Goal: Task Accomplishment & Management: Complete application form

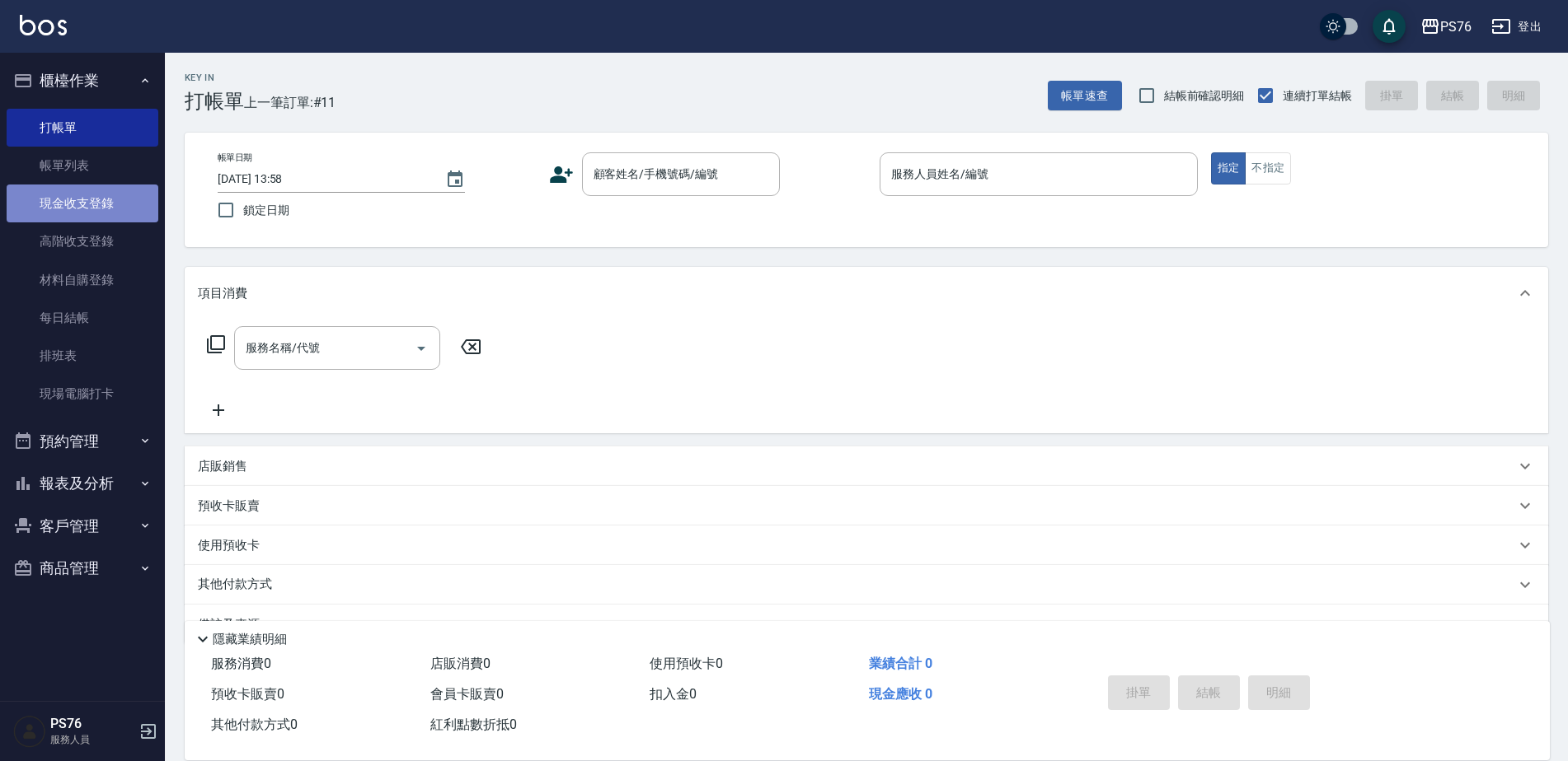
click at [106, 196] on link "現金收支登錄" at bounding box center [82, 203] width 151 height 38
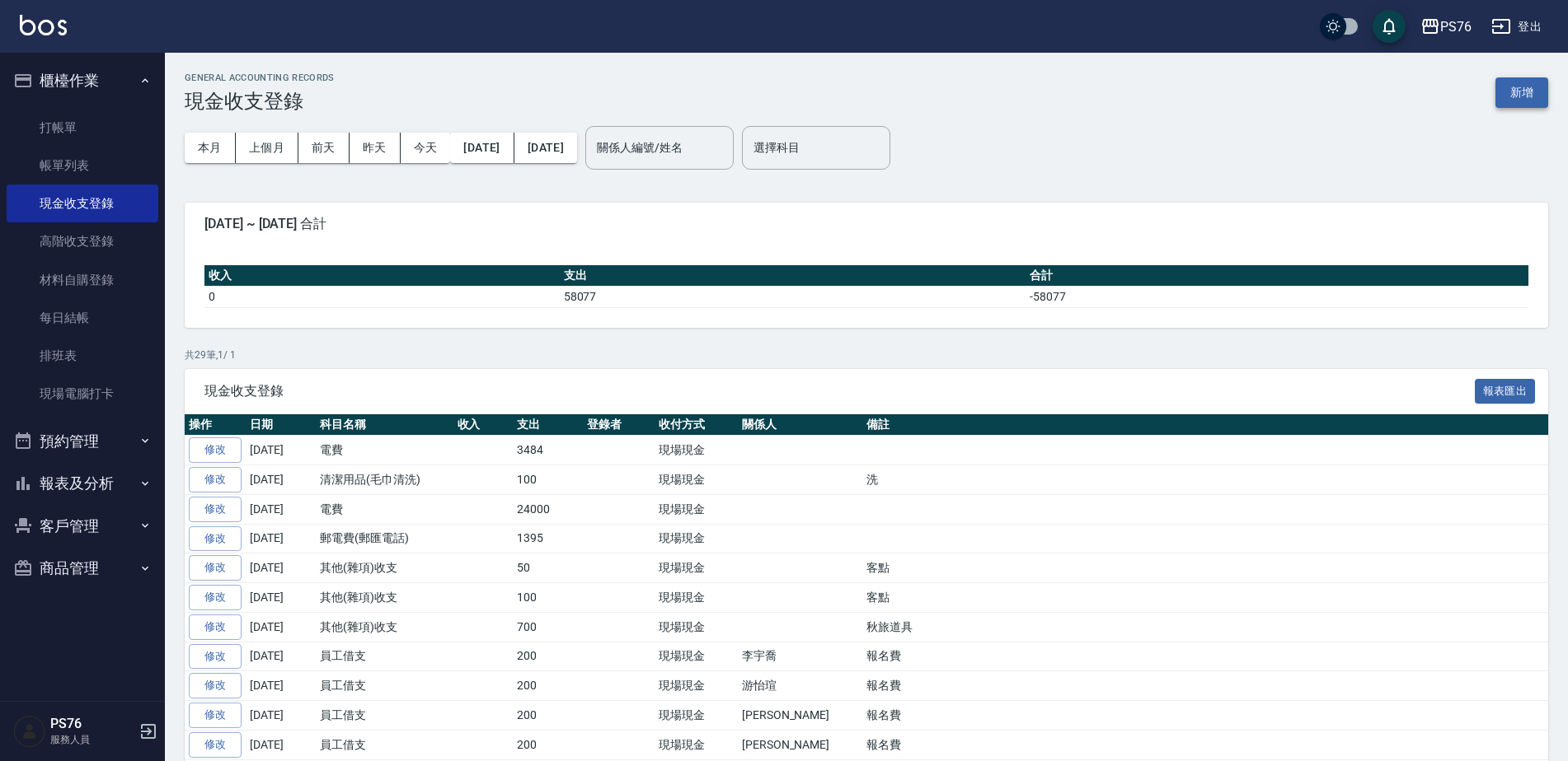
click at [1530, 96] on button "新增" at bounding box center [1522, 93] width 52 height 31
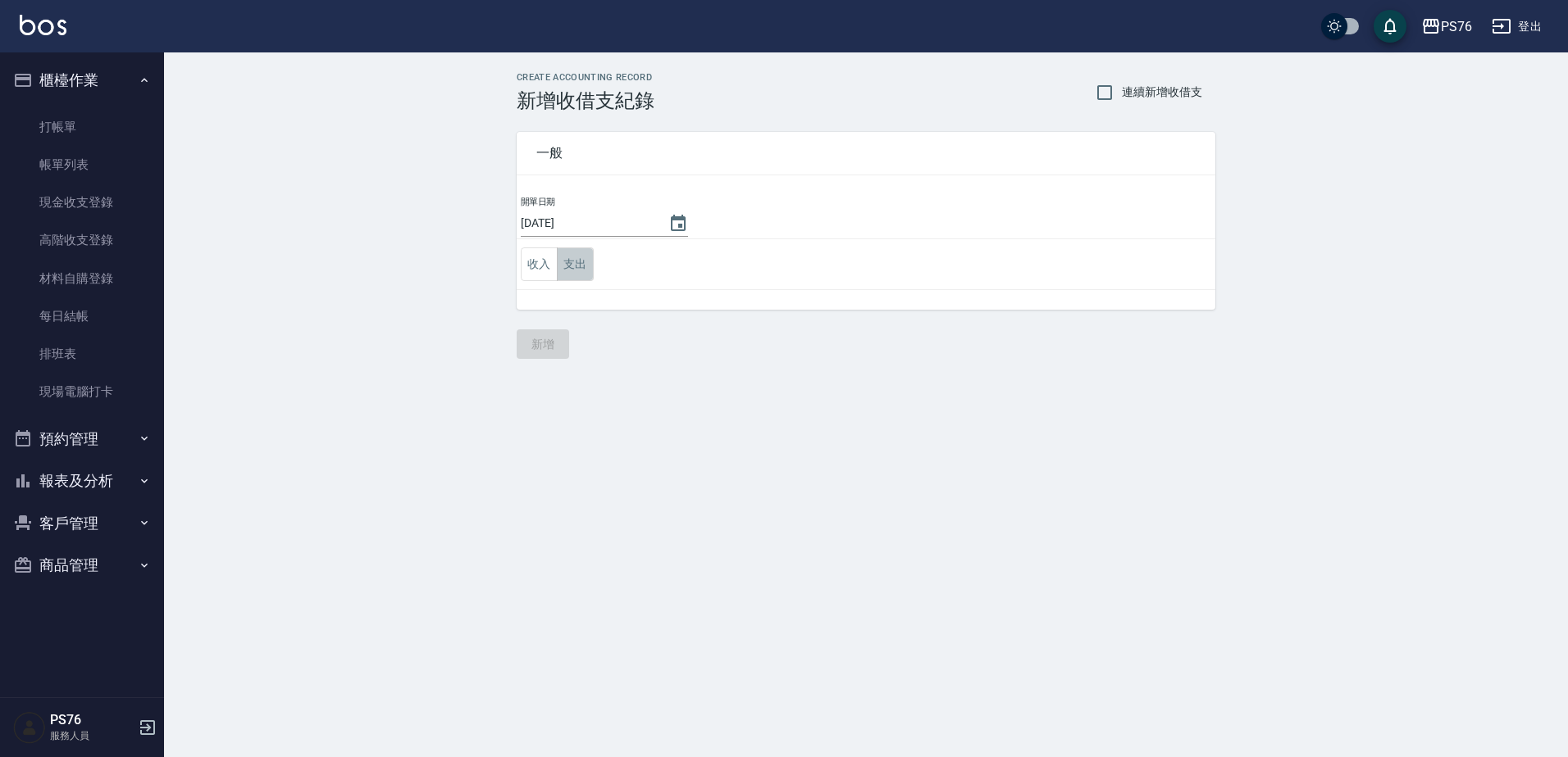
click at [590, 258] on button "支出" at bounding box center [575, 265] width 37 height 34
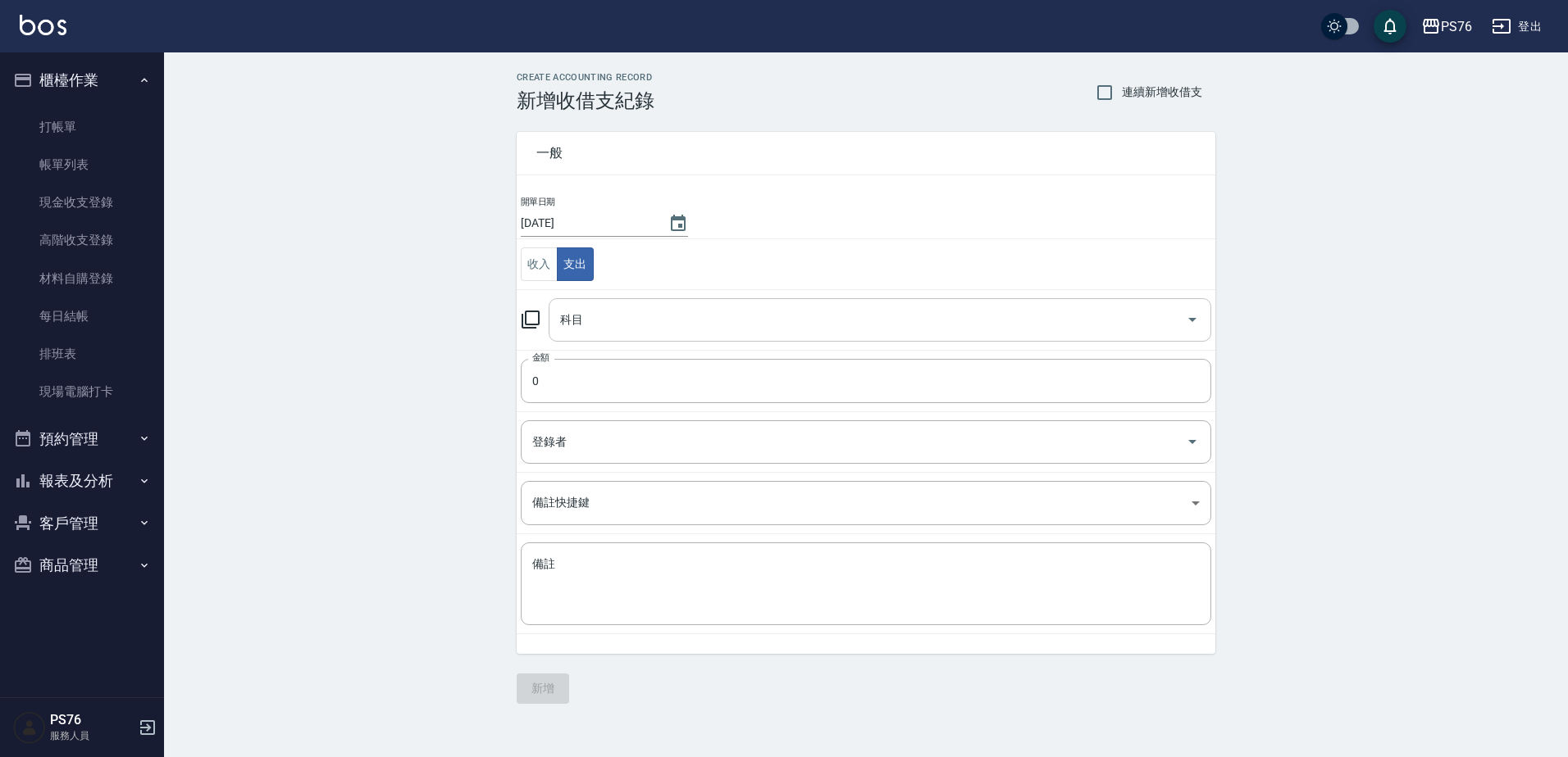
click at [643, 338] on div "科目" at bounding box center [879, 320] width 663 height 44
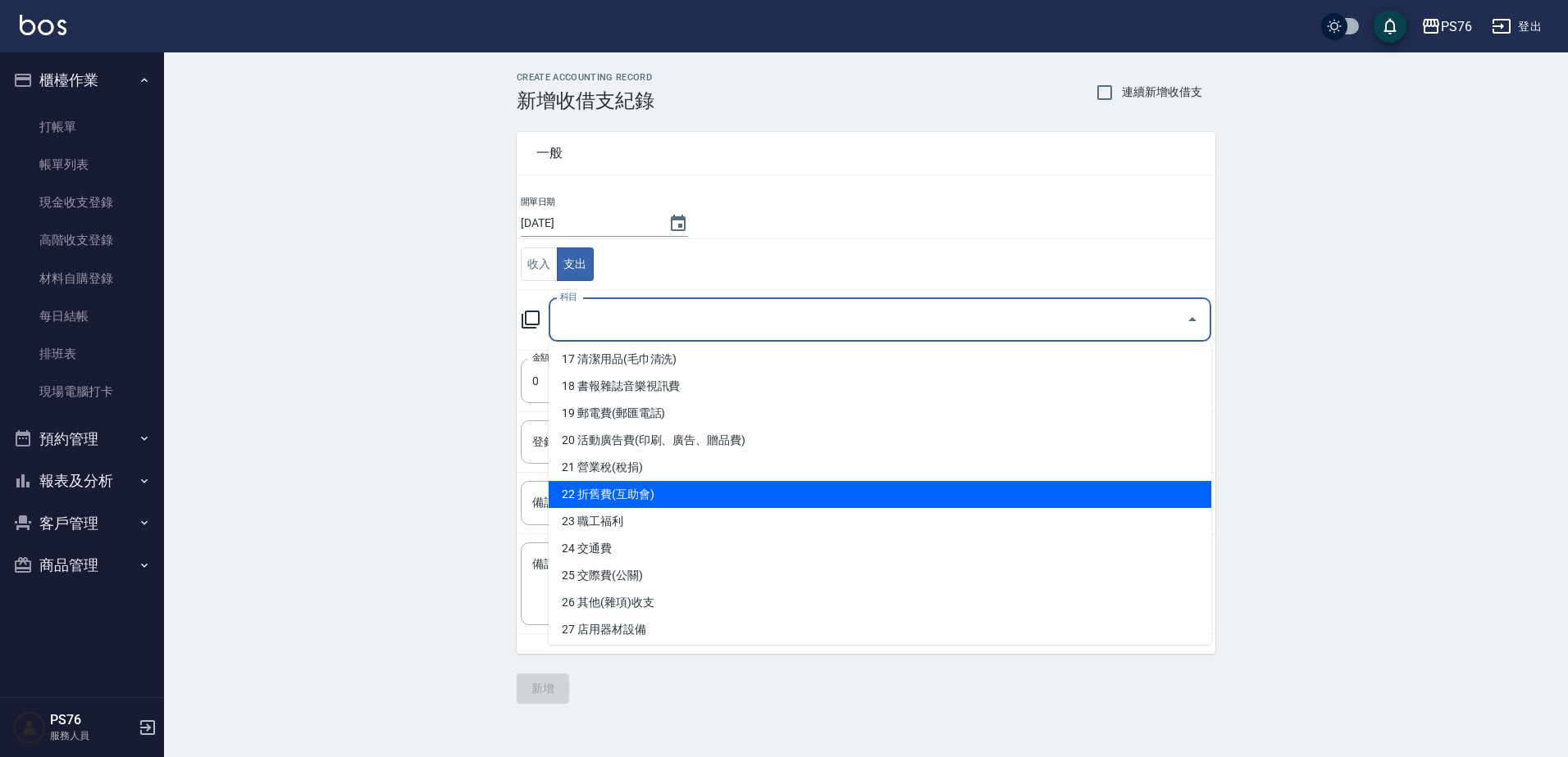
scroll to position [492, 0]
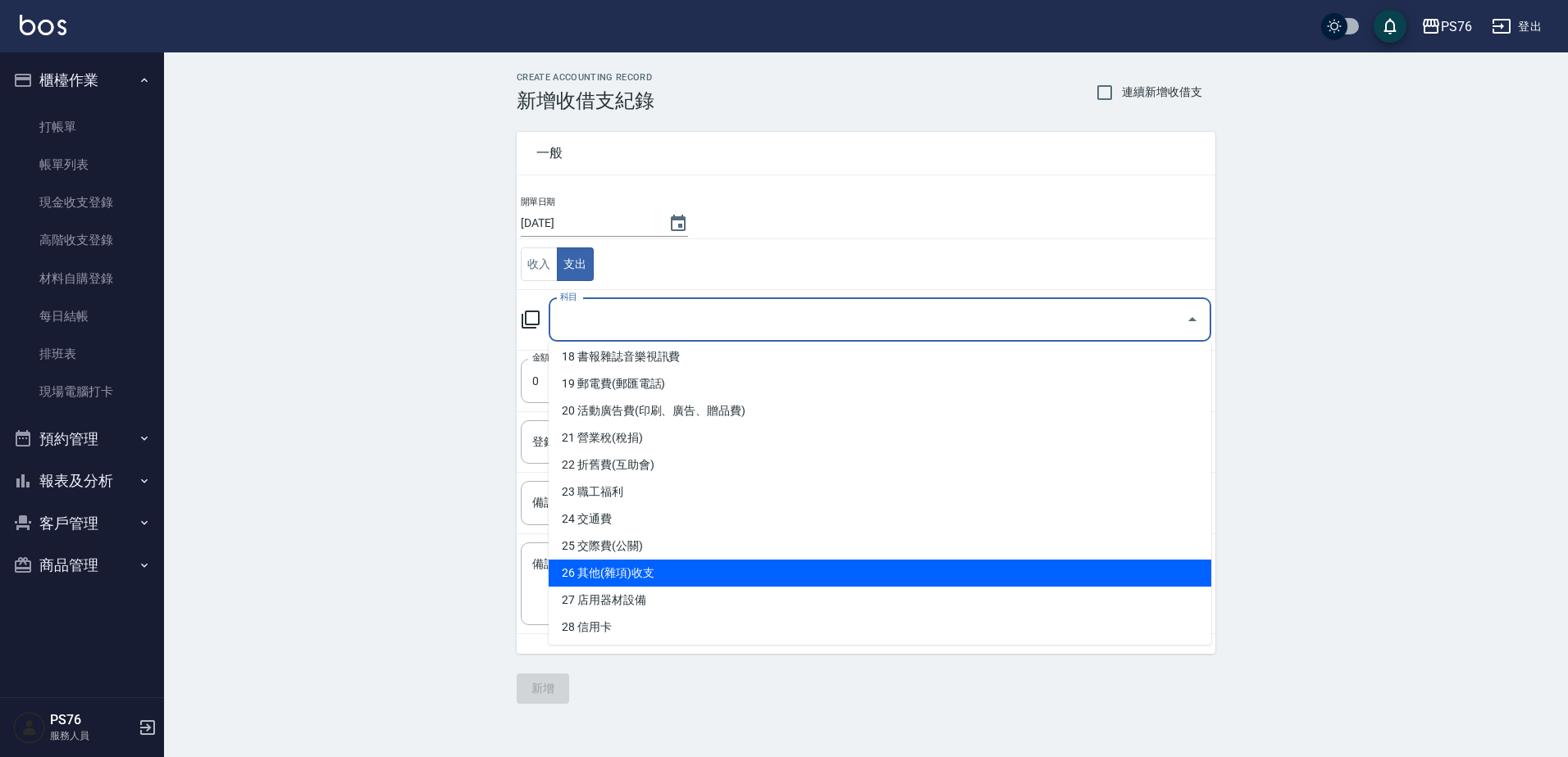
click at [686, 573] on li "26 其他(雜項)收支" at bounding box center [879, 573] width 663 height 27
type input "26 其他(雜項)收支"
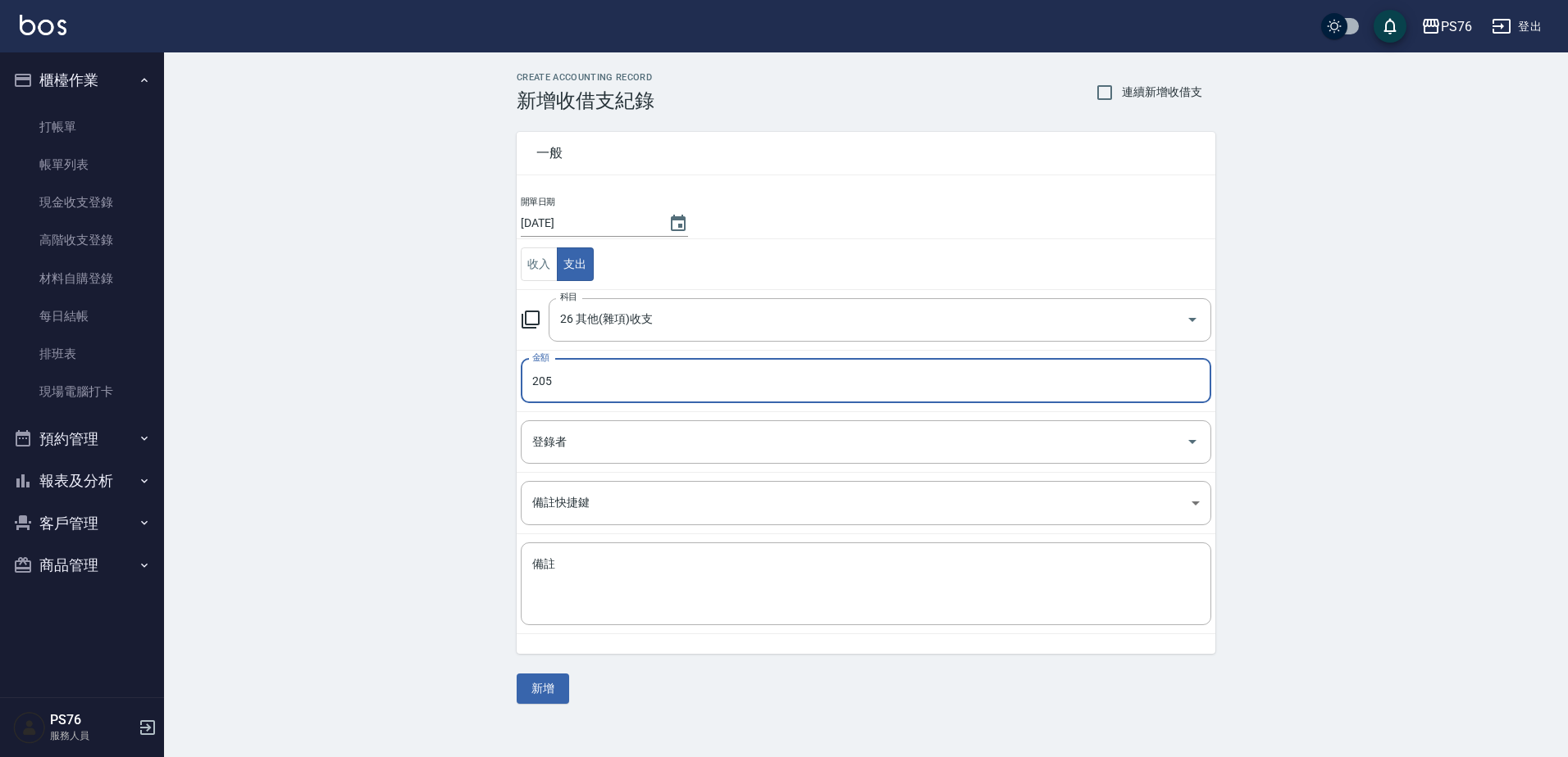
type input "205"
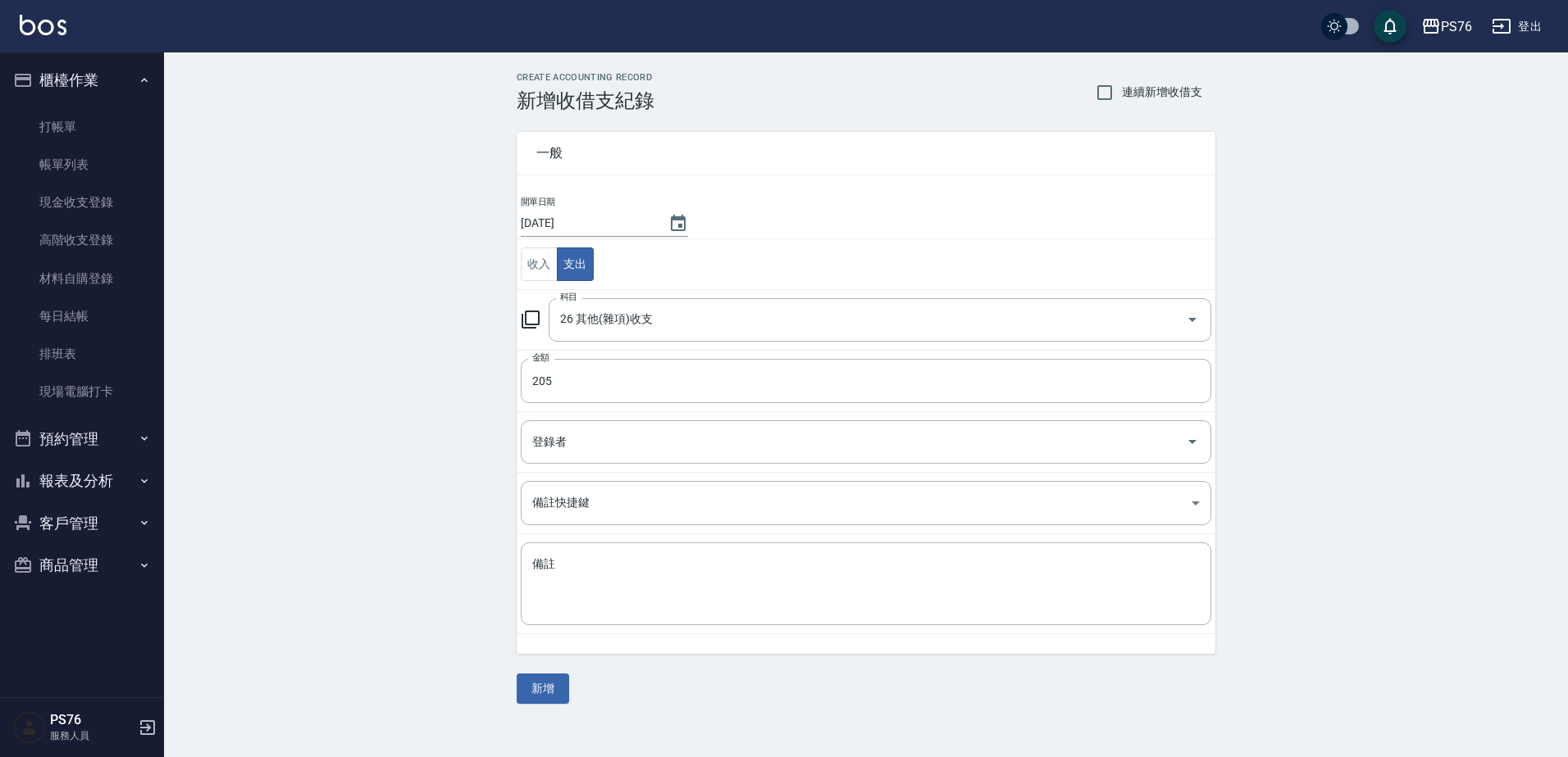
click at [632, 647] on div "開單日期 [DATE] 收入 支出 科目 26 其他(雜項)收支 科目 金額 205 金額 登錄者 登錄者 備註快捷鍵 ​ 備註快捷鍵 備註 x 備註" at bounding box center [865, 425] width 699 height 459
click at [634, 588] on textarea "備註" at bounding box center [865, 585] width 668 height 56
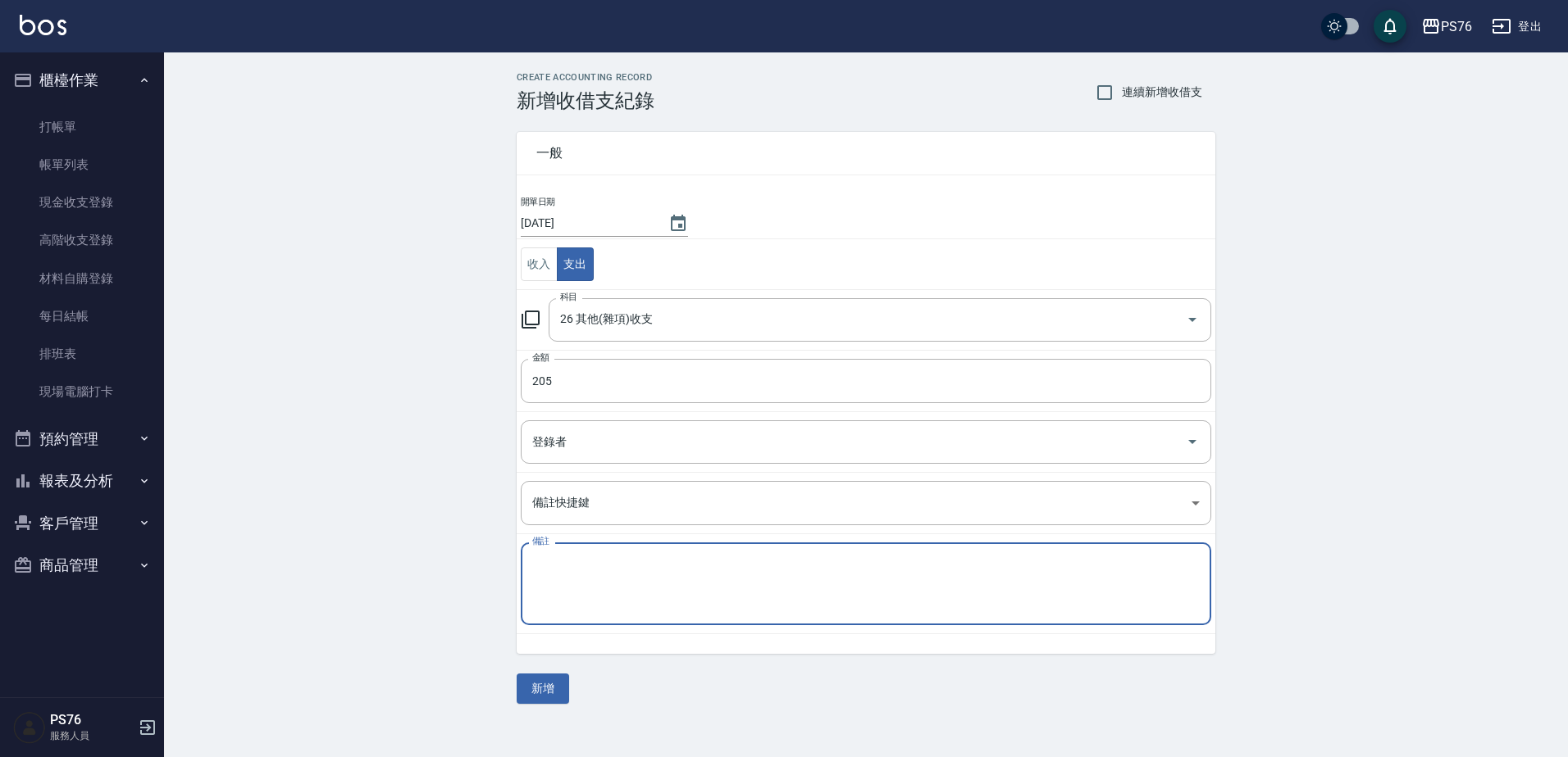
type textarea "D"
type textarea "邱"
type textarea "秋旅"
click at [540, 685] on button "新增" at bounding box center [542, 688] width 52 height 30
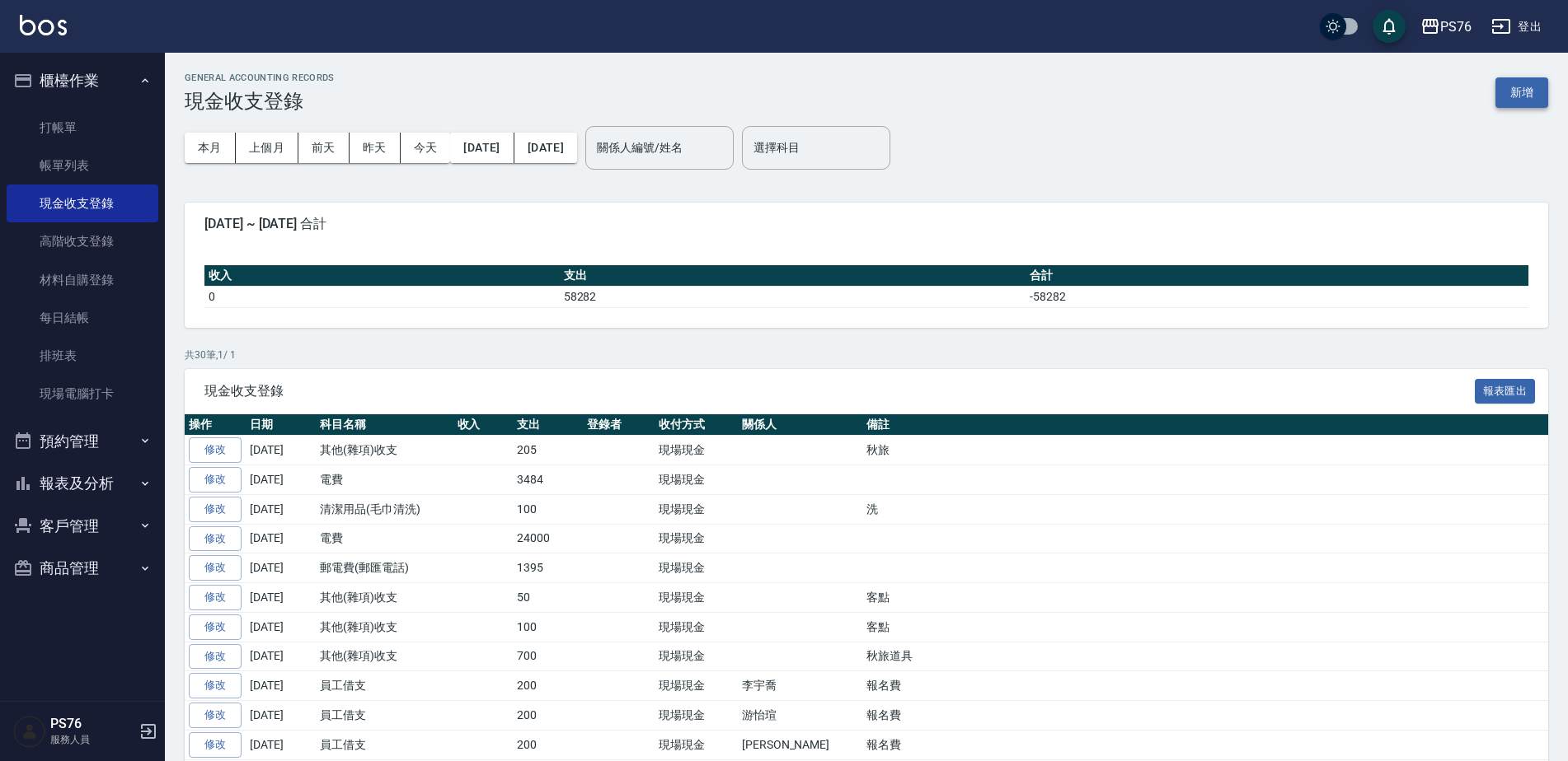
click at [1511, 86] on button "新增" at bounding box center [1522, 93] width 52 height 31
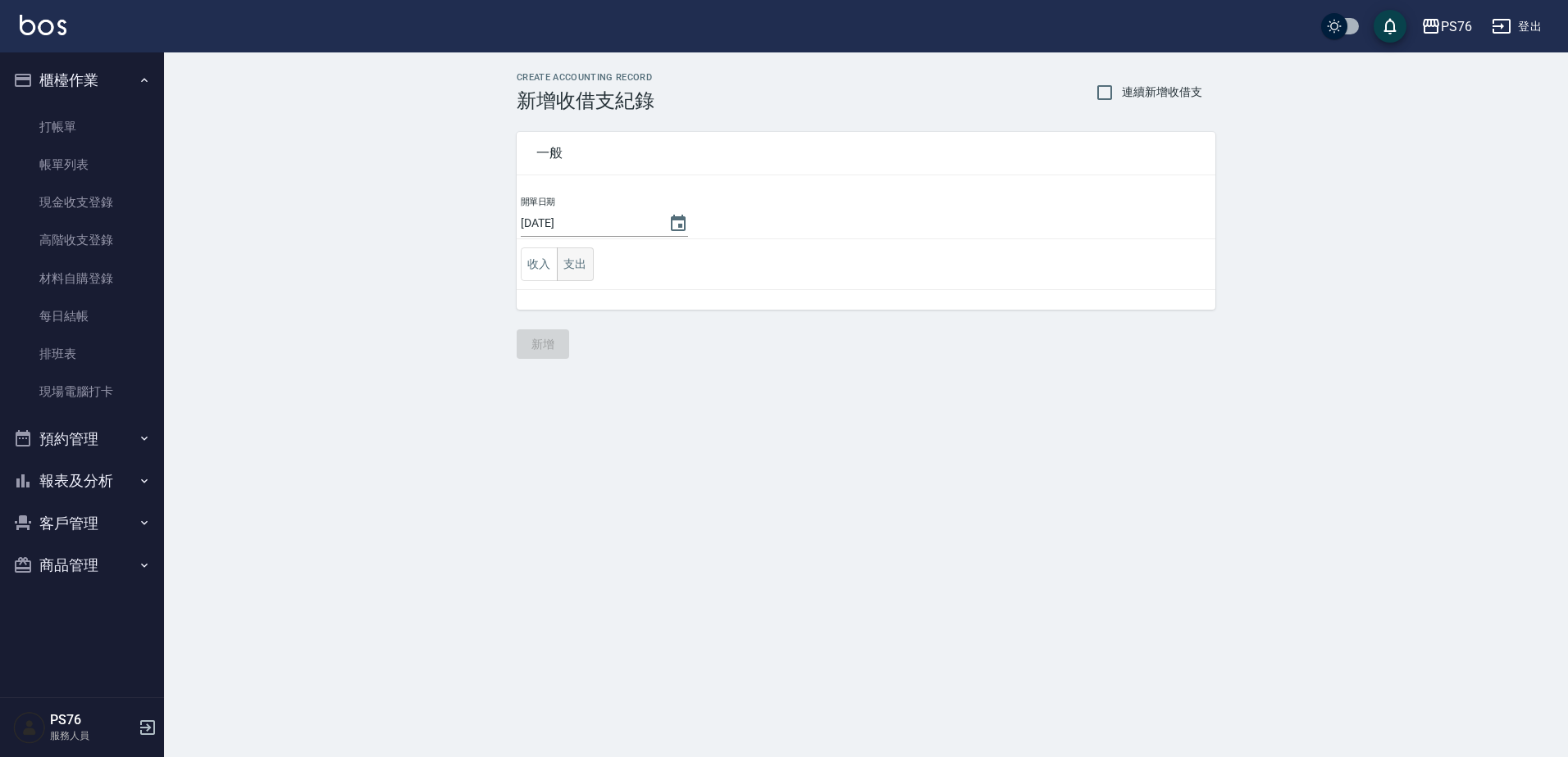
click at [574, 270] on button "支出" at bounding box center [575, 265] width 37 height 34
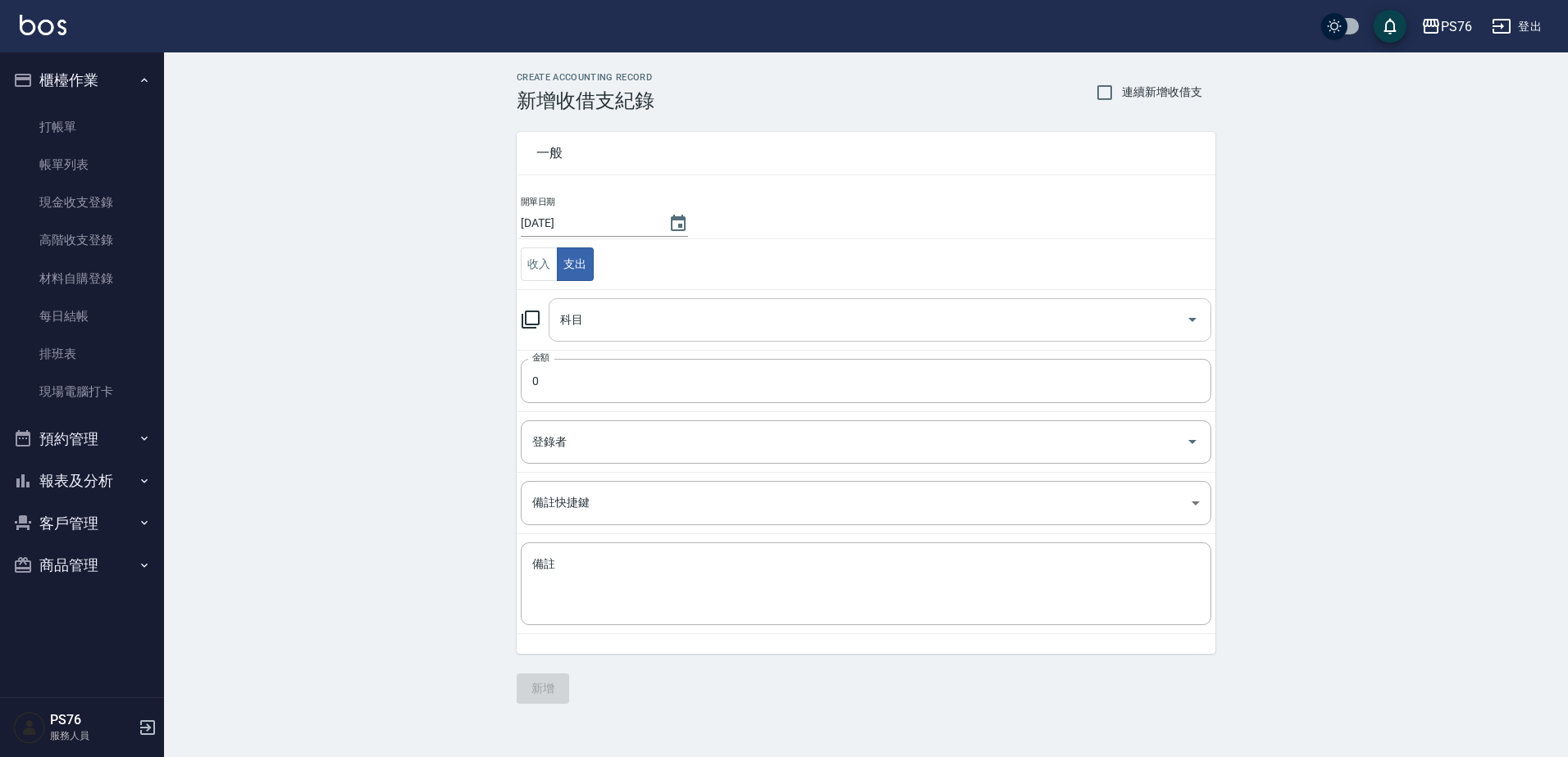
click at [666, 338] on div "科目" at bounding box center [879, 320] width 663 height 44
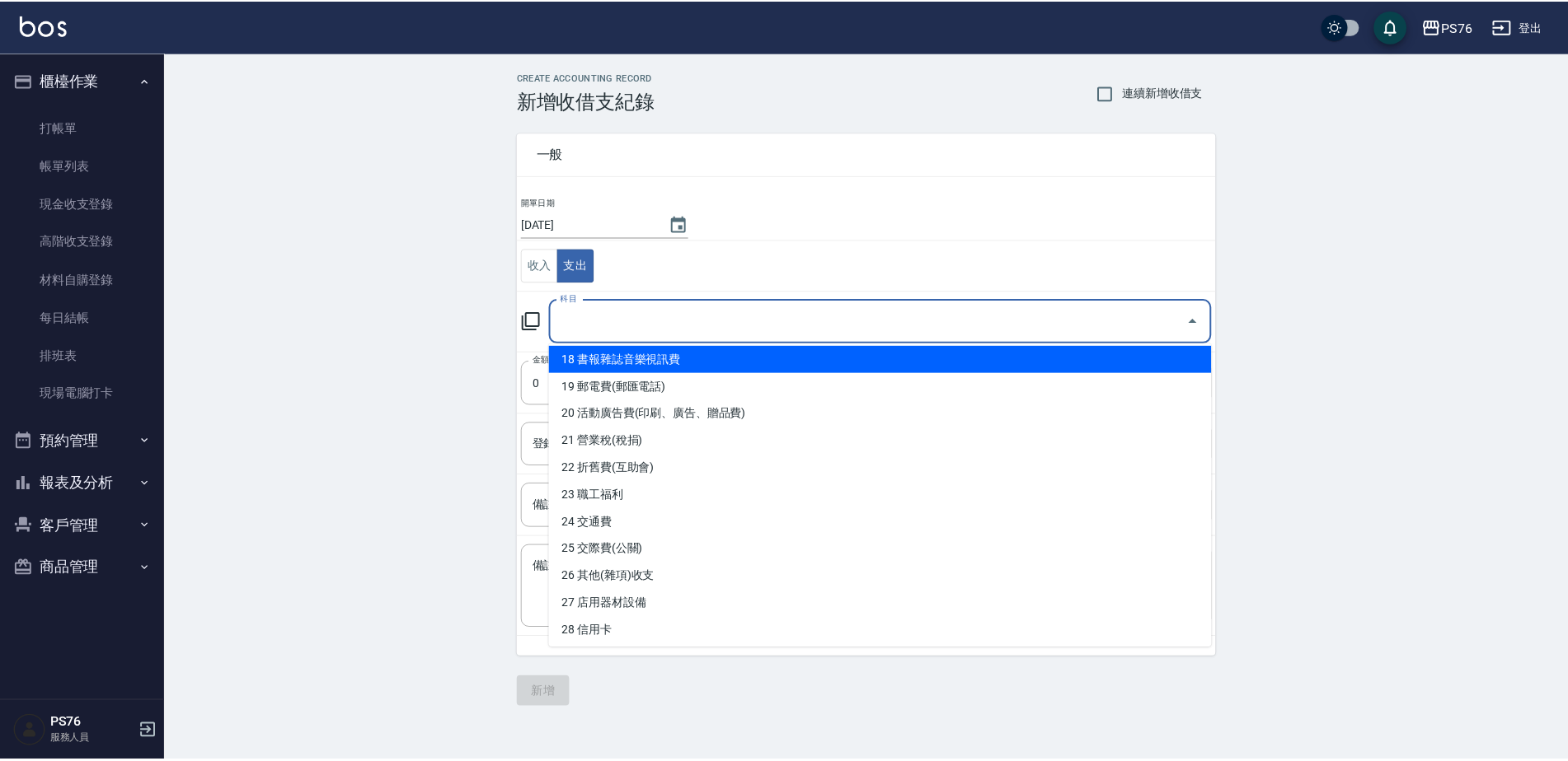
scroll to position [494, 0]
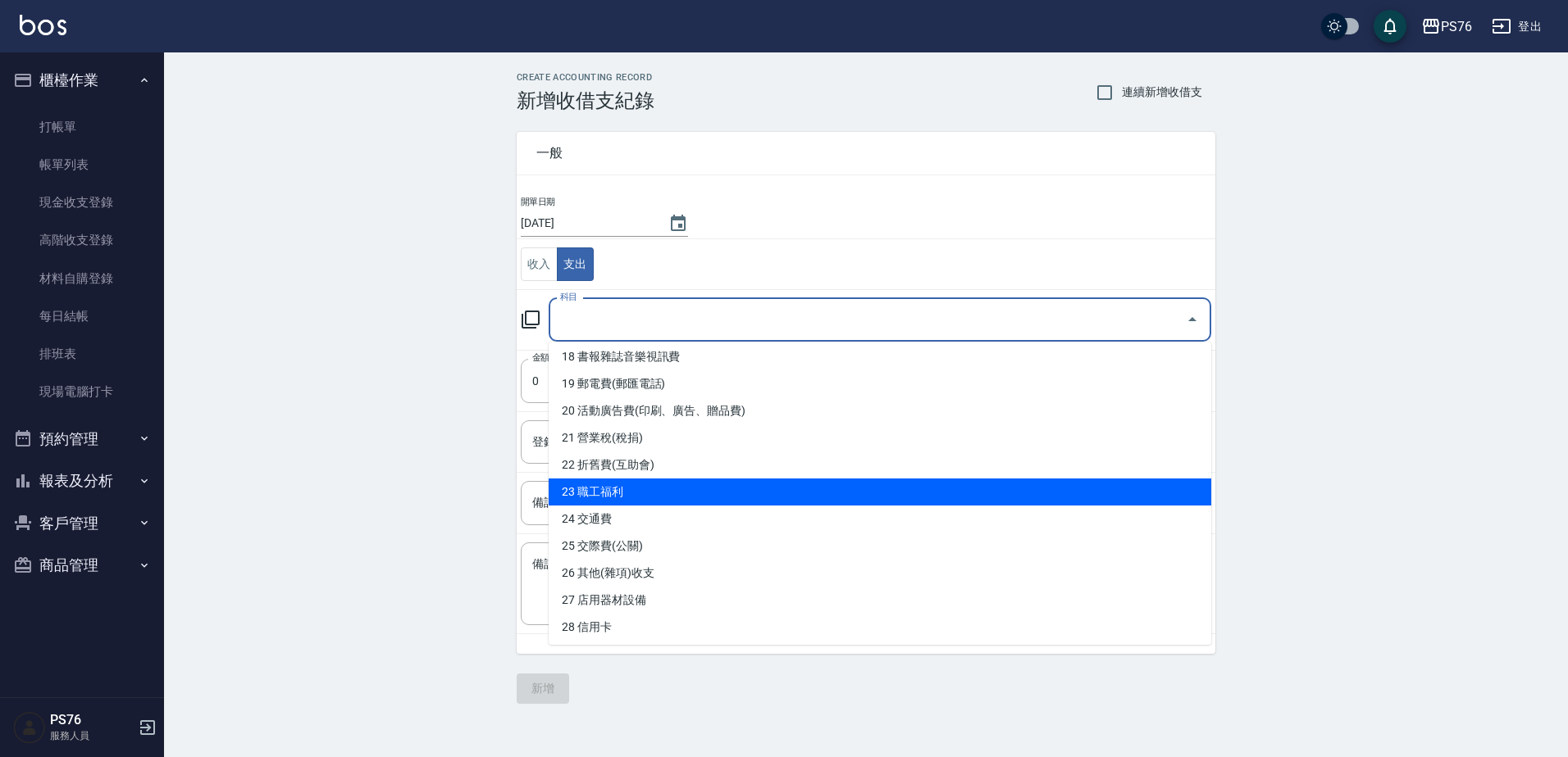
click at [671, 498] on li "23 職工福利" at bounding box center [879, 492] width 663 height 27
type input "23 職工福利"
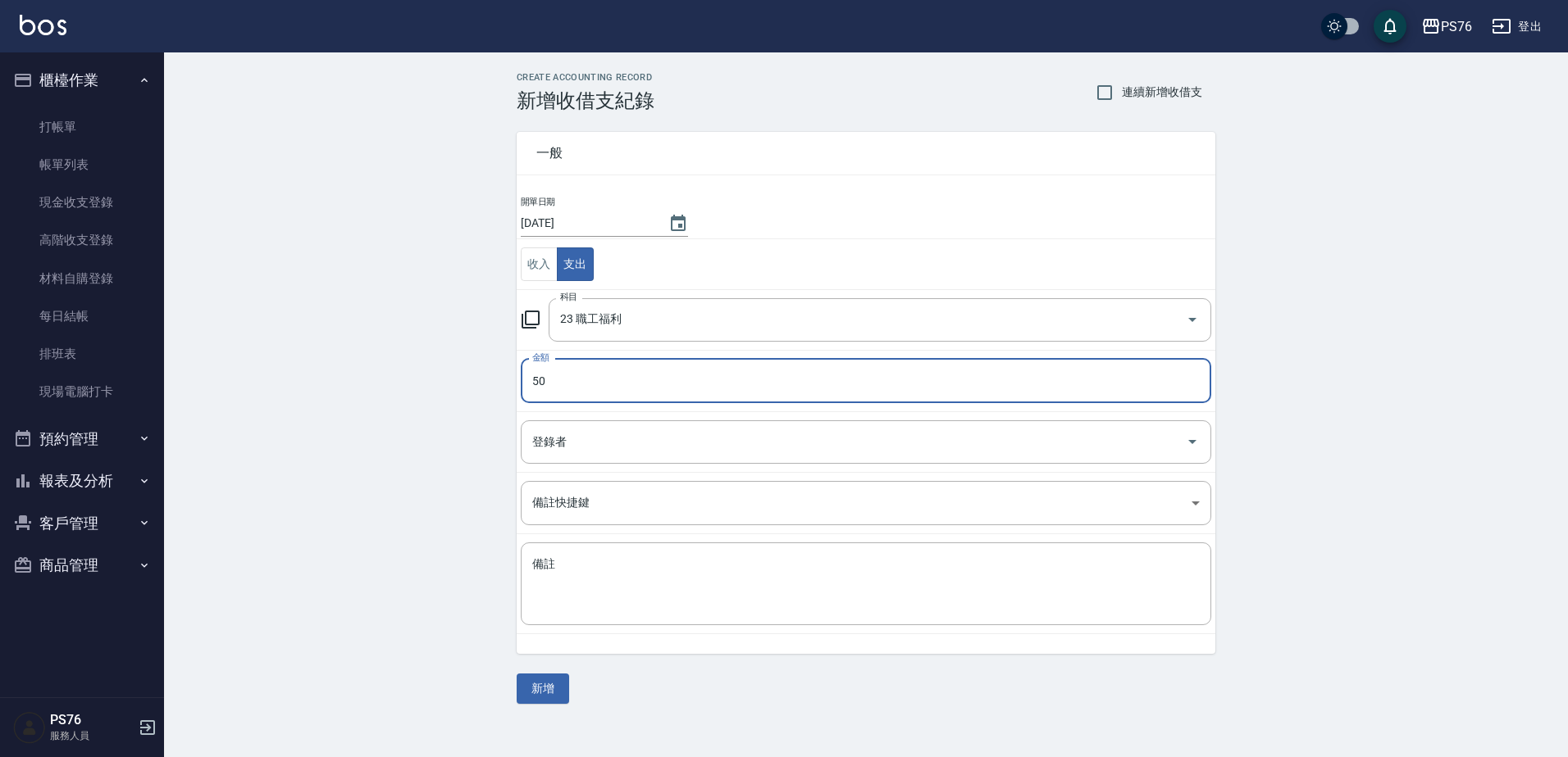
type input "50"
click at [652, 649] on div "開單日期 [DATE] 收入 支出 科目 23 職工福利 科目 金額 50 金額 登錄者 登錄者 備註快捷鍵 ​ 備註快捷鍵 備註 x 備註" at bounding box center [865, 425] width 699 height 459
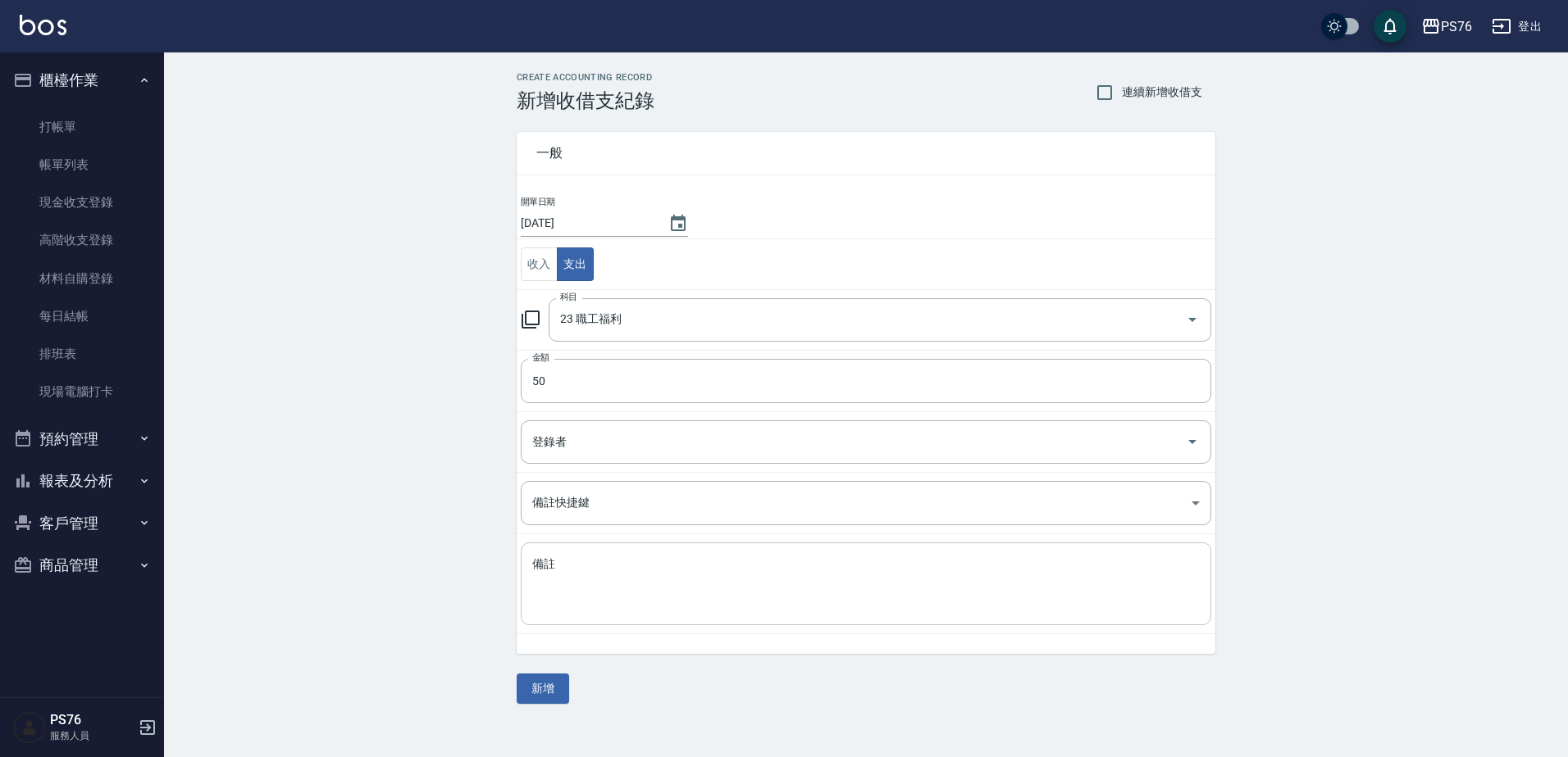
click at [644, 605] on textarea "備註" at bounding box center [865, 585] width 668 height 56
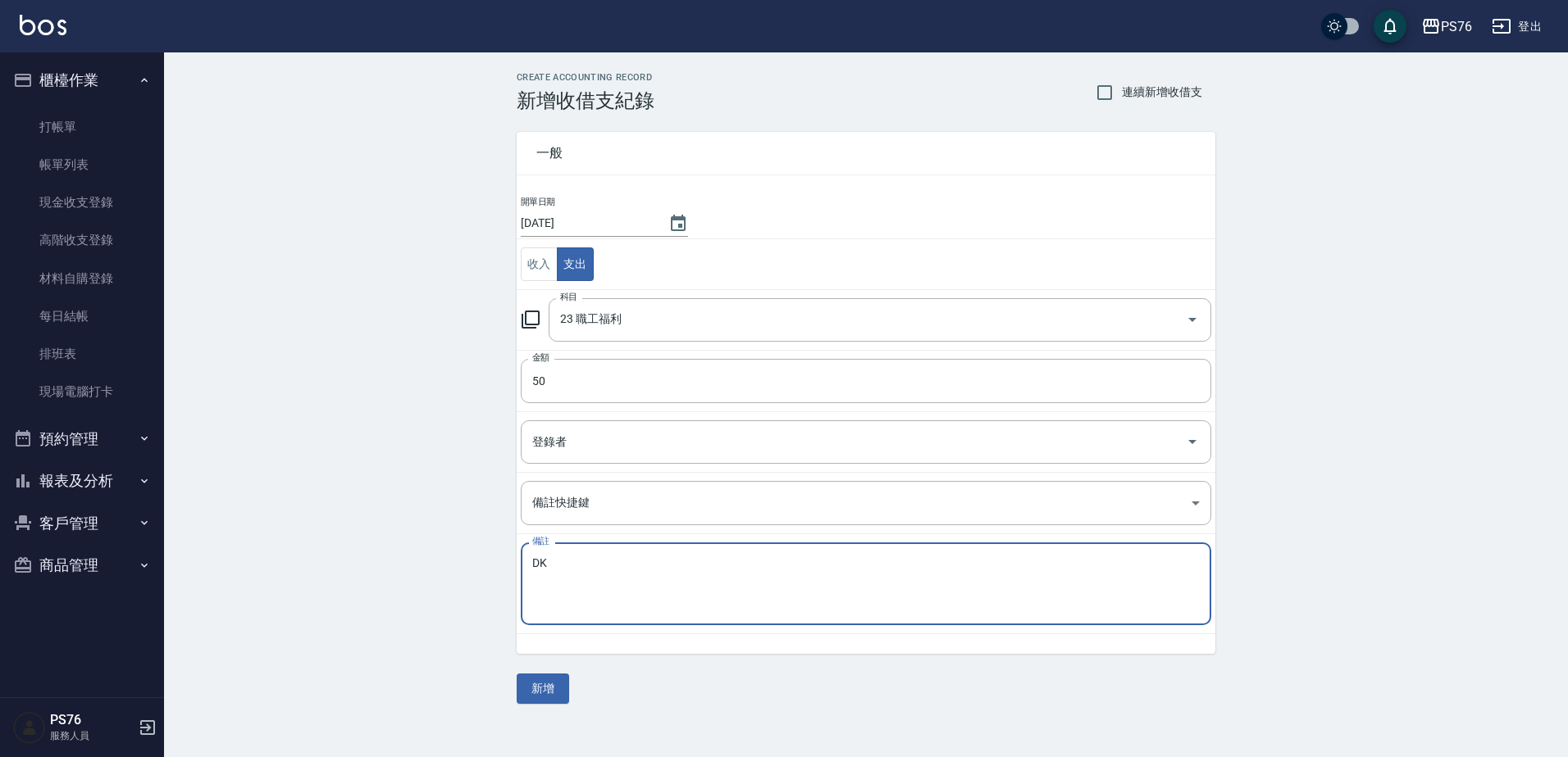
type textarea "D"
type textarea "克點"
click at [537, 693] on button "新增" at bounding box center [542, 688] width 52 height 30
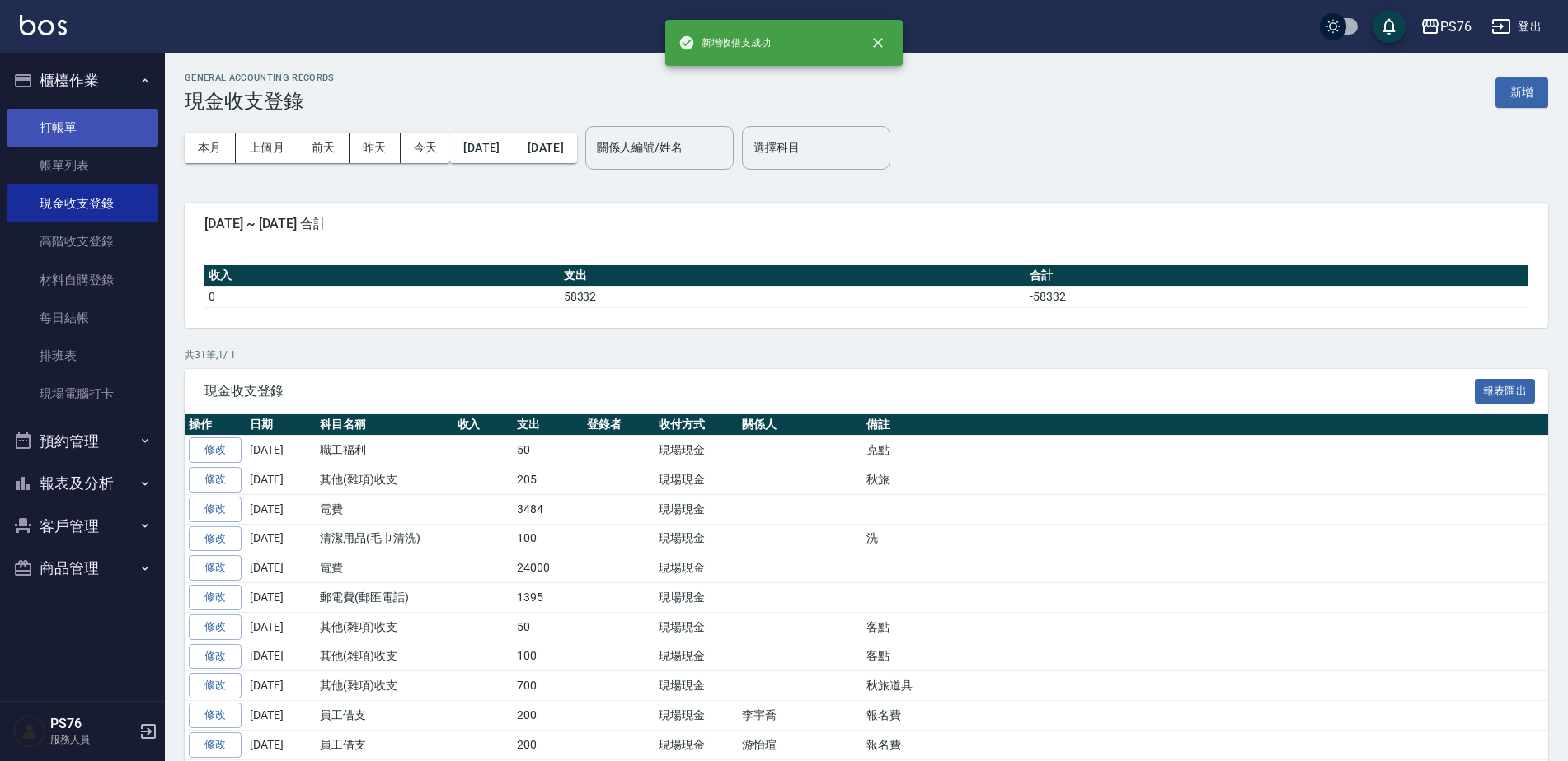
click at [98, 132] on link "打帳單" at bounding box center [82, 127] width 151 height 38
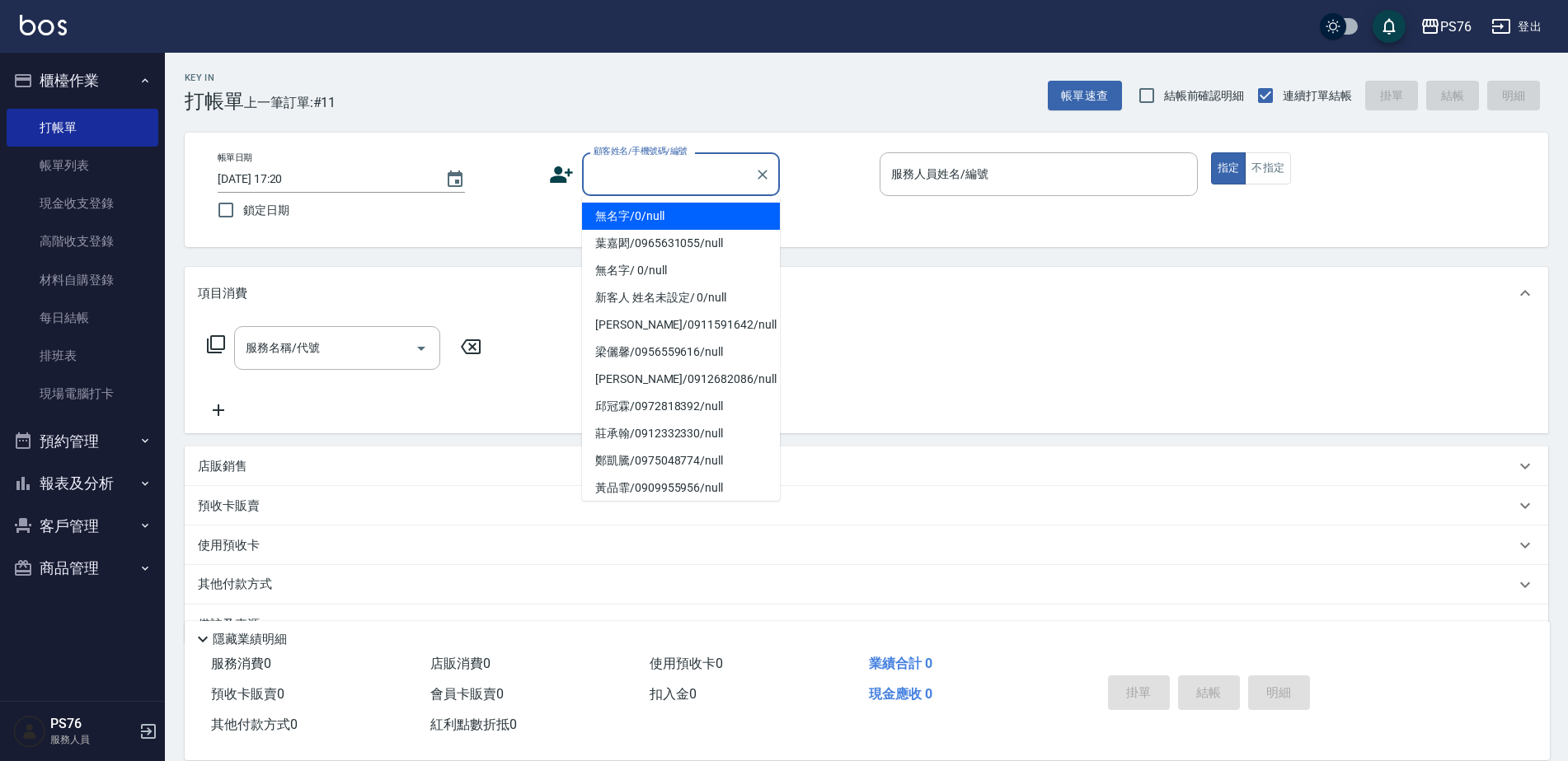
click at [715, 173] on input "顧客姓名/手機號碼/編號" at bounding box center [668, 174] width 158 height 29
type input "無名字/0/null"
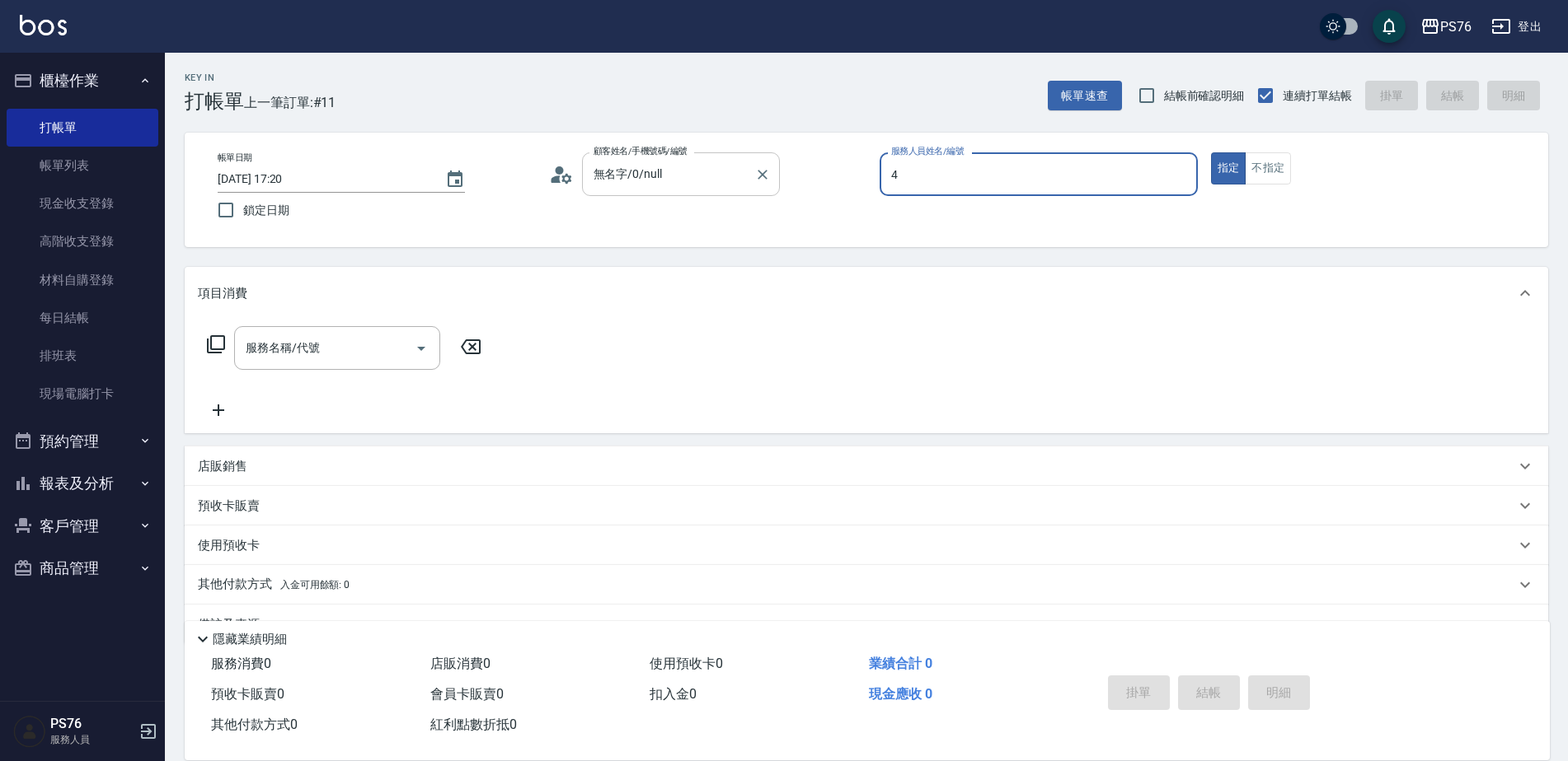
type input "蕭孟廷-4"
type button "true"
click at [353, 344] on input "服務名稱/代號" at bounding box center [325, 348] width 166 height 29
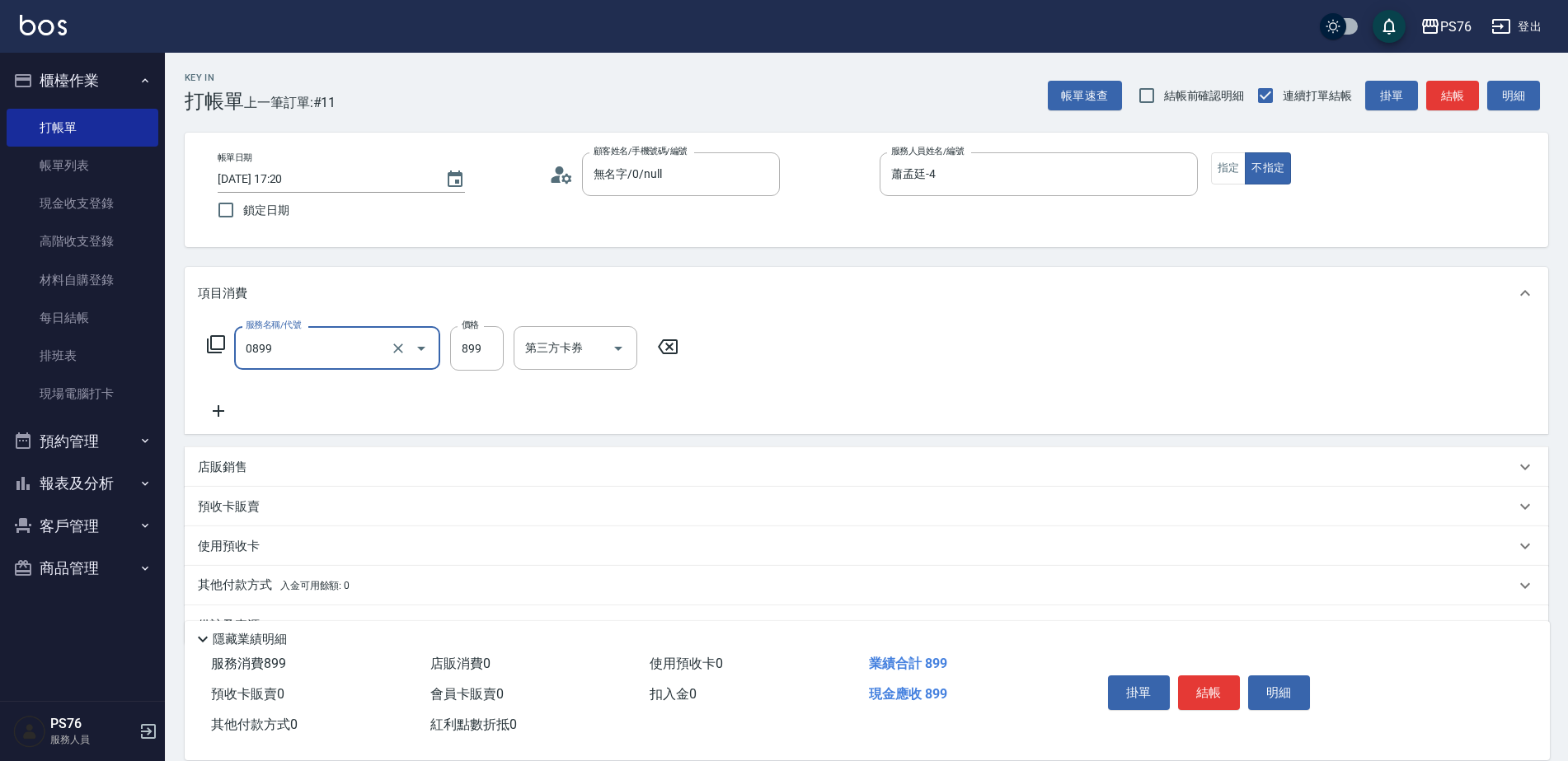
type input "排毒SPA(0899)"
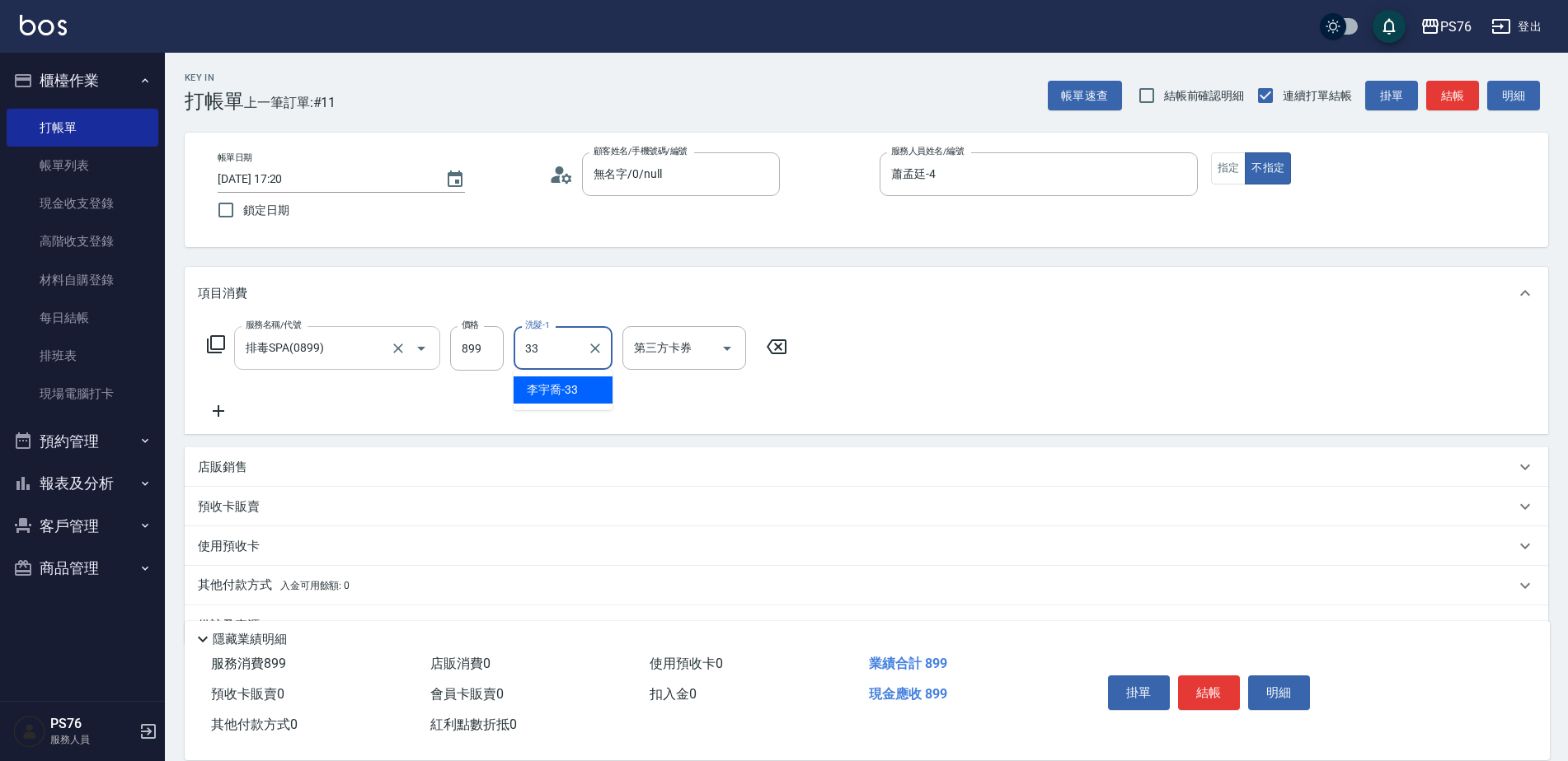
type input "[PERSON_NAME]33"
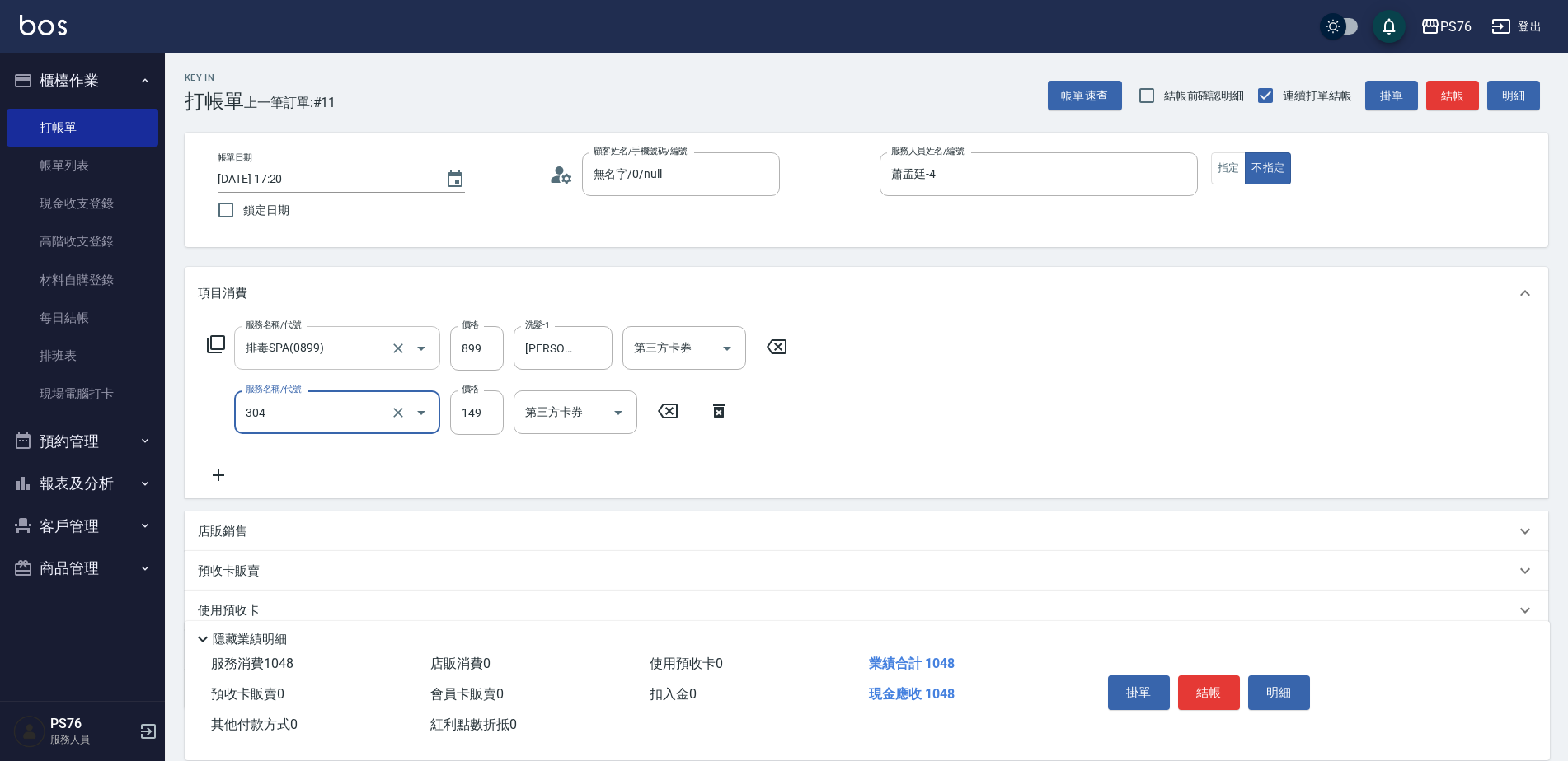
type input "剪髮(304)"
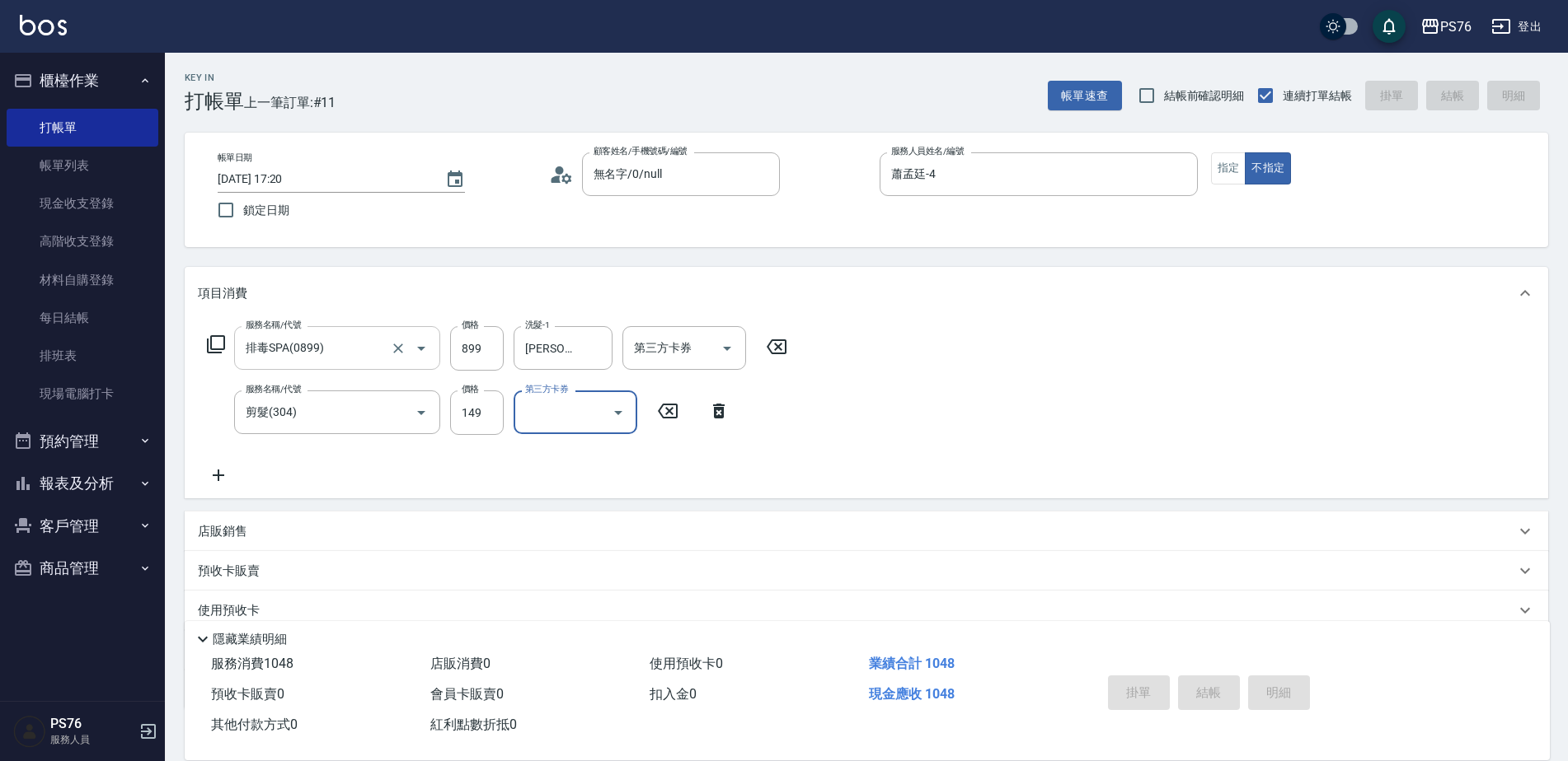
type input "[DATE] 17:23"
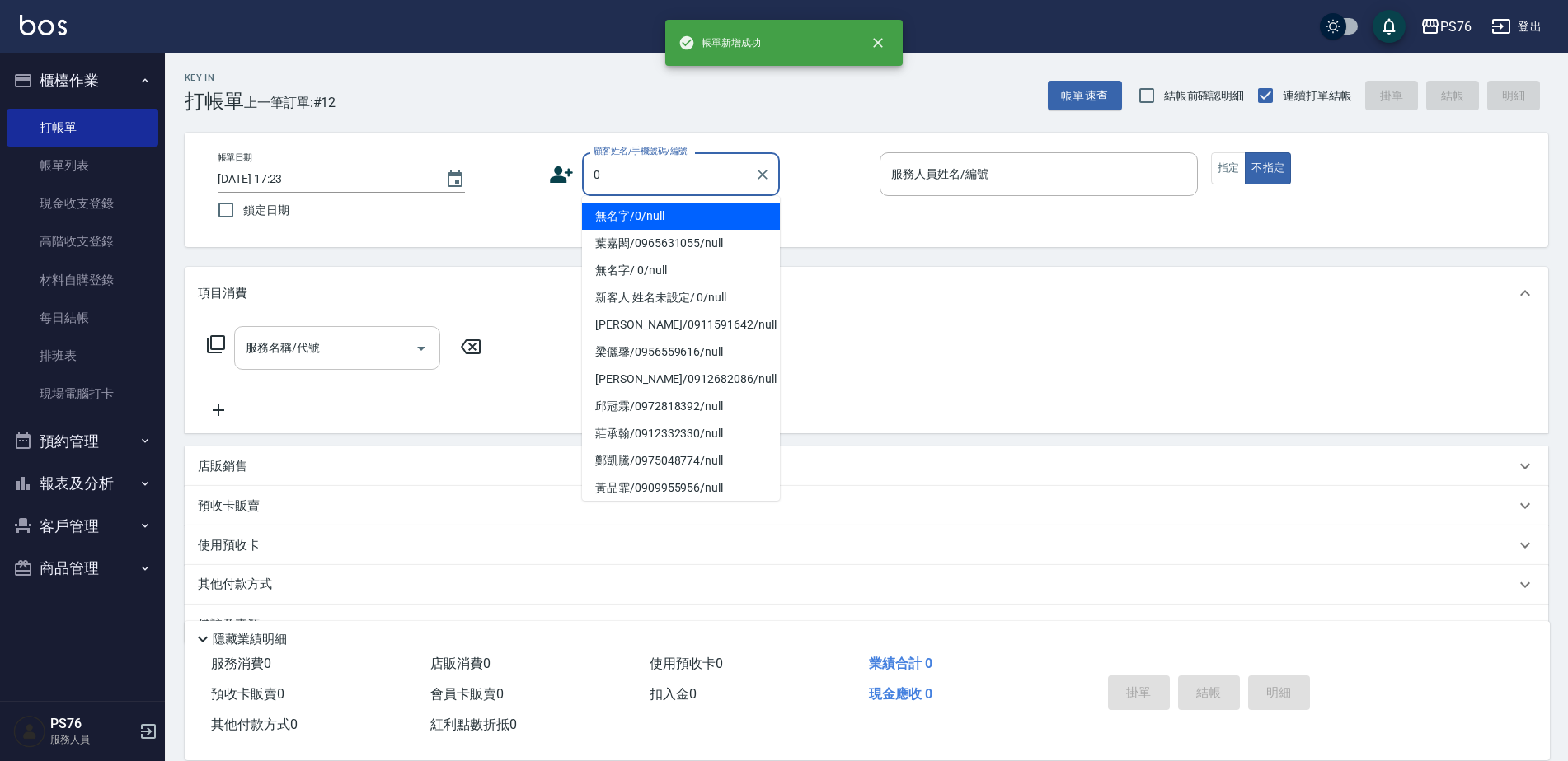
type input "無名字/0/null"
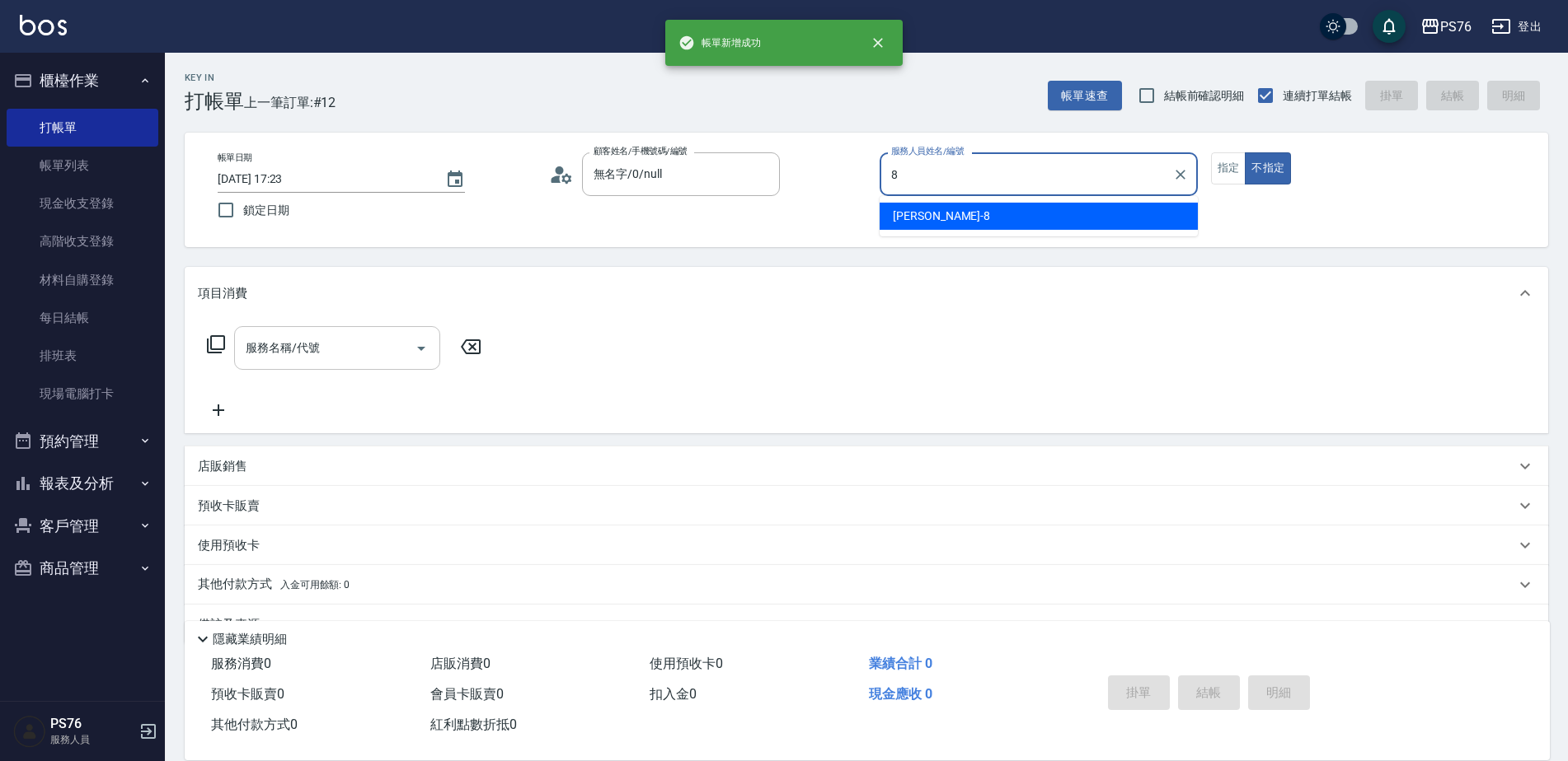
type input "[PERSON_NAME]-8"
type button "false"
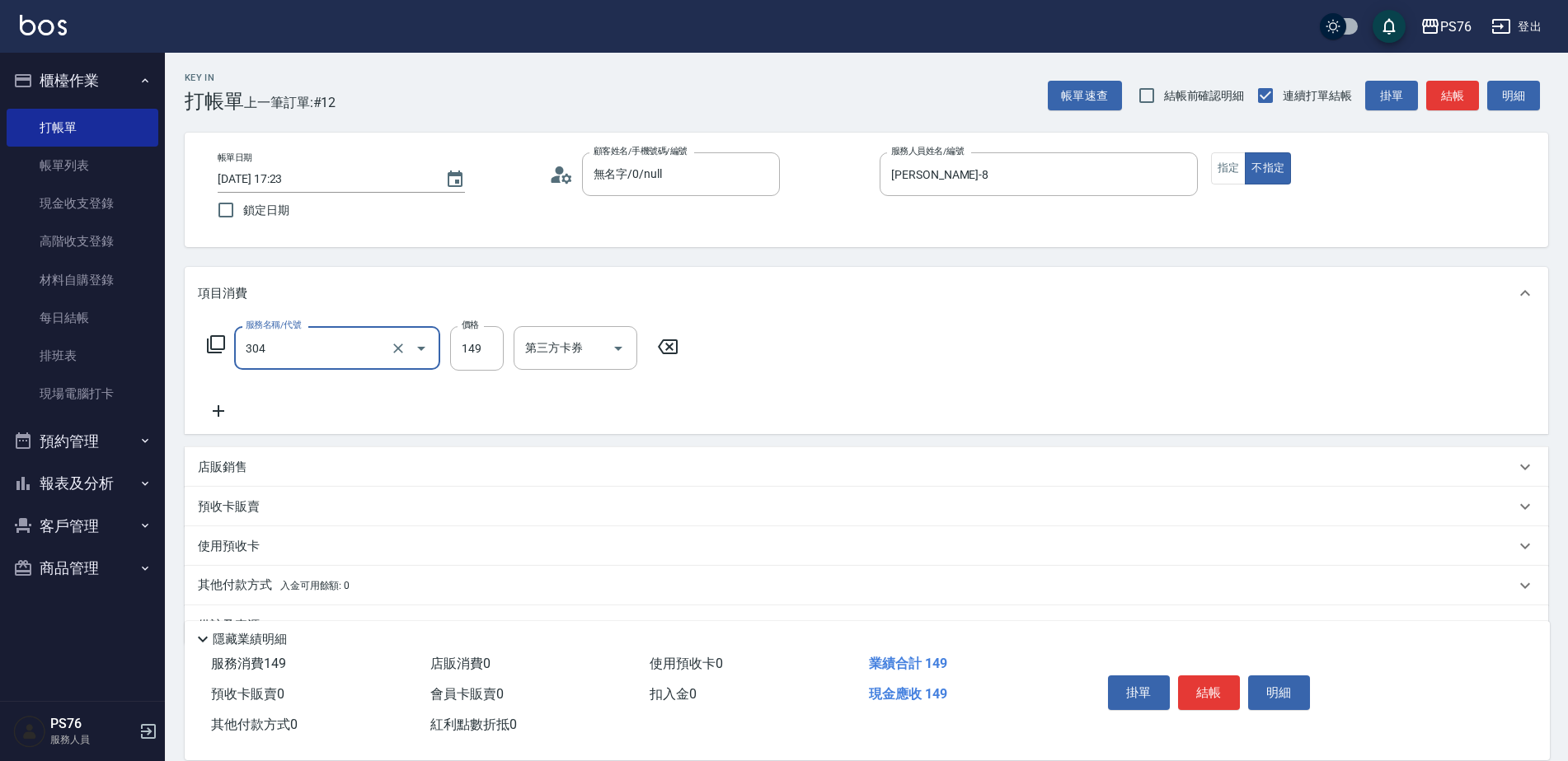
type input "剪髮(304)"
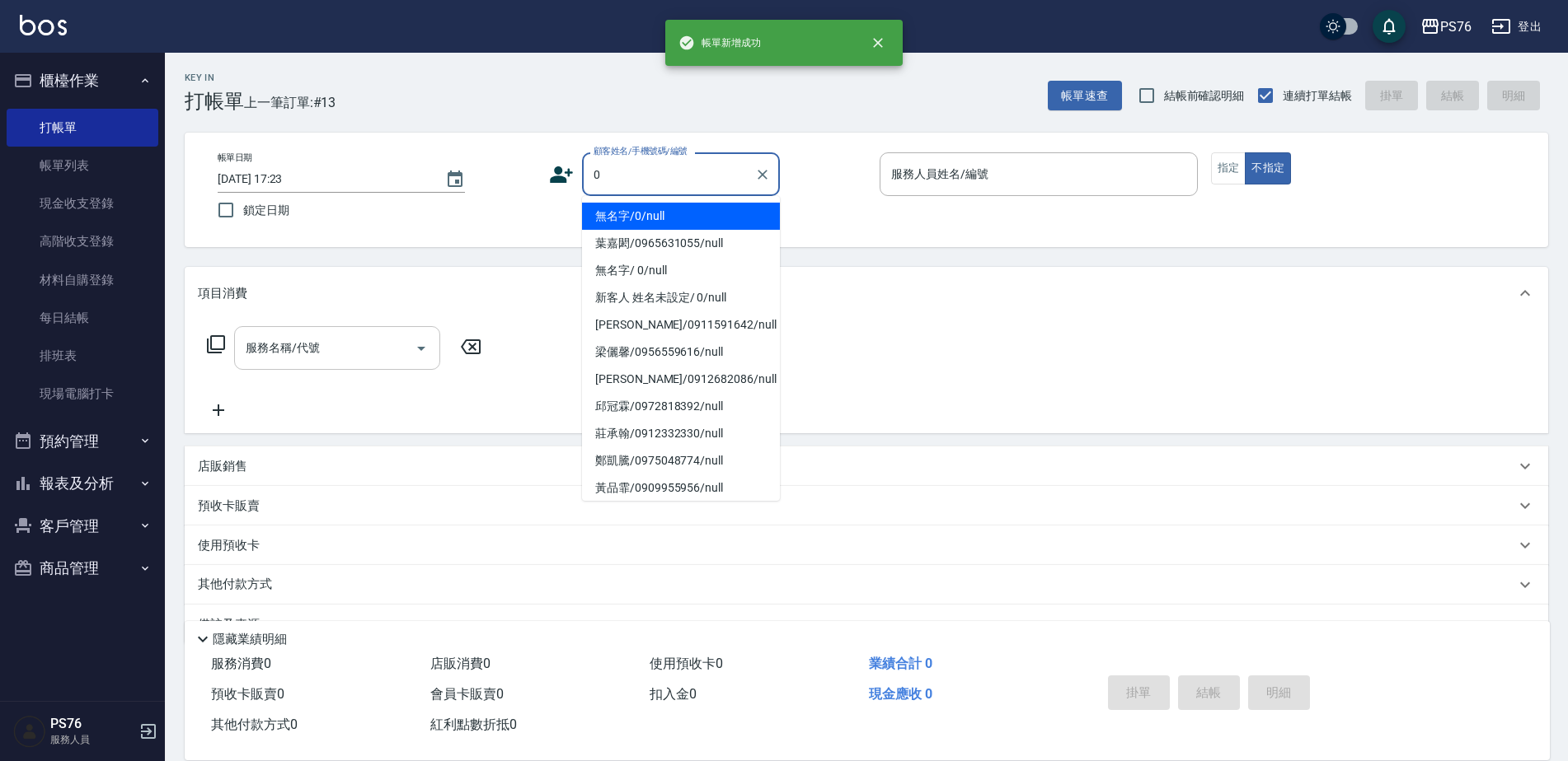
type input "無名字/0/null"
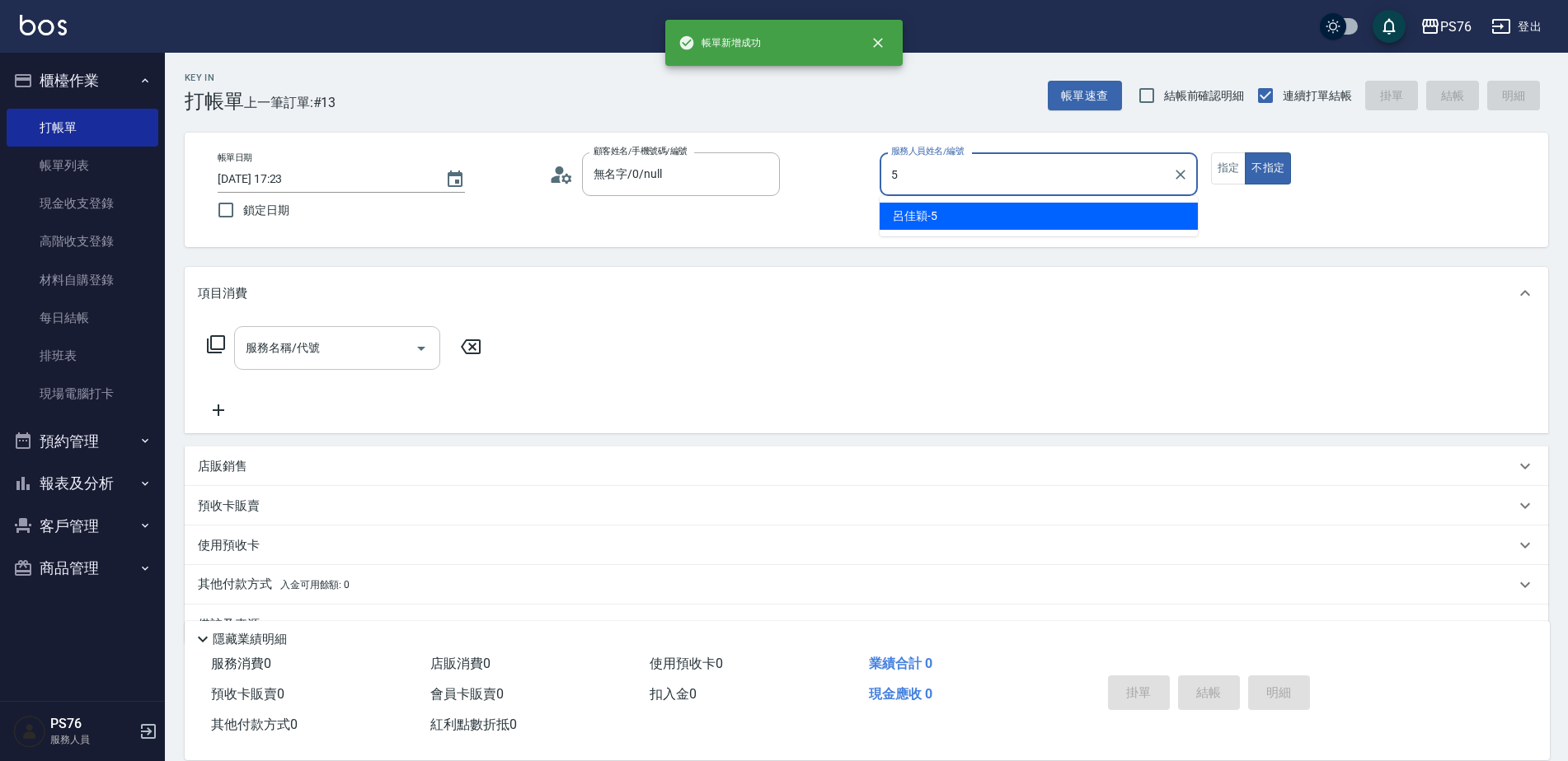
type input "呂佳穎-5"
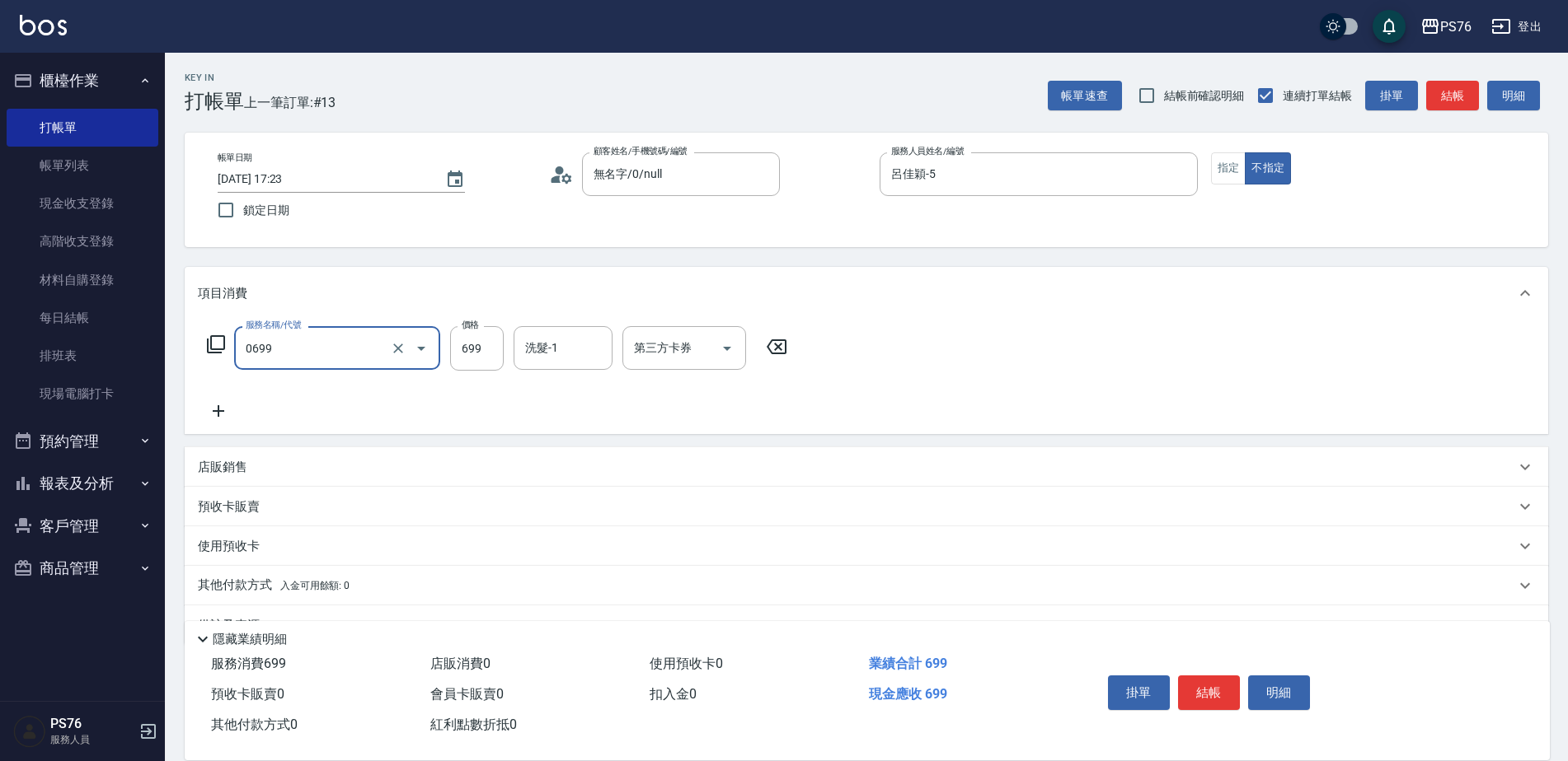
type input "精油SPA(0699)"
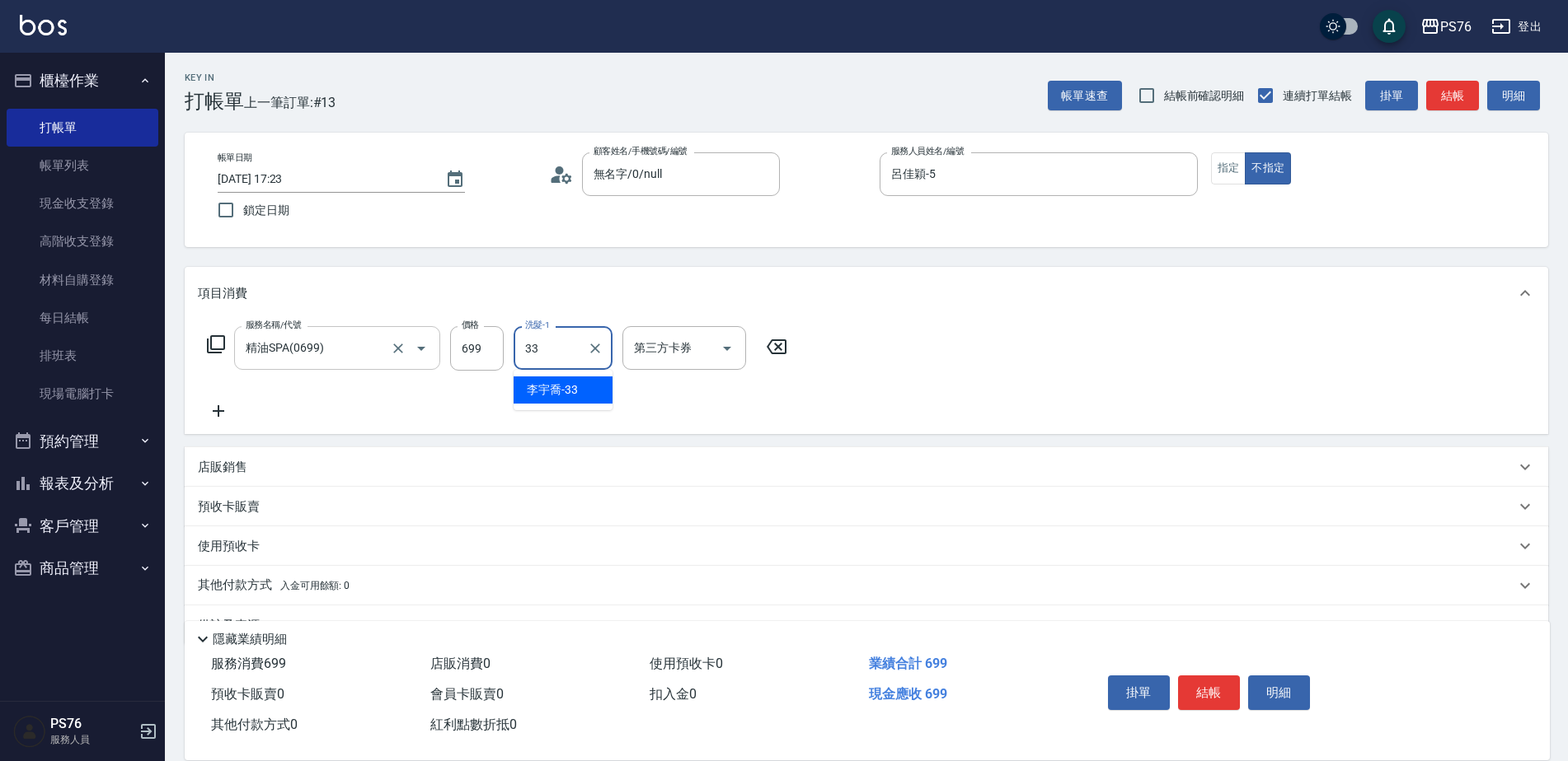
type input "[PERSON_NAME]33"
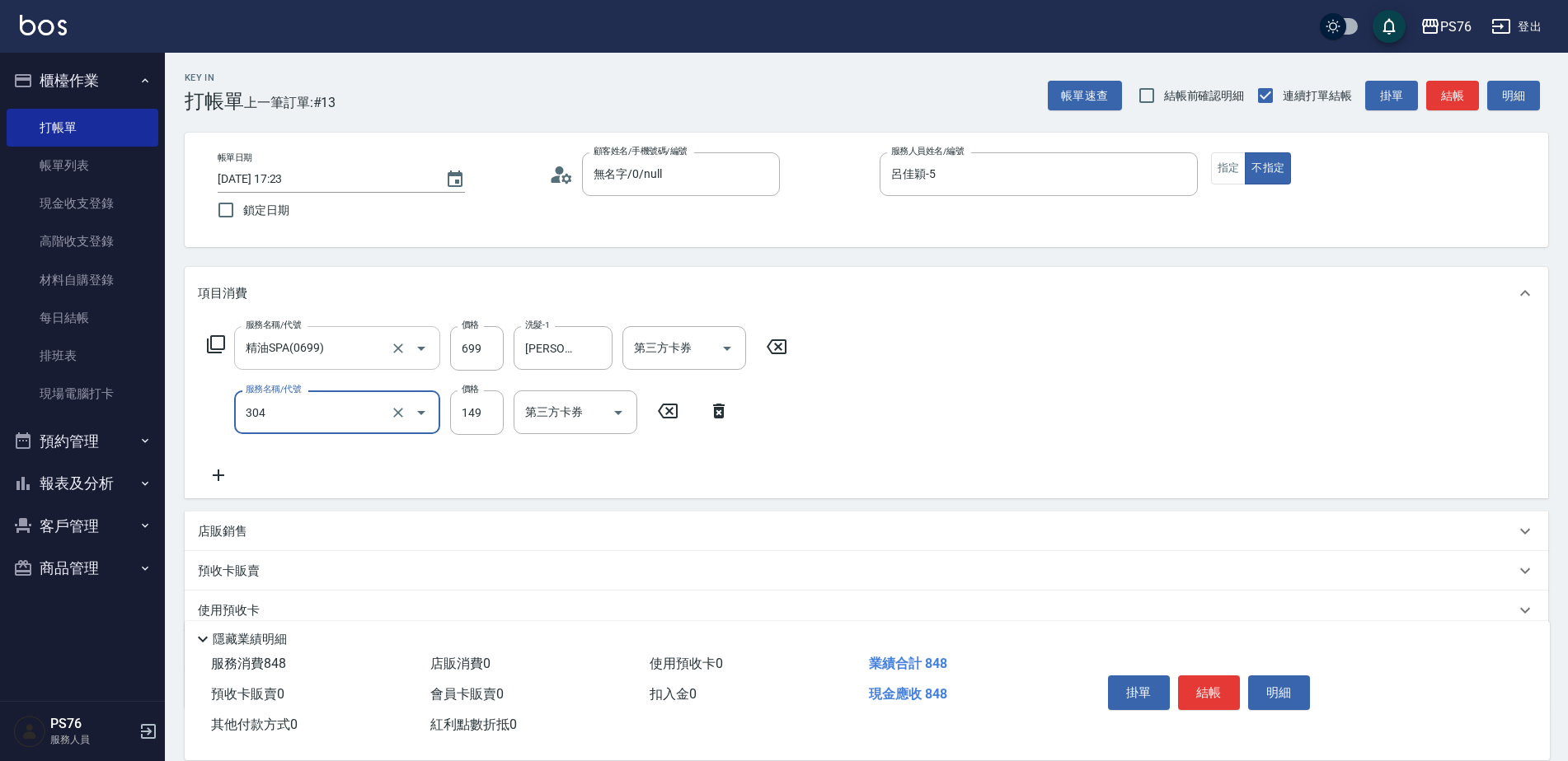
type input "剪髮(304)"
click at [304, 527] on div "店販銷售" at bounding box center [856, 532] width 1317 height 17
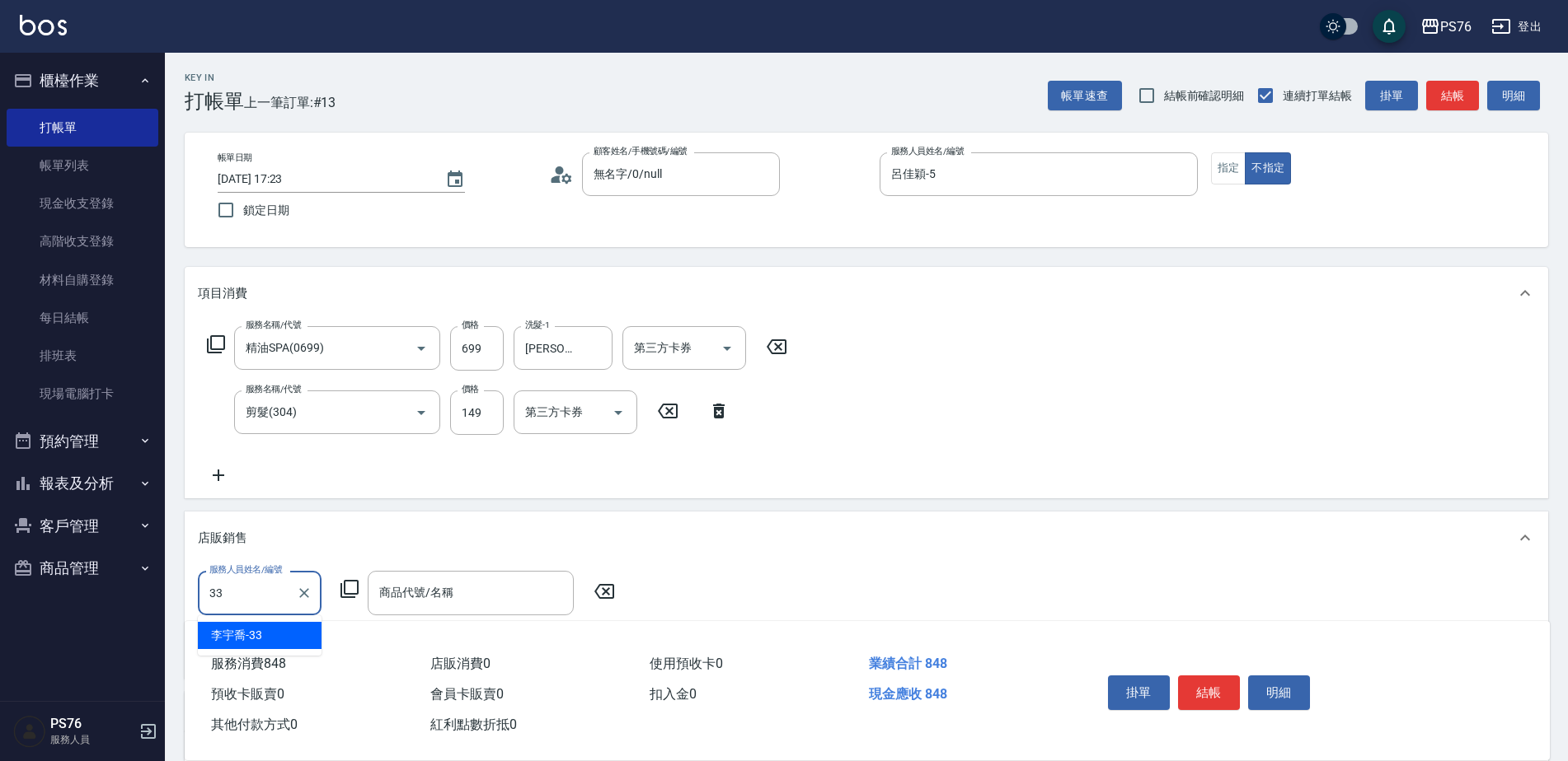
type input "[PERSON_NAME]33"
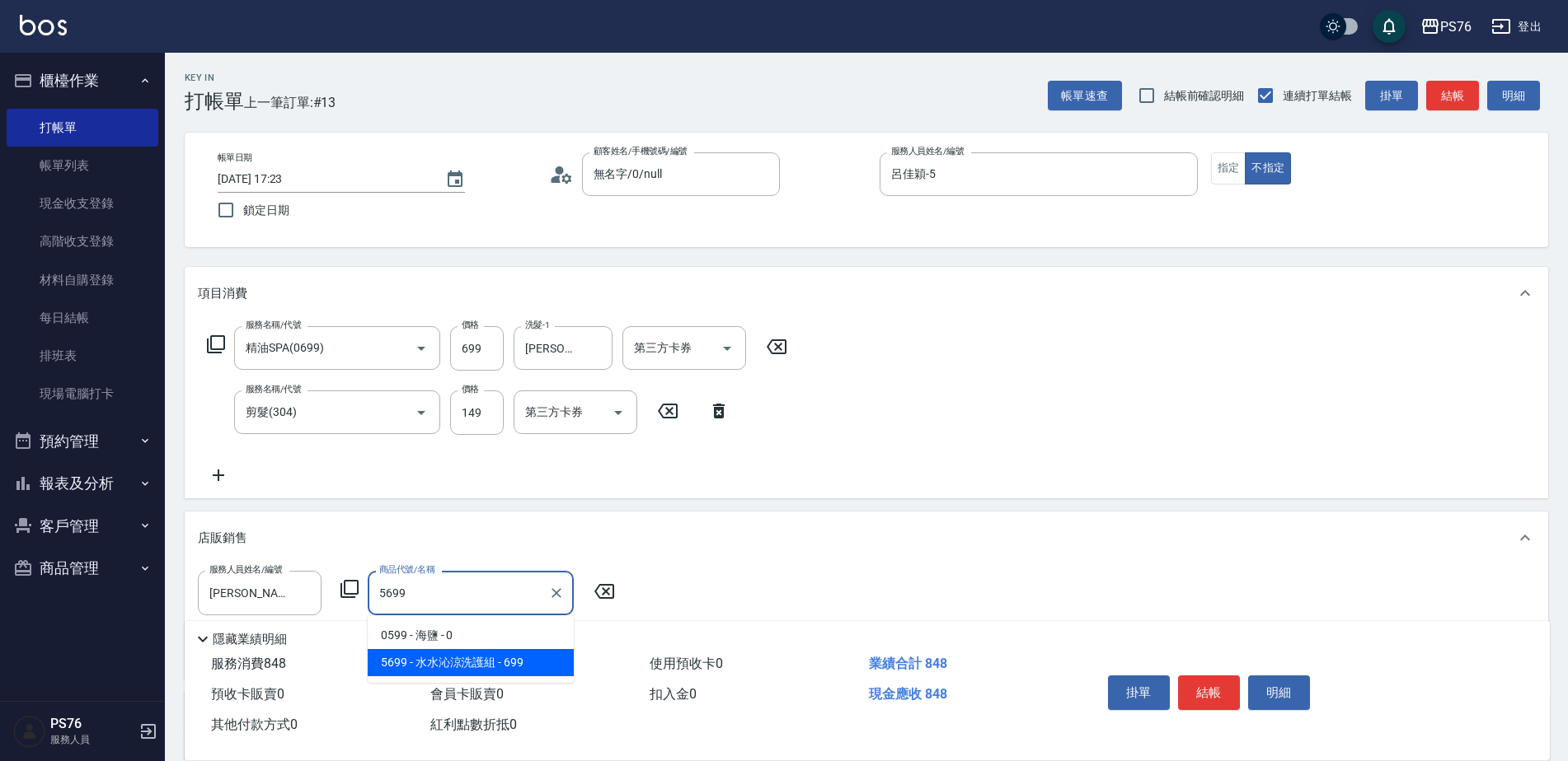
type input "[PERSON_NAME]涼洗護組"
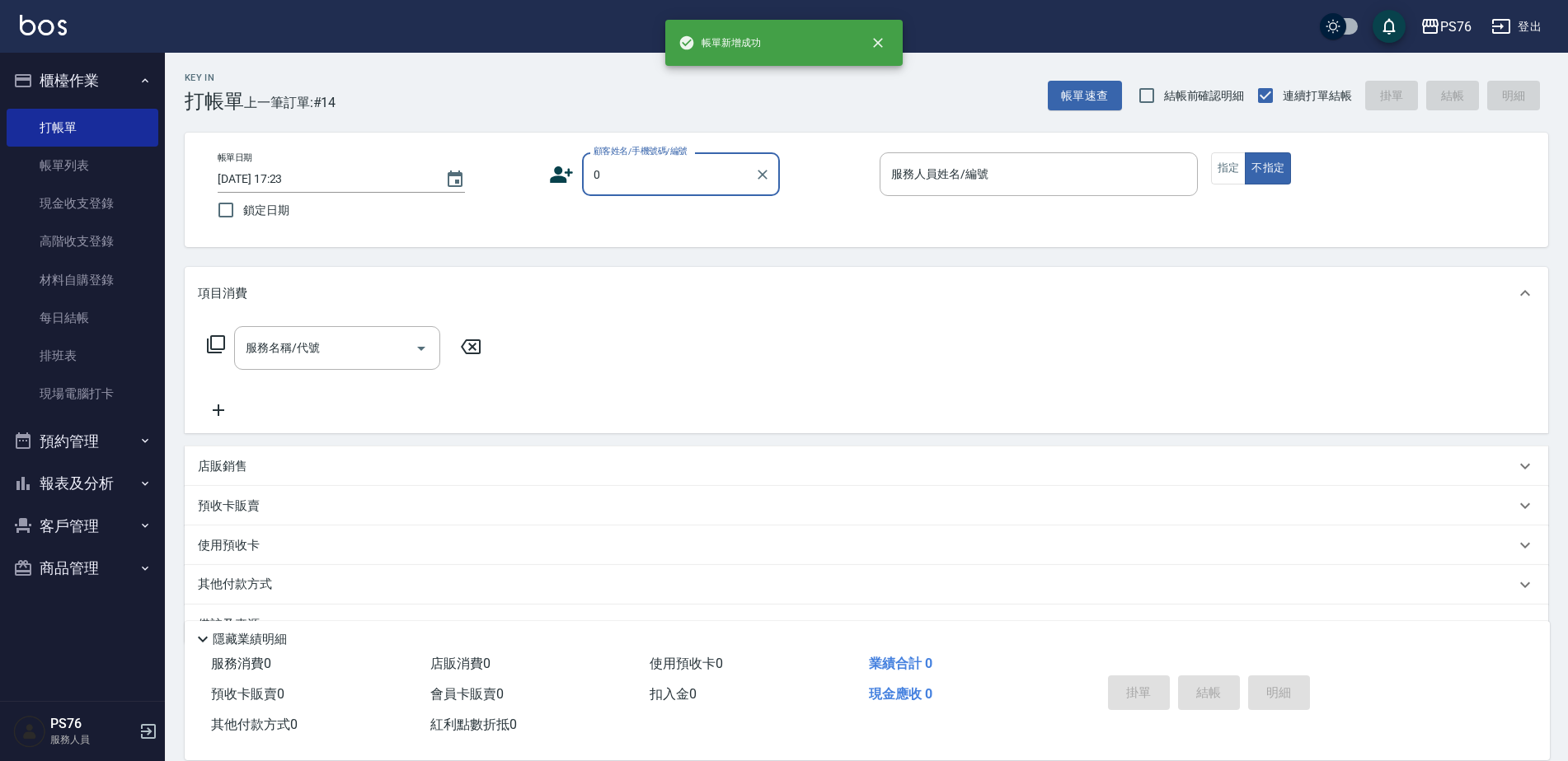
type input "無名字/0/null"
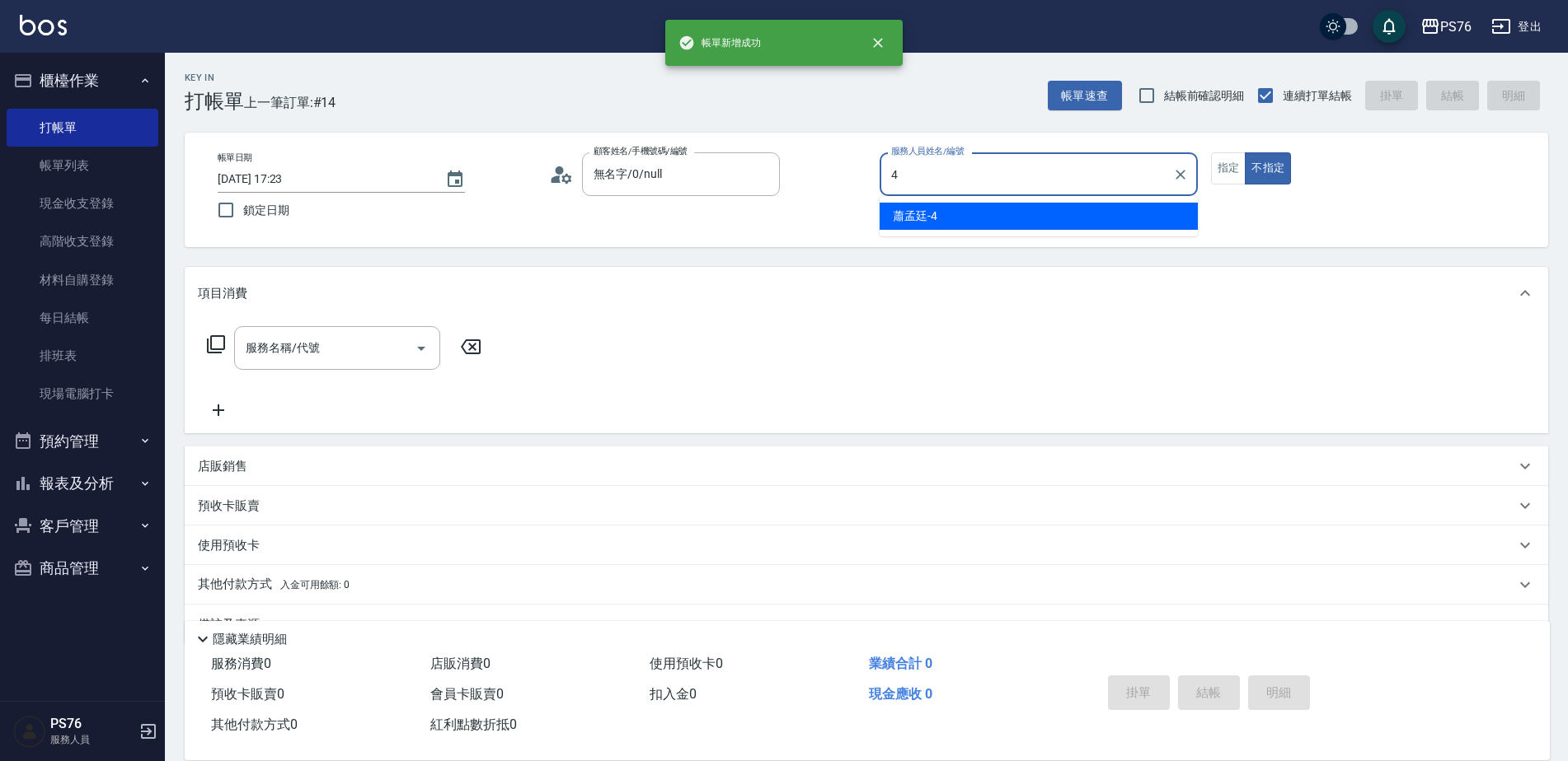
type input "蕭孟廷-4"
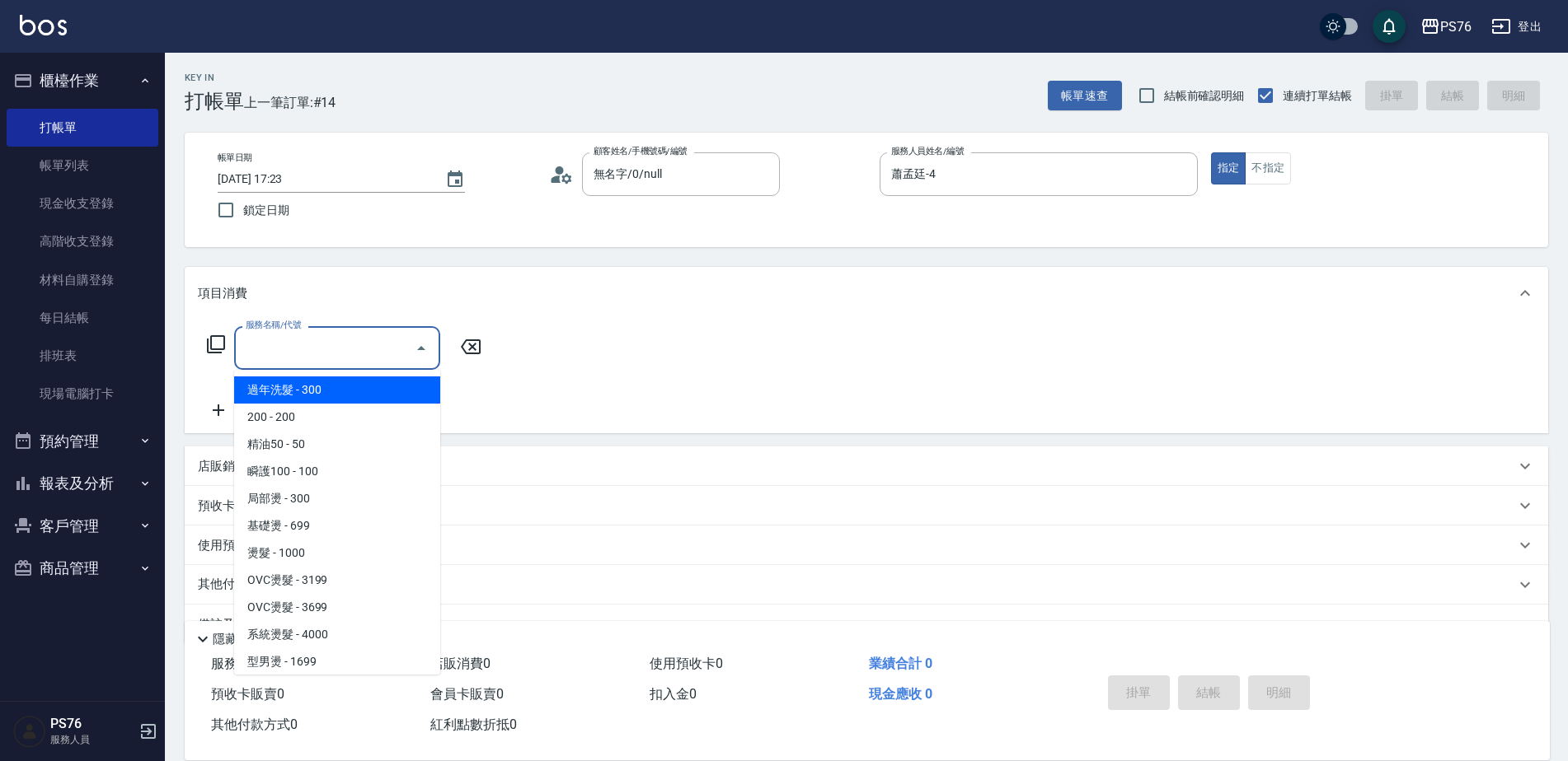
click at [302, 357] on input "服務名稱/代號" at bounding box center [325, 348] width 166 height 29
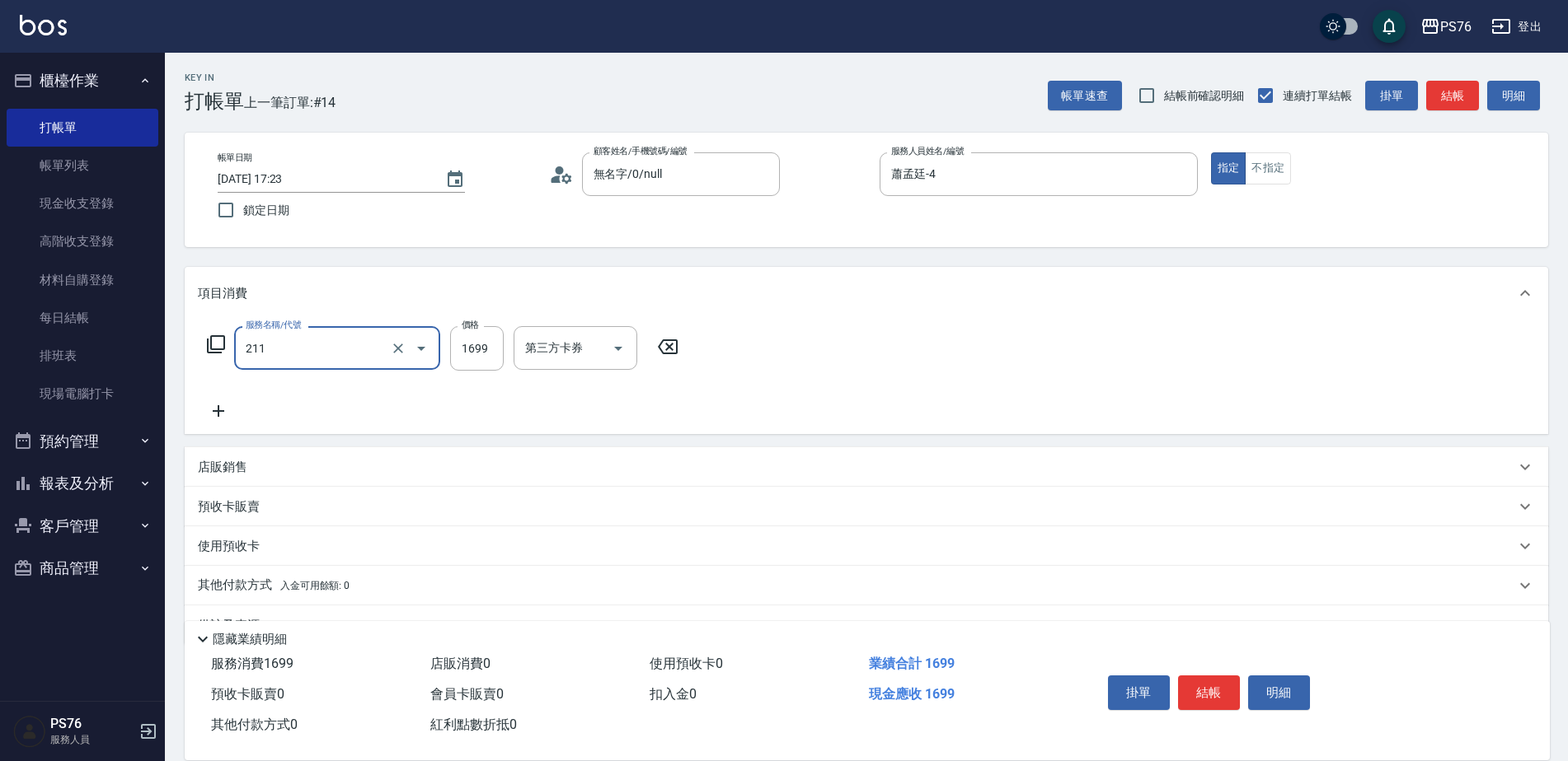
type input "型男燙(211)"
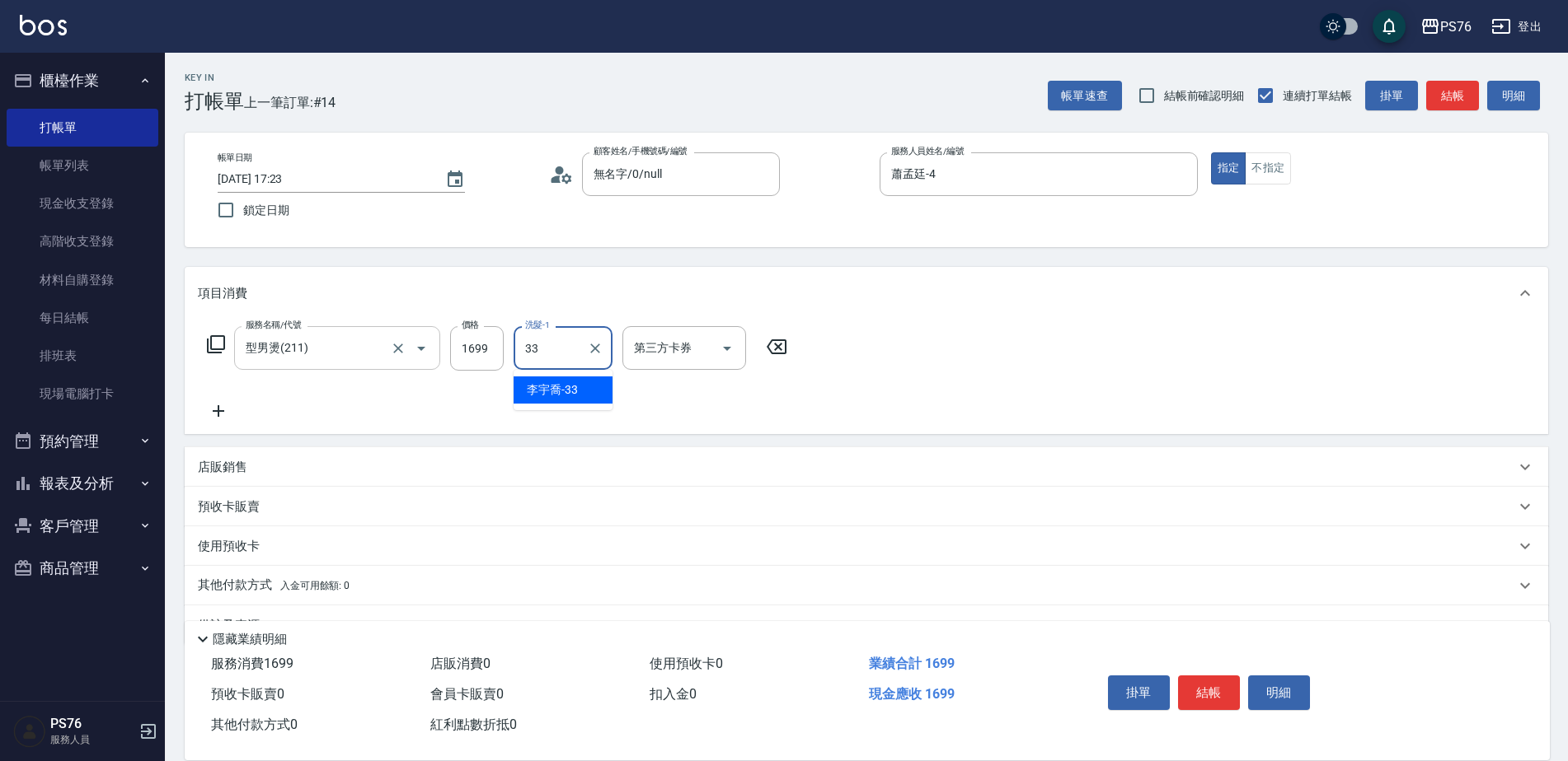
type input "[PERSON_NAME]33"
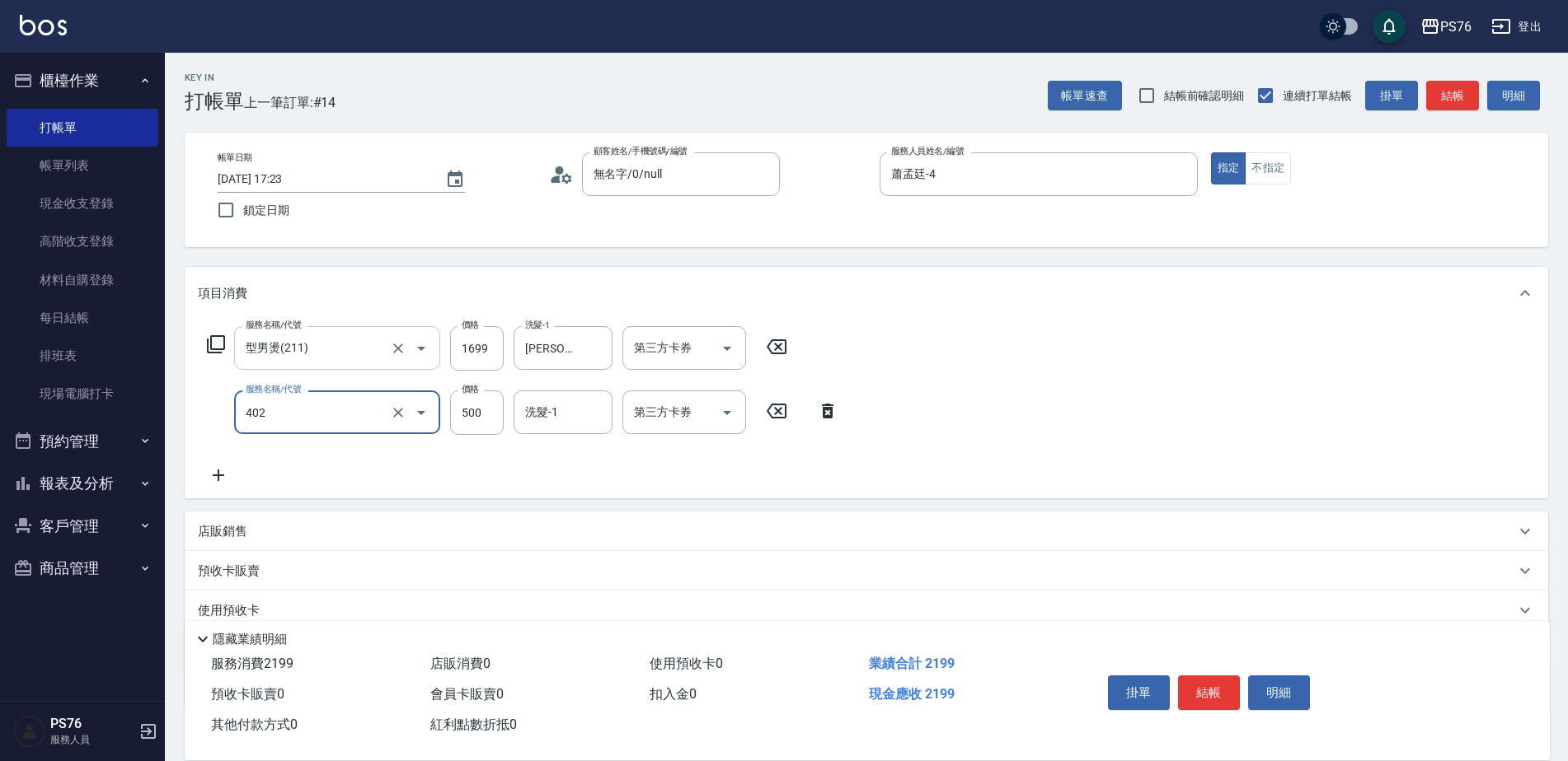
type input "500護(402)"
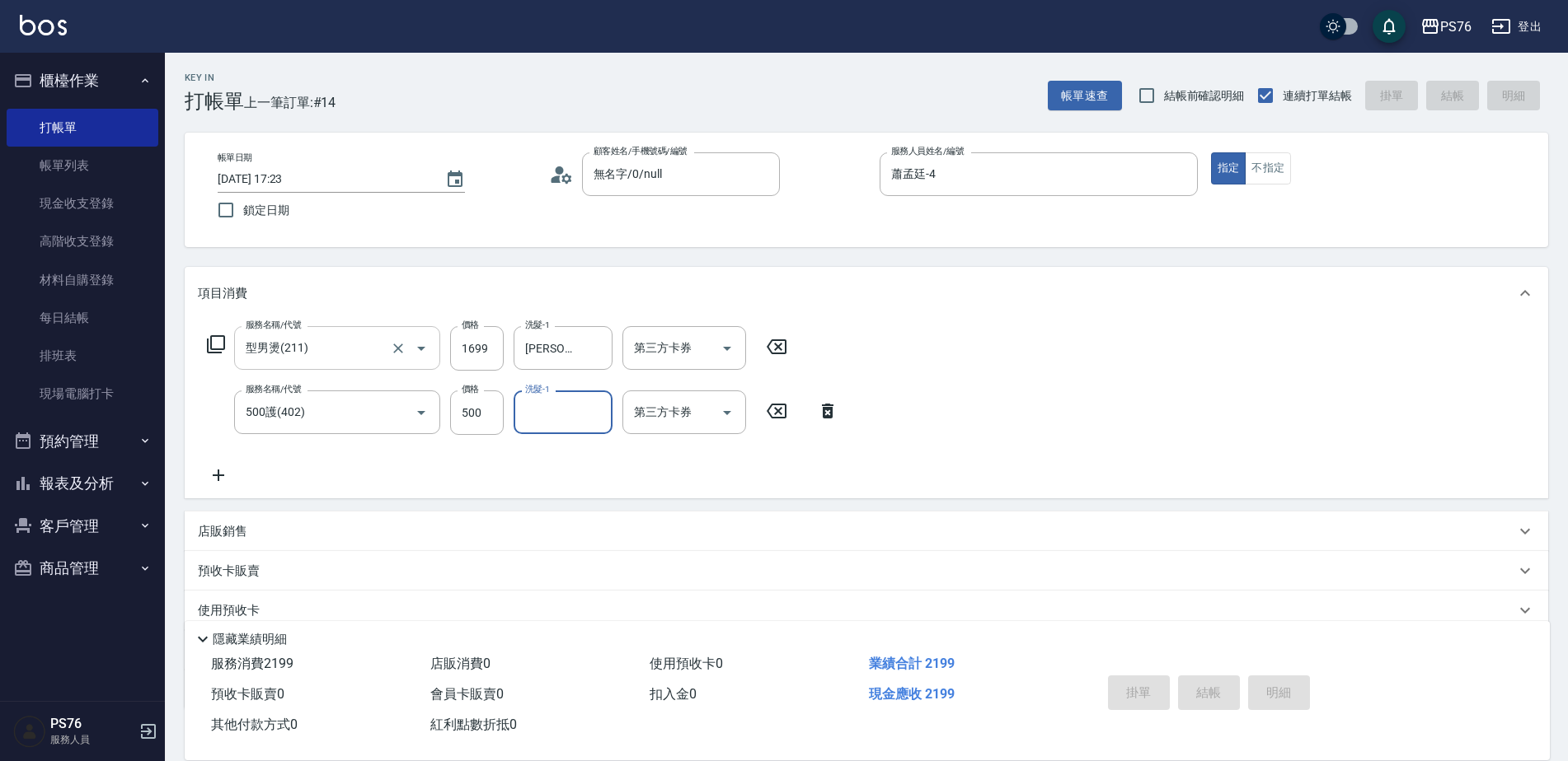
type input "[DATE] 17:24"
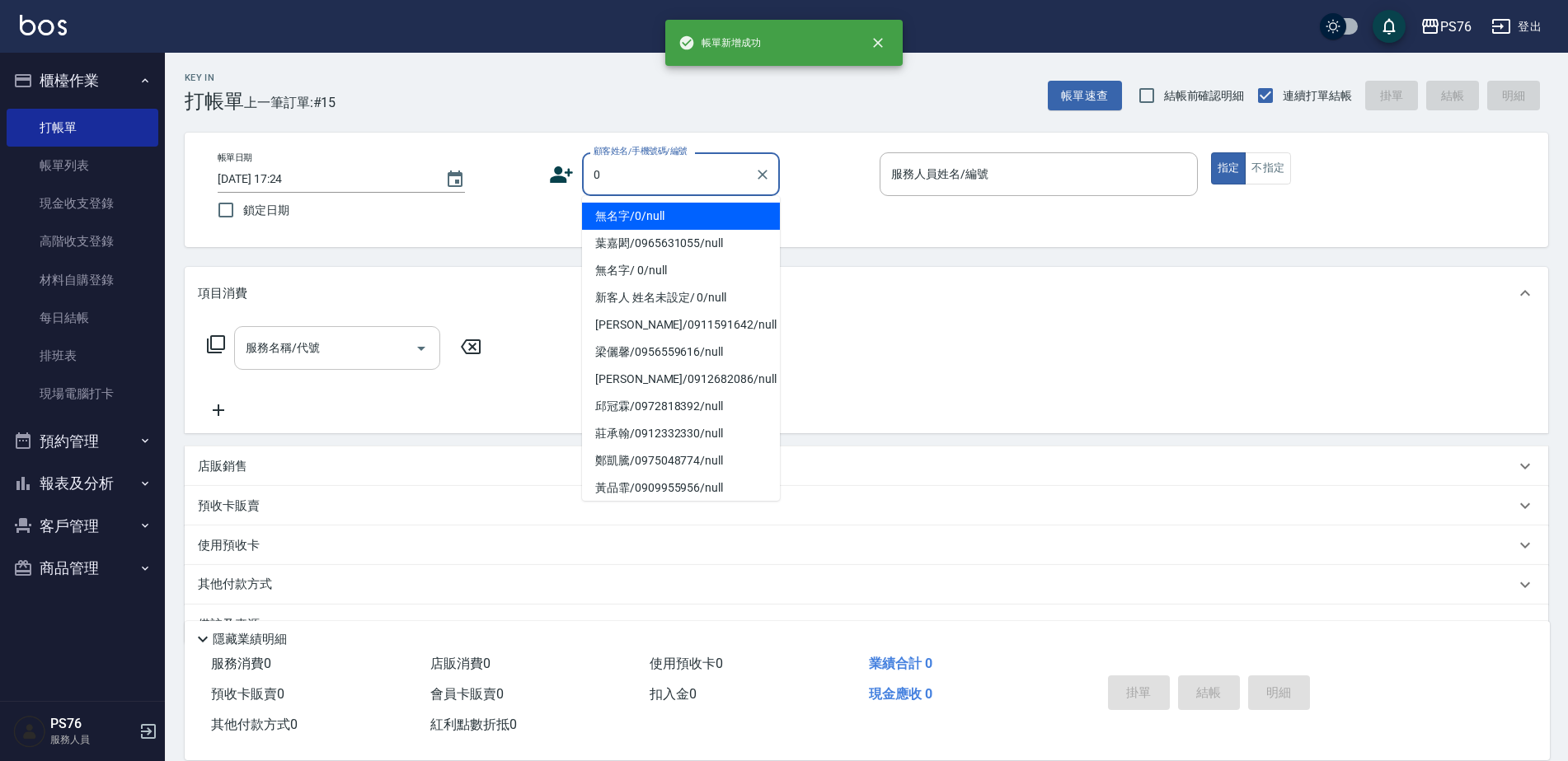
type input "無名字/0/null"
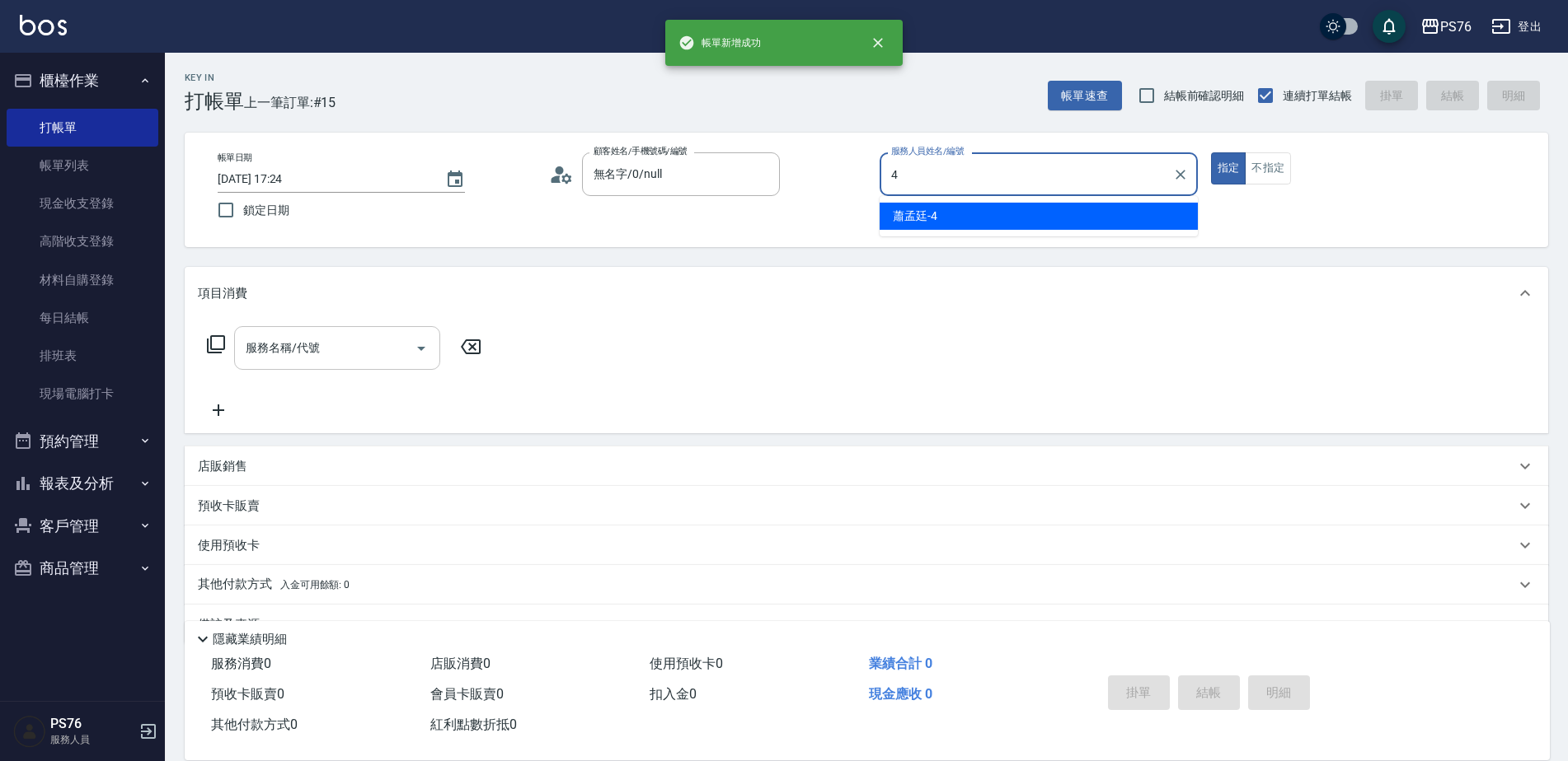
type input "蕭孟廷-4"
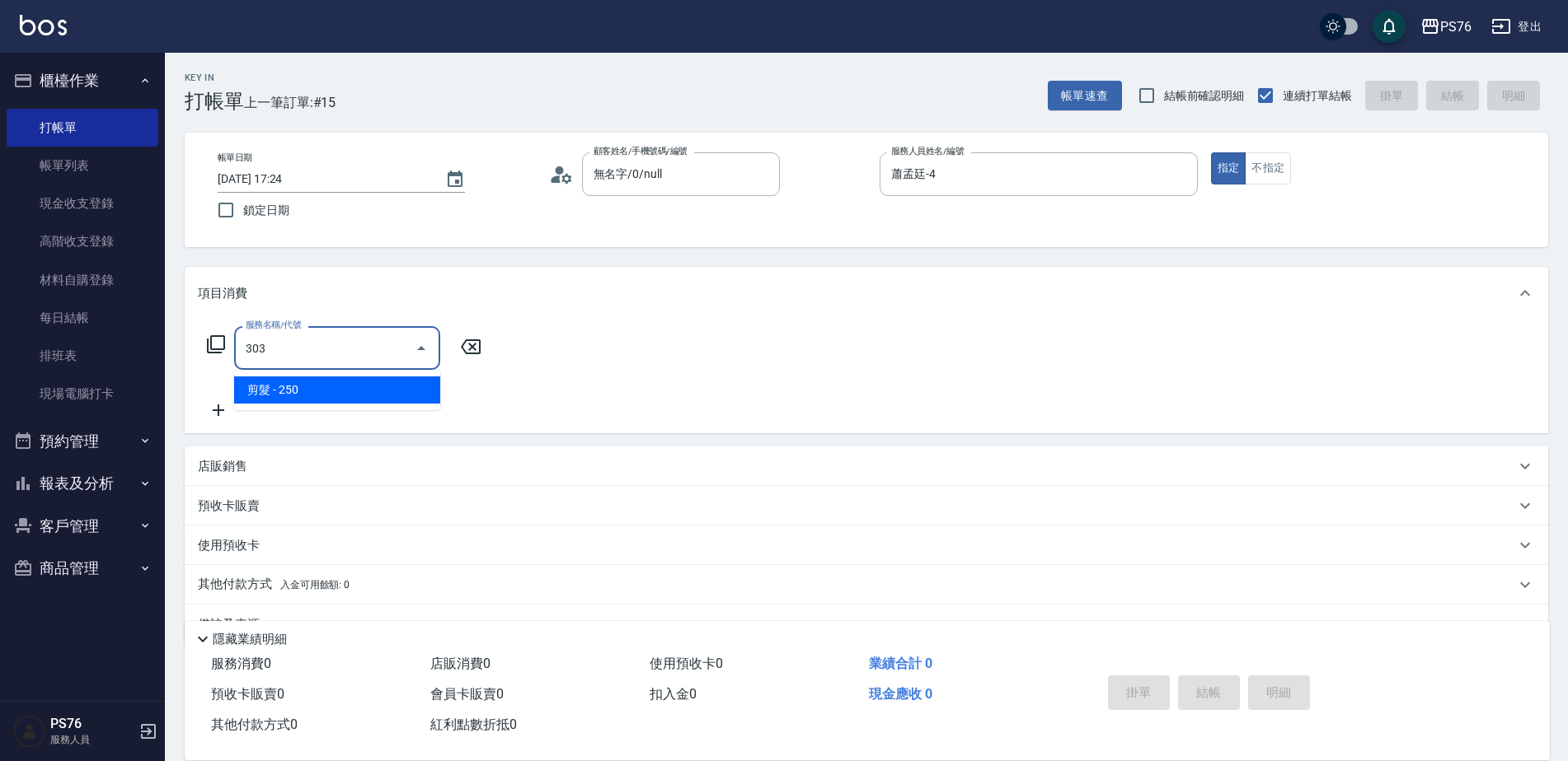
type input "剪髮(303)"
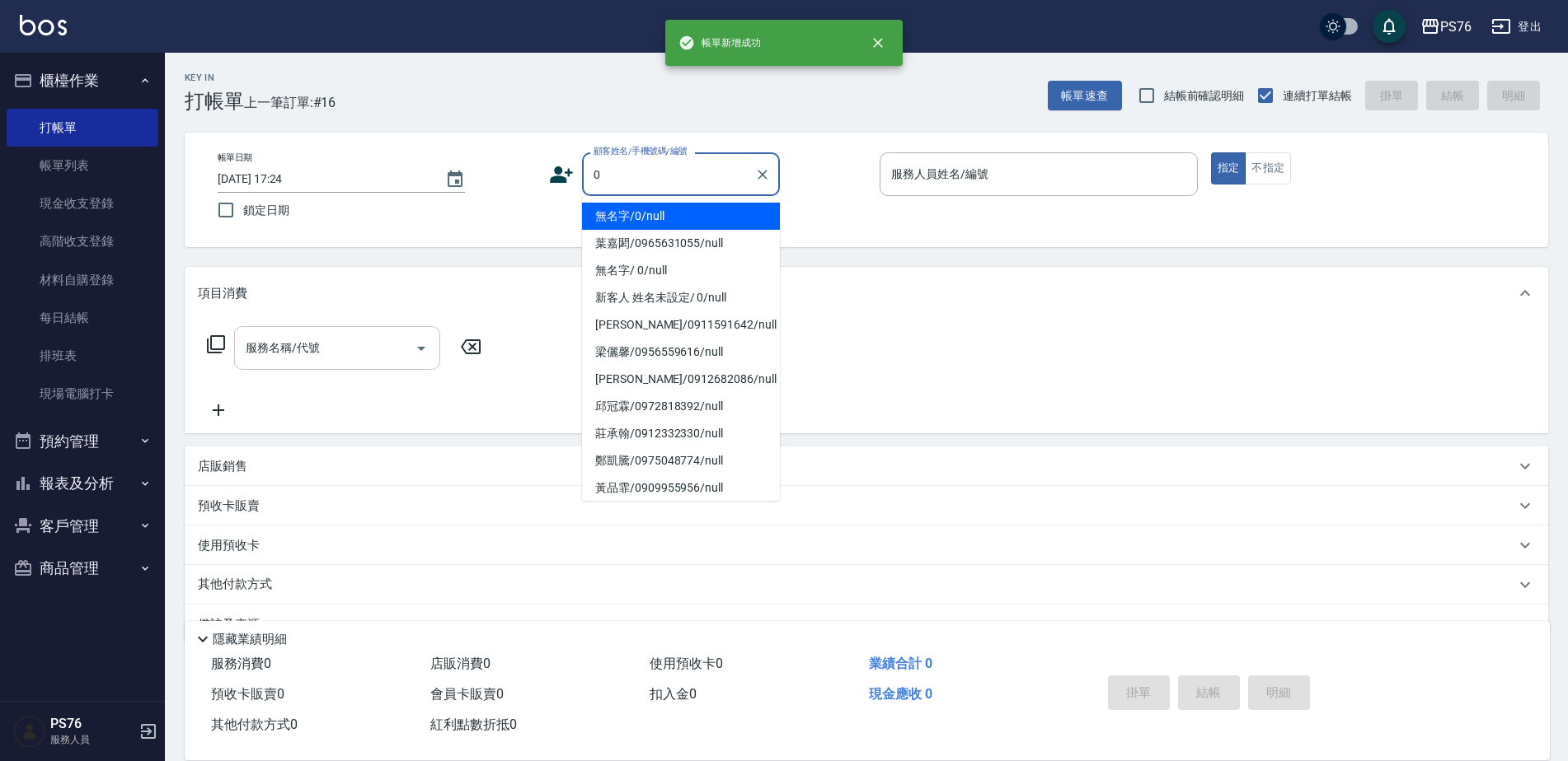
type input "無名字/0/null"
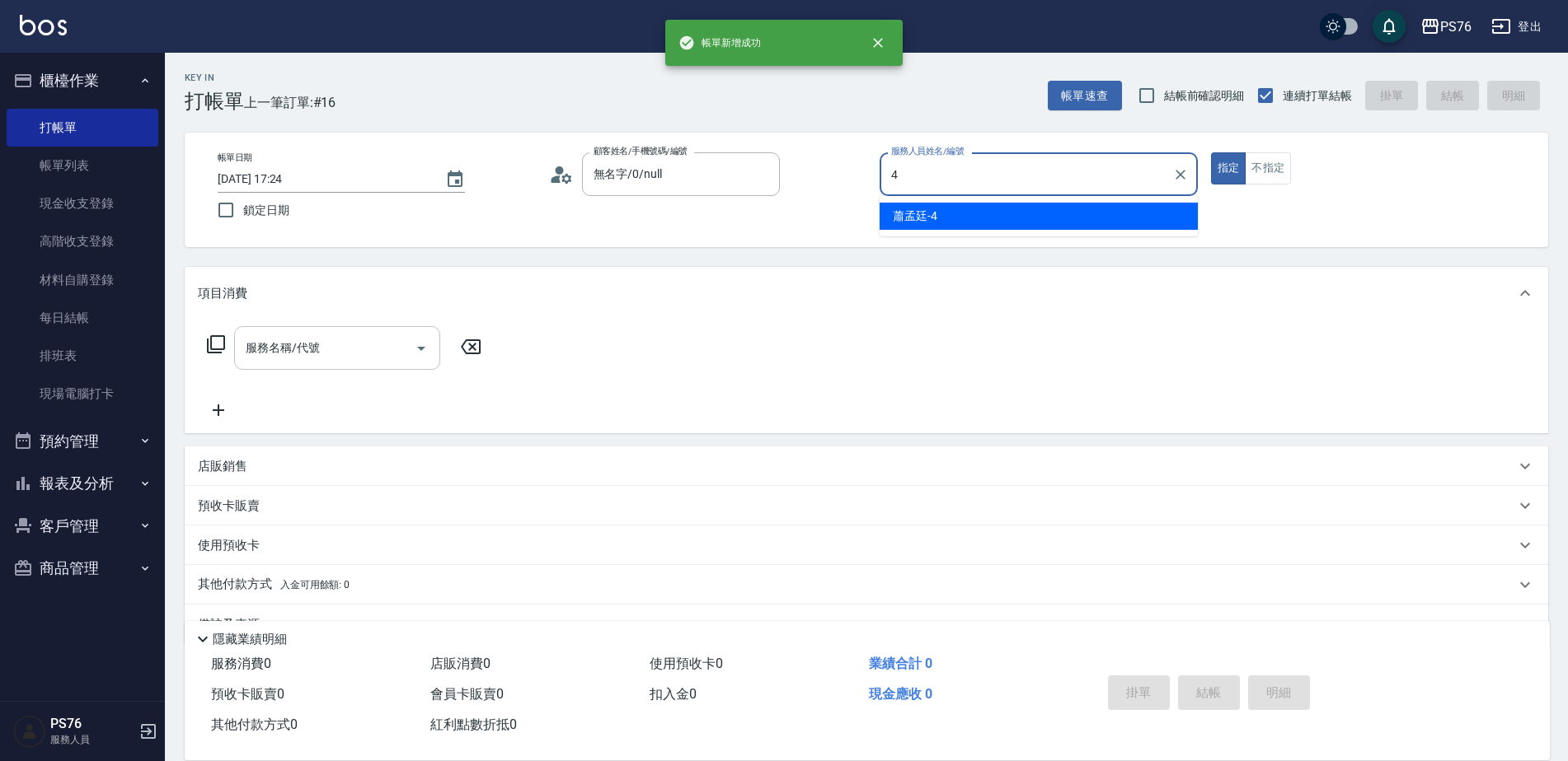
type input "蕭孟廷-4"
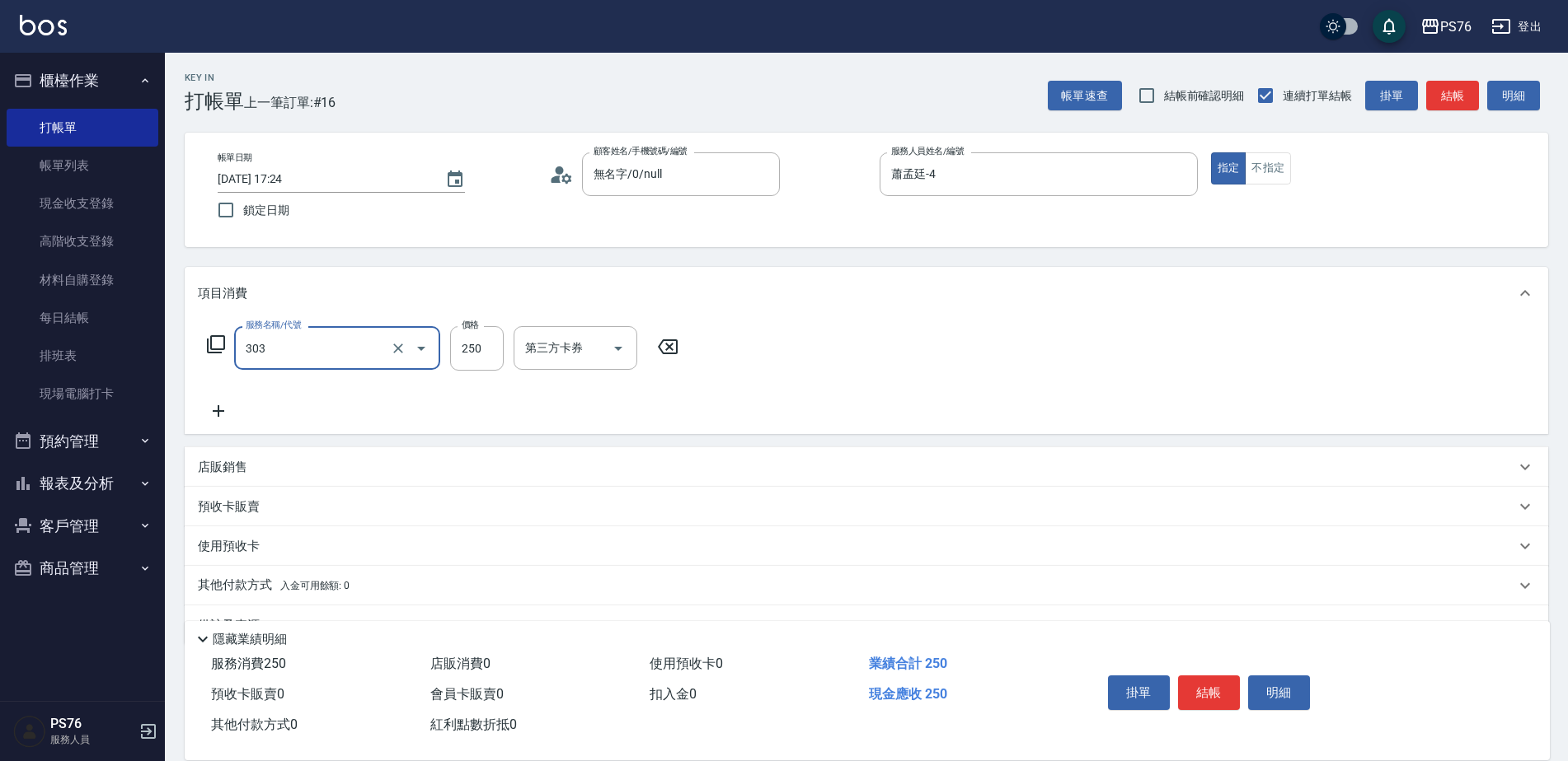
type input "剪髮(303)"
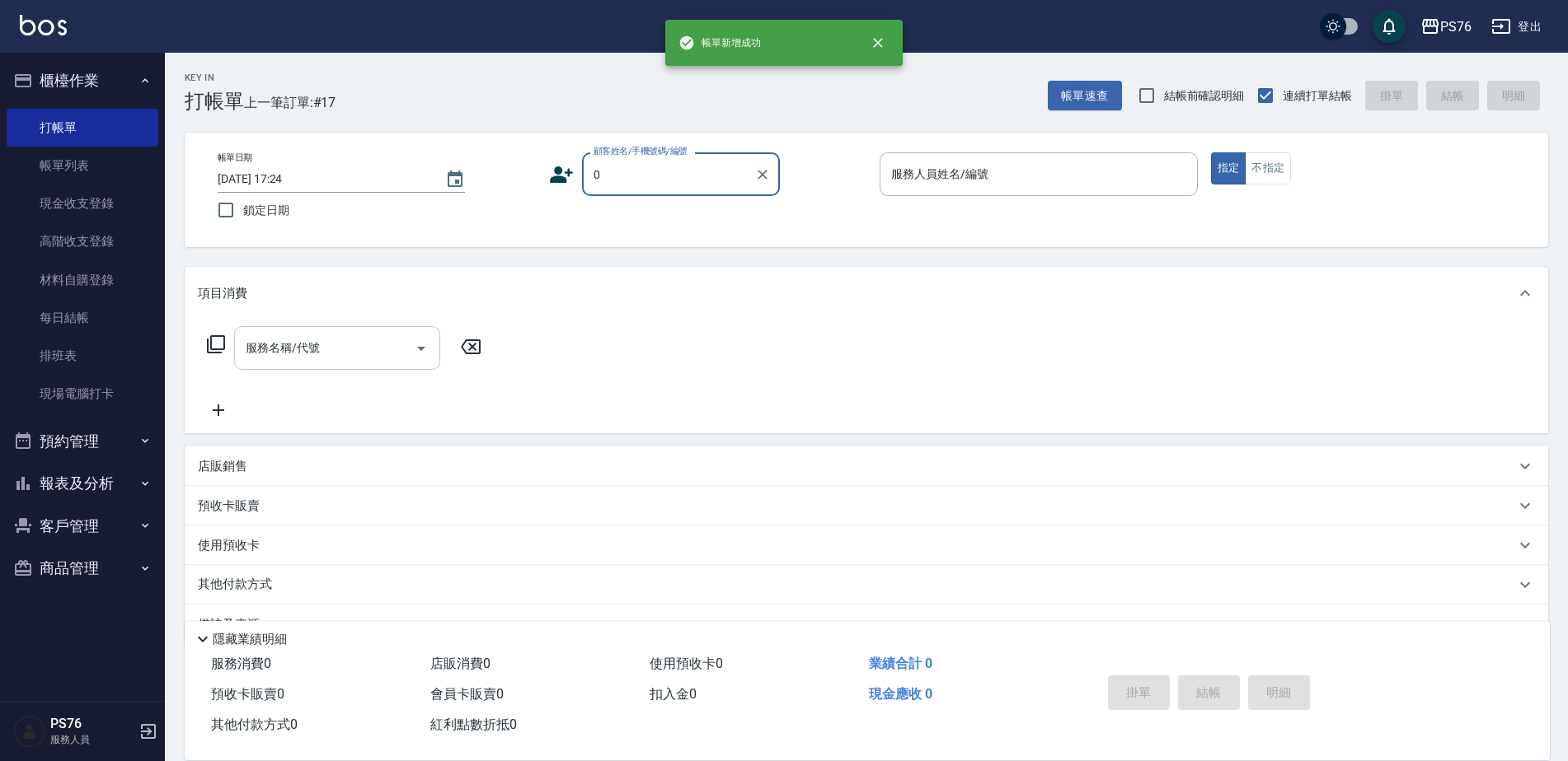
type input "無名字/0/null"
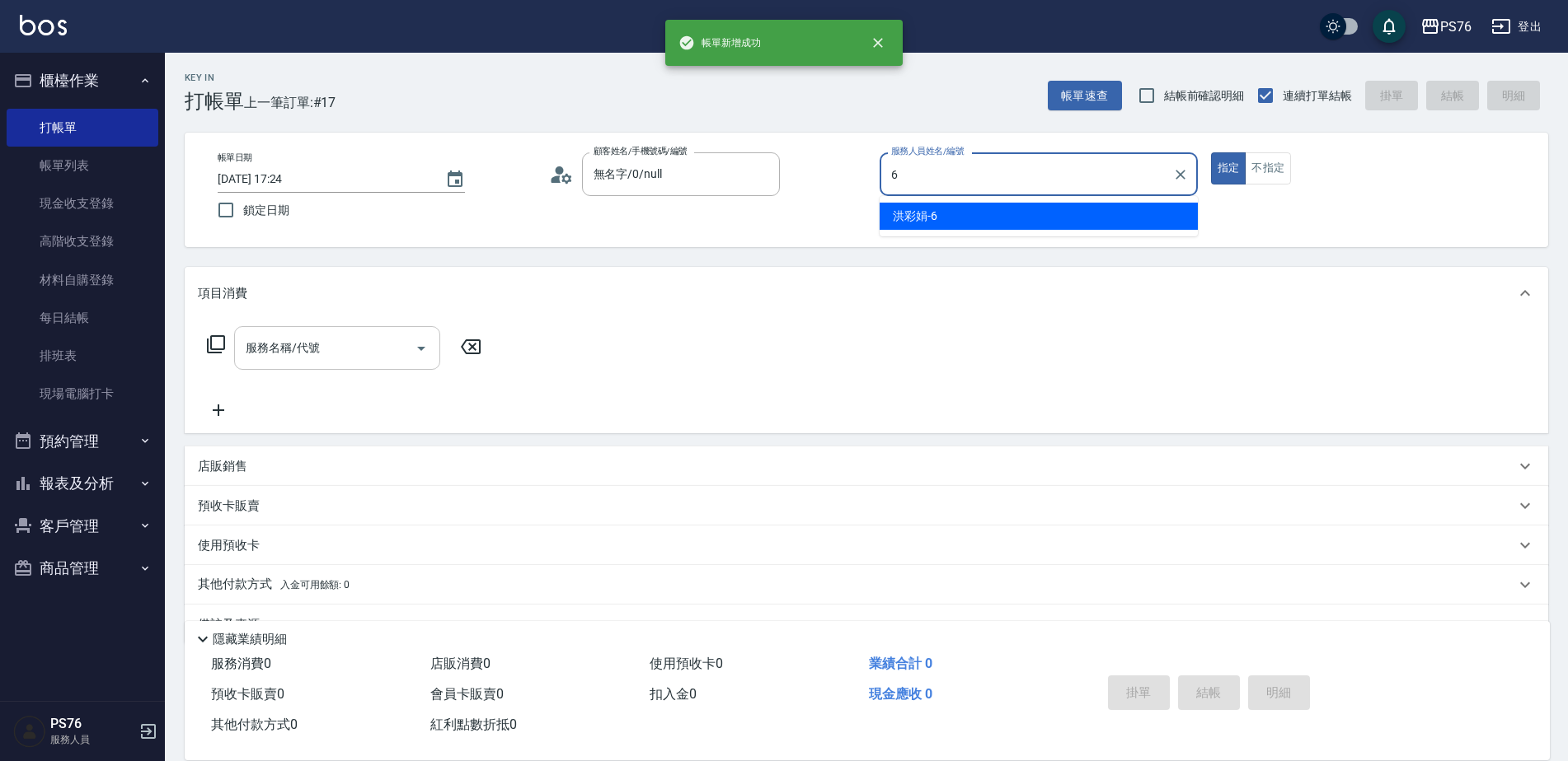
type input "洪彩娟-6"
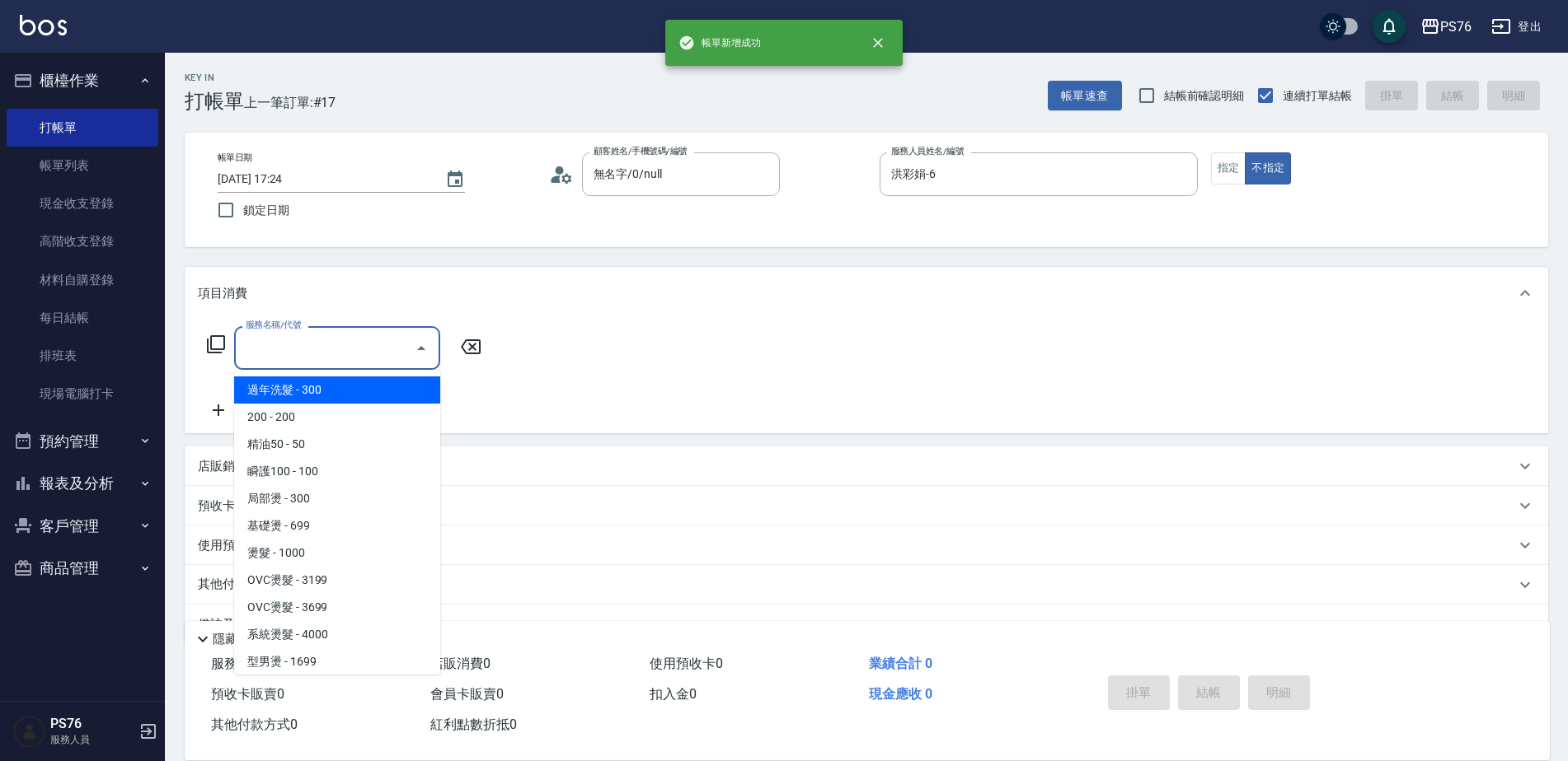
click at [302, 357] on input "服務名稱/代號" at bounding box center [325, 348] width 166 height 29
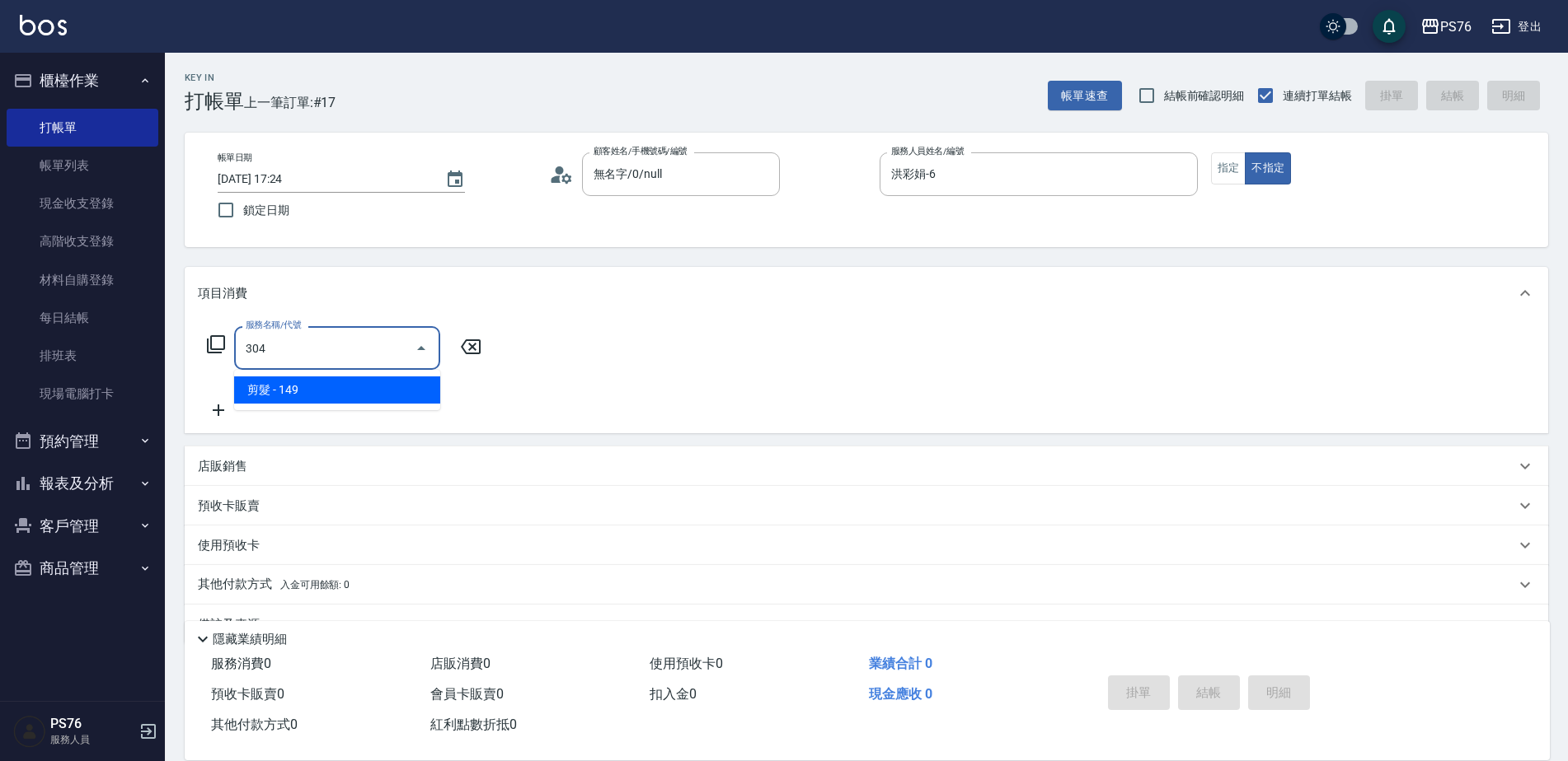
type input "剪髮(304)"
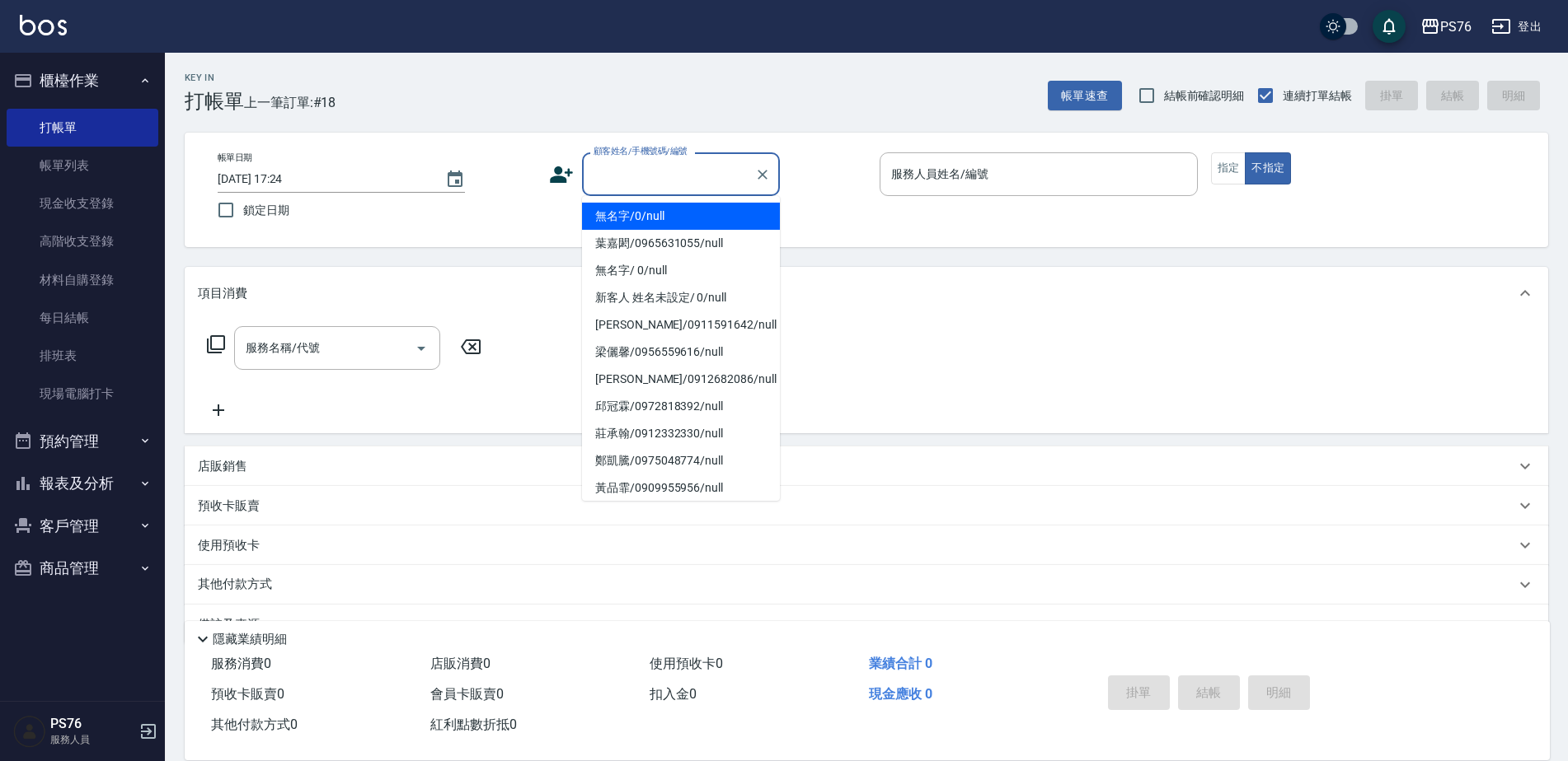
click at [627, 171] on input "顧客姓名/手機號碼/編號" at bounding box center [668, 174] width 158 height 29
type input "無名字/0/null"
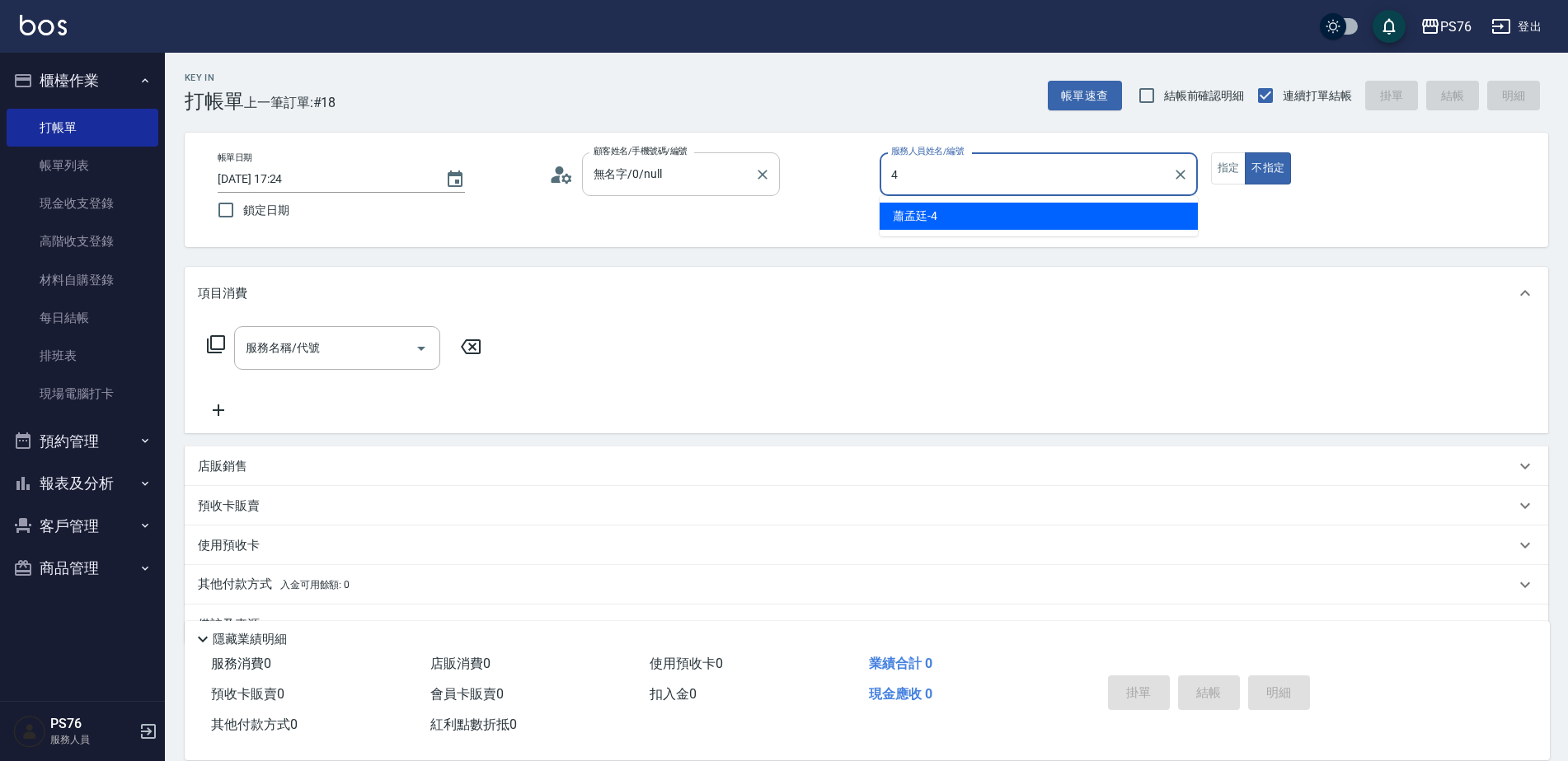
type input "蕭孟廷-4"
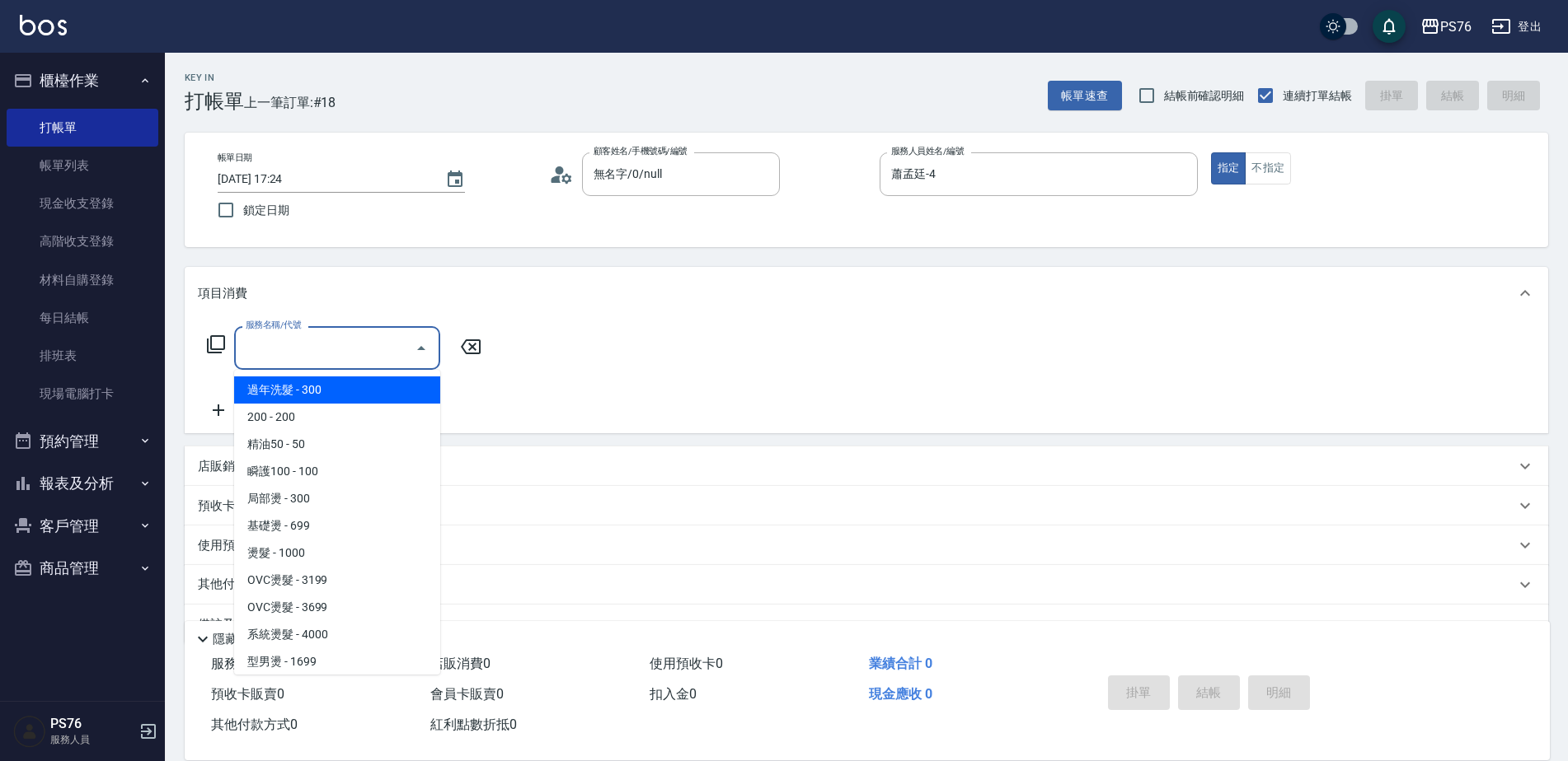
click at [321, 351] on input "服務名稱/代號" at bounding box center [325, 348] width 166 height 29
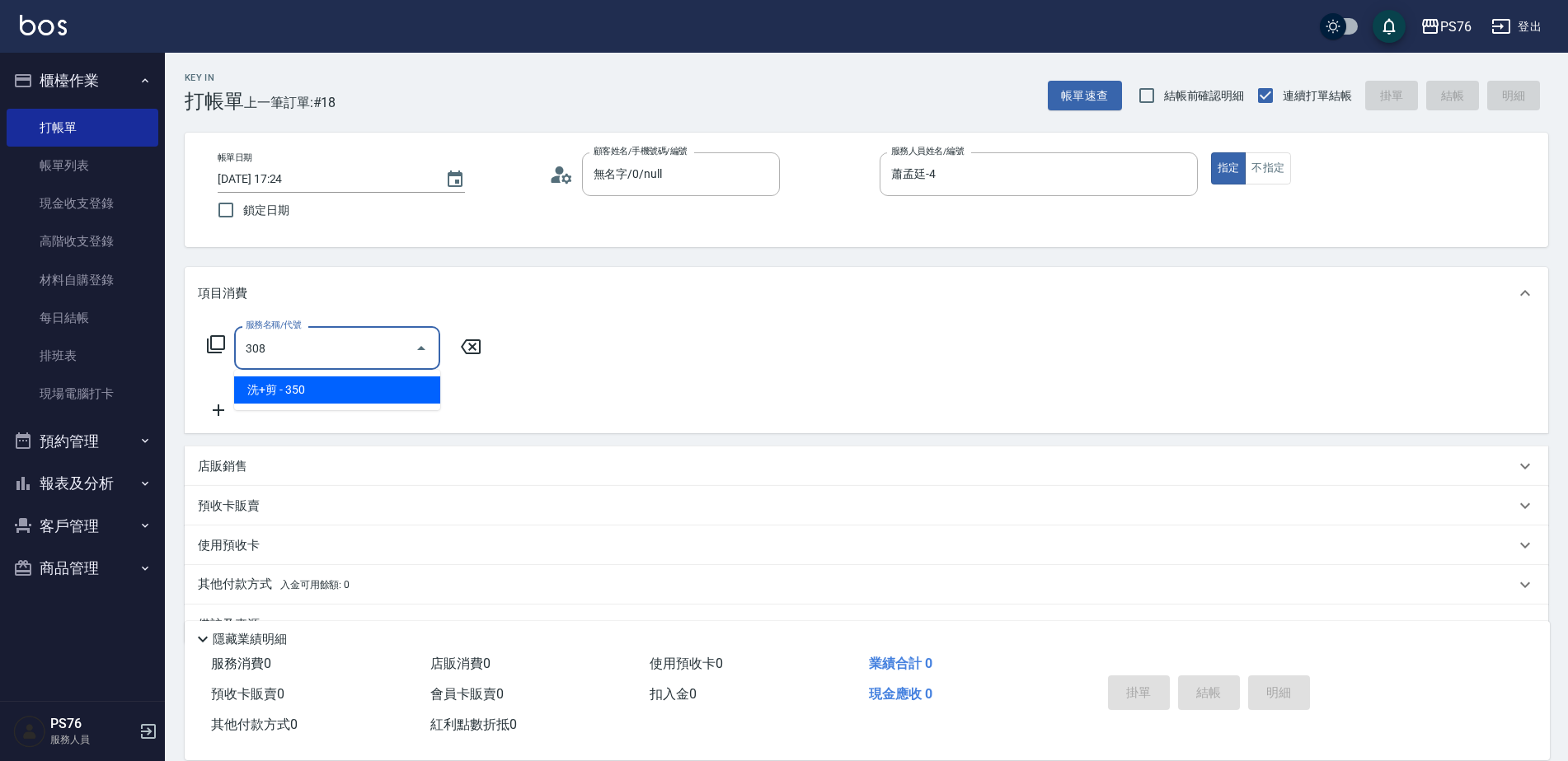
type input "洗+剪(308)"
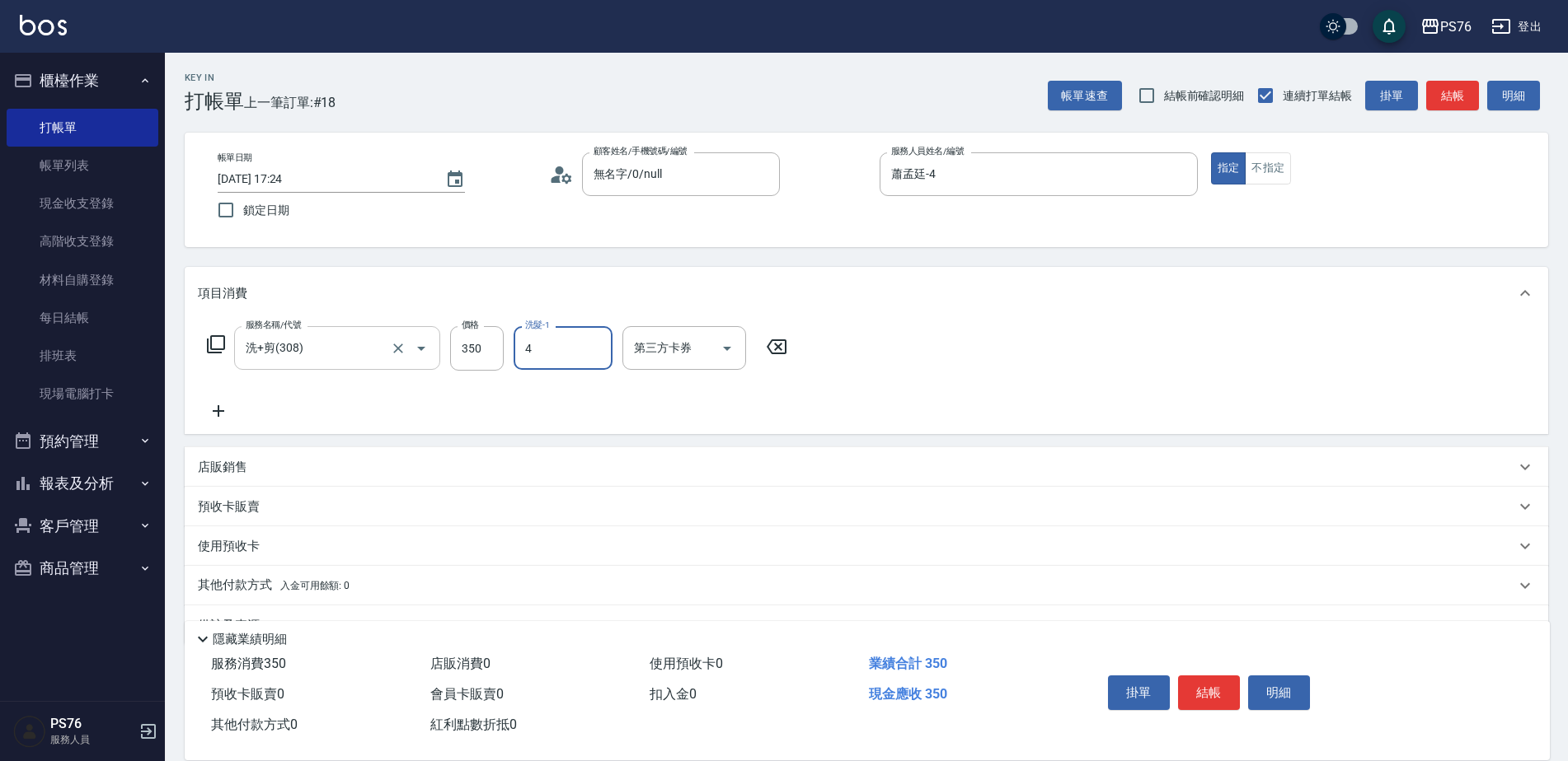
type input "蕭孟廷-4"
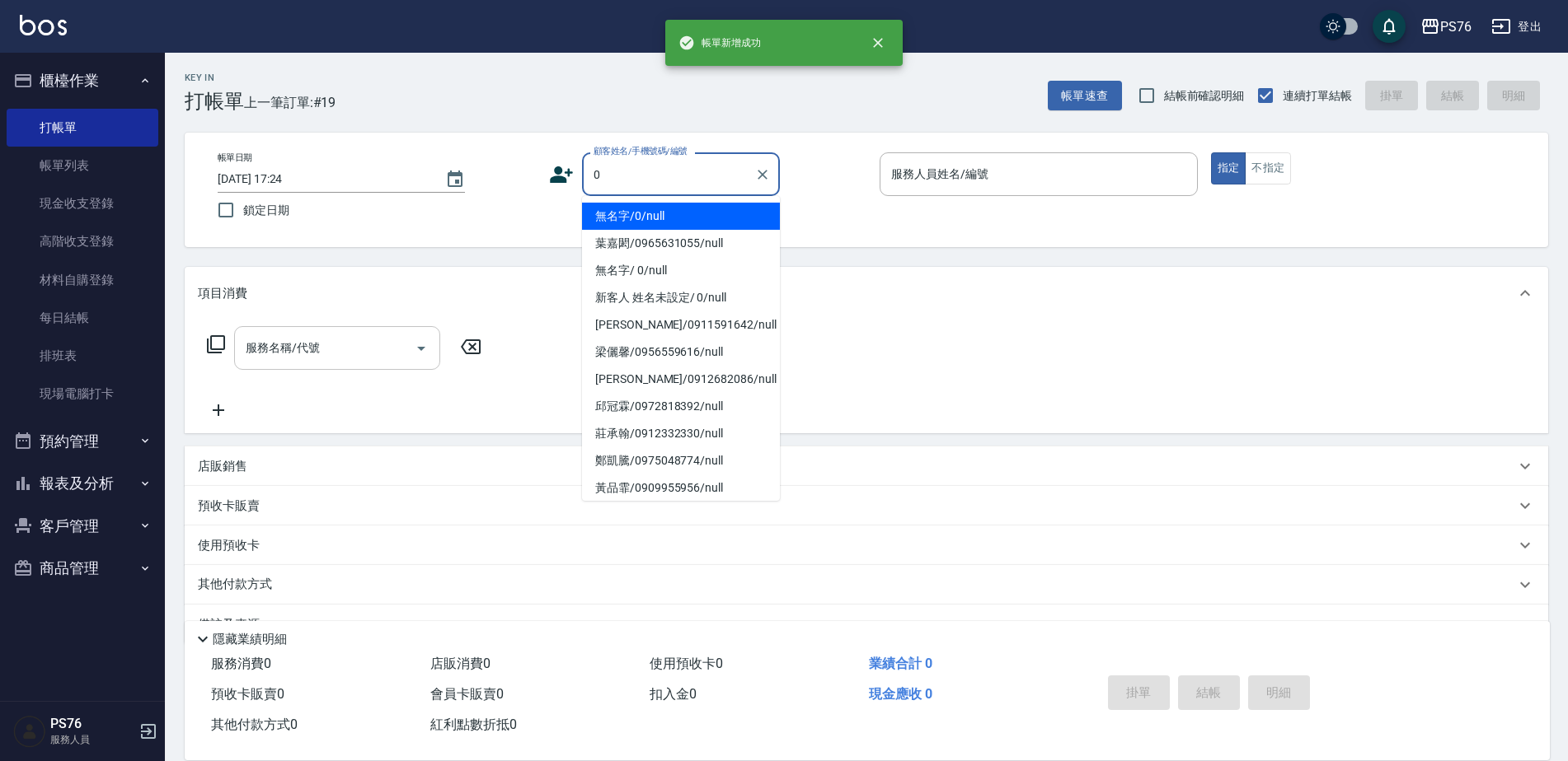
type input "無名字/0/null"
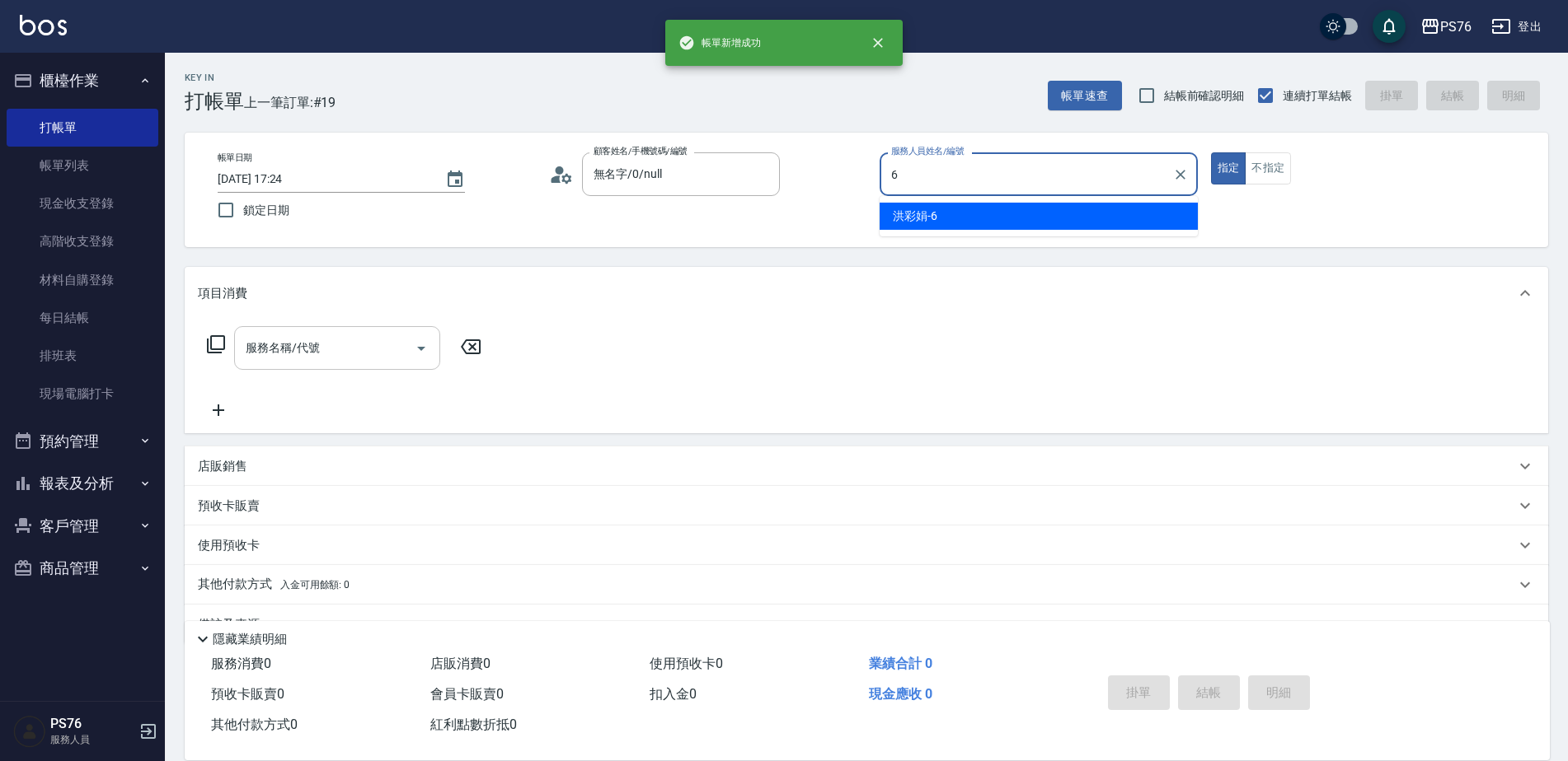
type input "洪彩娟-6"
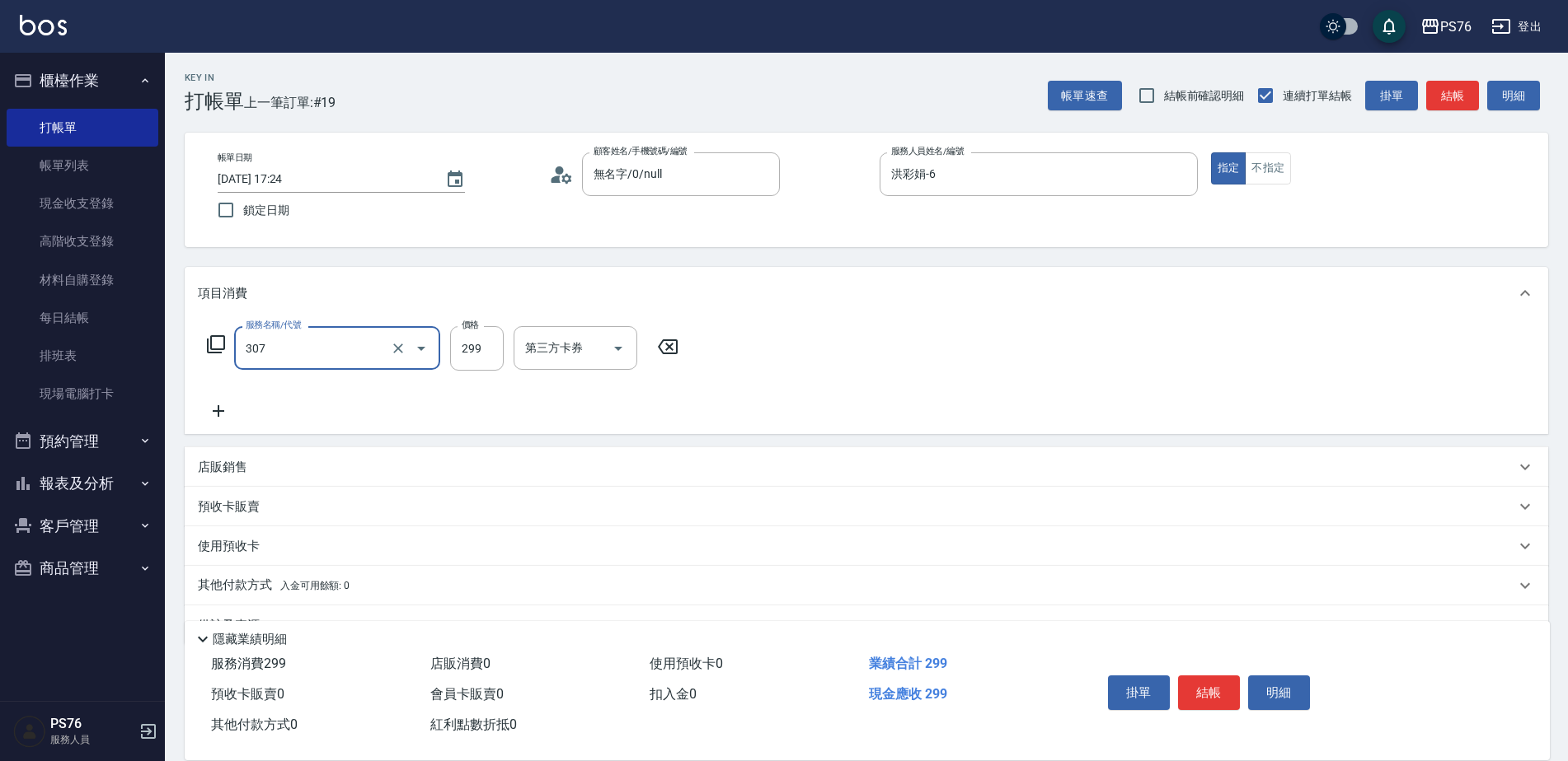
type input "剪髮(307)"
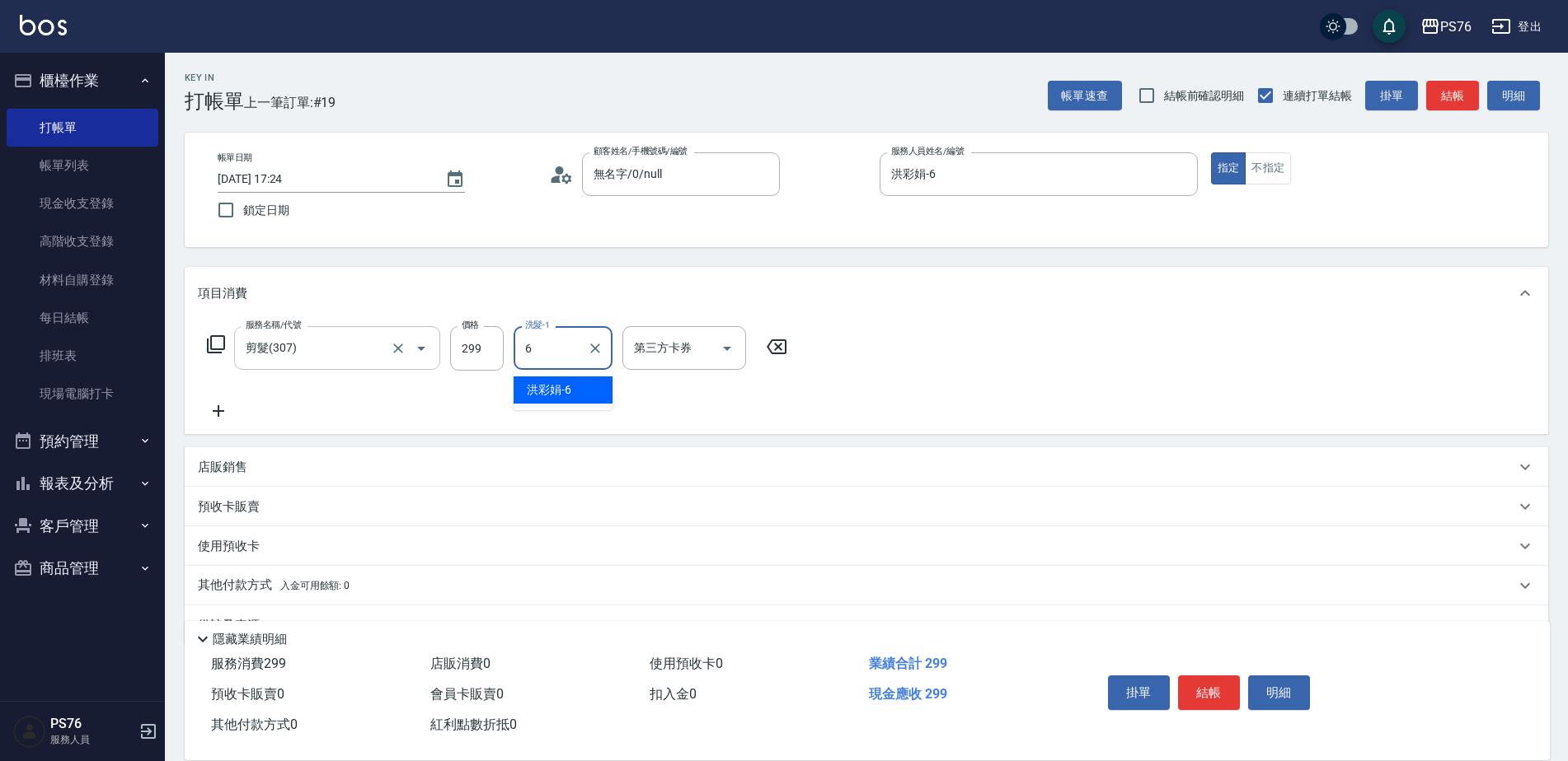
type input "洪彩娟-6"
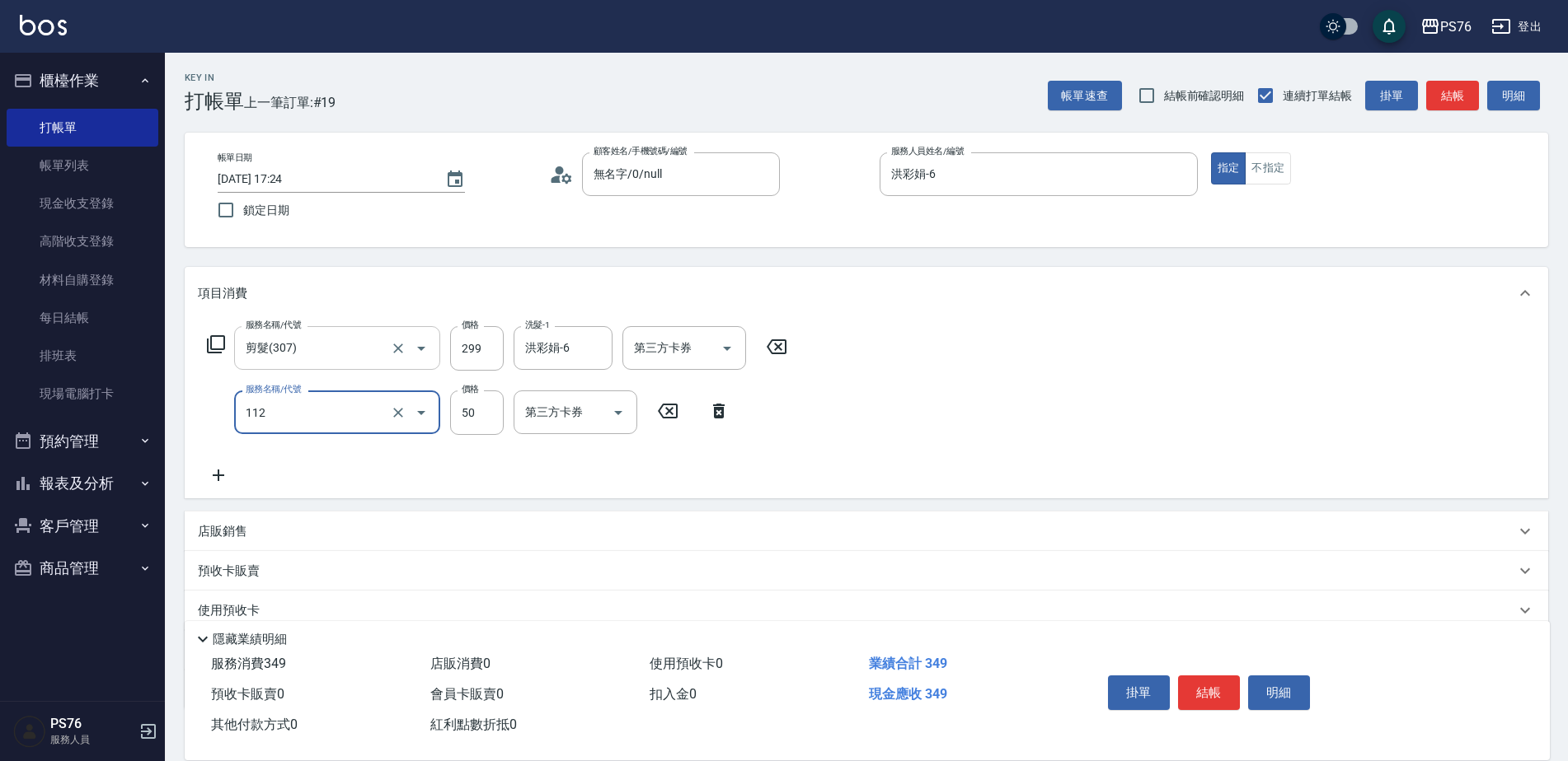
type input "精油50(112)"
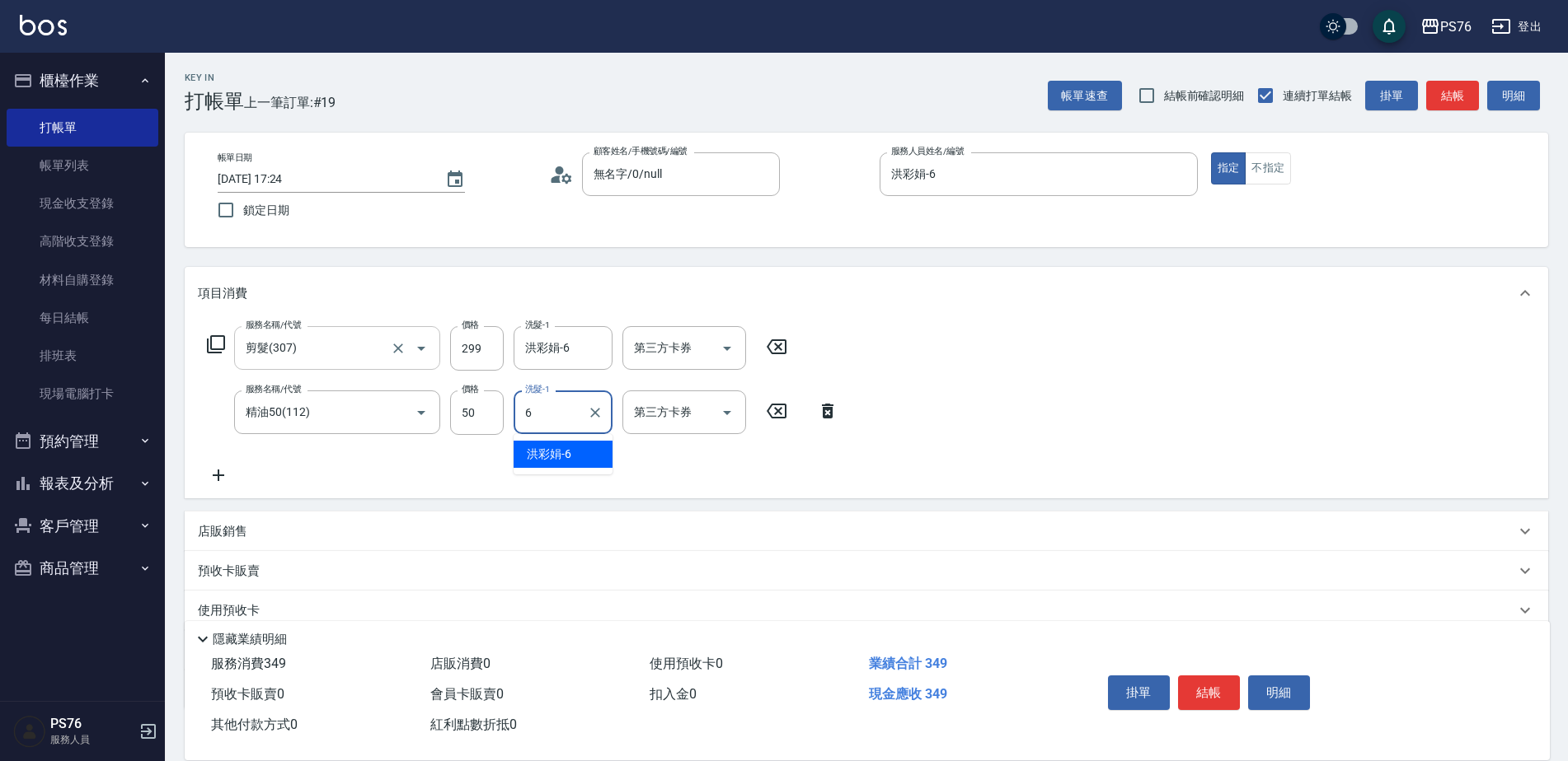
type input "洪彩娟-6"
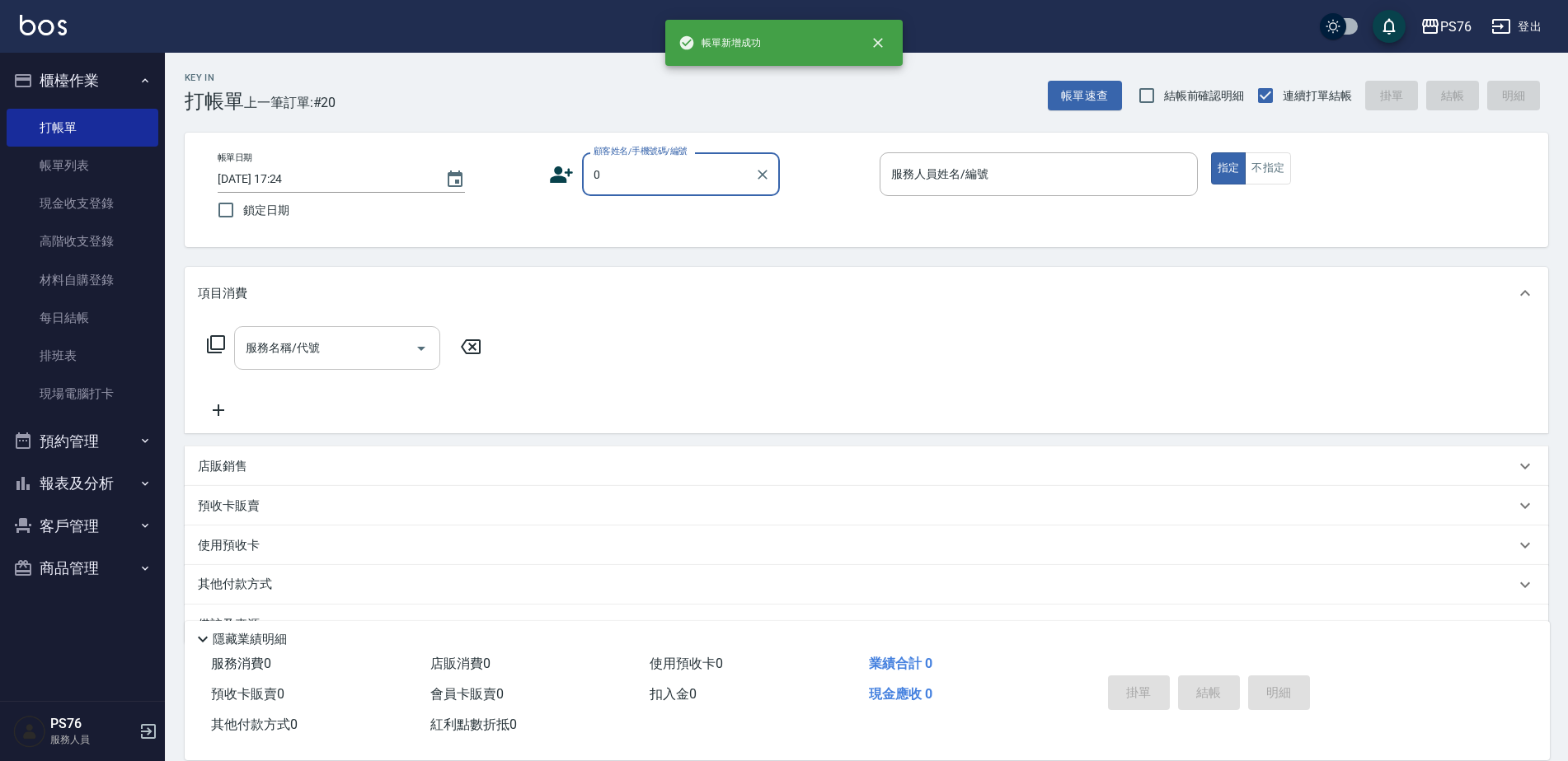
type input "無名字/0/null"
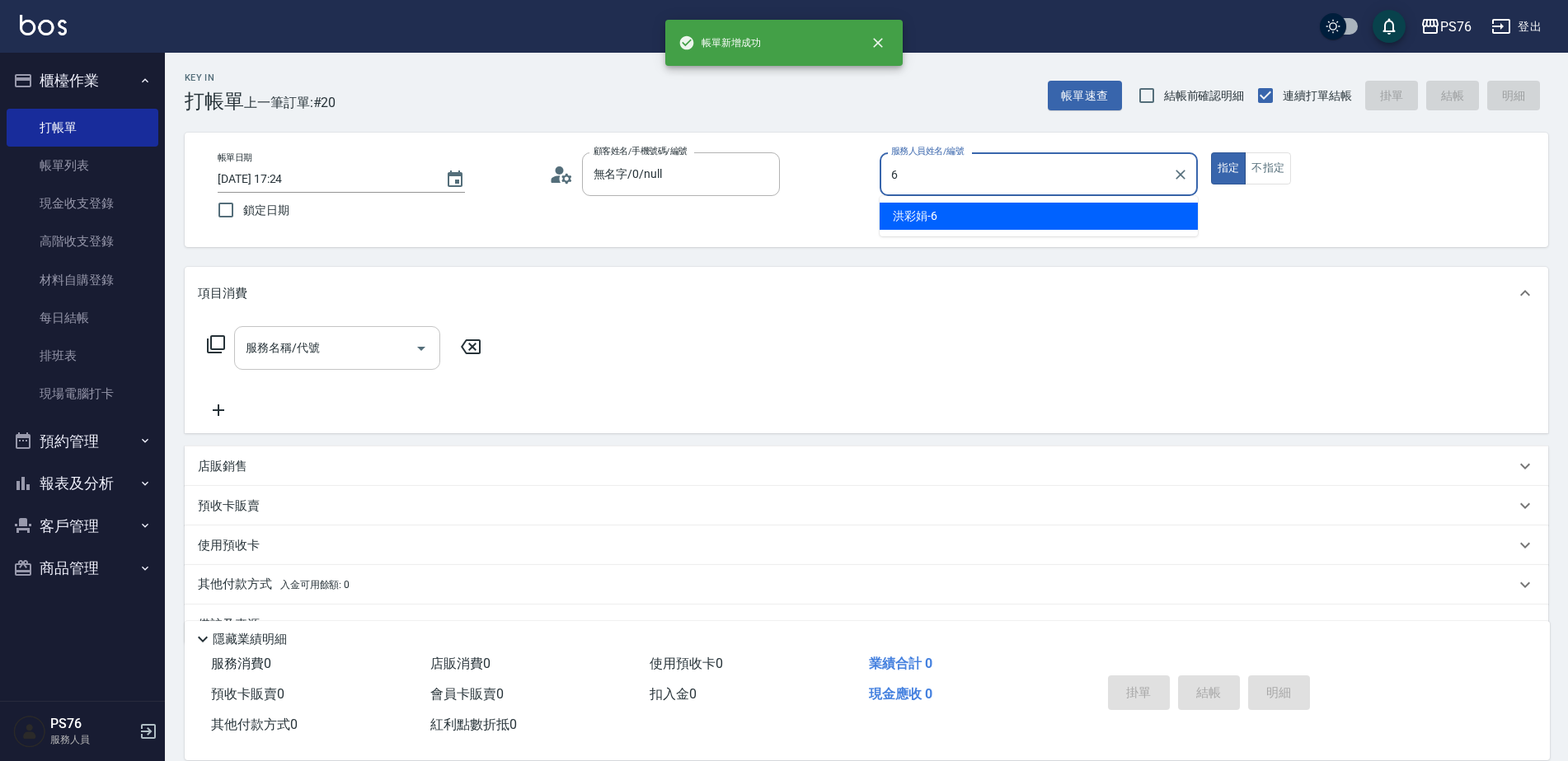
type input "洪彩娟-6"
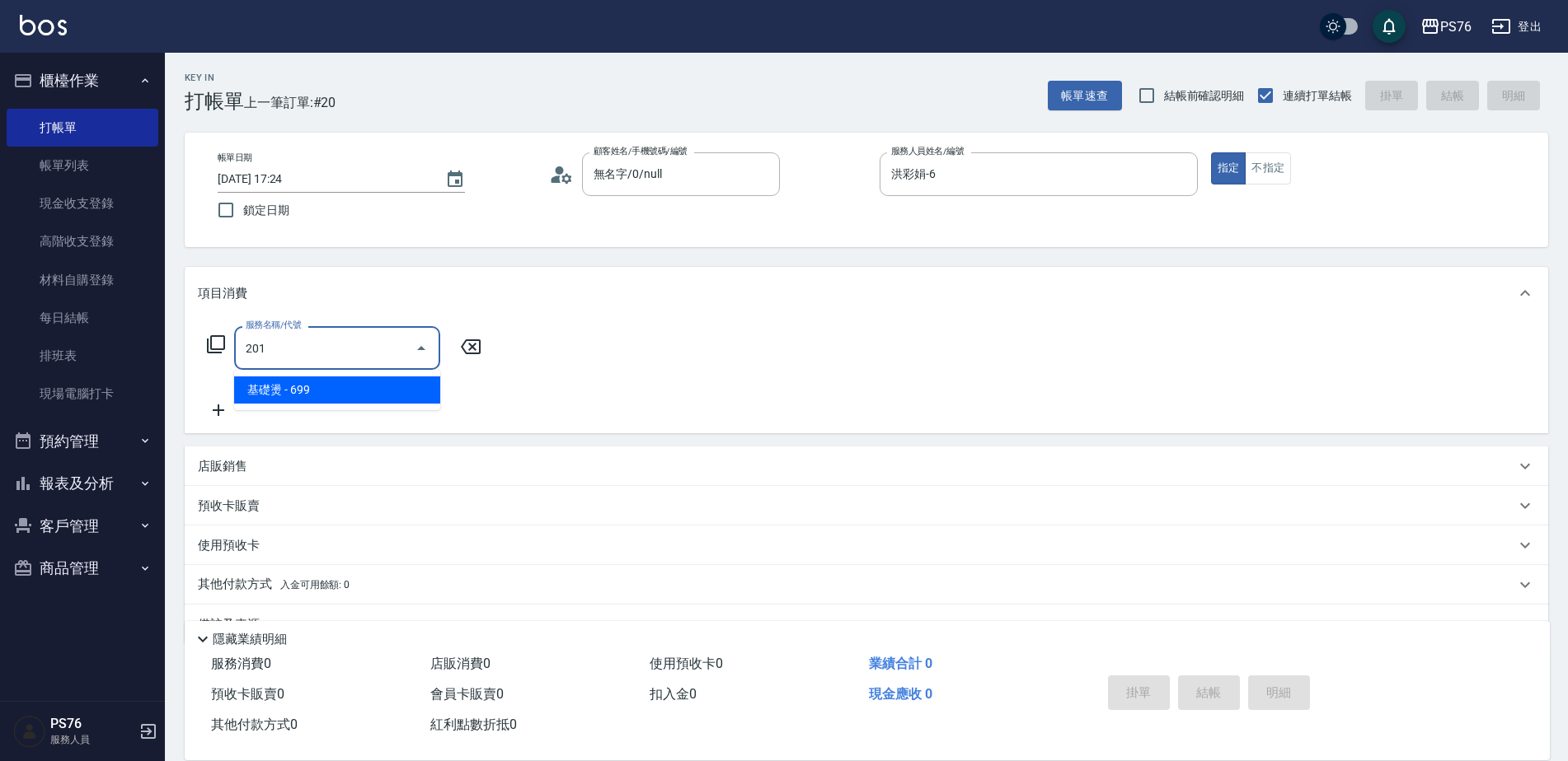
type input "基礎燙(201)"
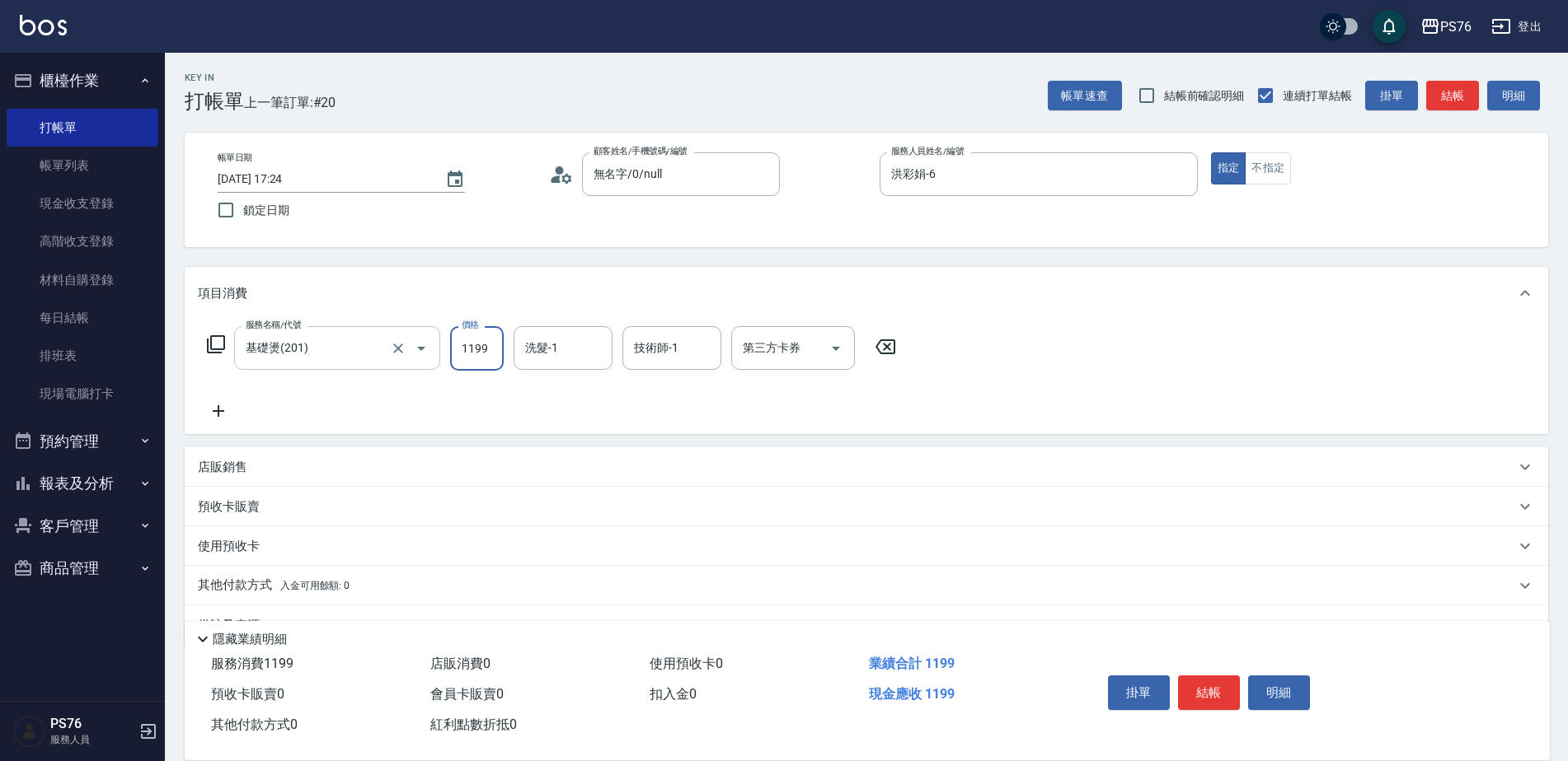
type input "1199"
type input "游怡瑄-24"
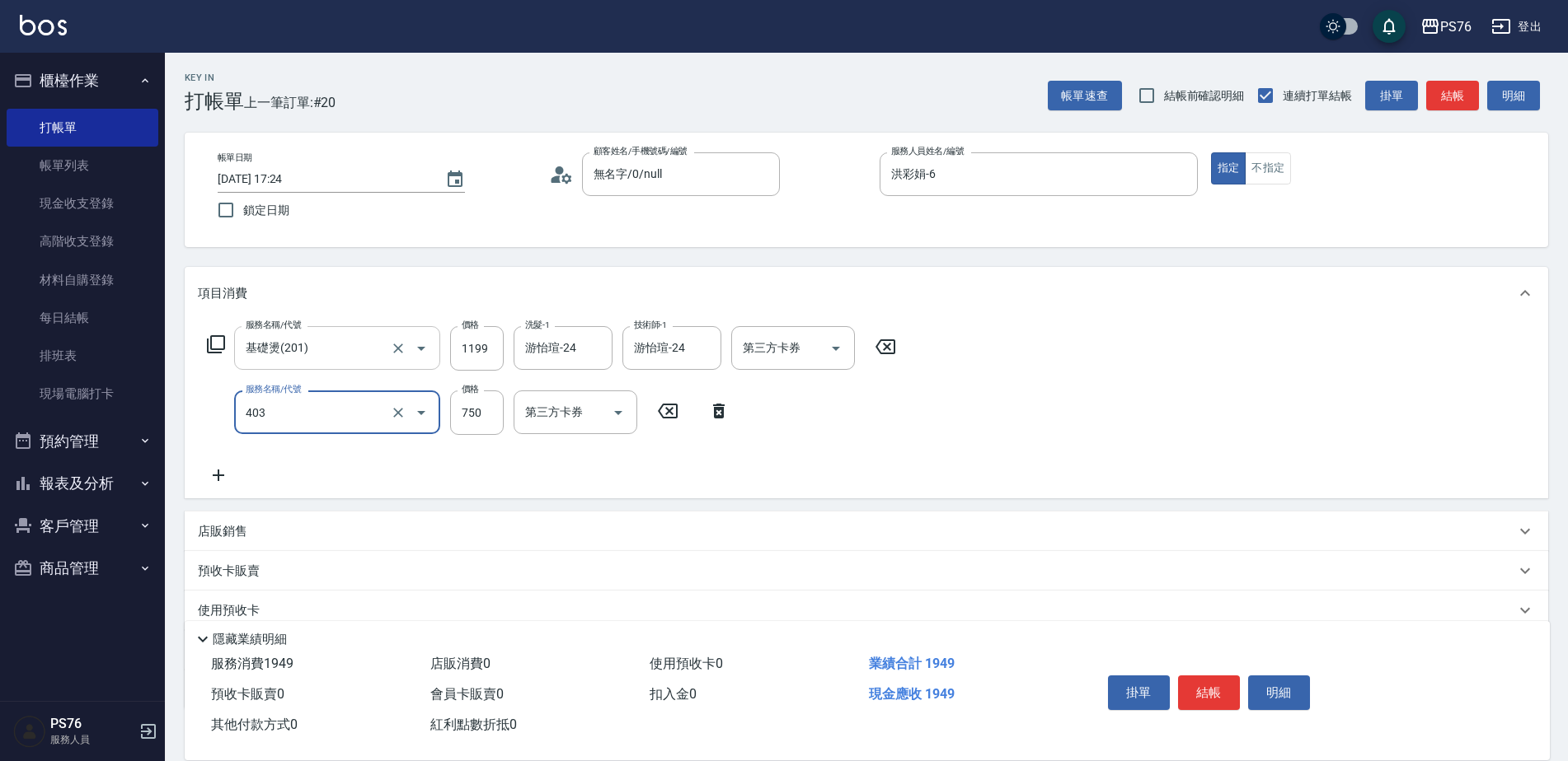
type input "750護(403)"
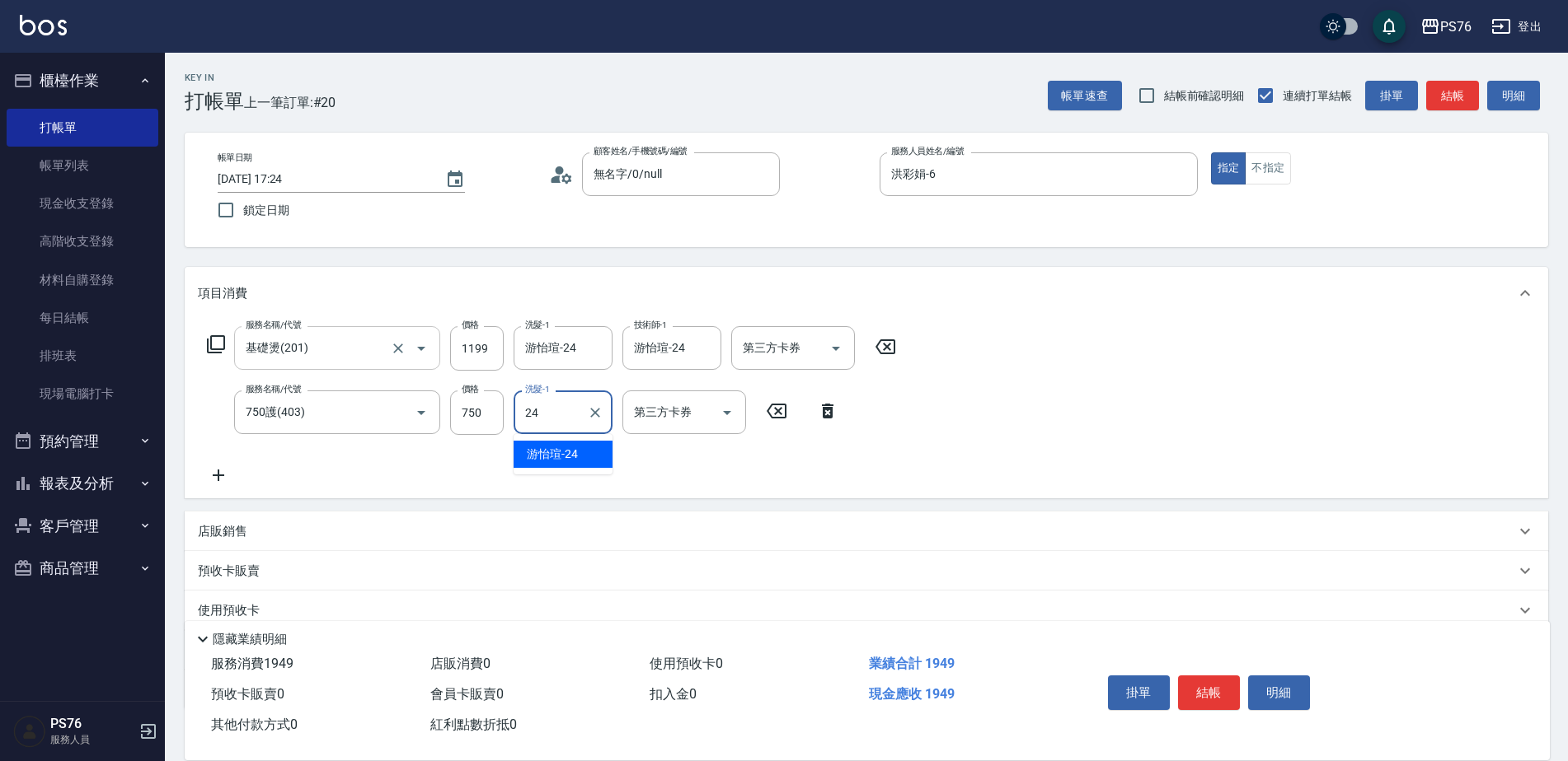
type input "游怡瑄-24"
click at [249, 523] on div "店販銷售" at bounding box center [856, 532] width 1317 height 17
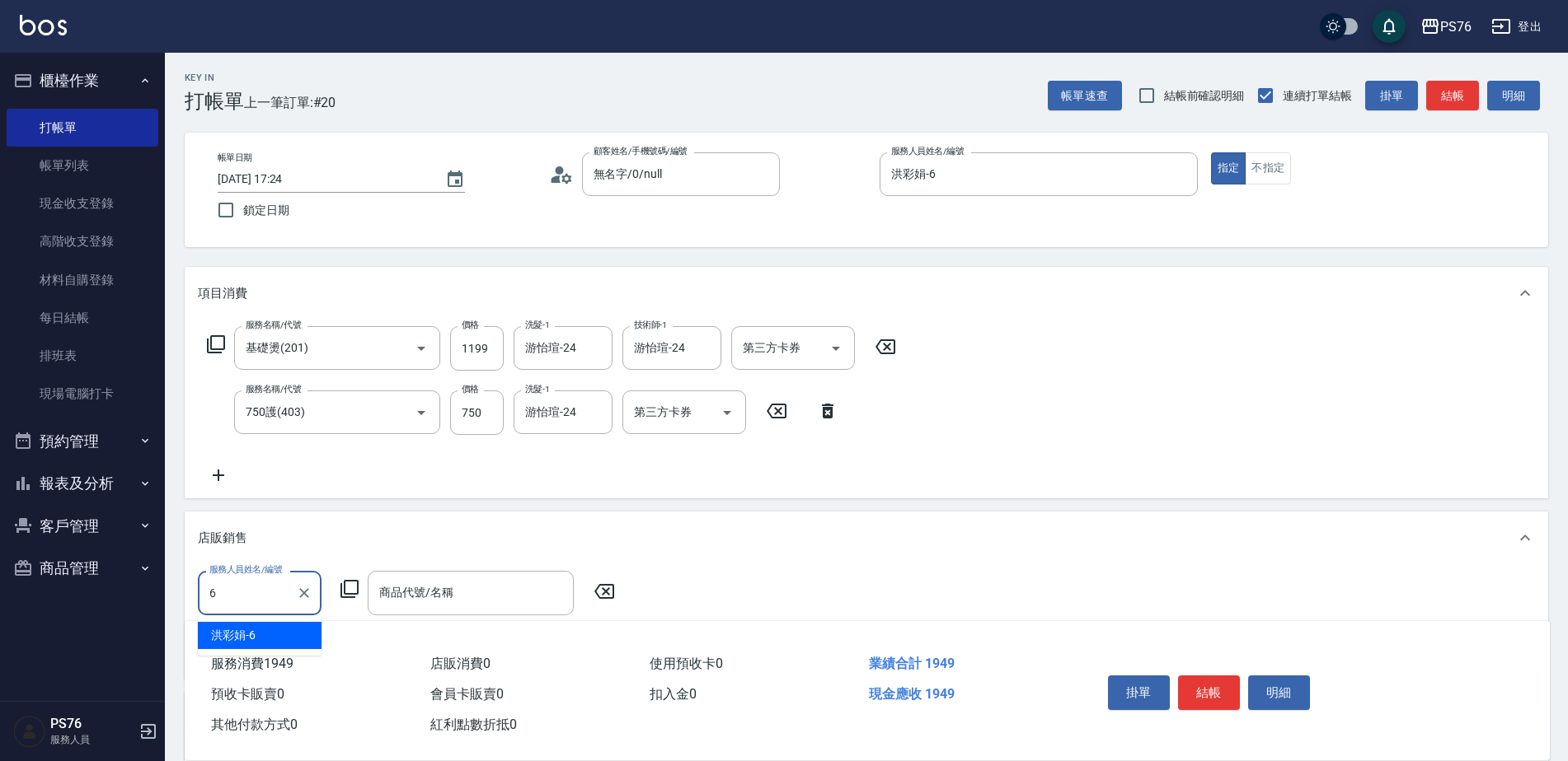
type input "洪彩娟-6"
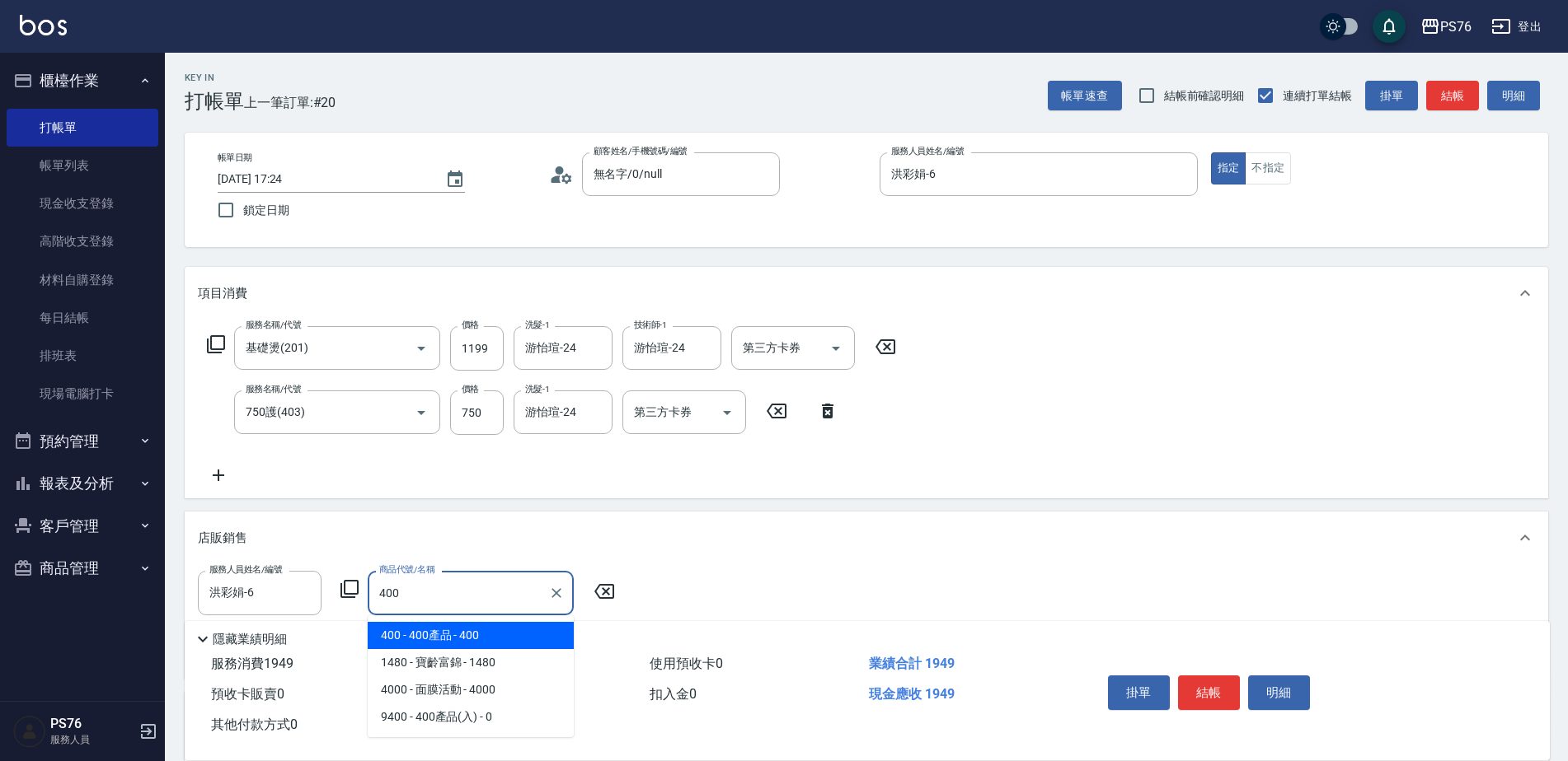
type input "400產品"
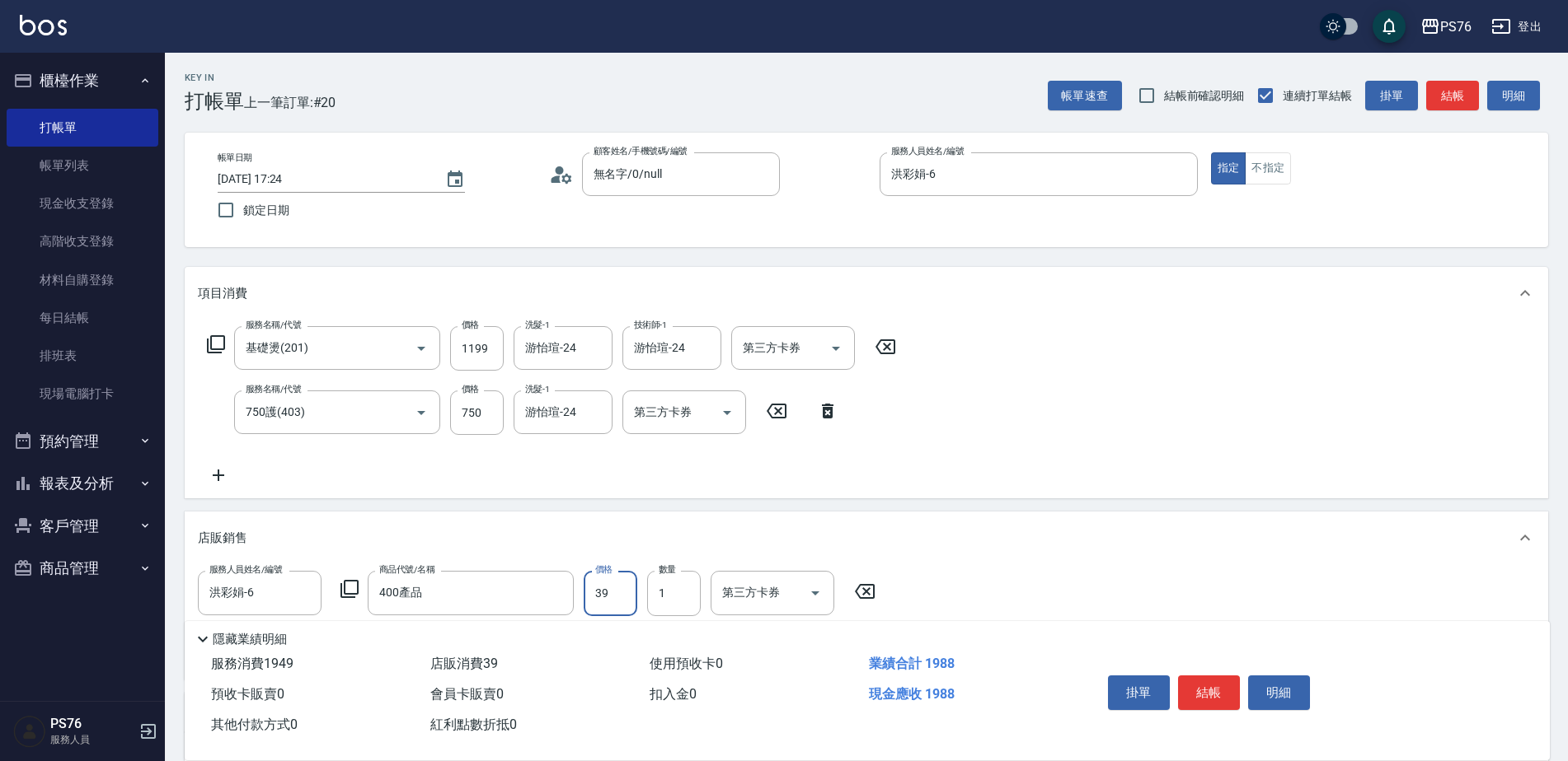
type input "399"
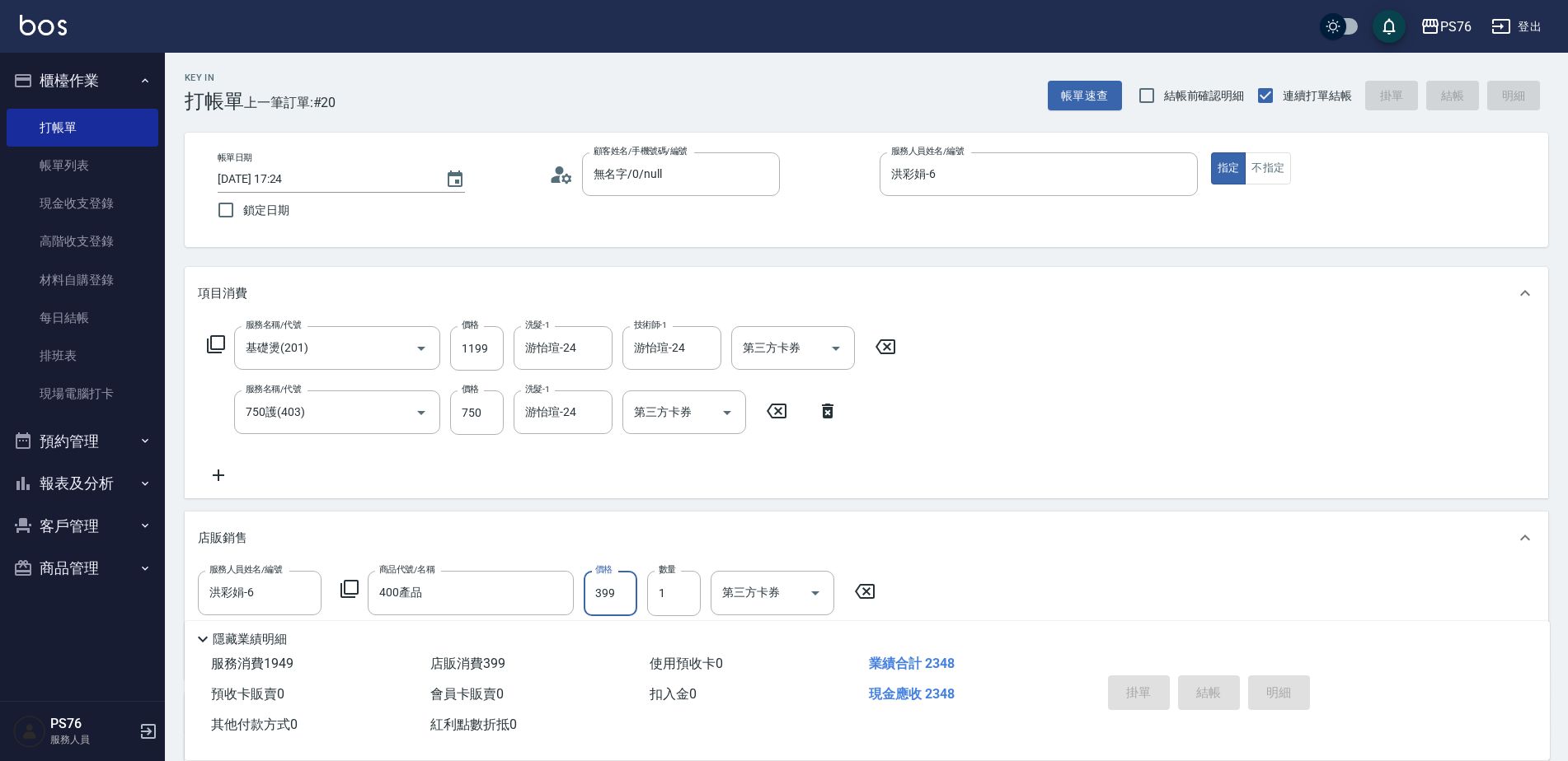
type input "[DATE] 17:25"
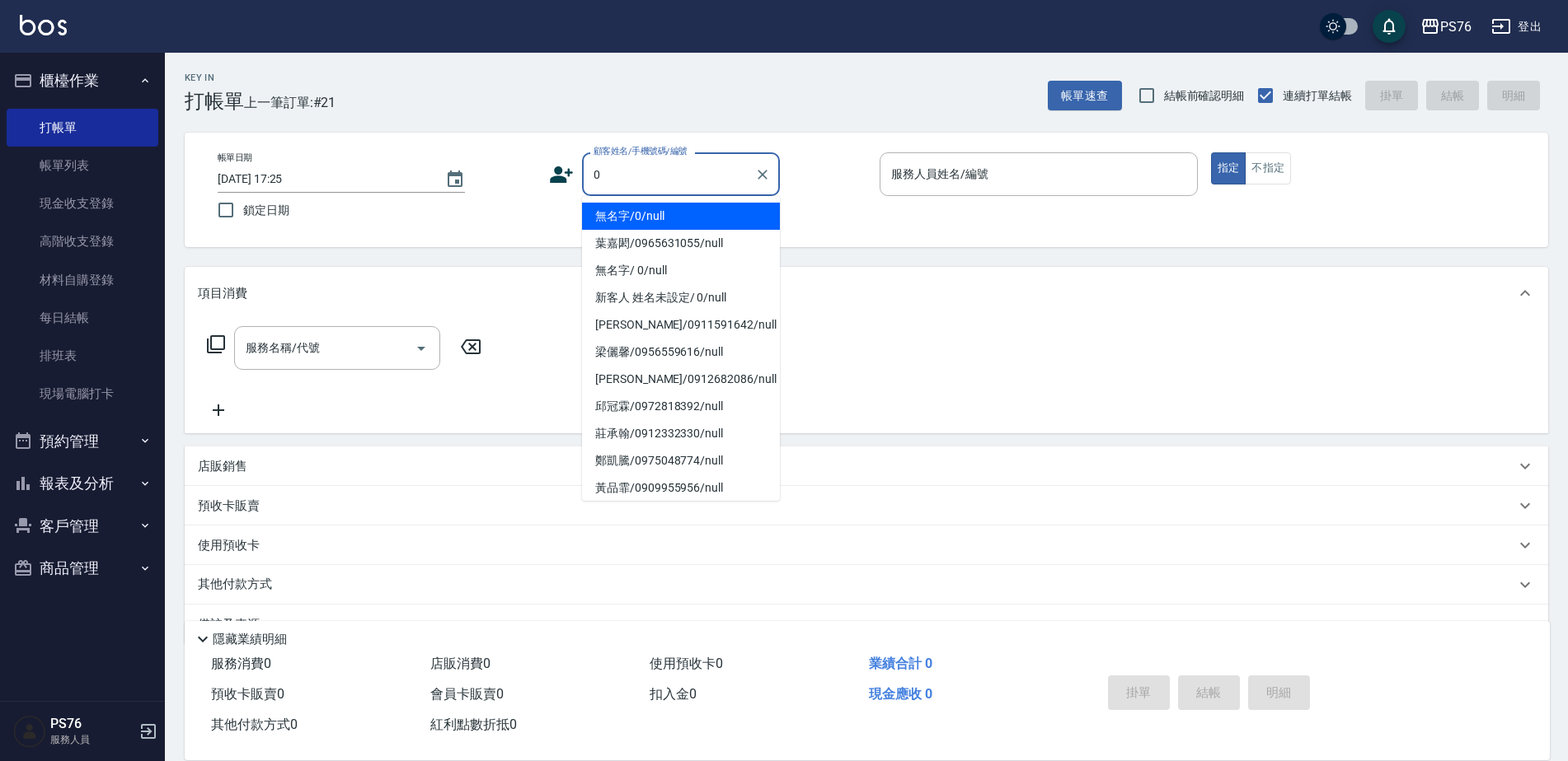
type input "無名字/0/null"
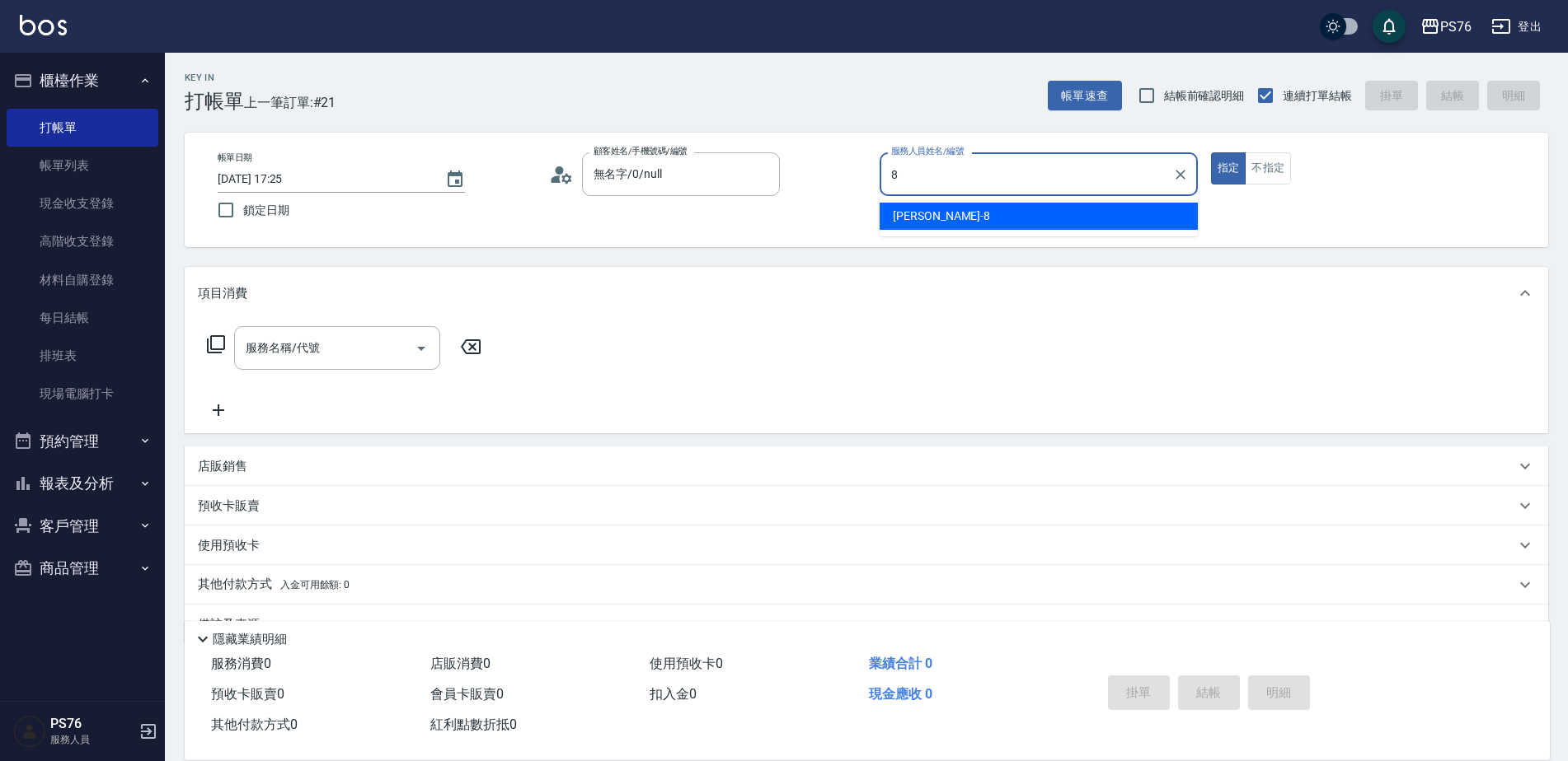
type input "[PERSON_NAME]-8"
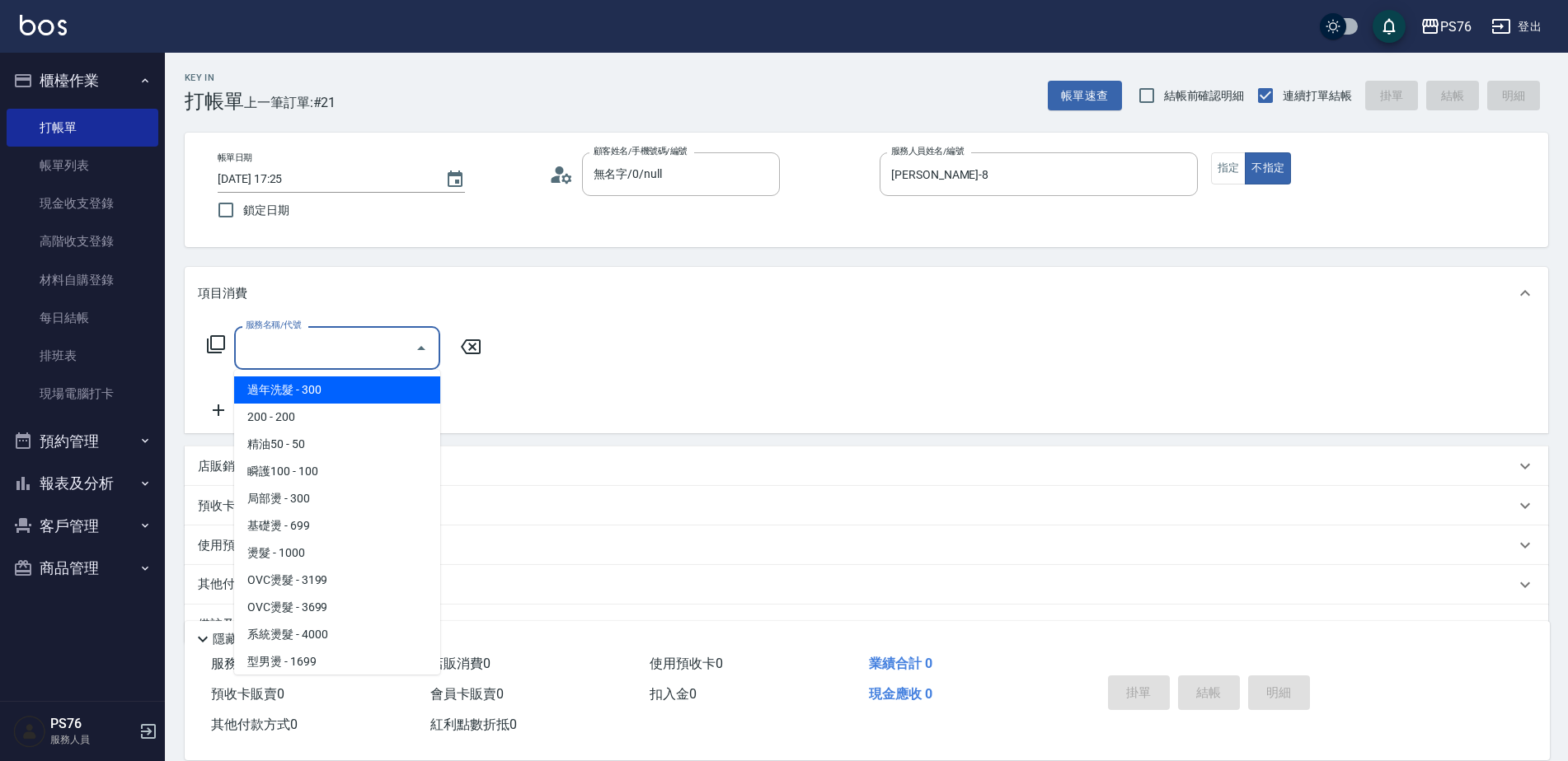
click at [311, 354] on input "服務名稱/代號" at bounding box center [325, 348] width 166 height 29
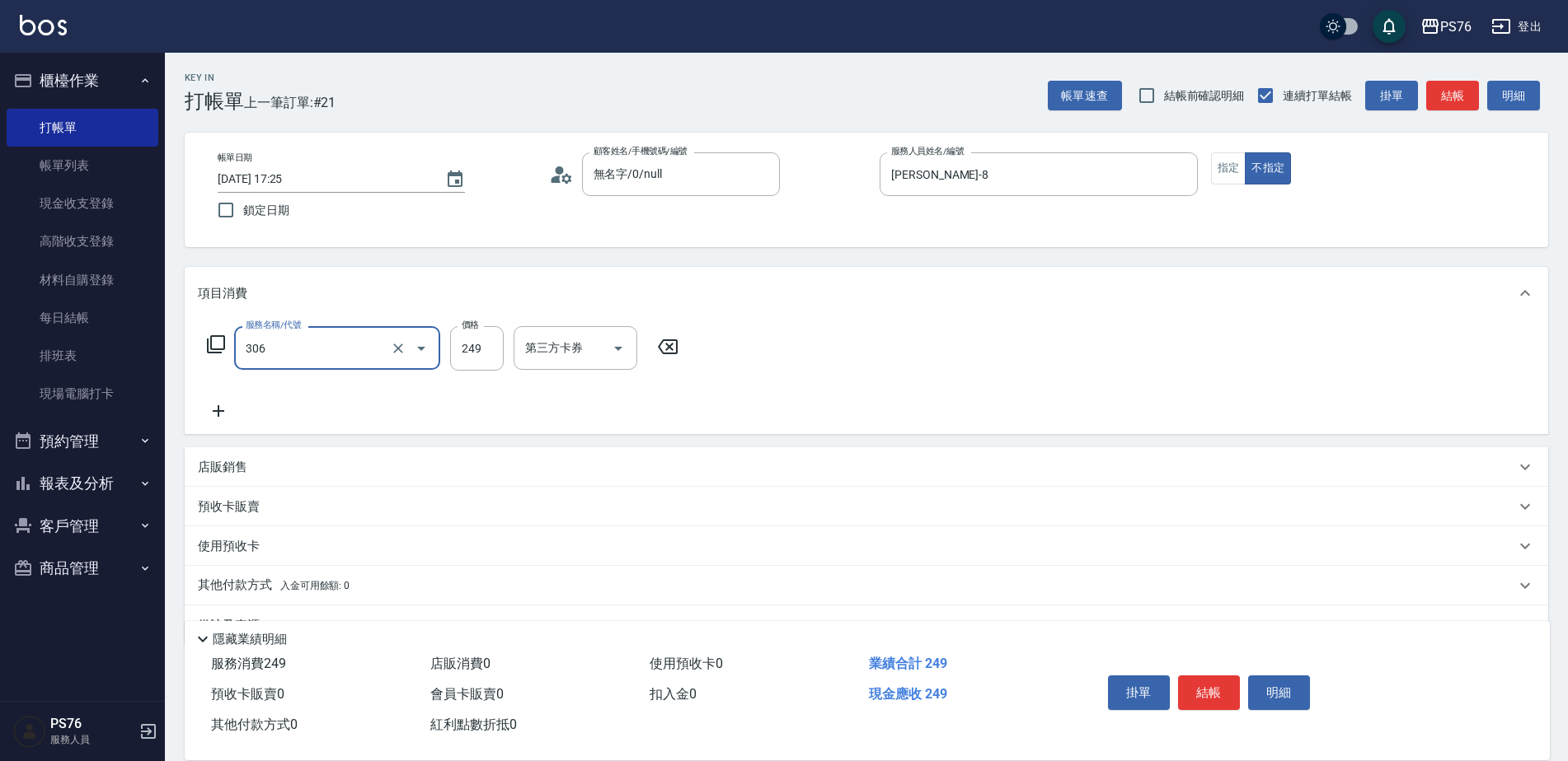
type input "剪髮(306)"
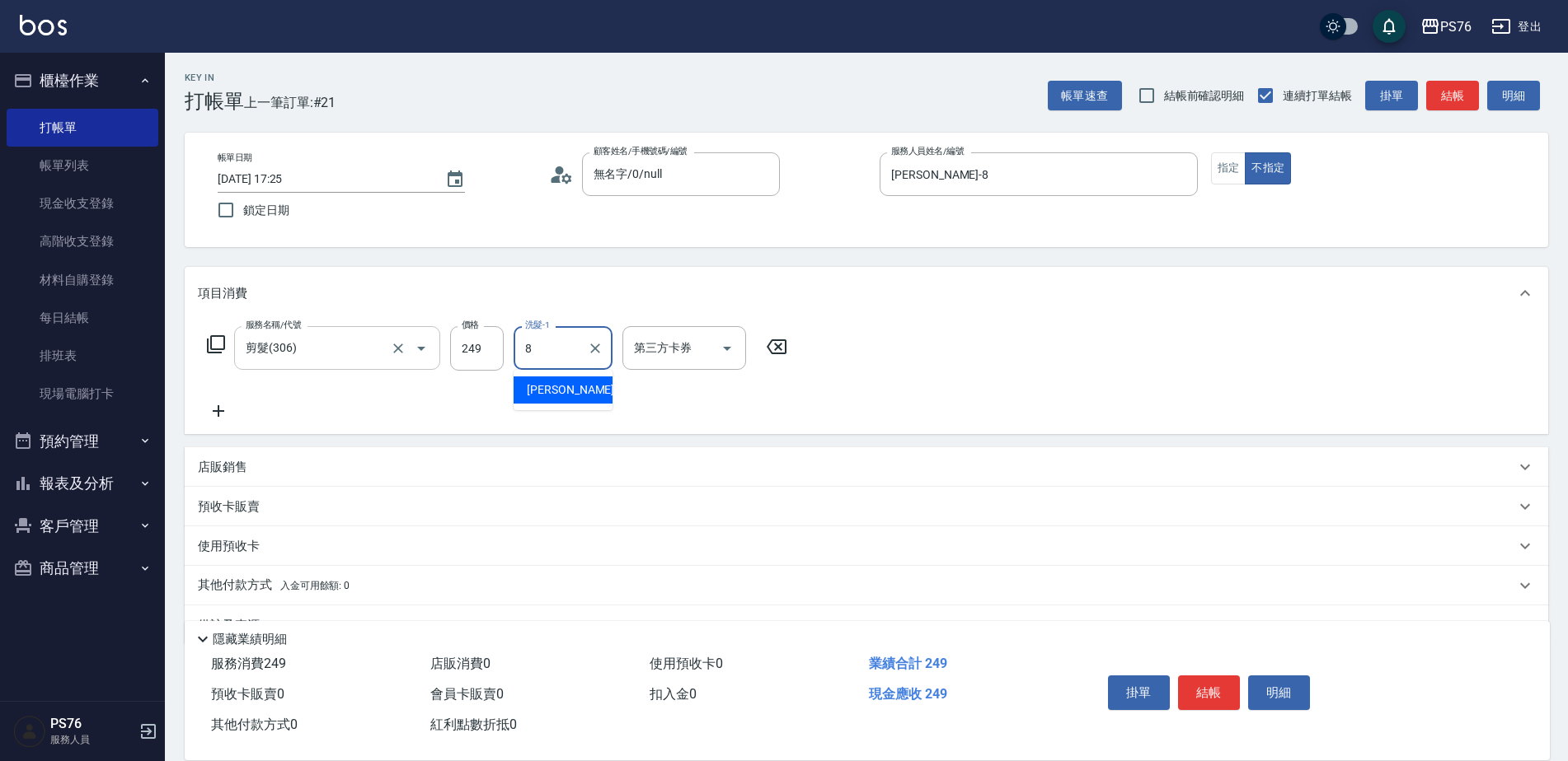
type input "[PERSON_NAME]-8"
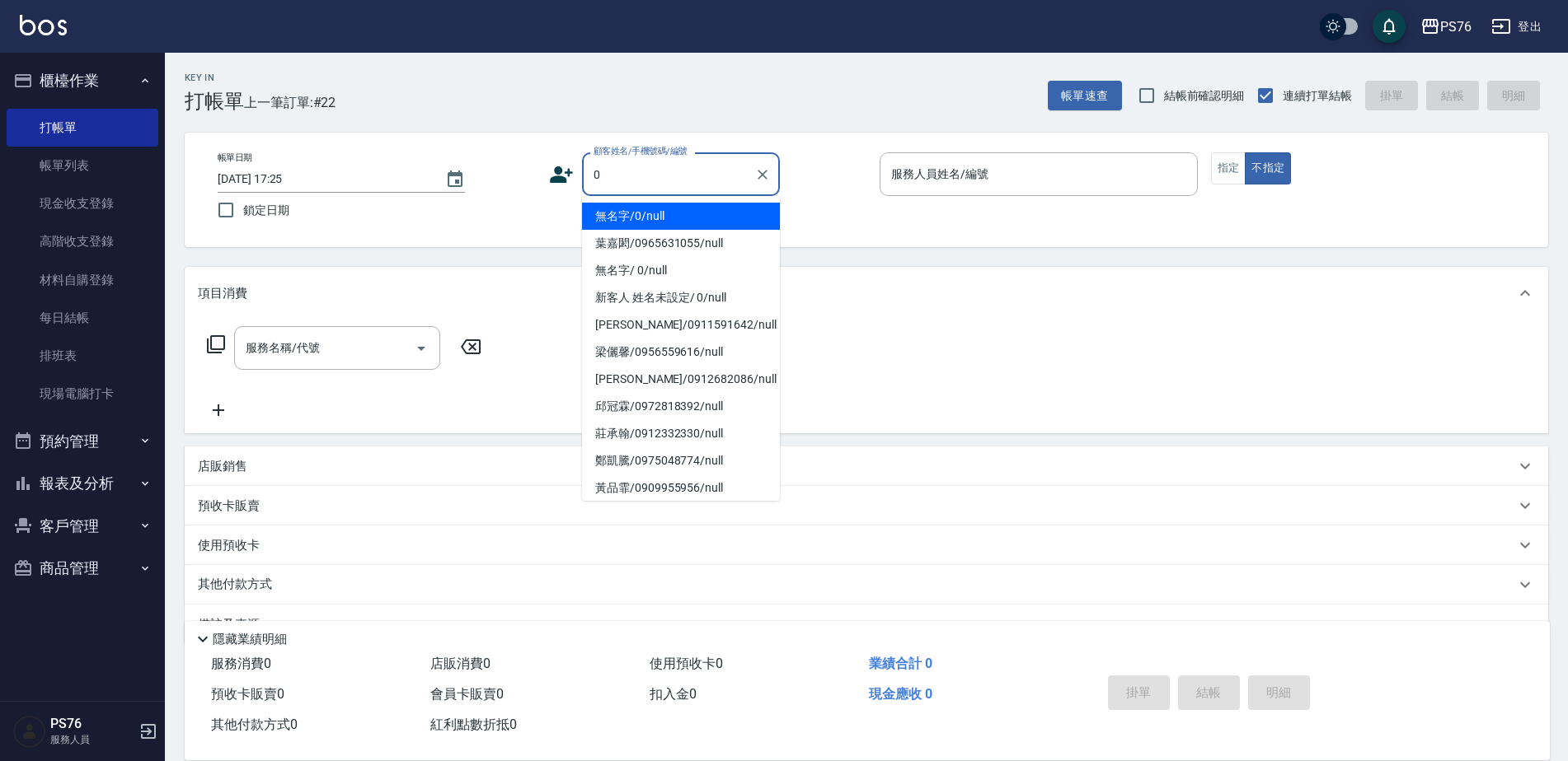
type input "無名字/0/null"
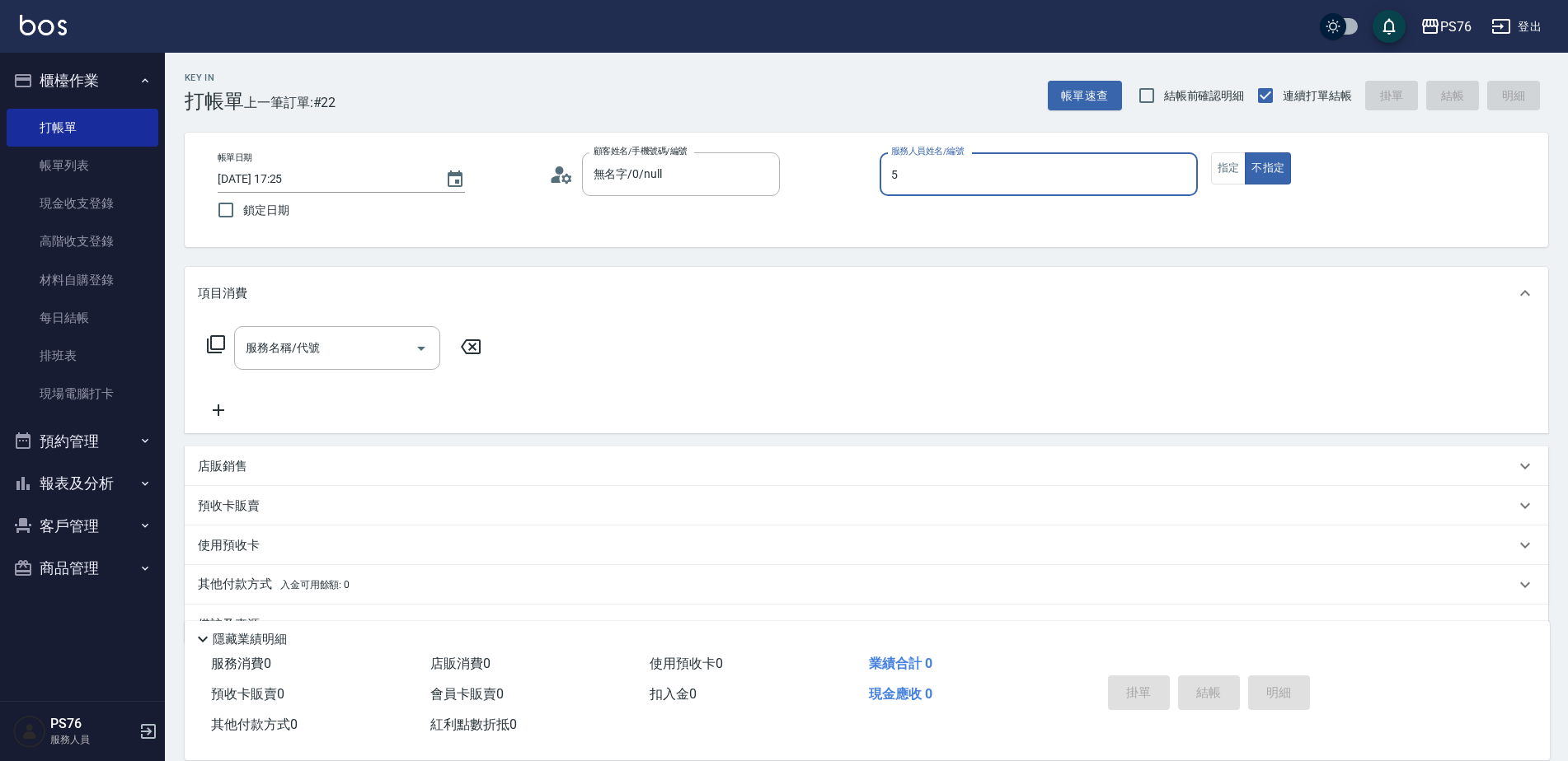
type input "呂佳穎-5"
click at [274, 348] on input "服務名稱/代號" at bounding box center [325, 348] width 166 height 29
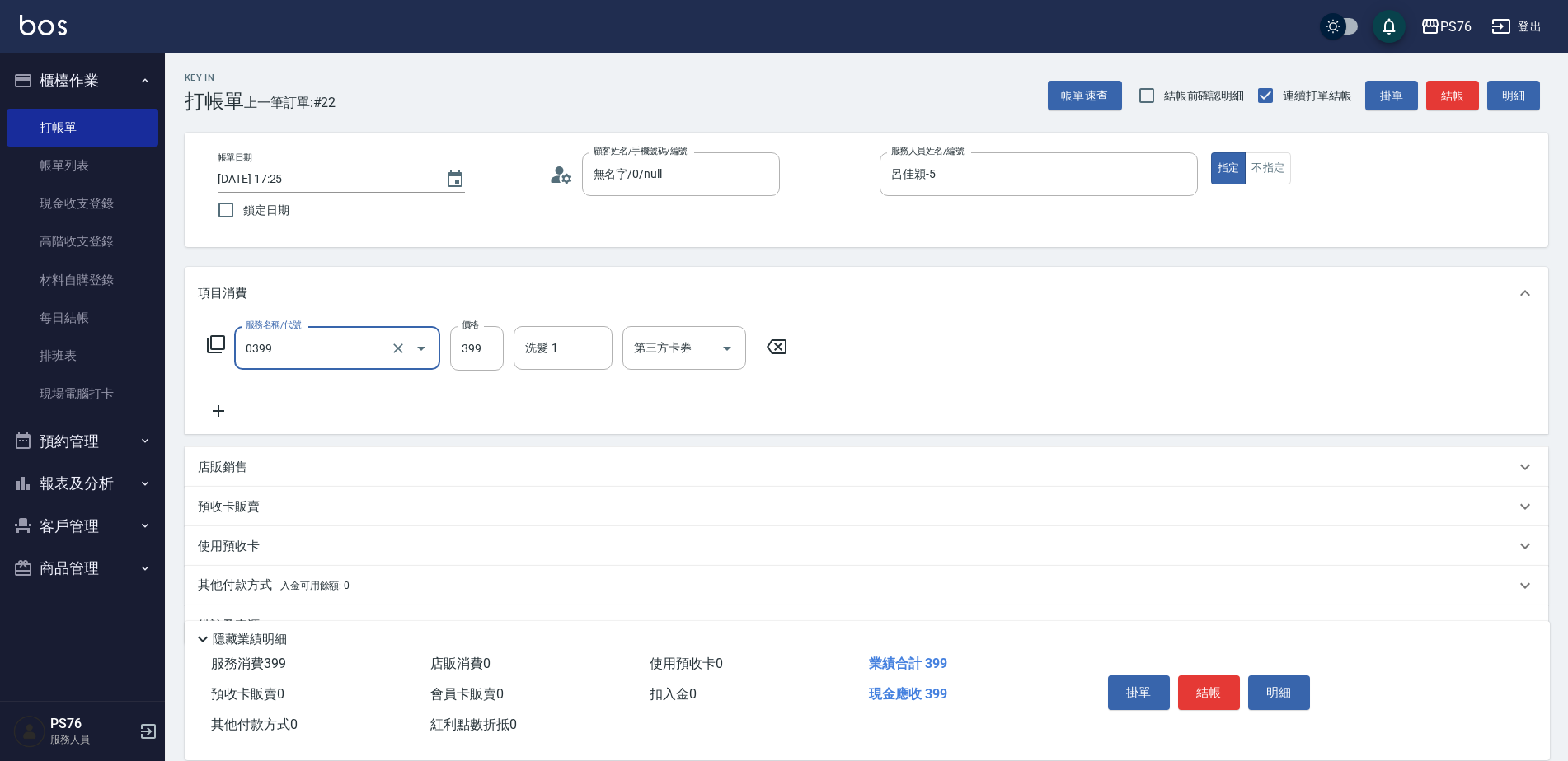
type input "海鹽399(0399)"
click at [467, 347] on input "399" at bounding box center [476, 348] width 53 height 45
type input "449"
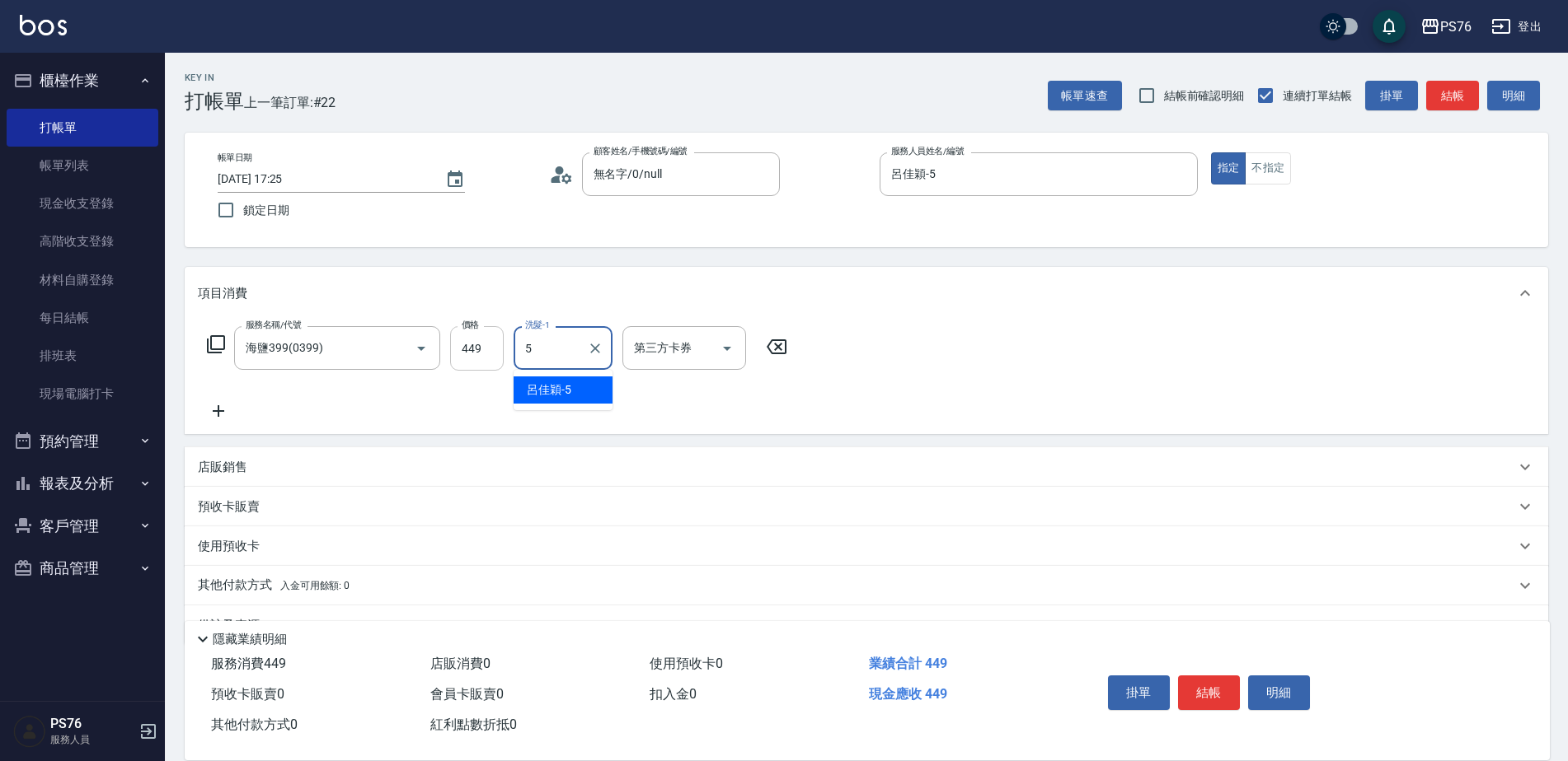
type input "呂佳穎-5"
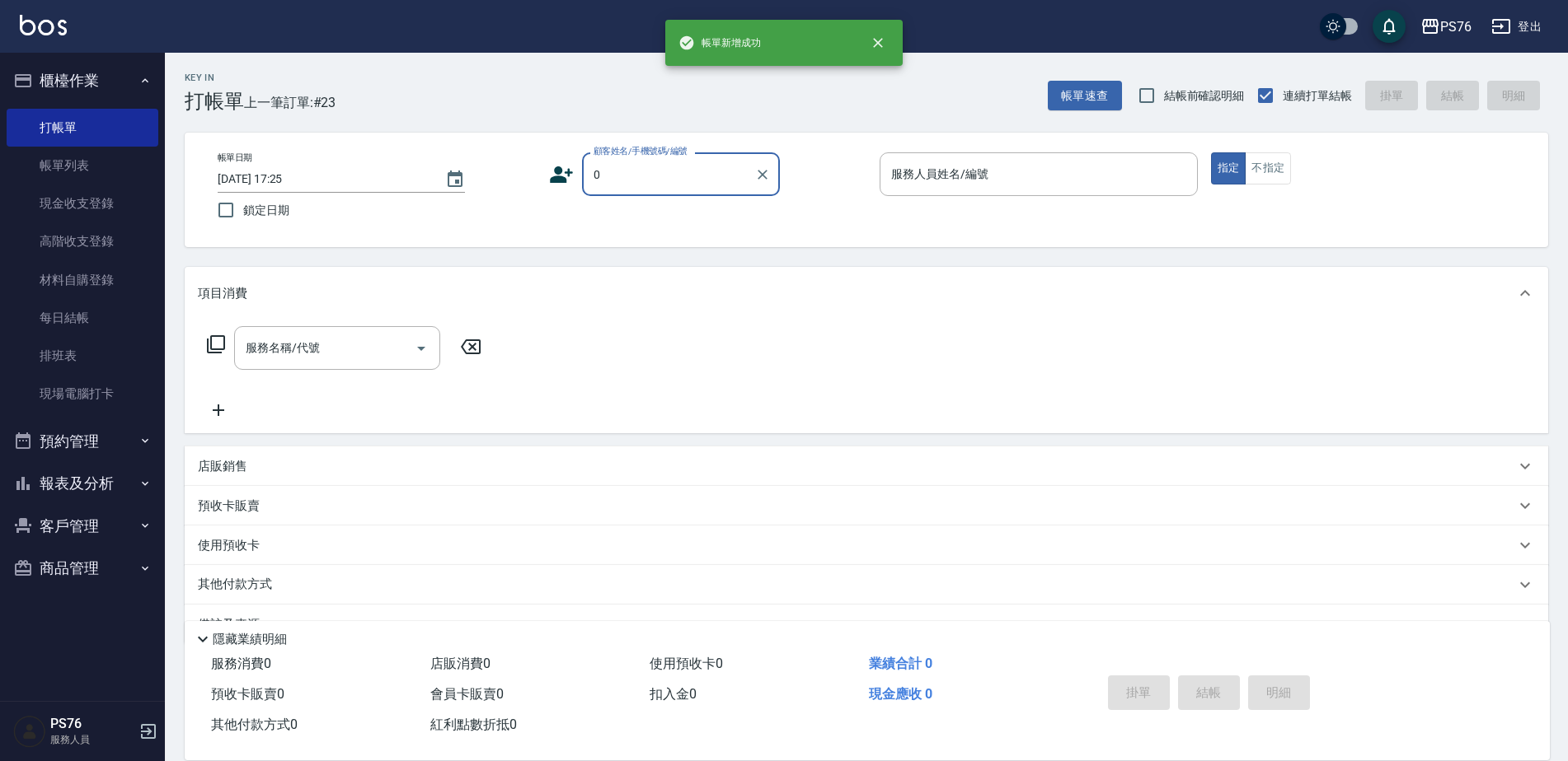
type input "無名字/0/null"
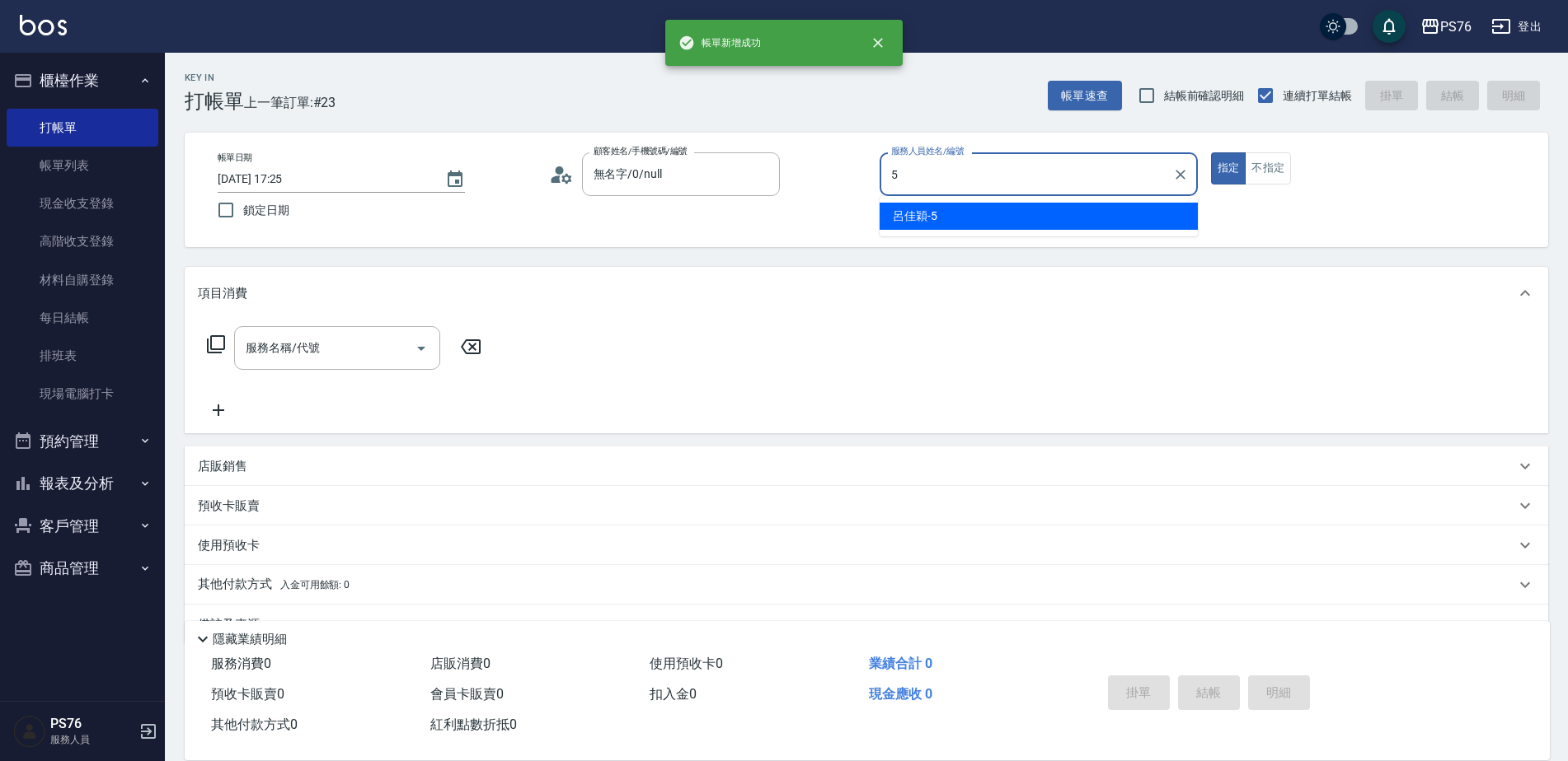
type input "呂佳穎-5"
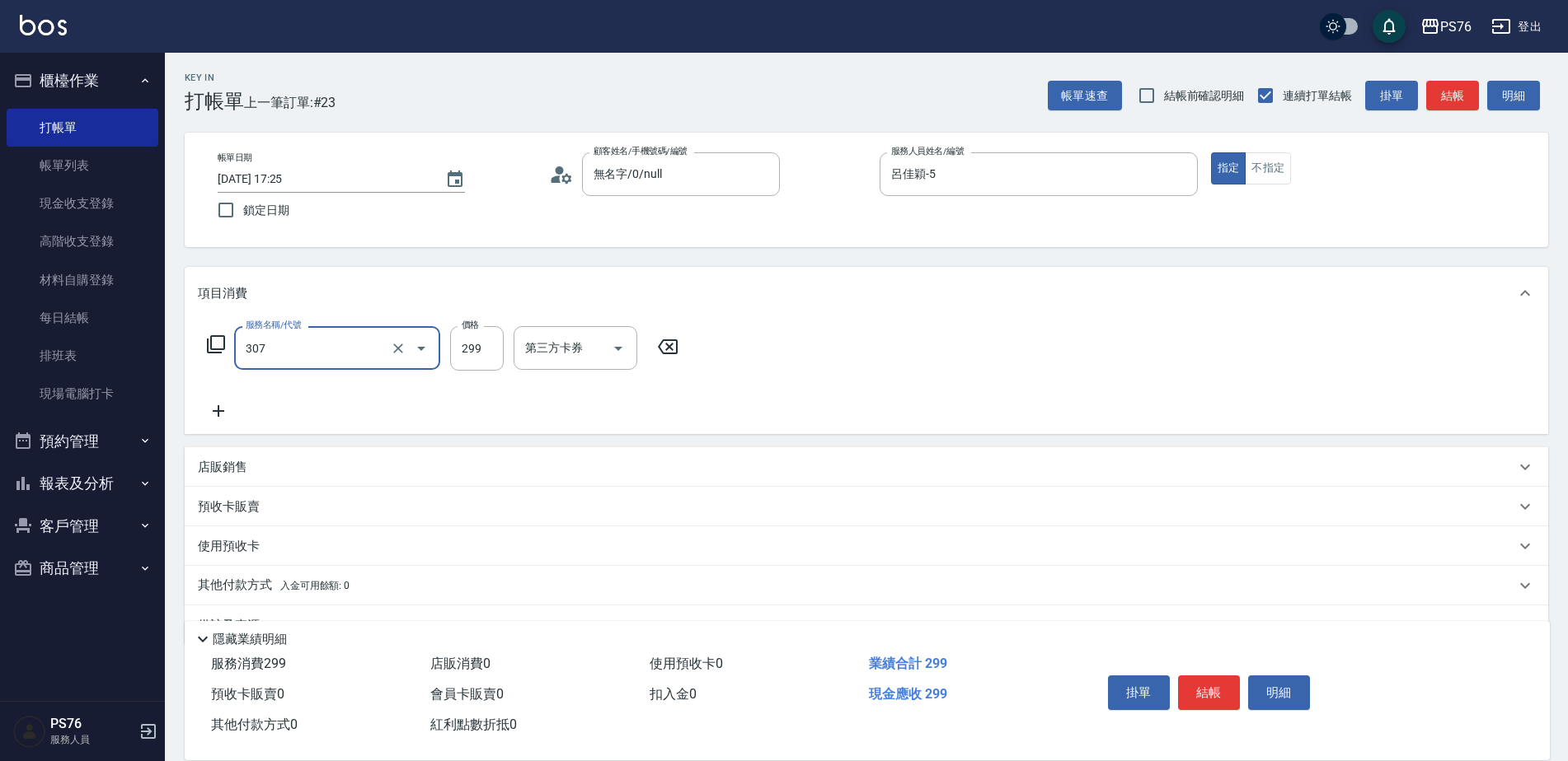
type input "剪髮(307)"
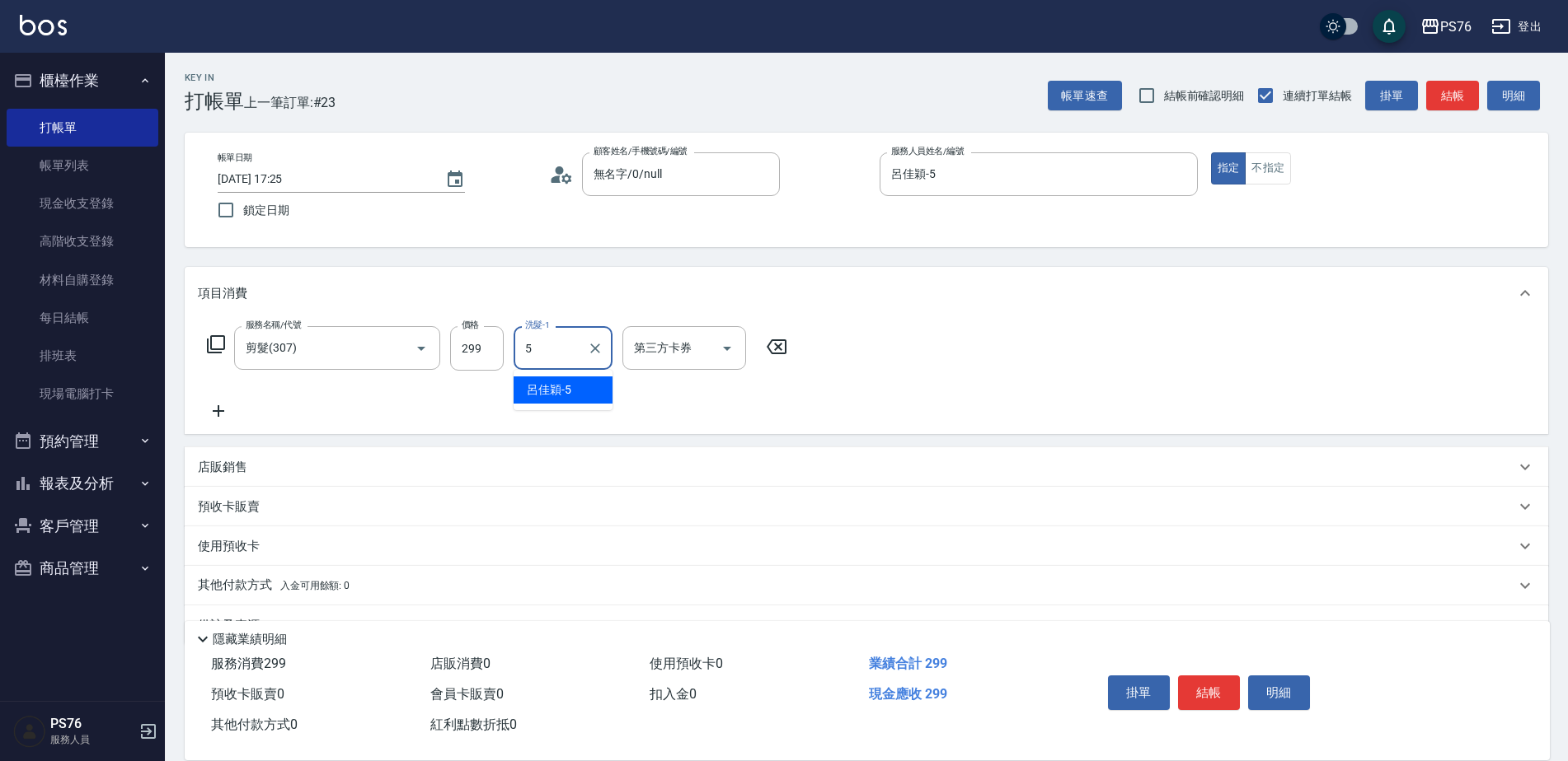
type input "呂佳穎-5"
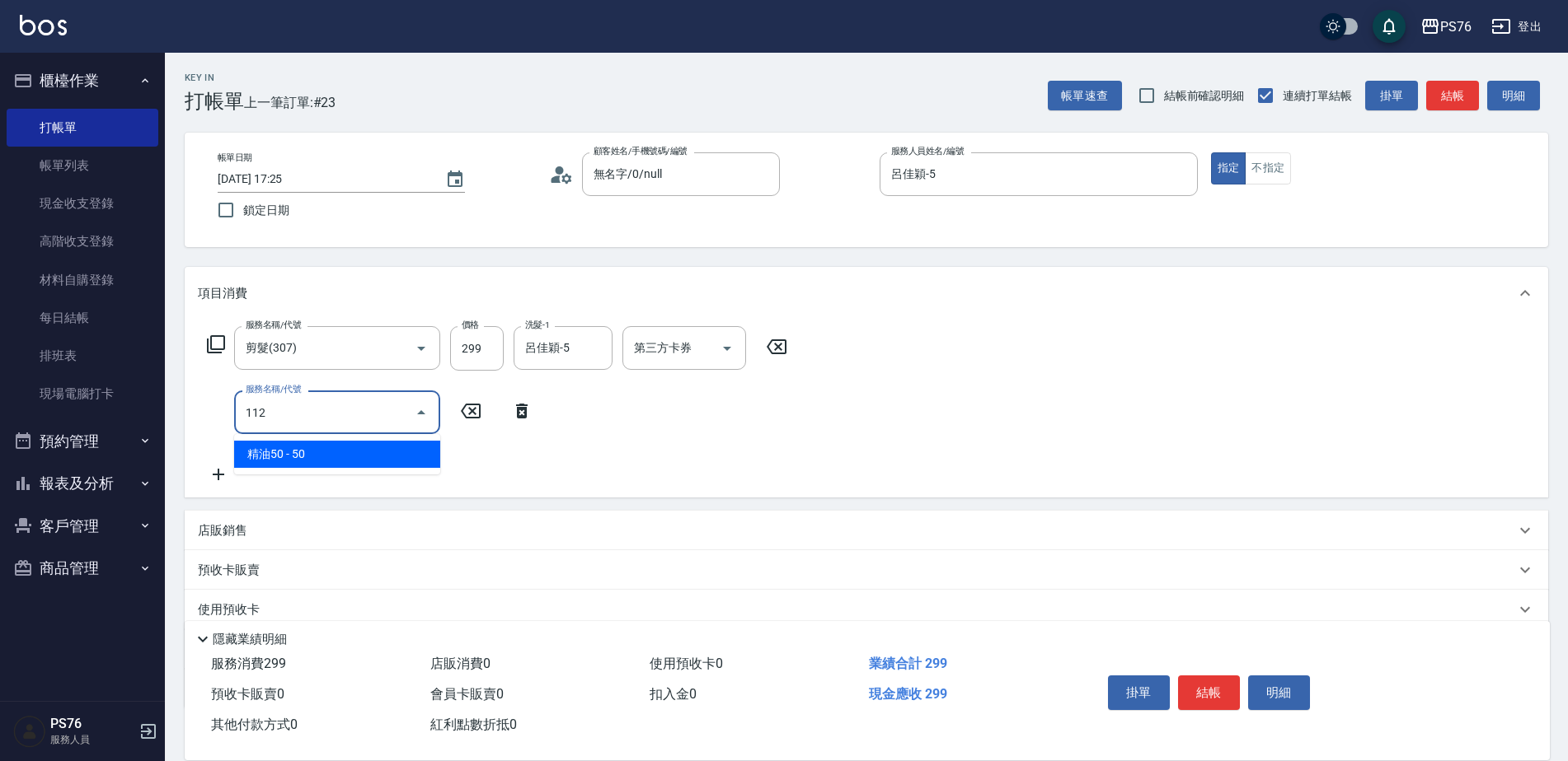
type input "精油50(112)"
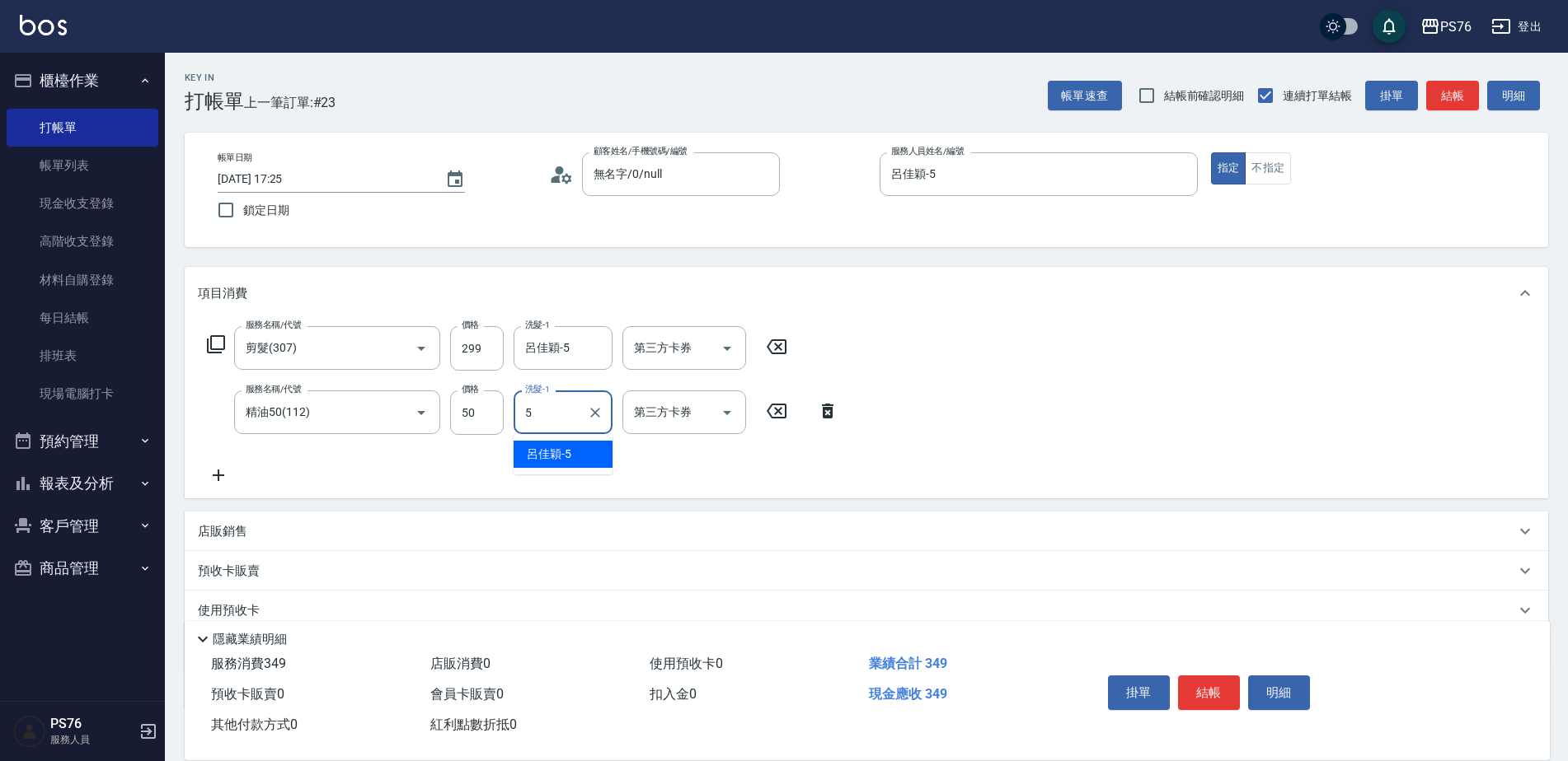
type input "呂佳穎-5"
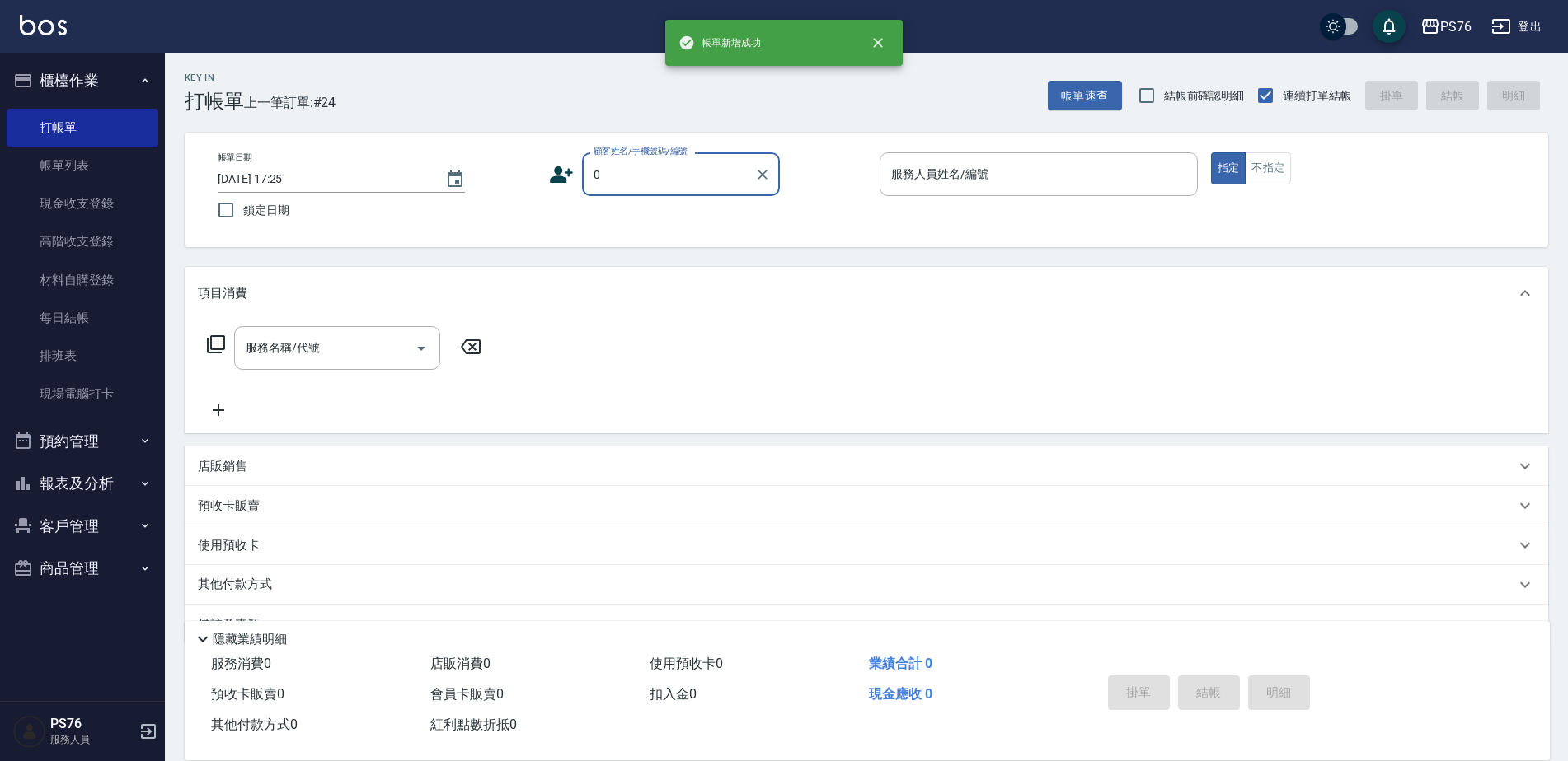
type input "無名字/0/null"
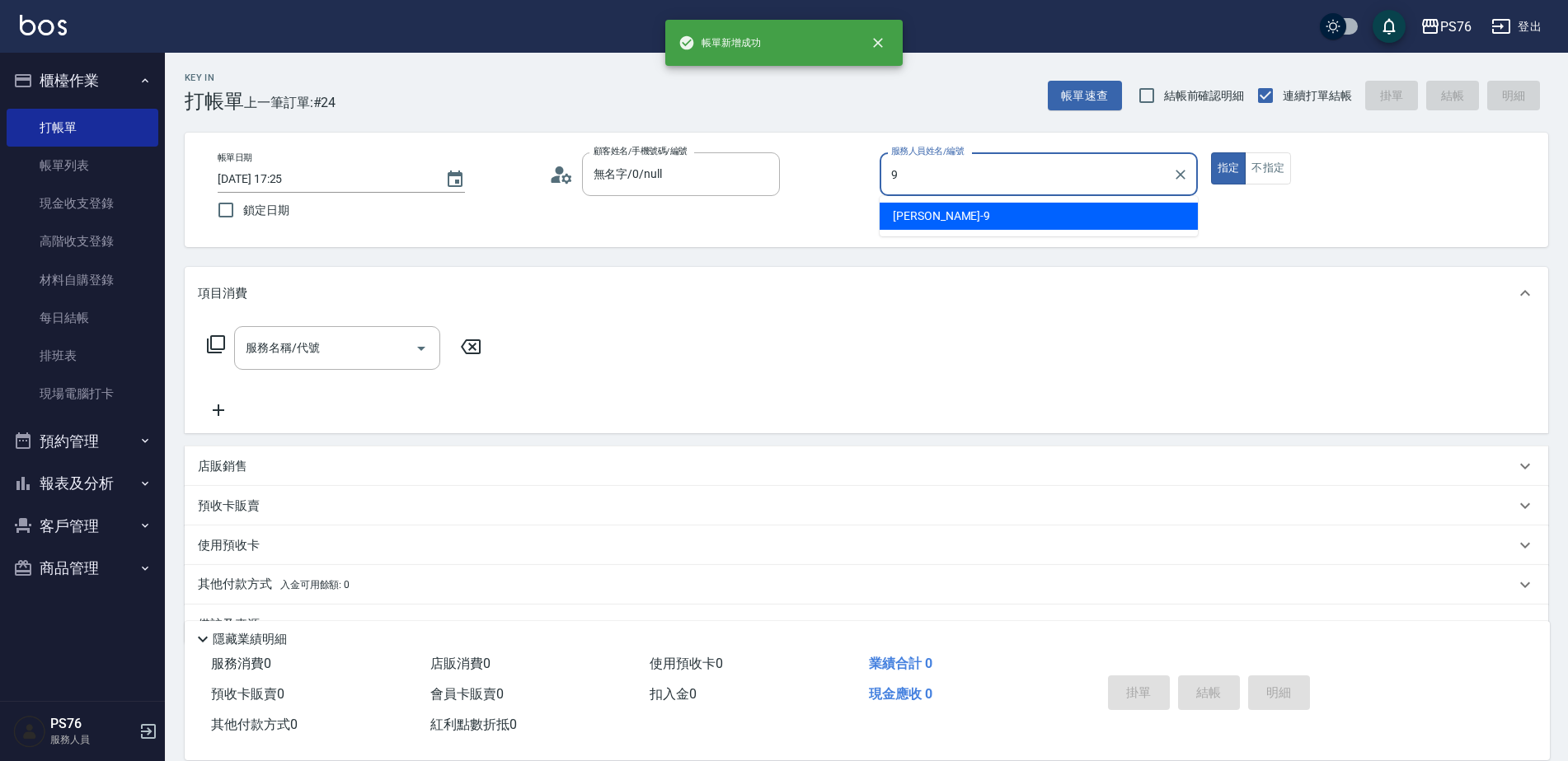
type input "[PERSON_NAME]-9"
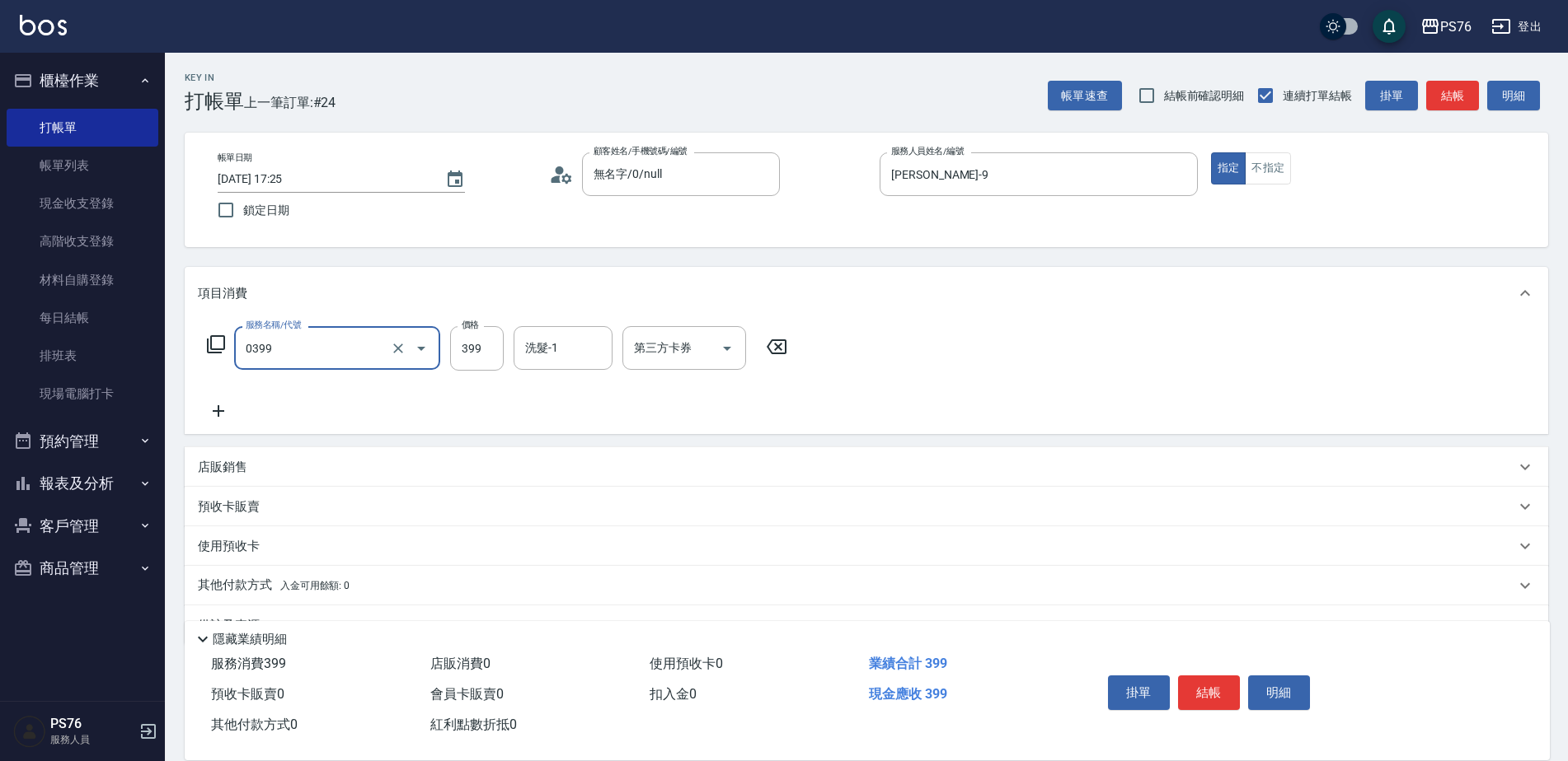
type input "海鹽399(0399)"
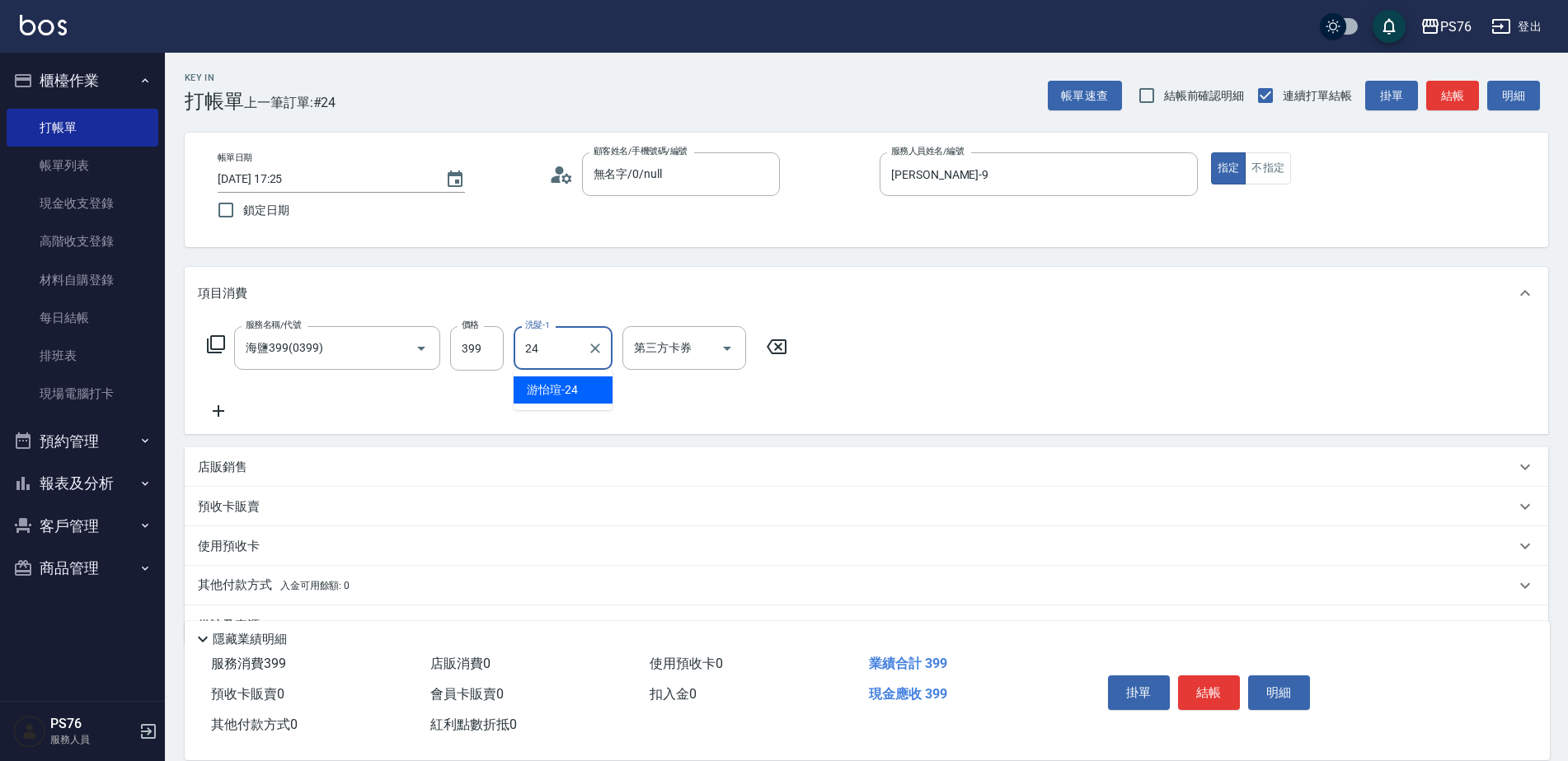
type input "游怡瑄-24"
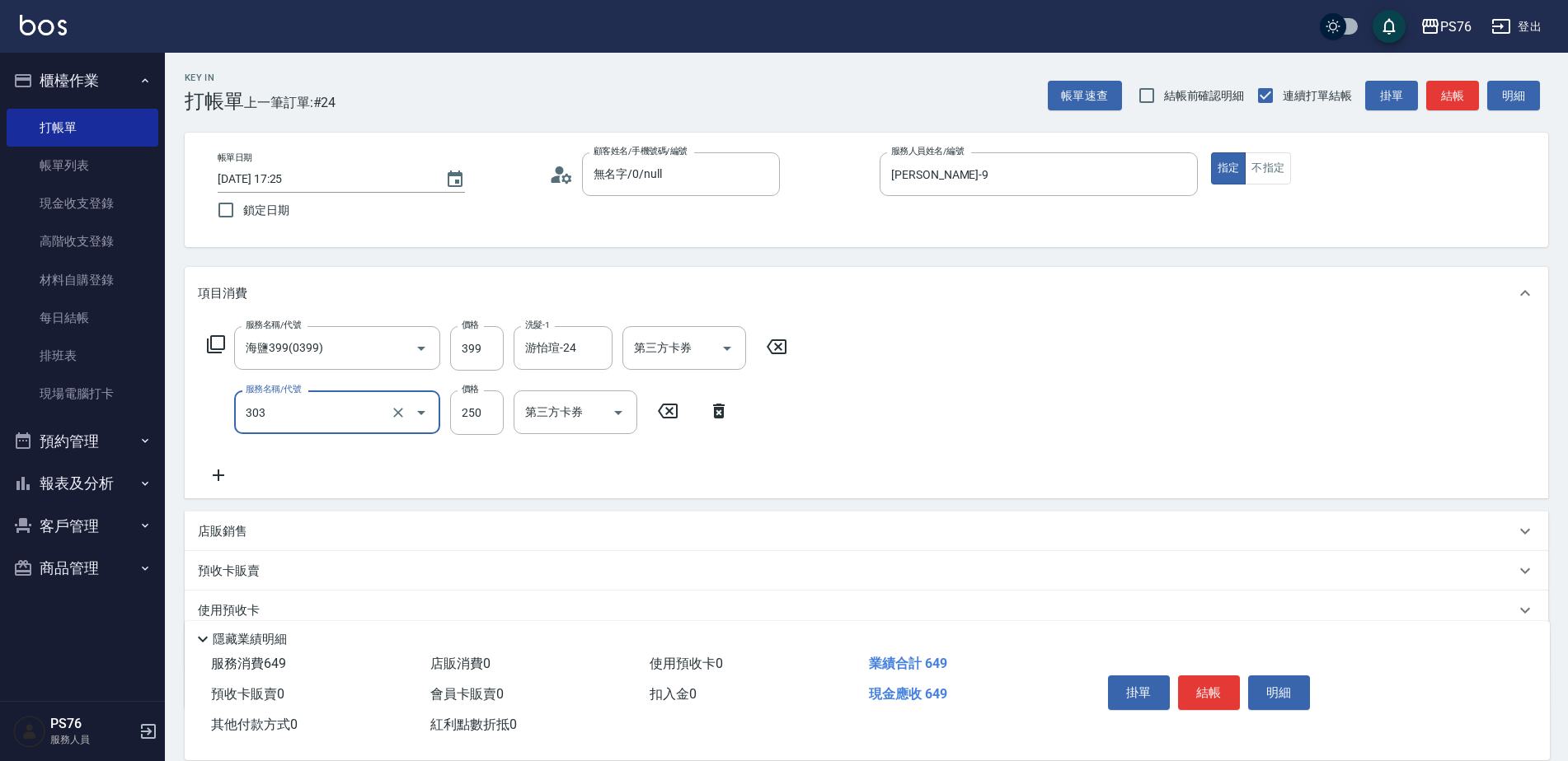
type input "剪髮(303)"
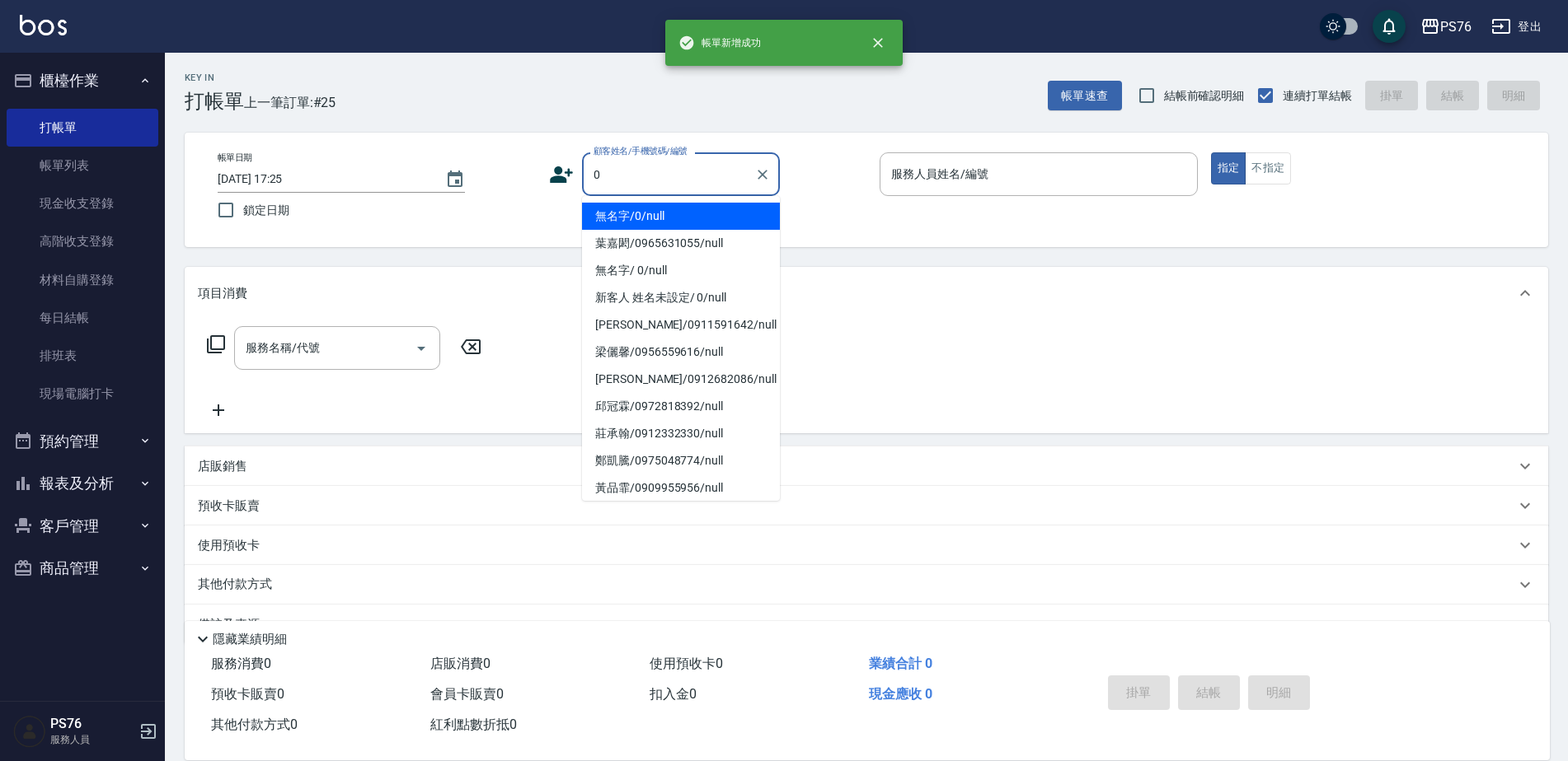
type input "無名字/0/null"
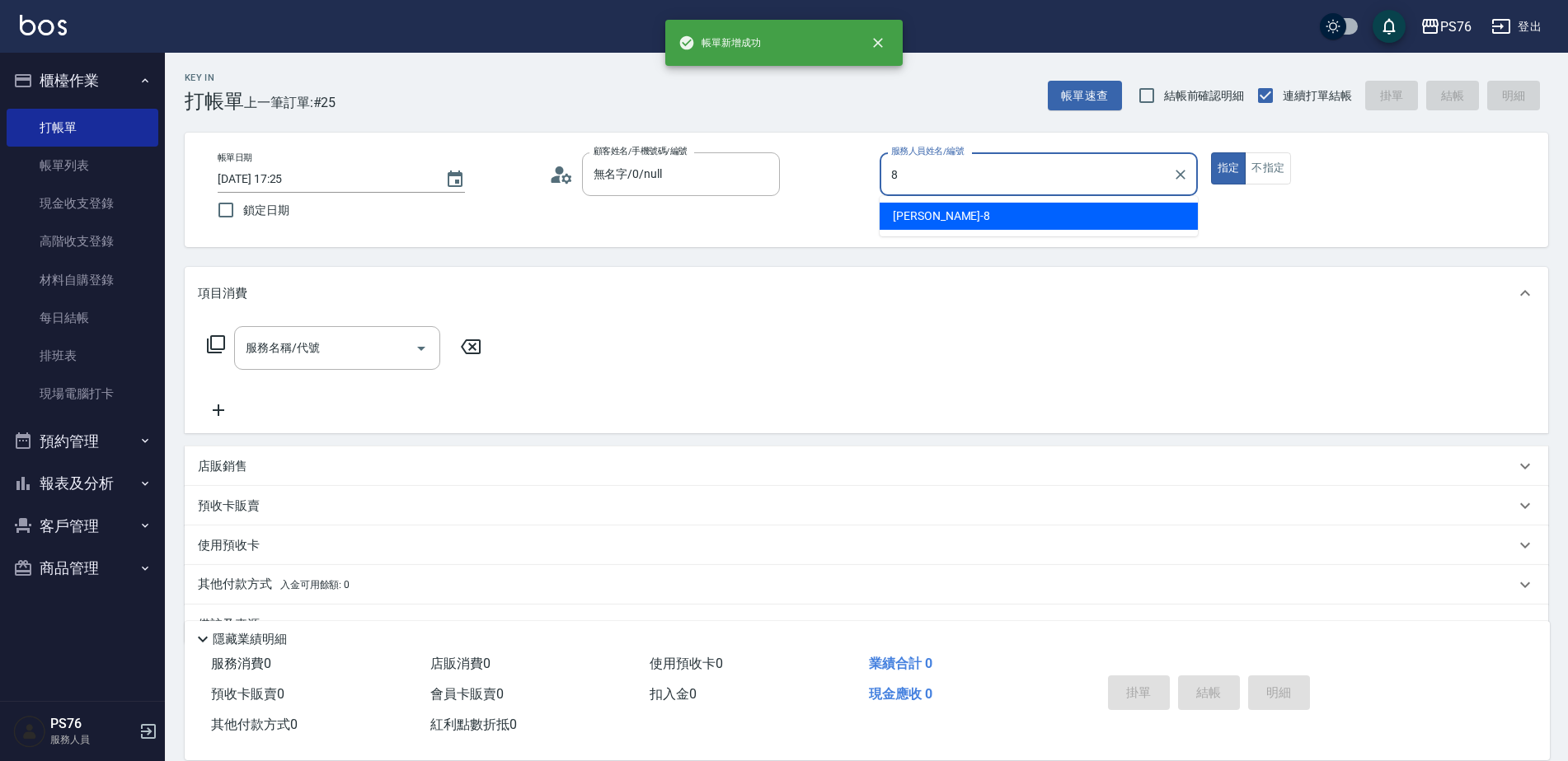
type input "[PERSON_NAME]-8"
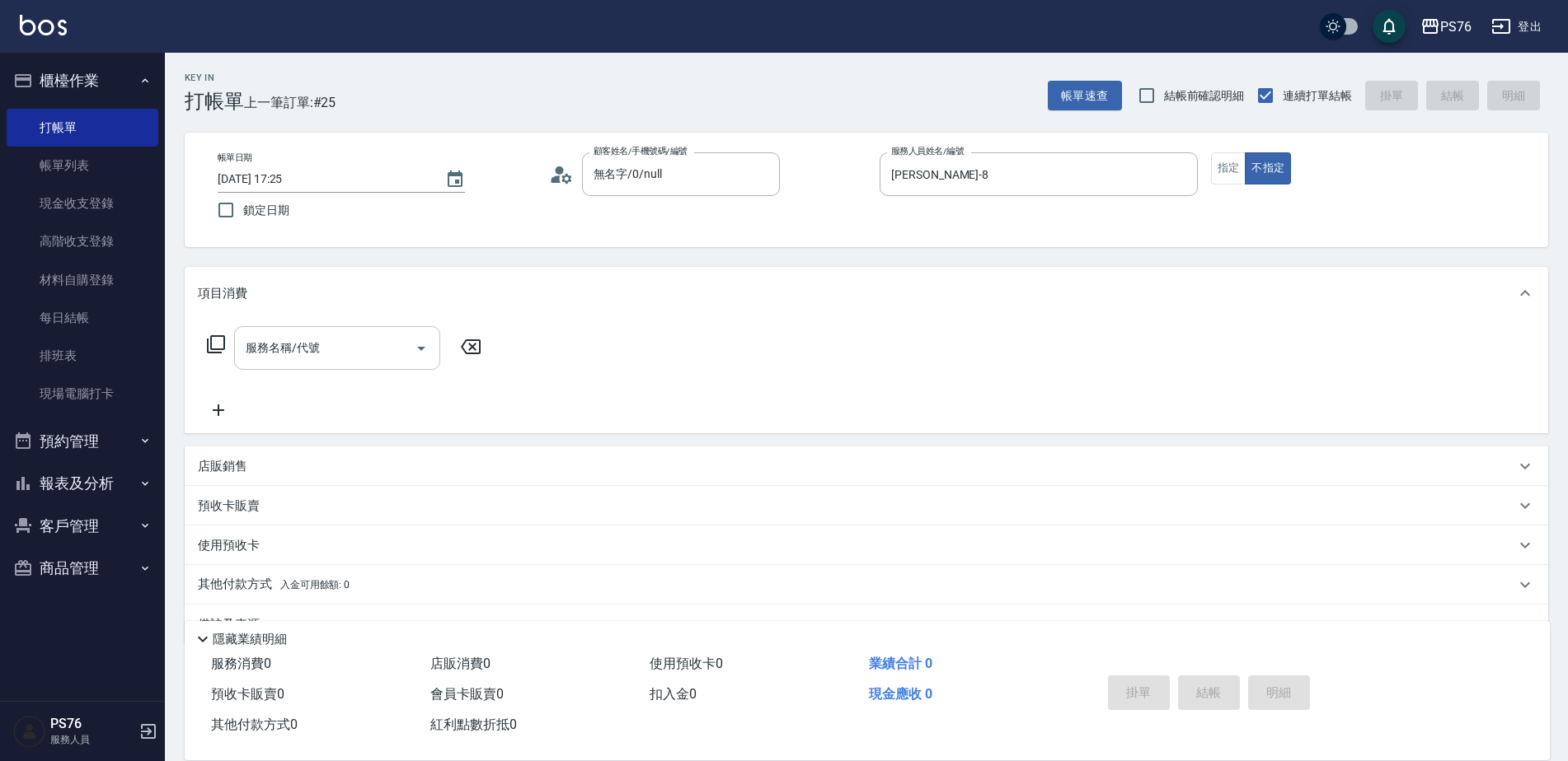
click at [375, 335] on input "服務名稱/代號" at bounding box center [325, 348] width 166 height 29
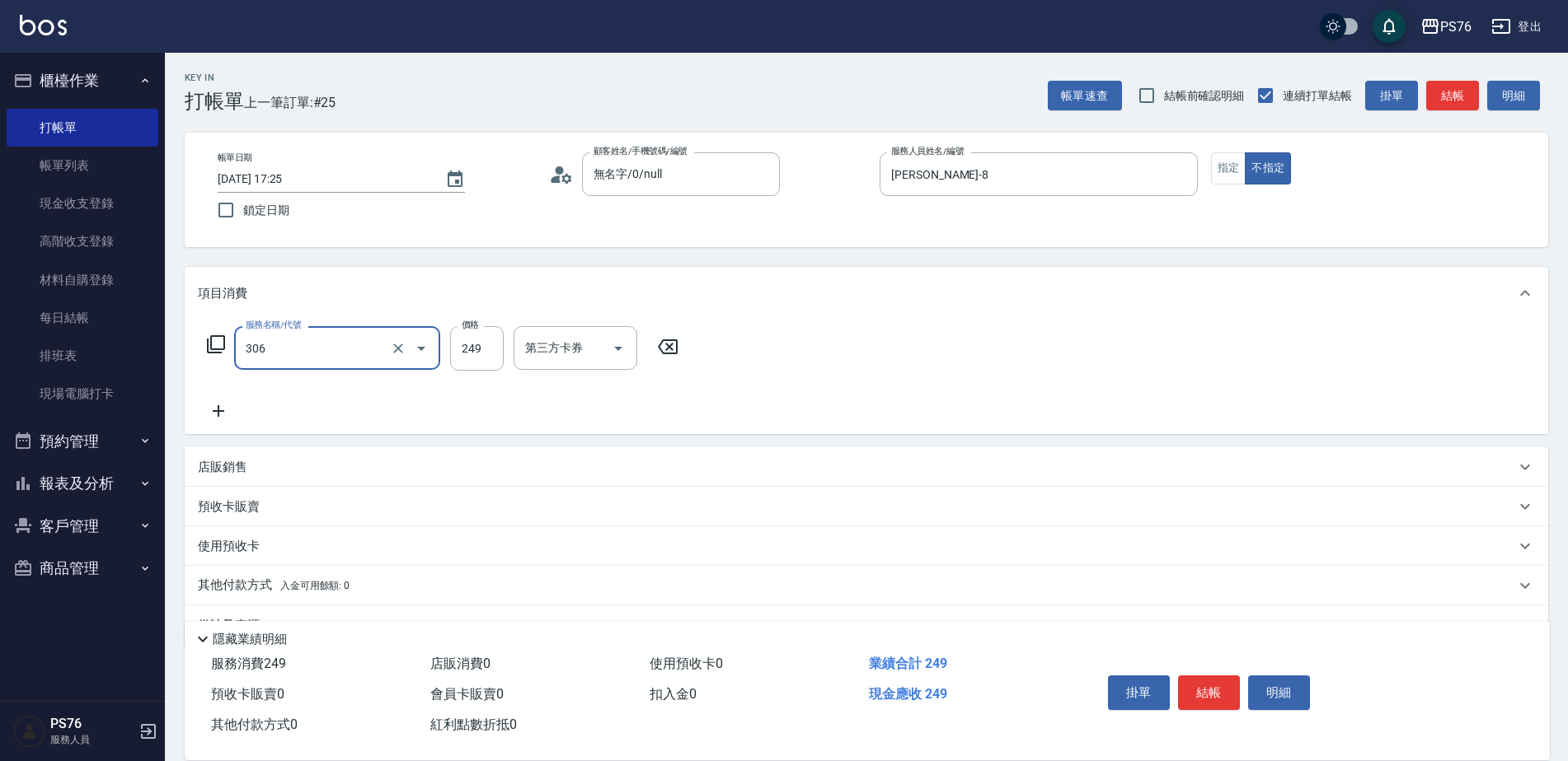
type input "剪髮(306)"
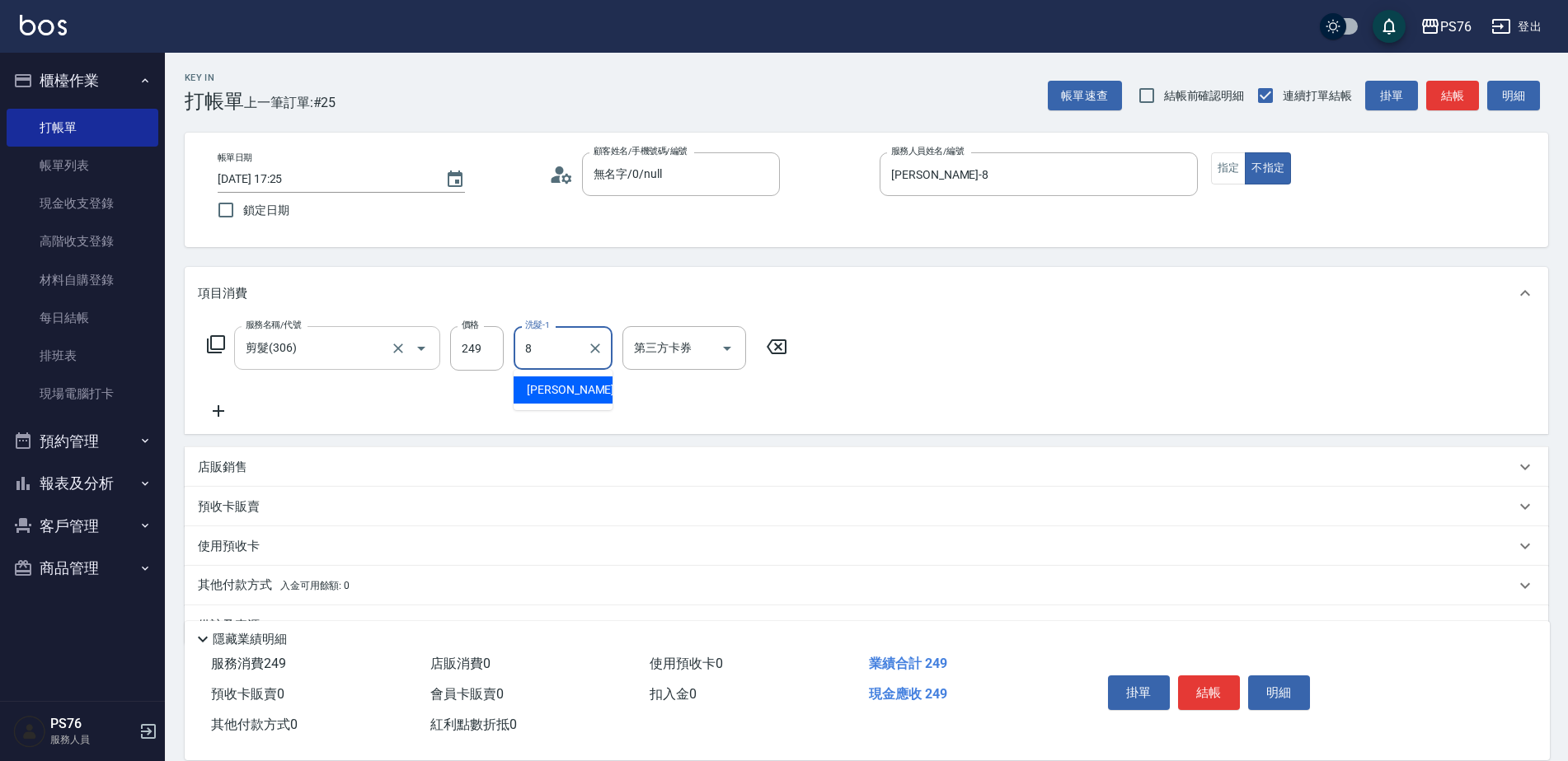
type input "[PERSON_NAME]-8"
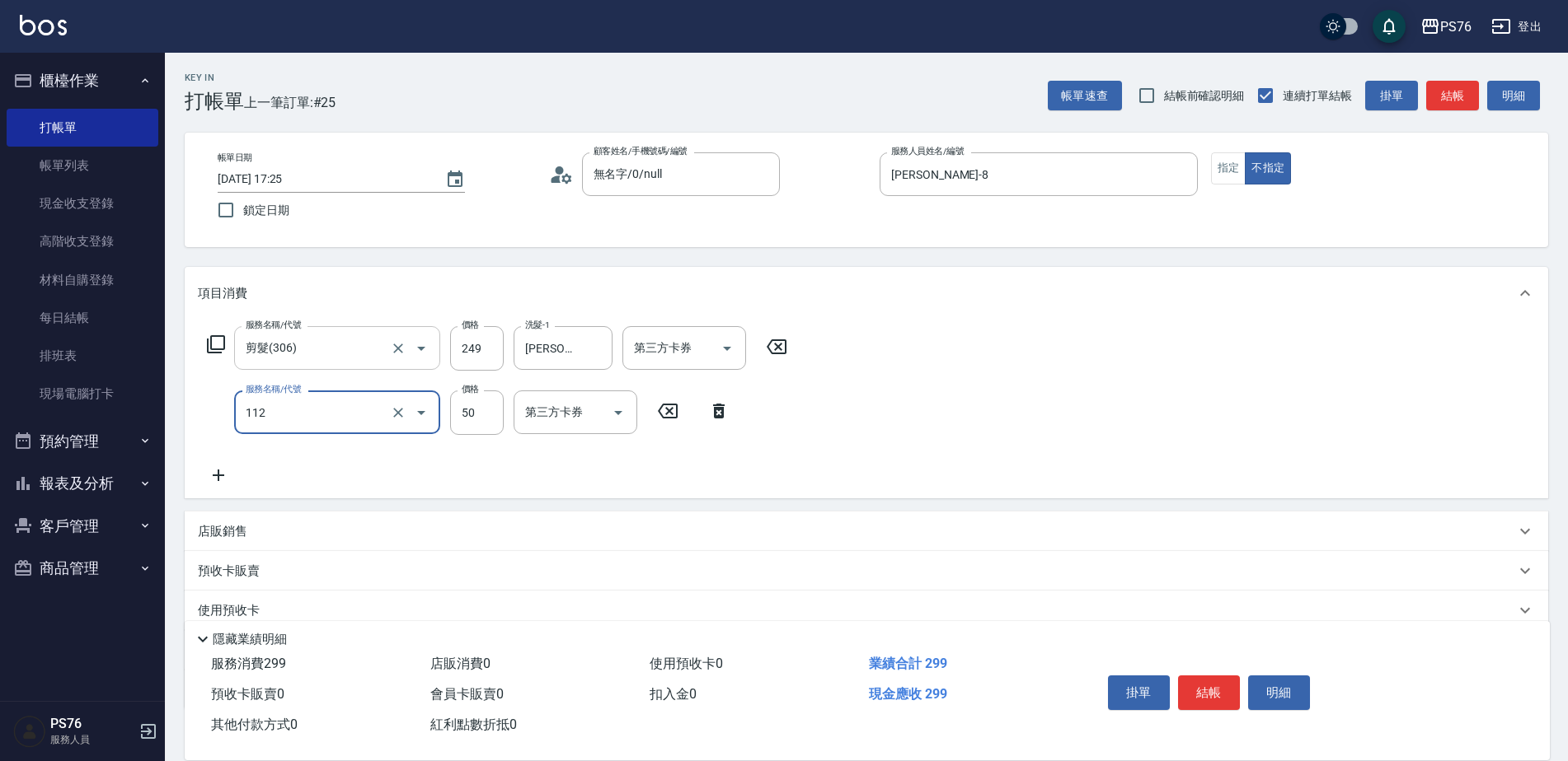
type input "精油50(112)"
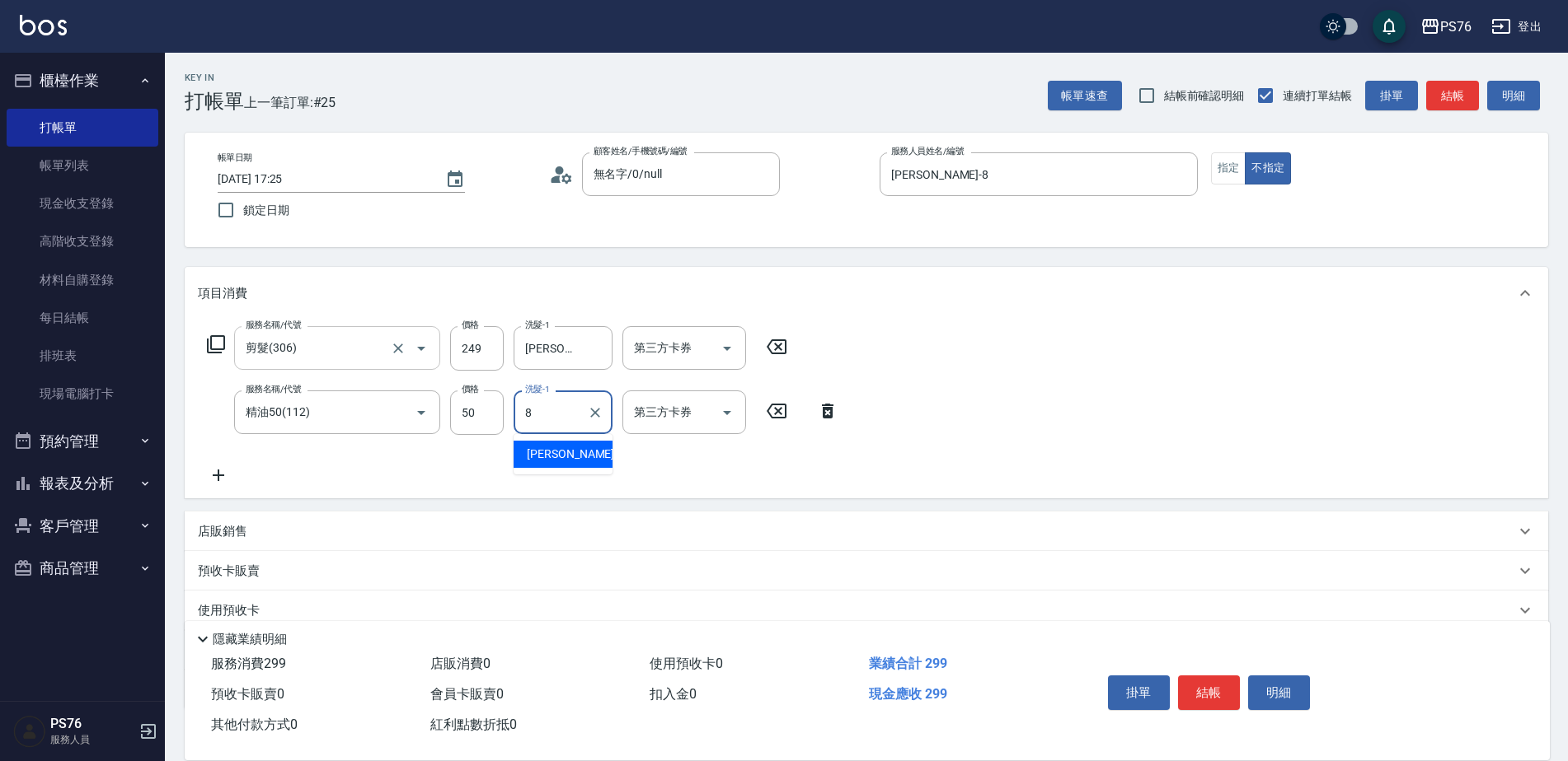
type input "[PERSON_NAME]-8"
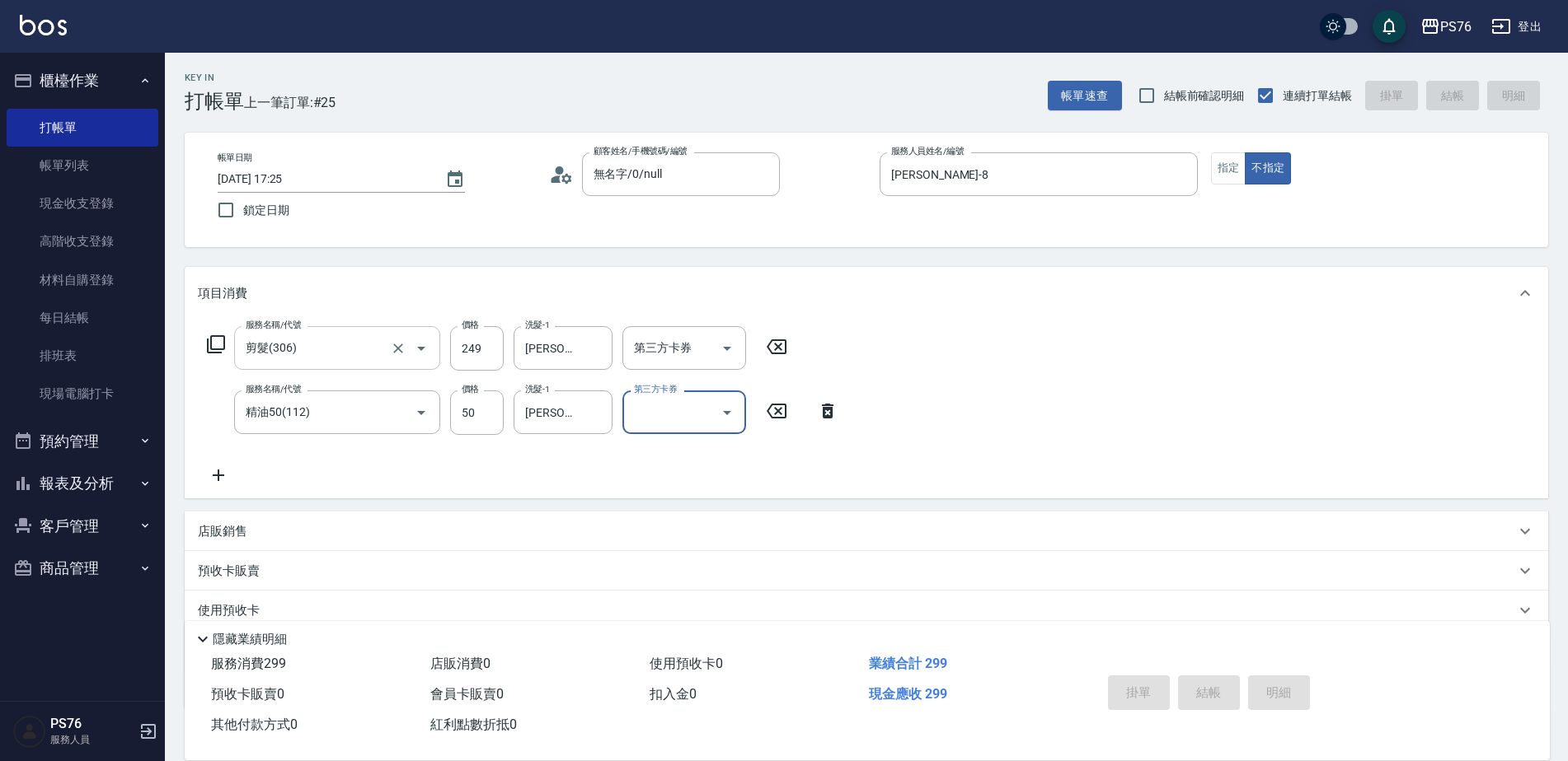
type input "[DATE] 17:26"
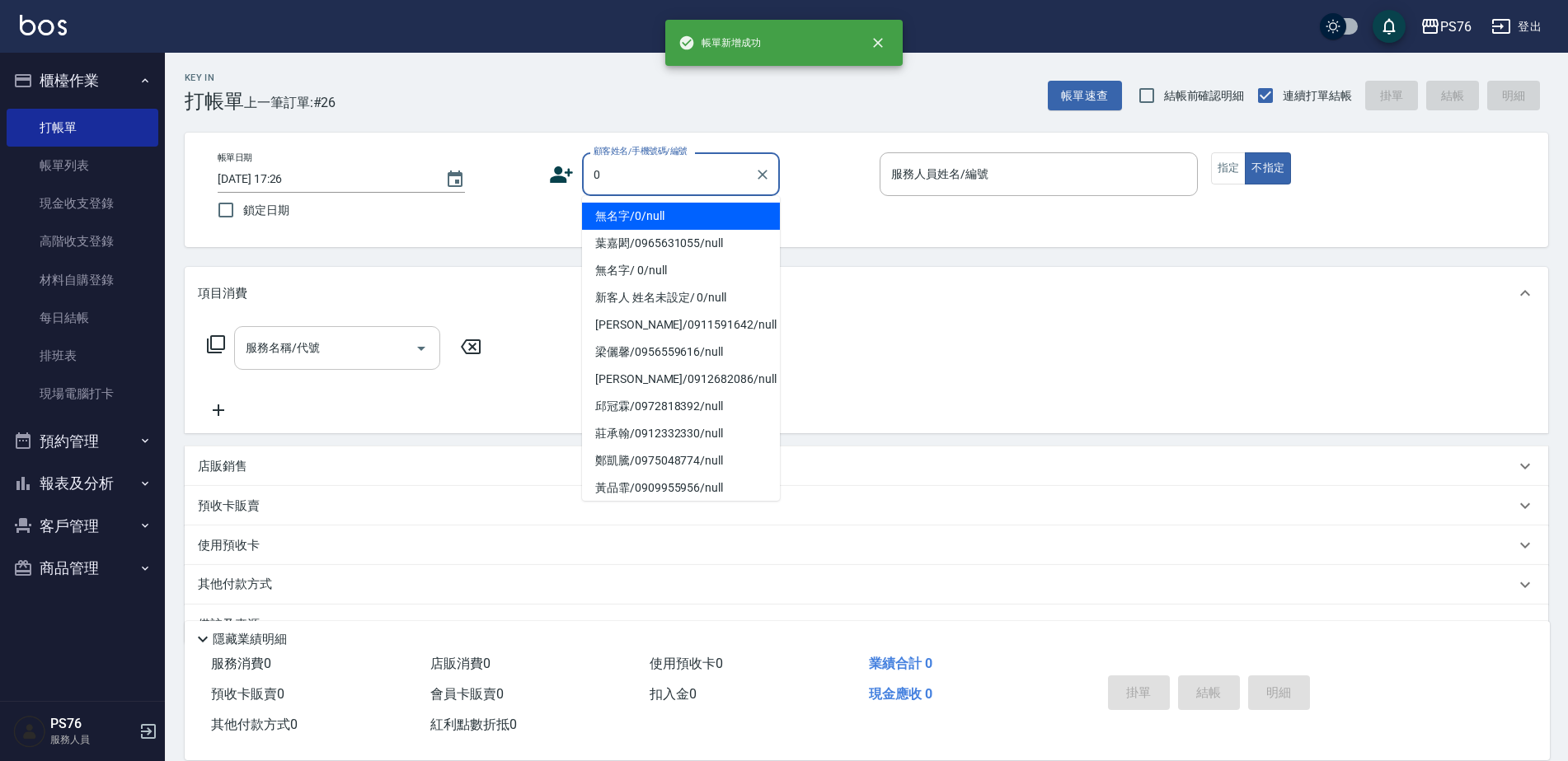
type input "無名字/0/null"
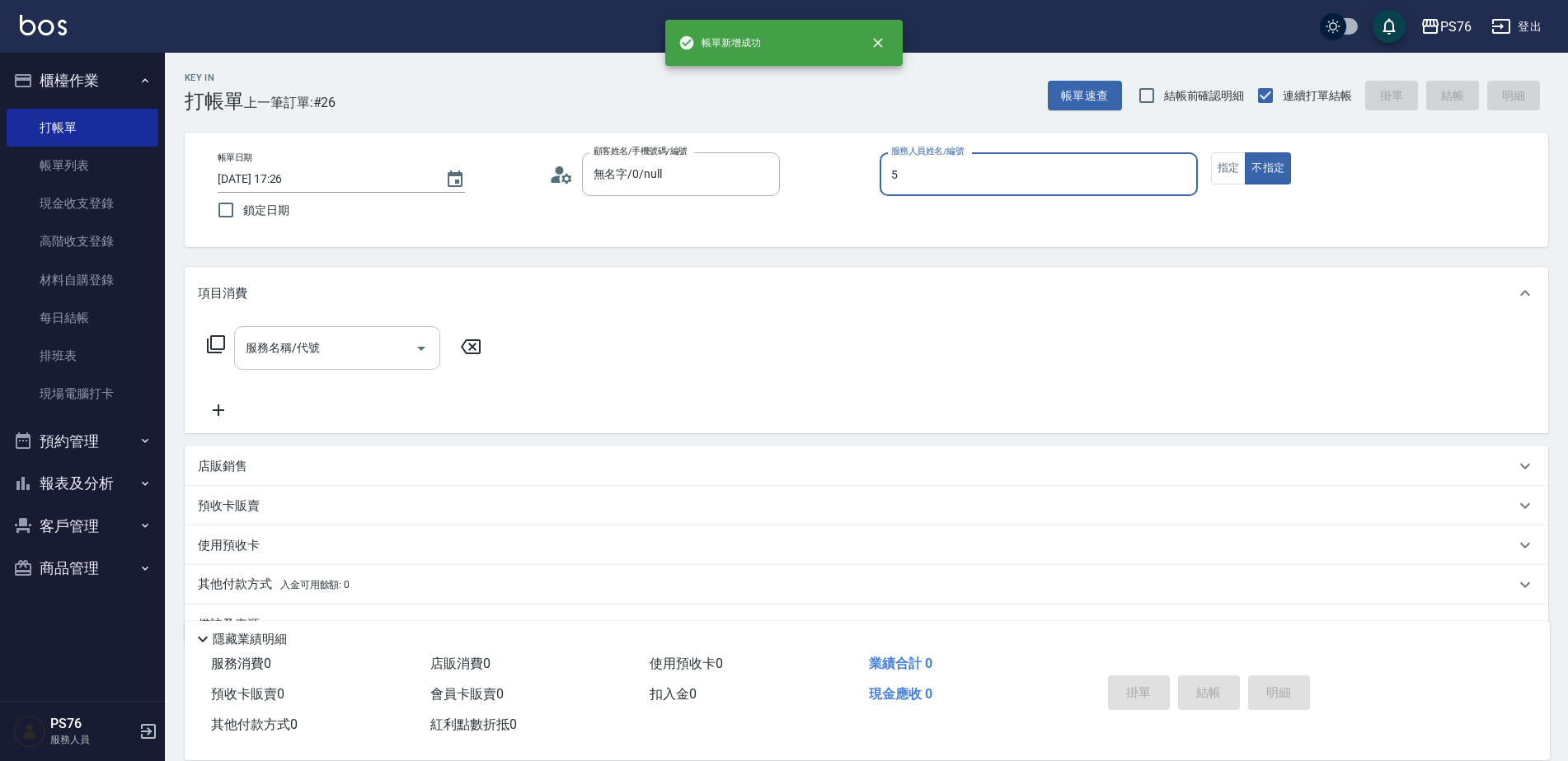
type input "呂佳穎-5"
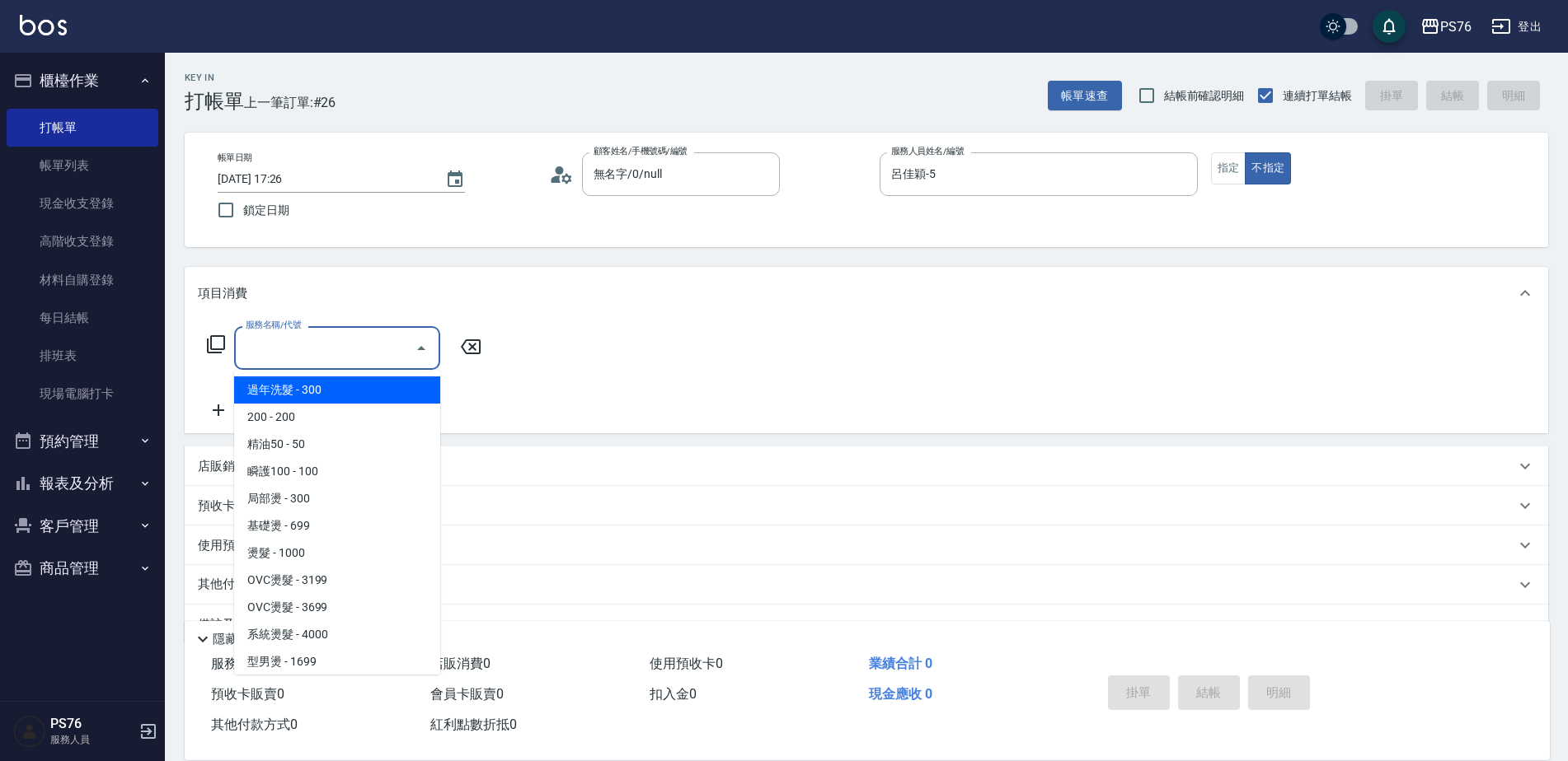
click at [352, 361] on input "服務名稱/代號" at bounding box center [325, 348] width 166 height 29
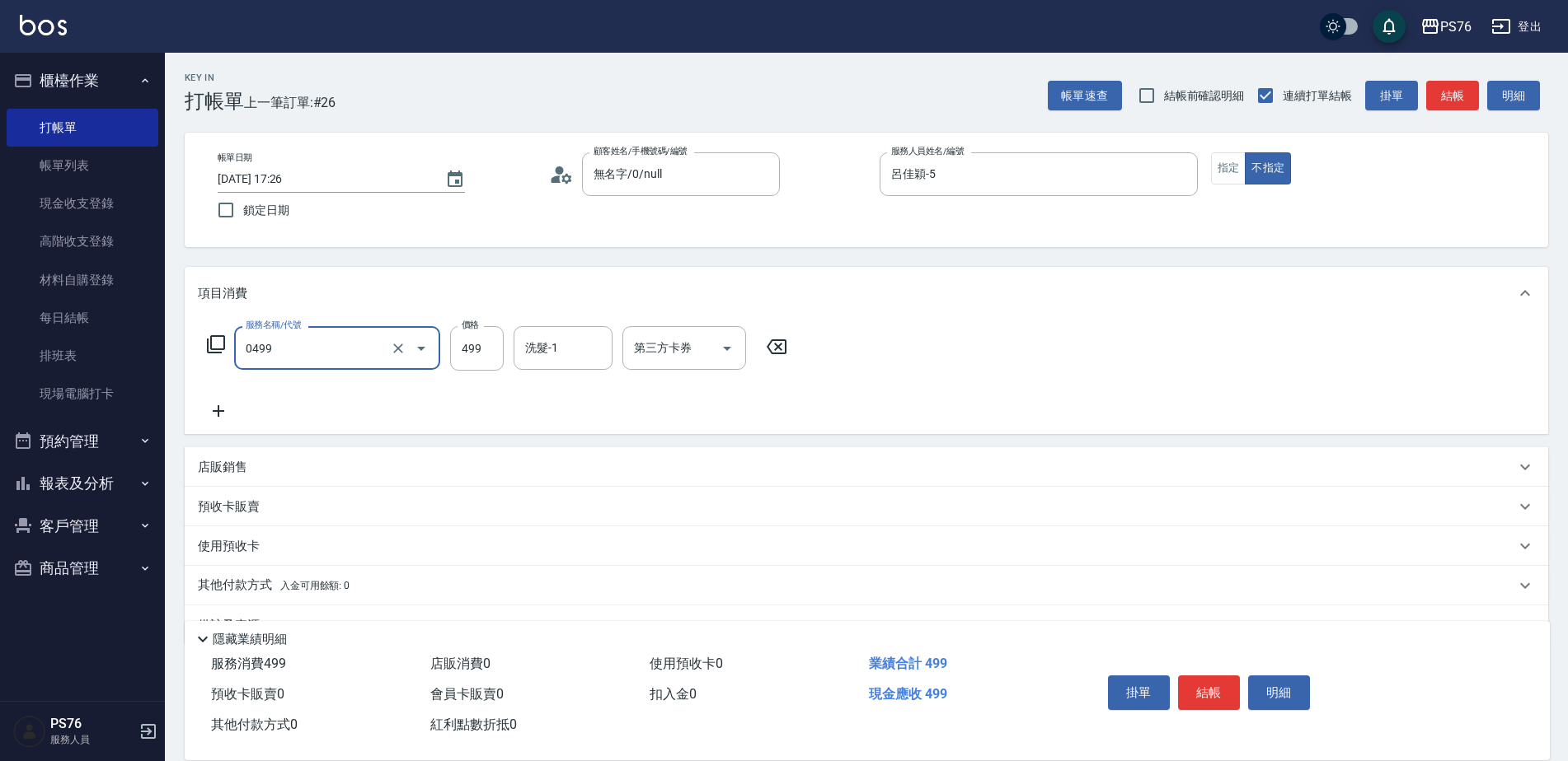
type input "[PERSON_NAME]499(0499)"
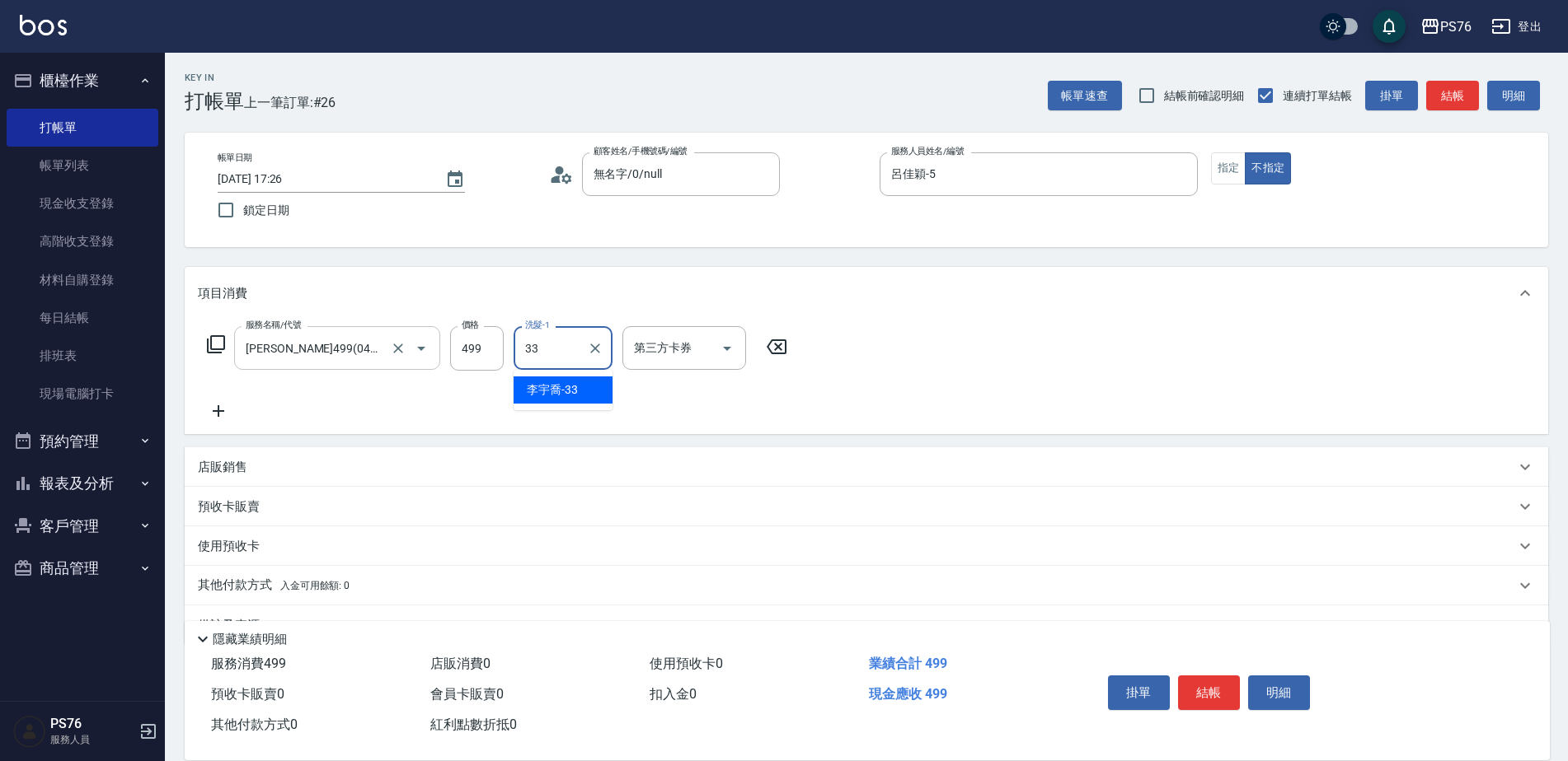
type input "[PERSON_NAME]33"
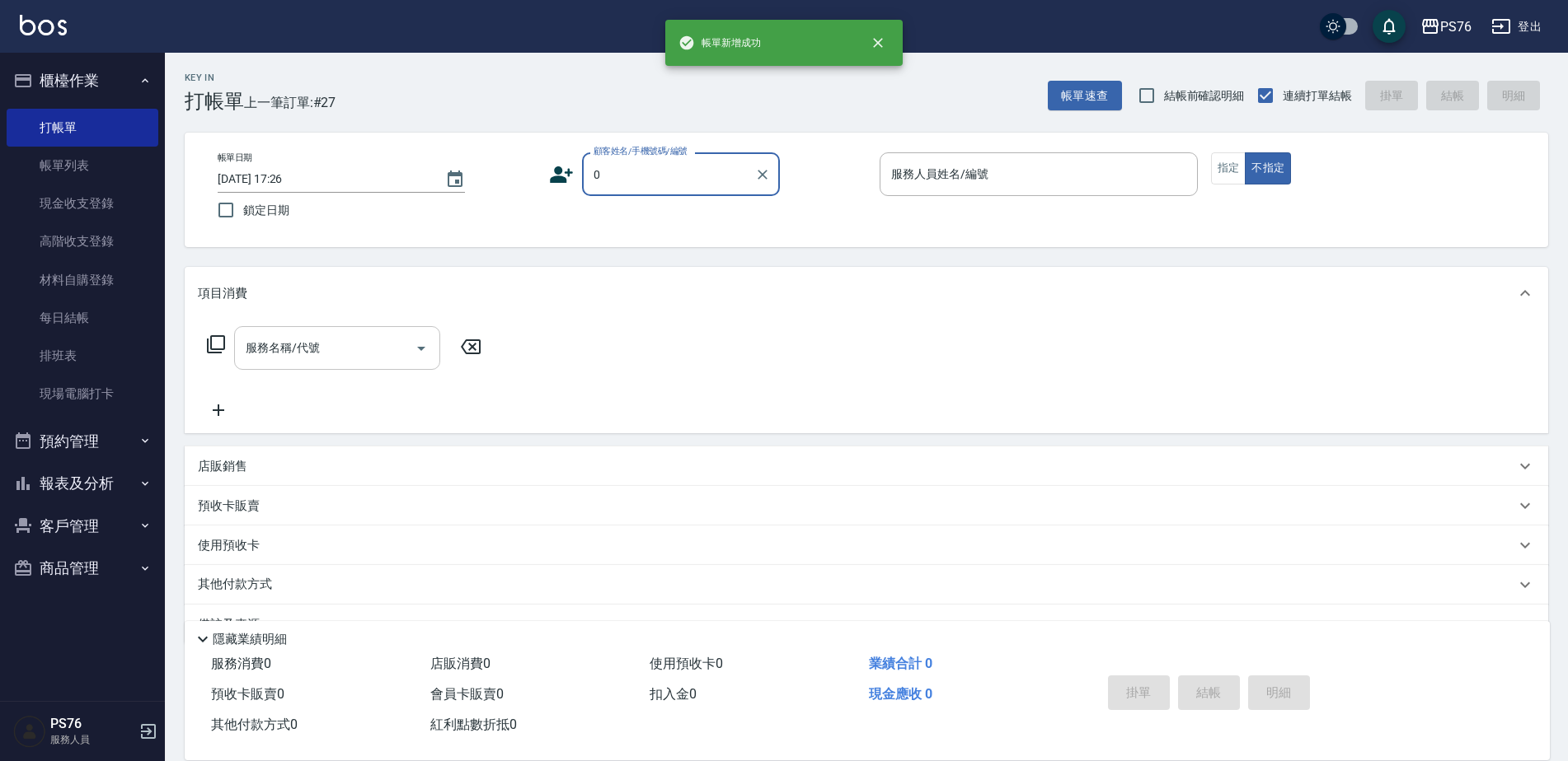
type input "無名字/0/null"
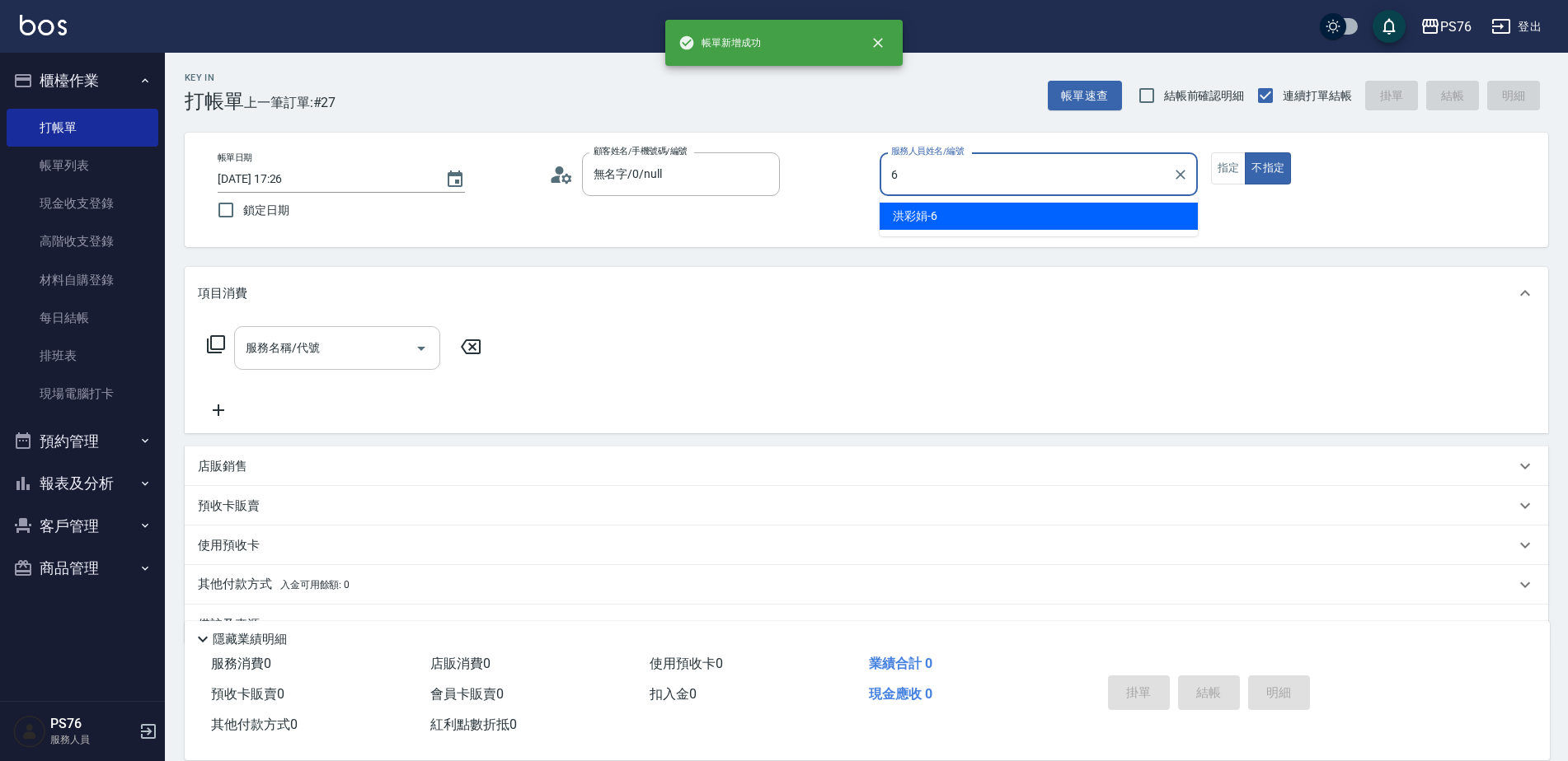
type input "洪彩娟-6"
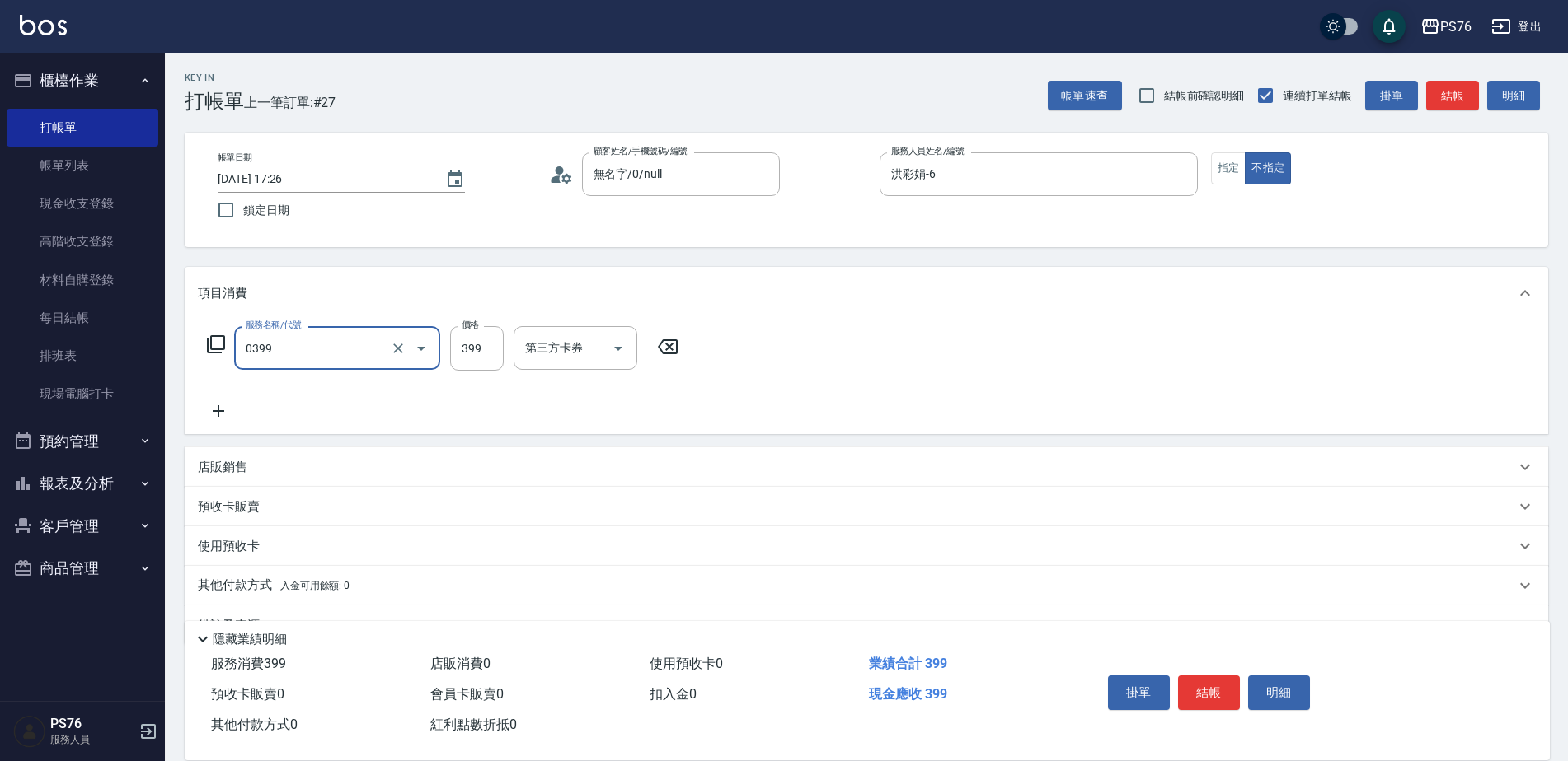
type input "海鹽399(0399)"
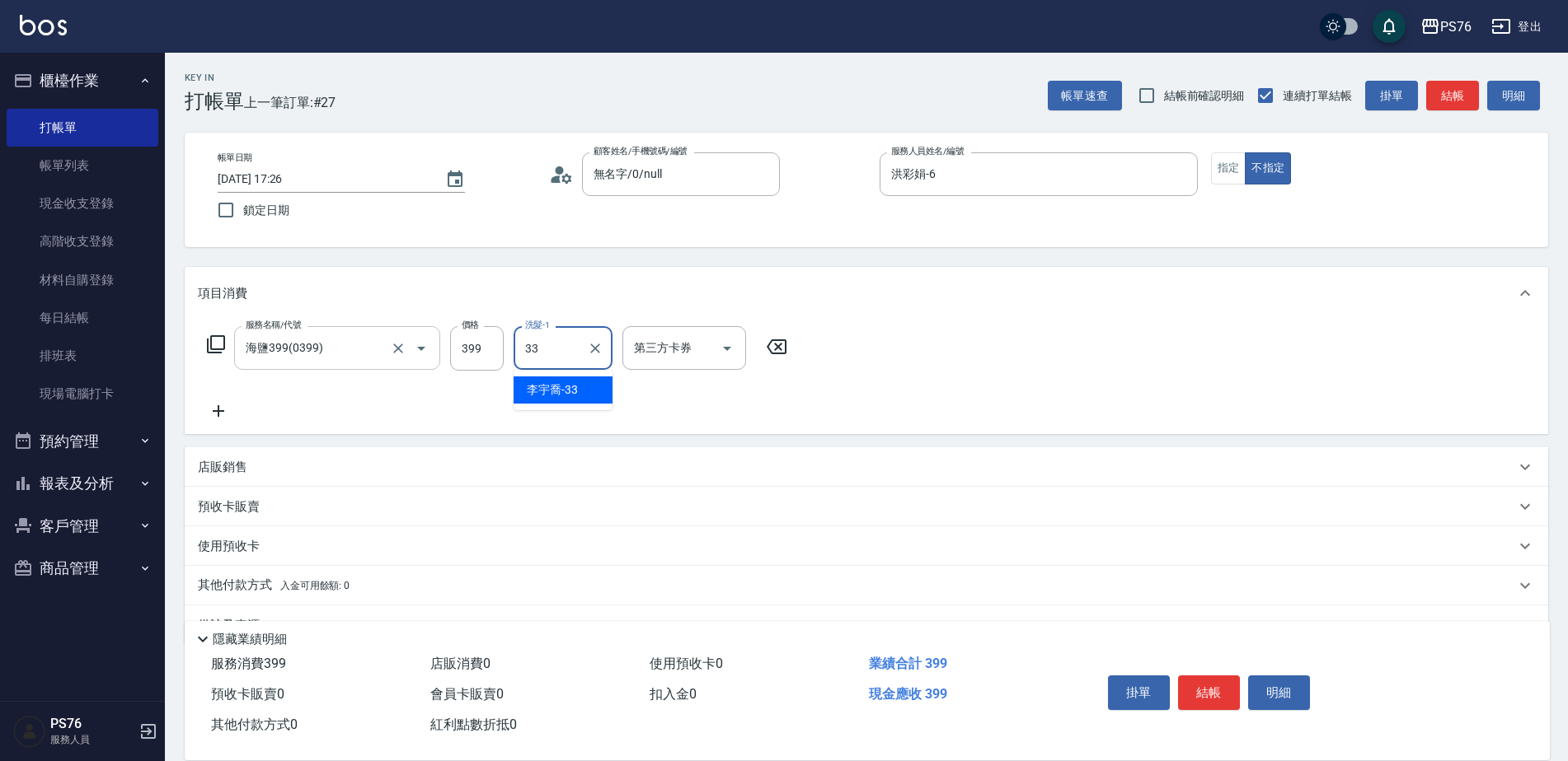
type input "[PERSON_NAME]33"
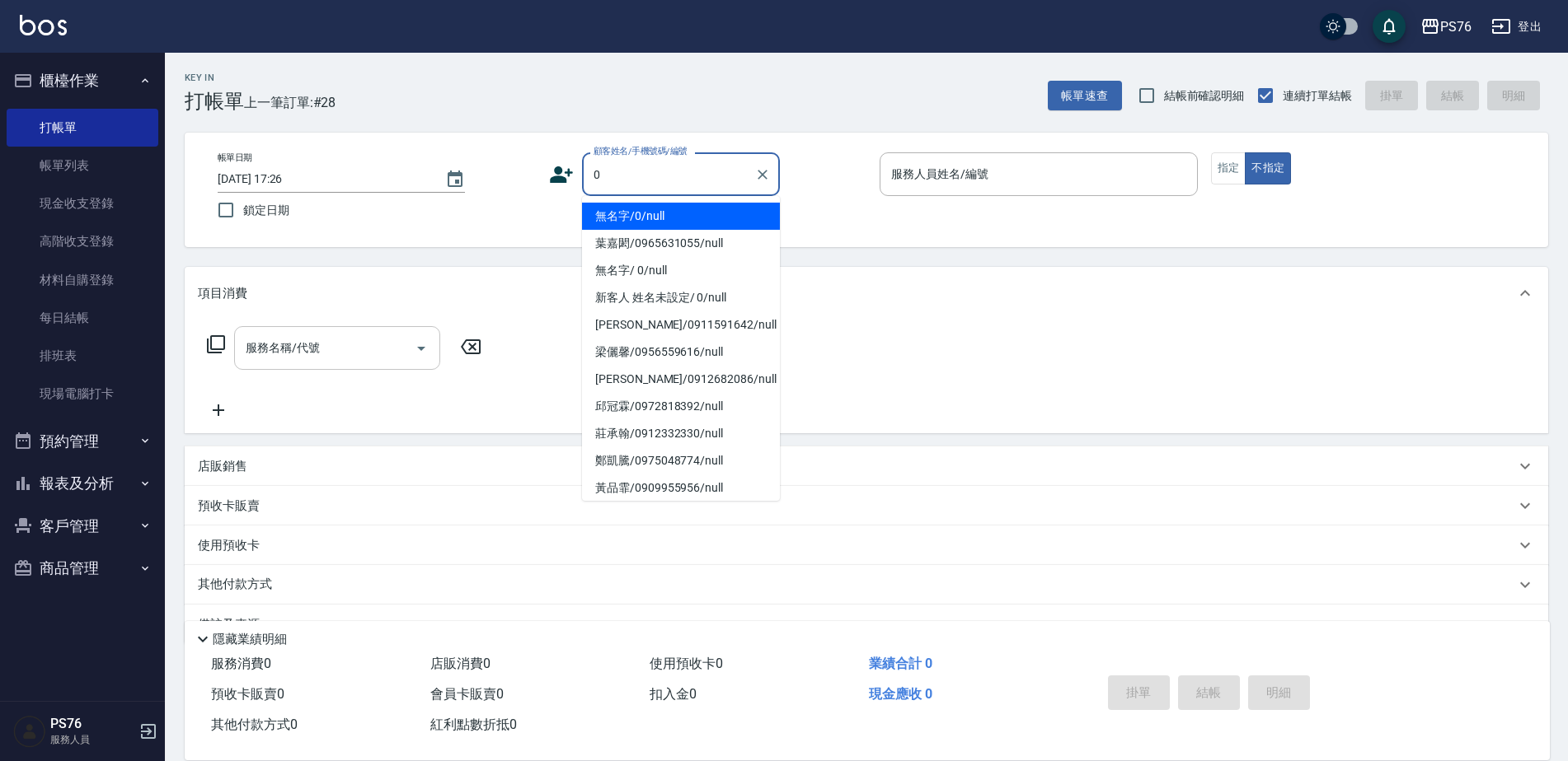
type input "無名字/0/null"
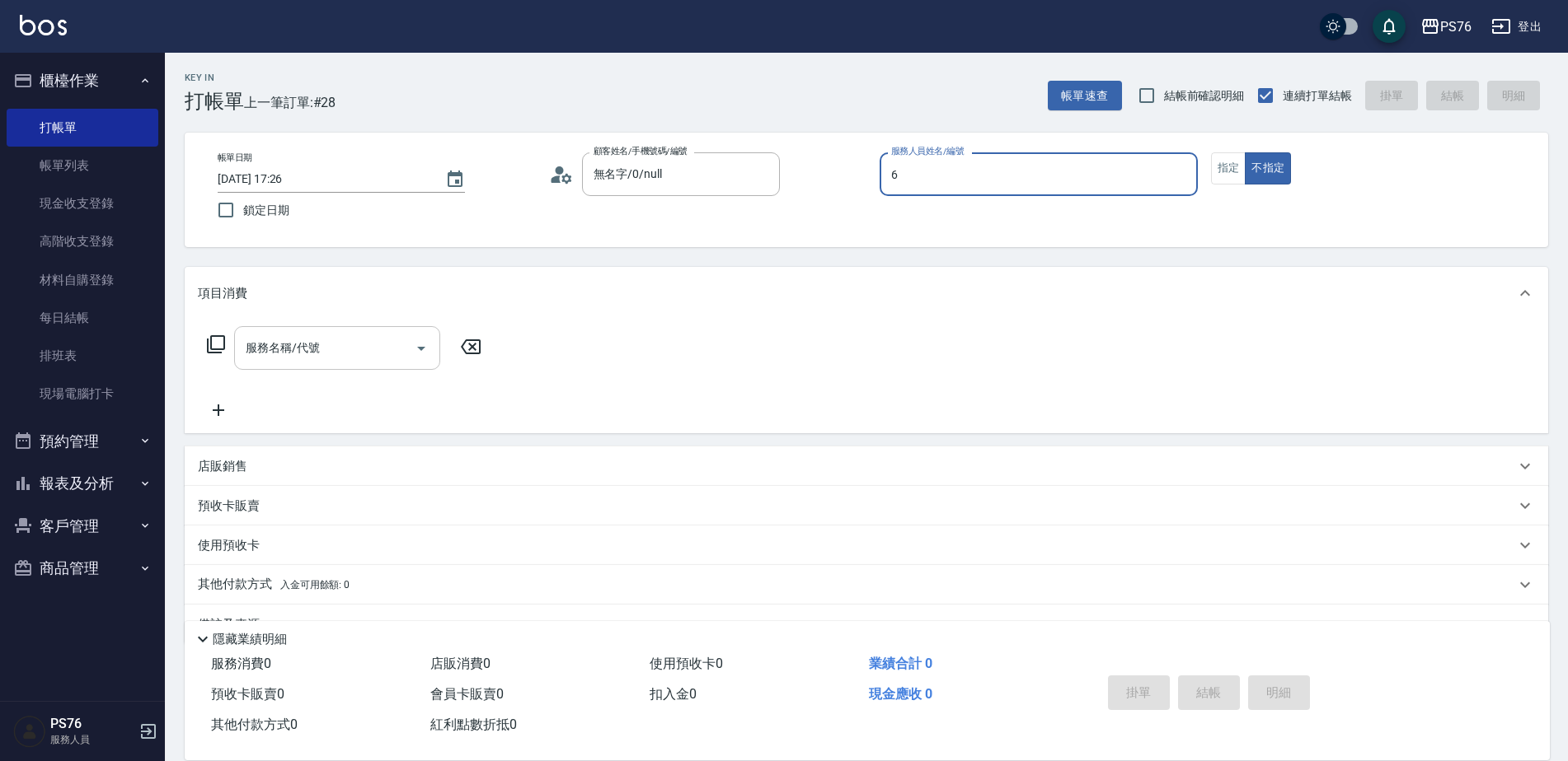
type input "洪彩娟-6"
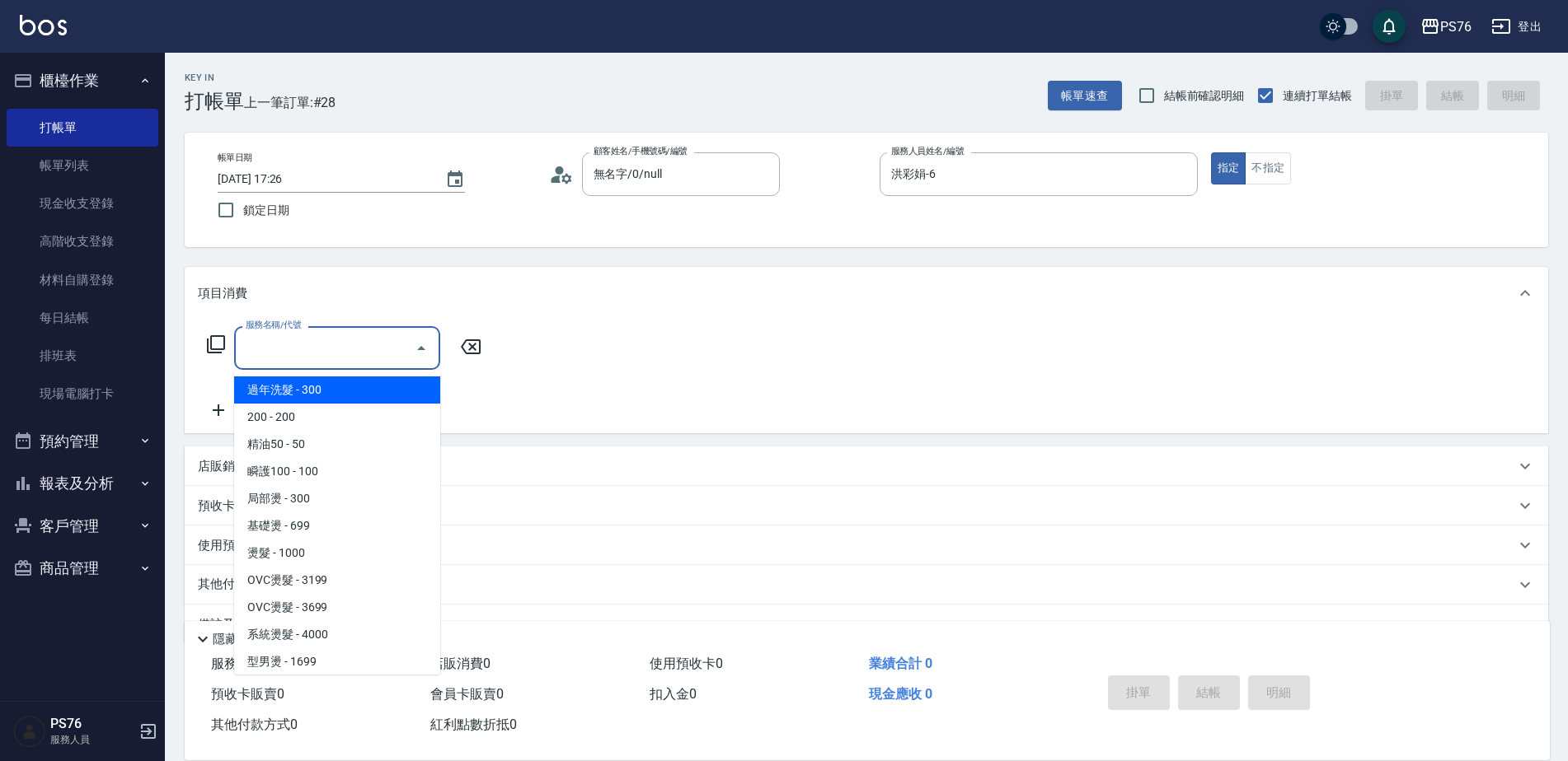
click at [352, 361] on input "服務名稱/代號" at bounding box center [325, 348] width 166 height 29
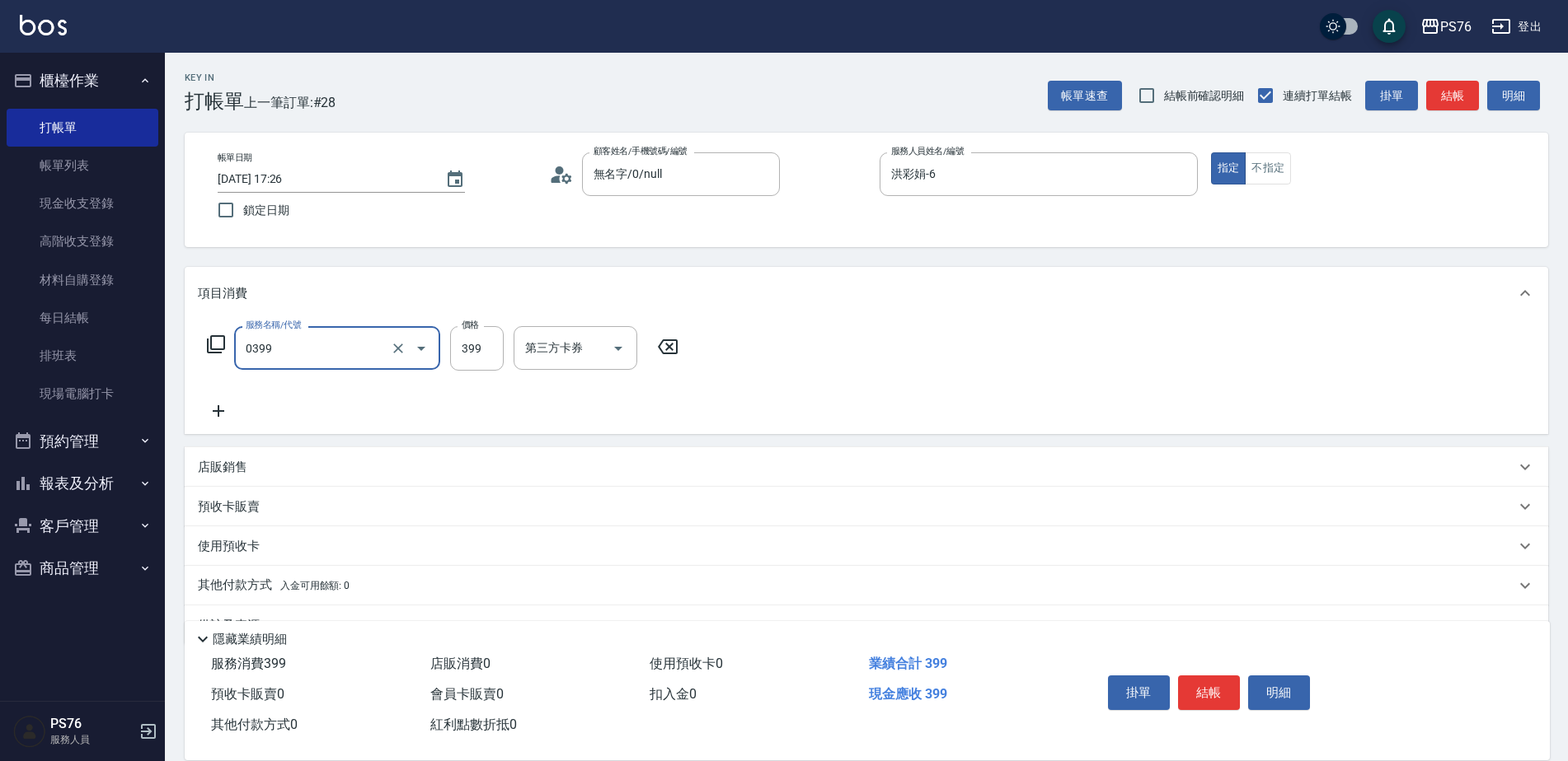
type input "海鹽399(0399)"
type input "449"
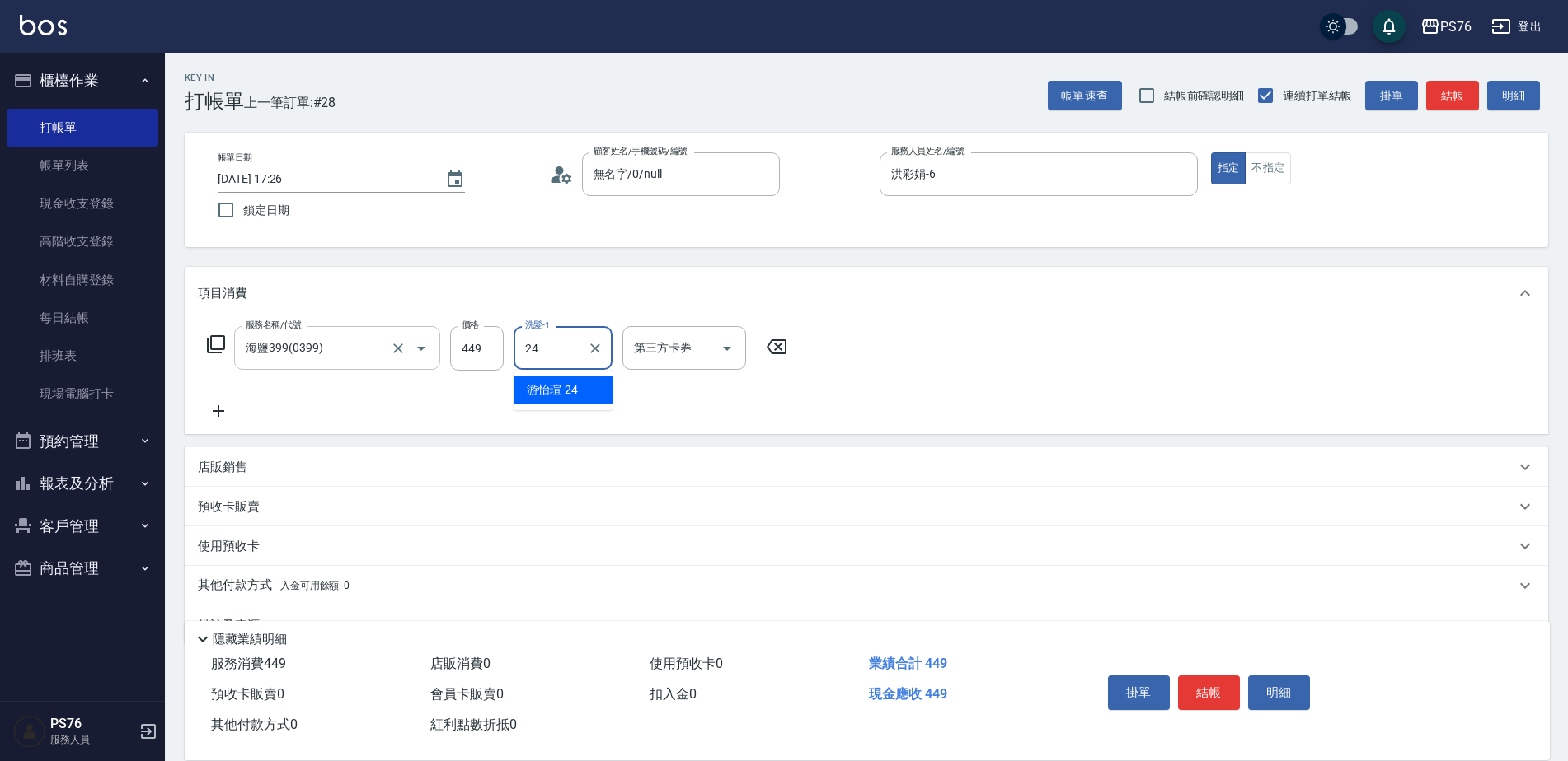
type input "游怡瑄-24"
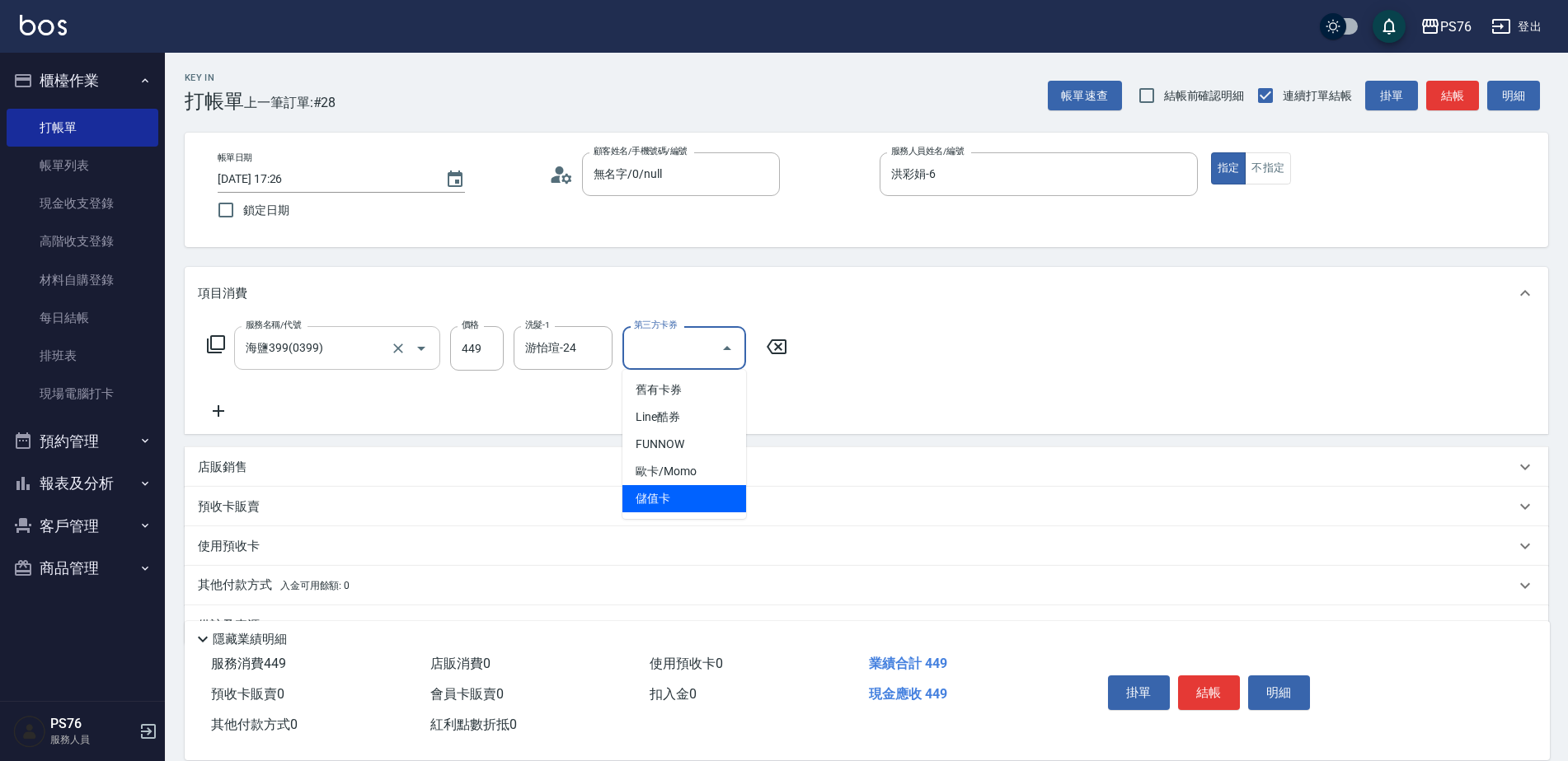
type input "儲值卡"
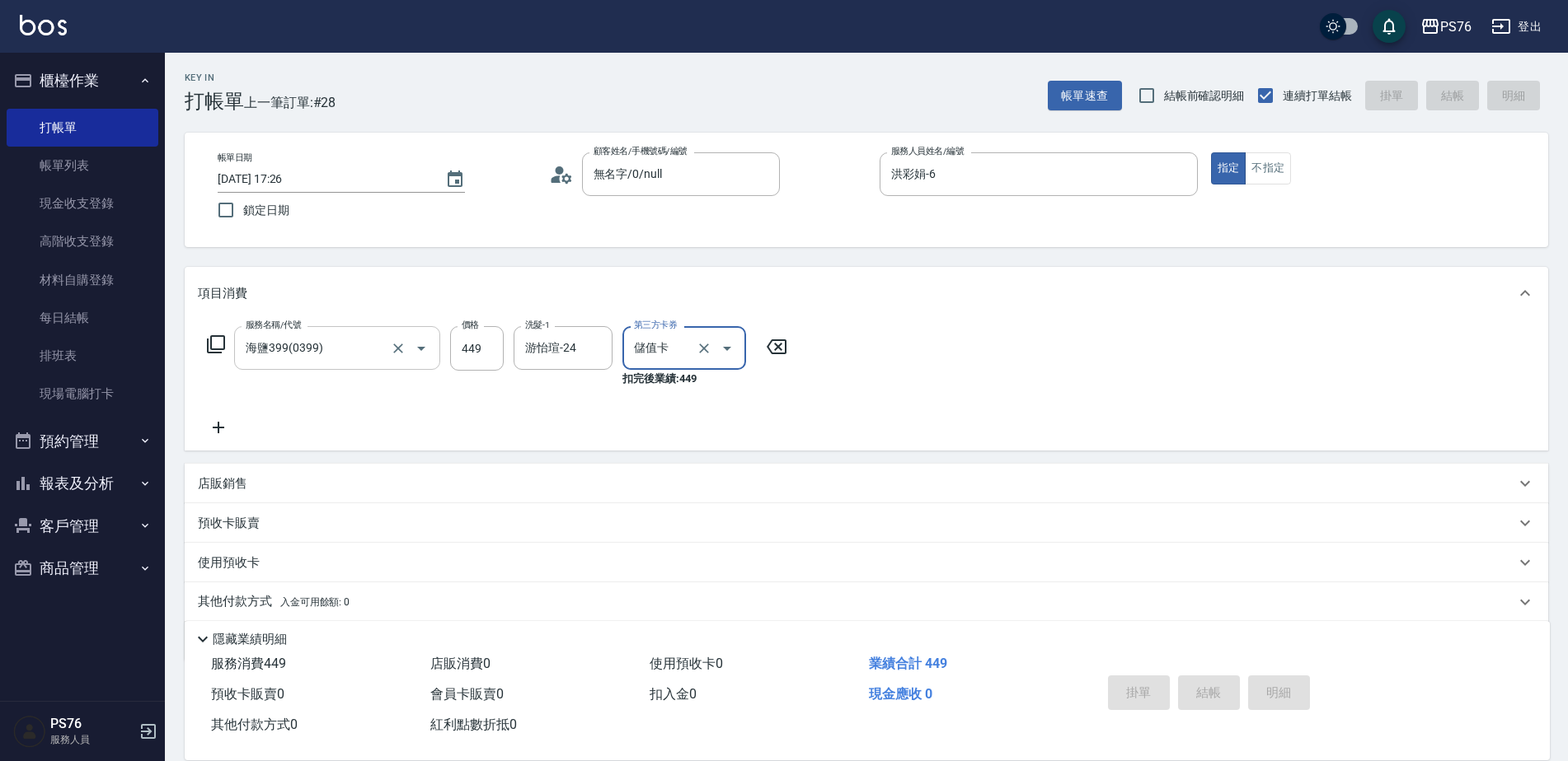
type input "[DATE] 17:27"
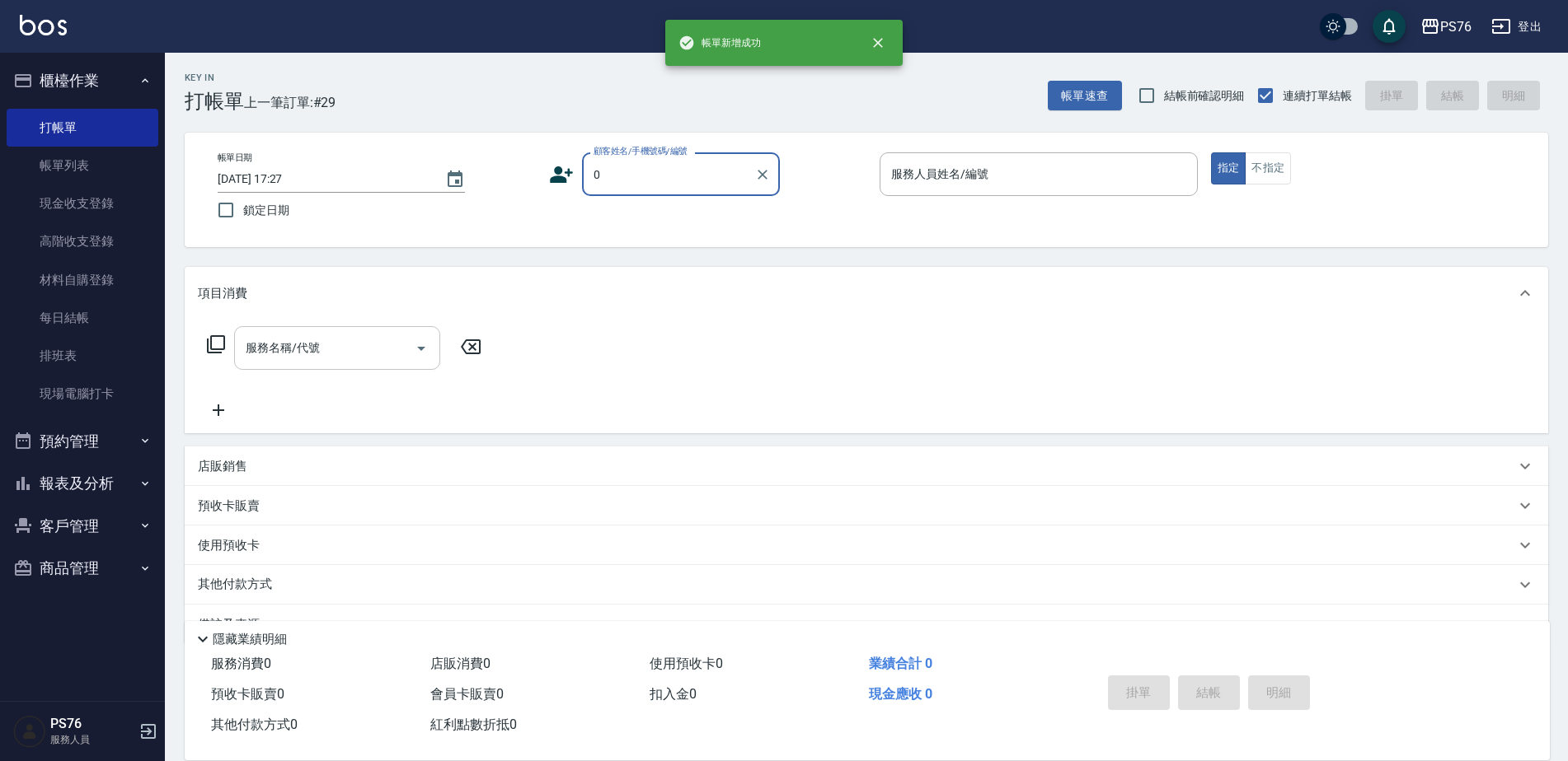
type input "無名字/0/null"
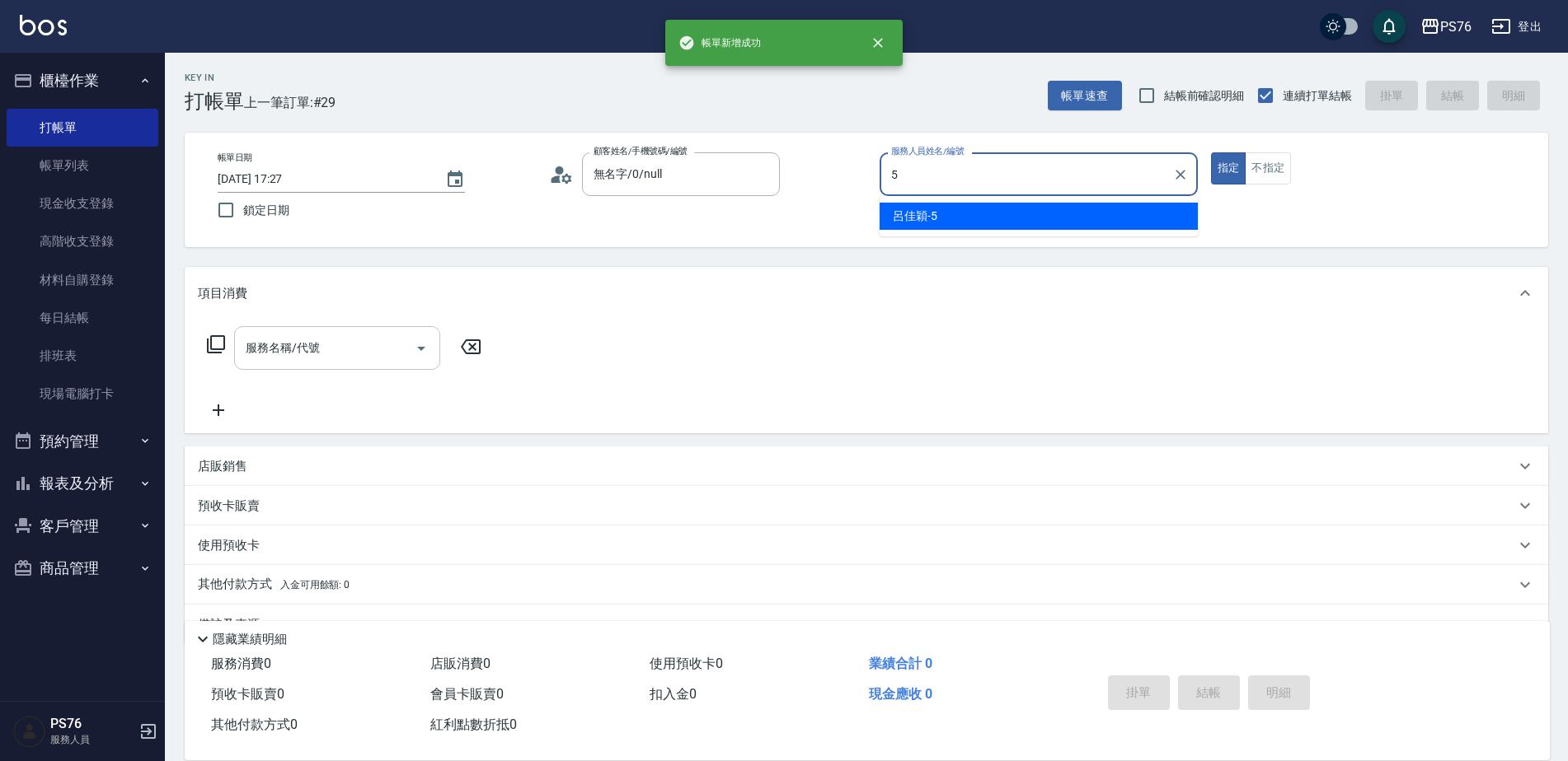
type input "呂佳穎-5"
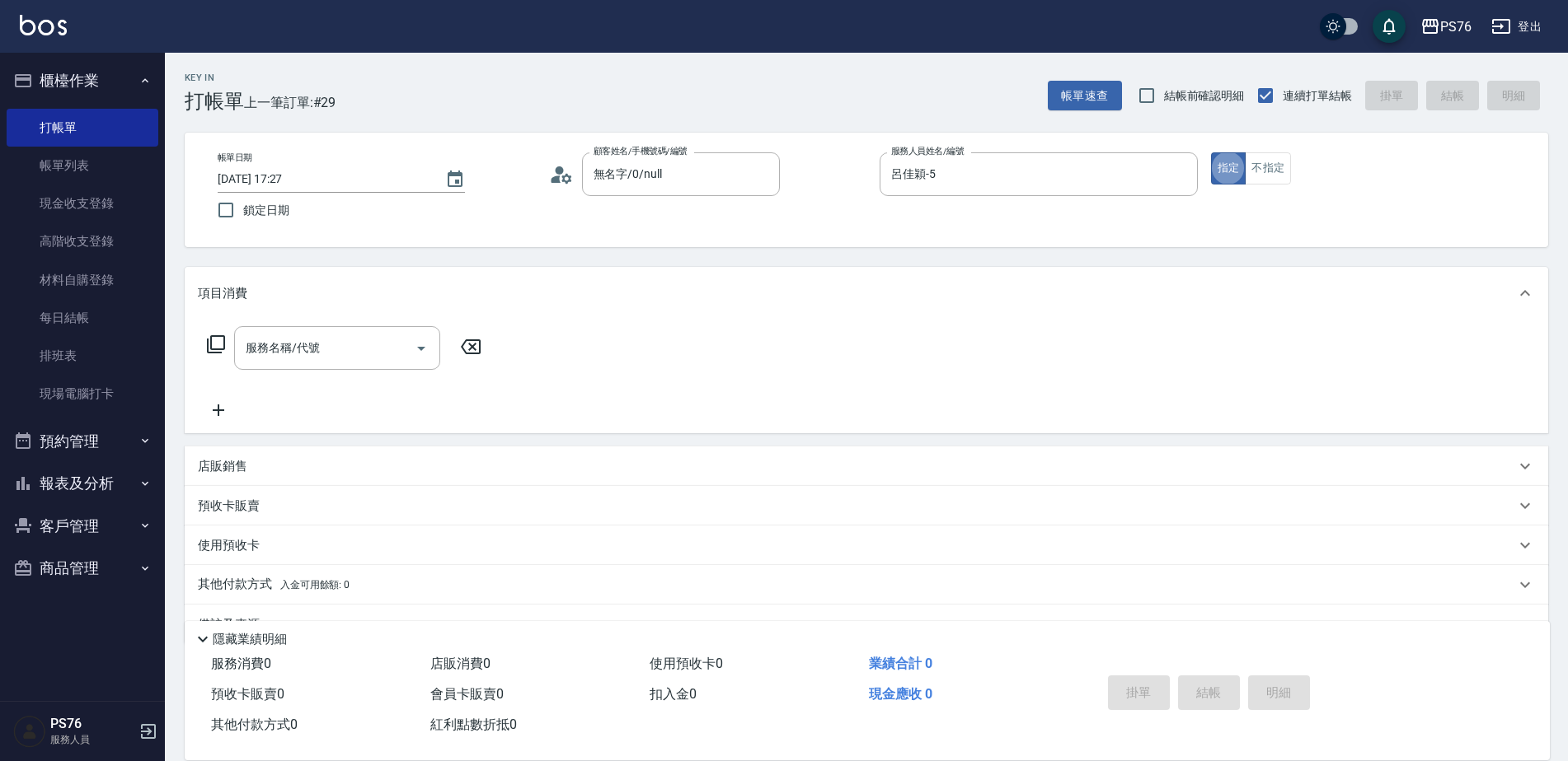
click at [249, 467] on div "店販銷售" at bounding box center [856, 467] width 1317 height 17
type input "呂佳穎-5"
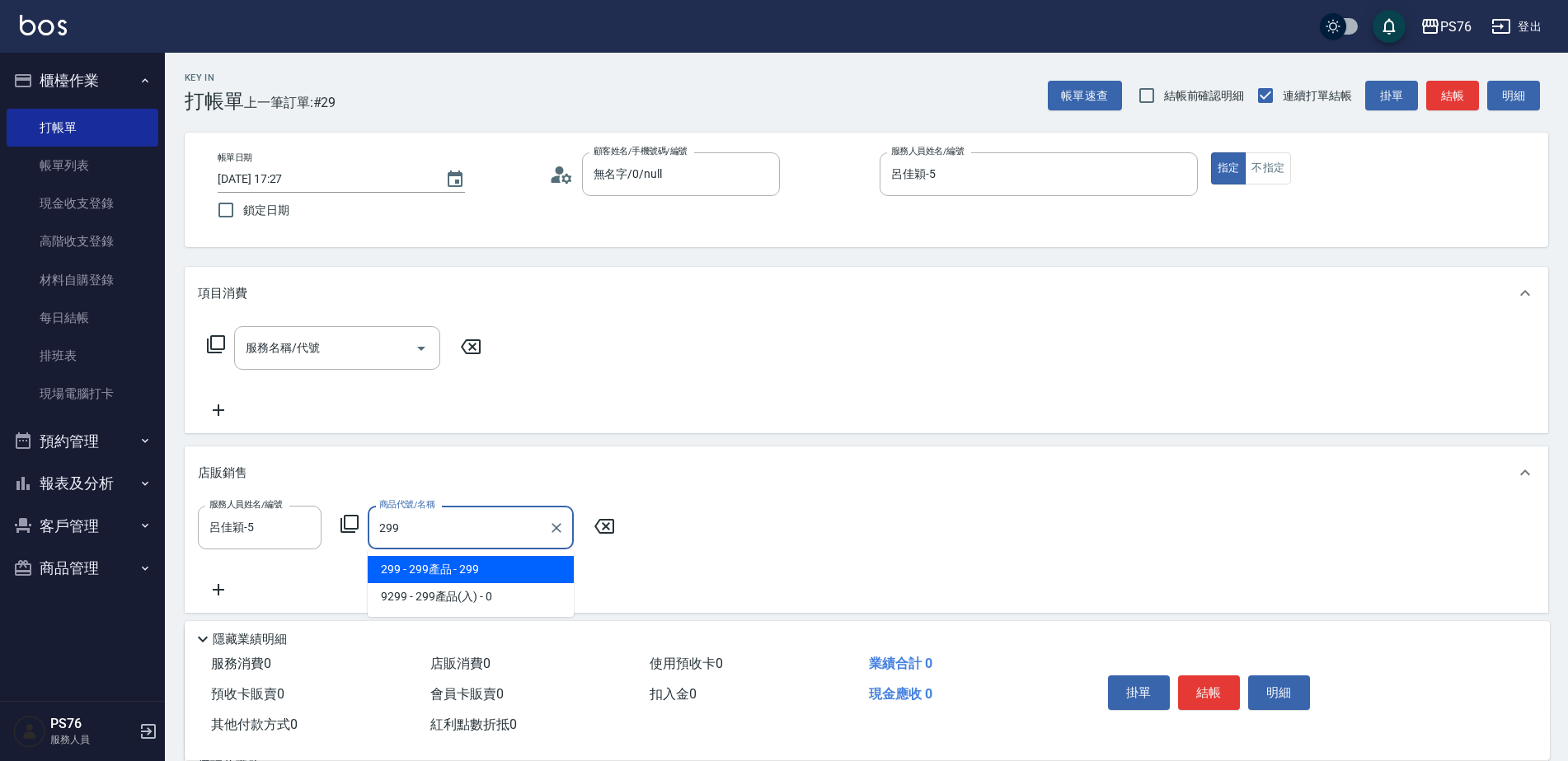
type input "299產品"
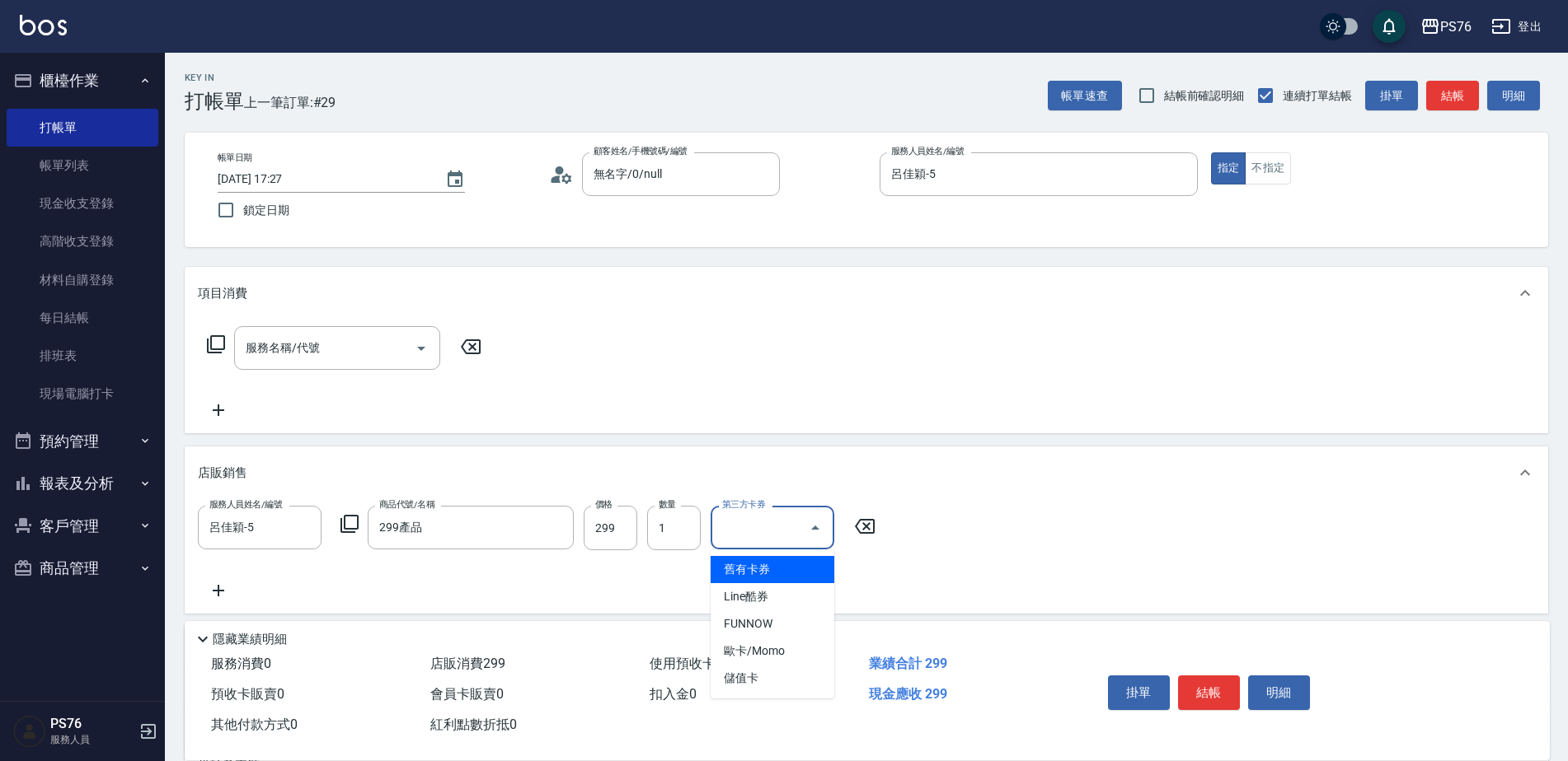
type input "儲值卡"
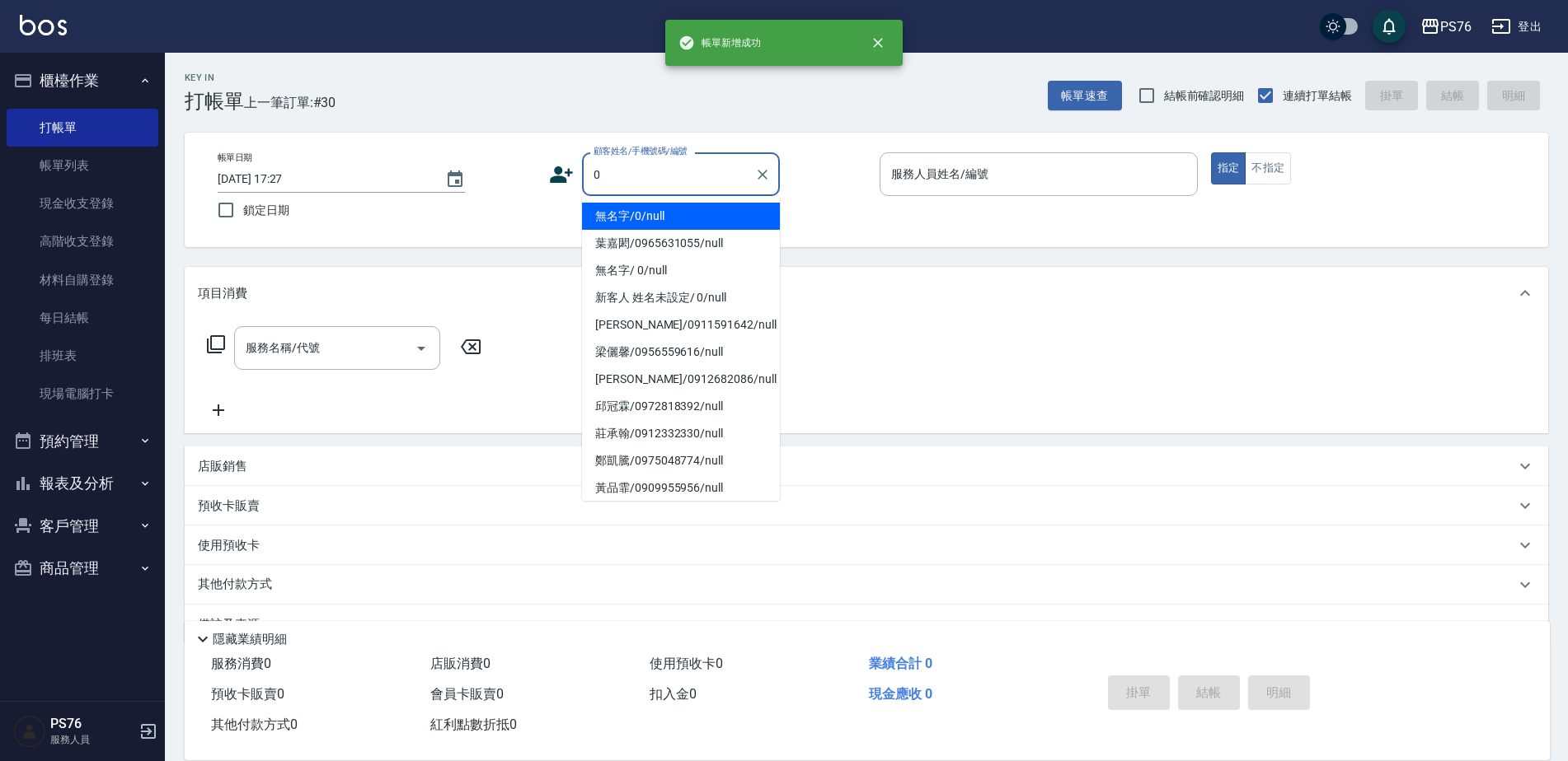
type input "無名字/0/null"
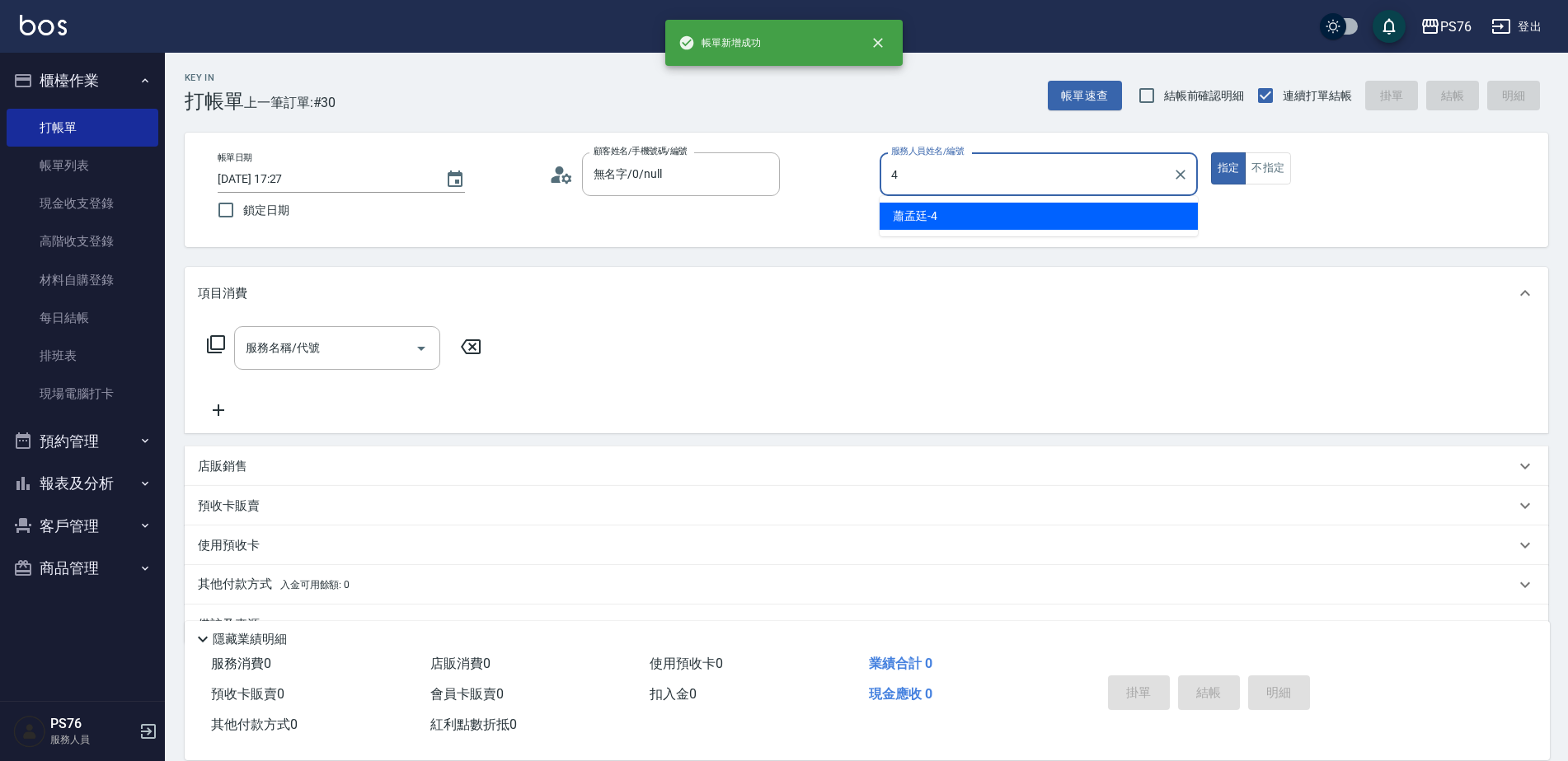
type input "蕭孟廷-4"
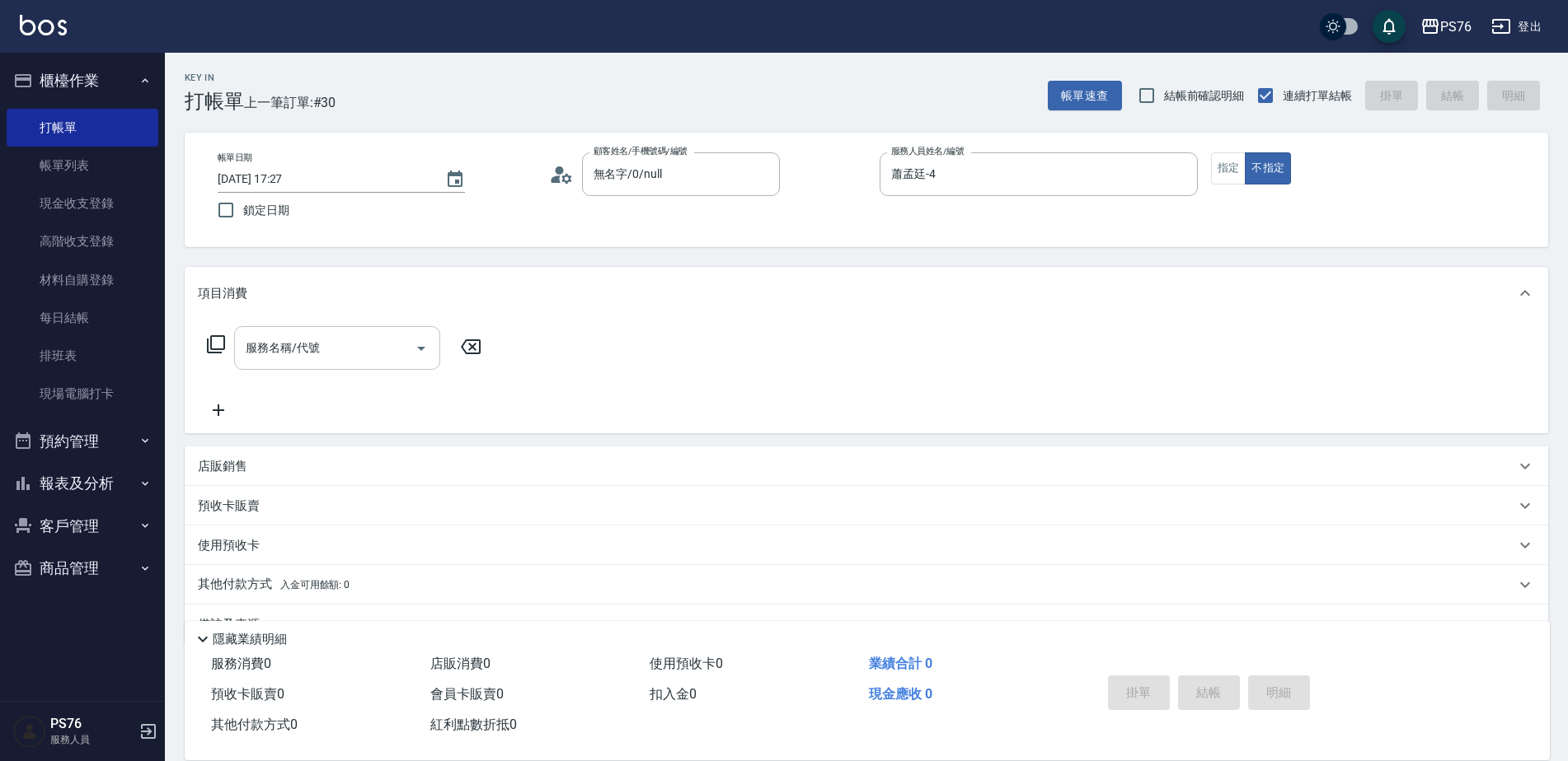
click at [296, 326] on div "服務名稱/代號" at bounding box center [338, 348] width 206 height 44
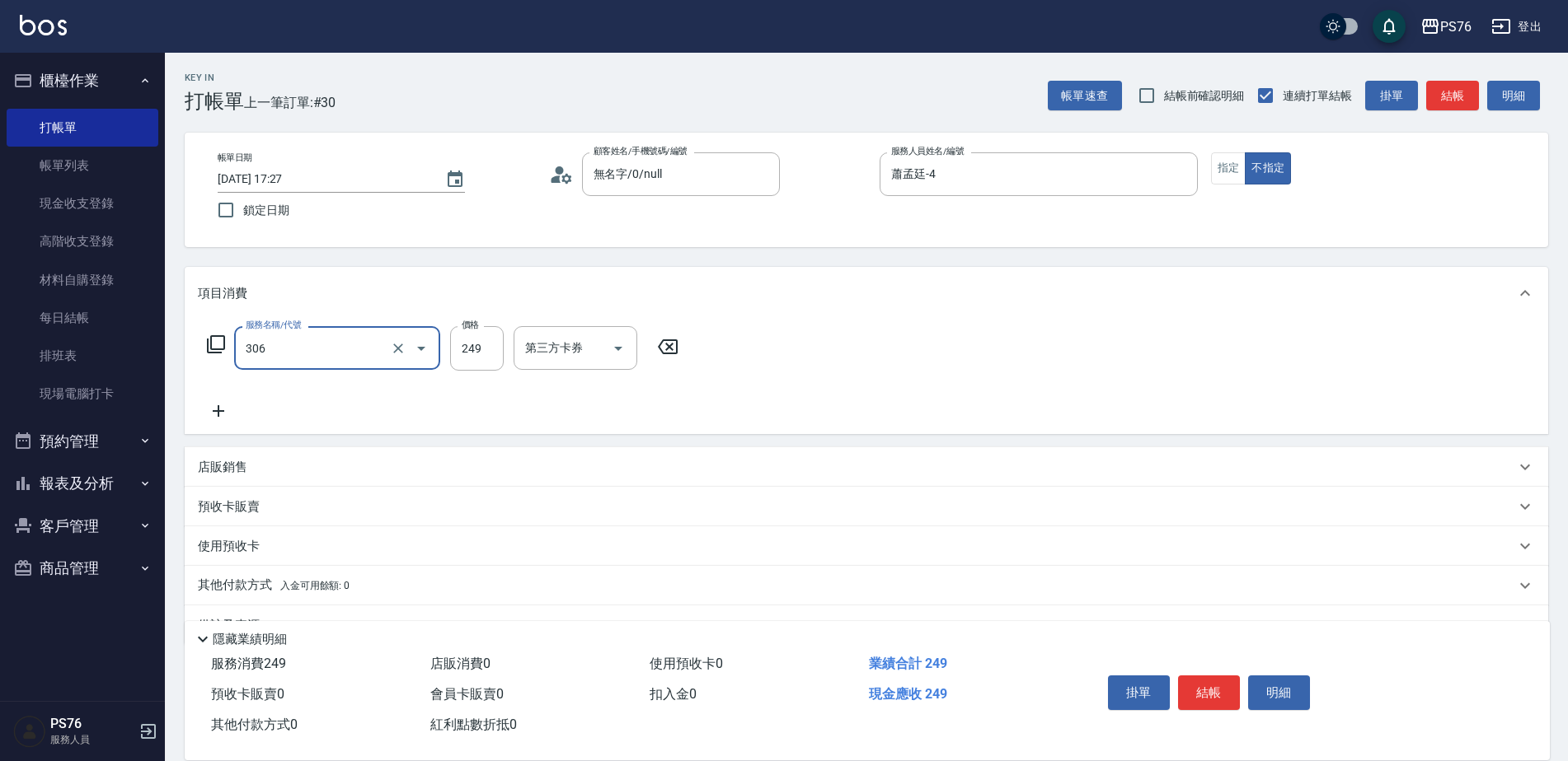
type input "剪髮(306)"
type input "蕭孟廷-4"
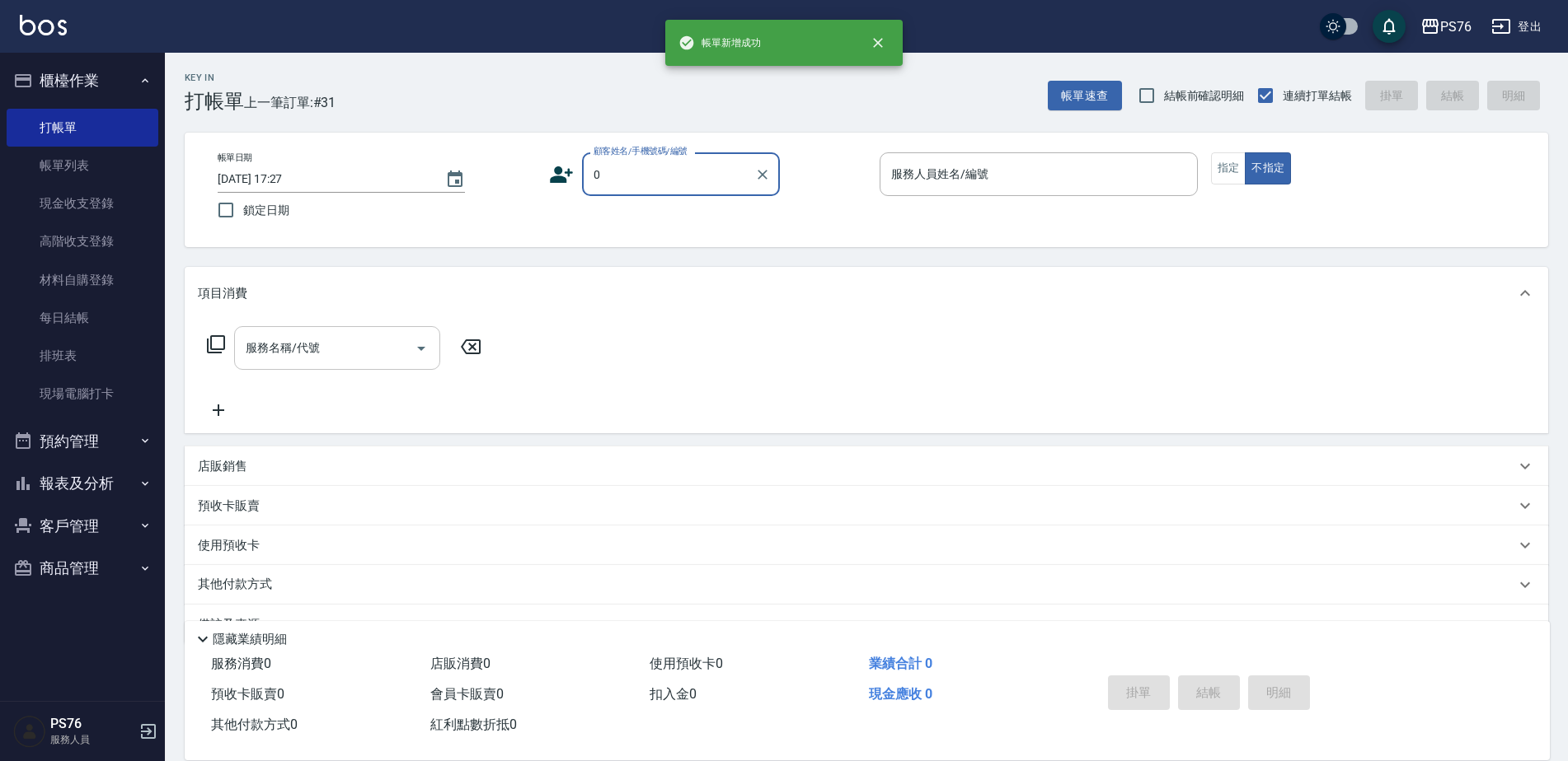
type input "無名字/0/null"
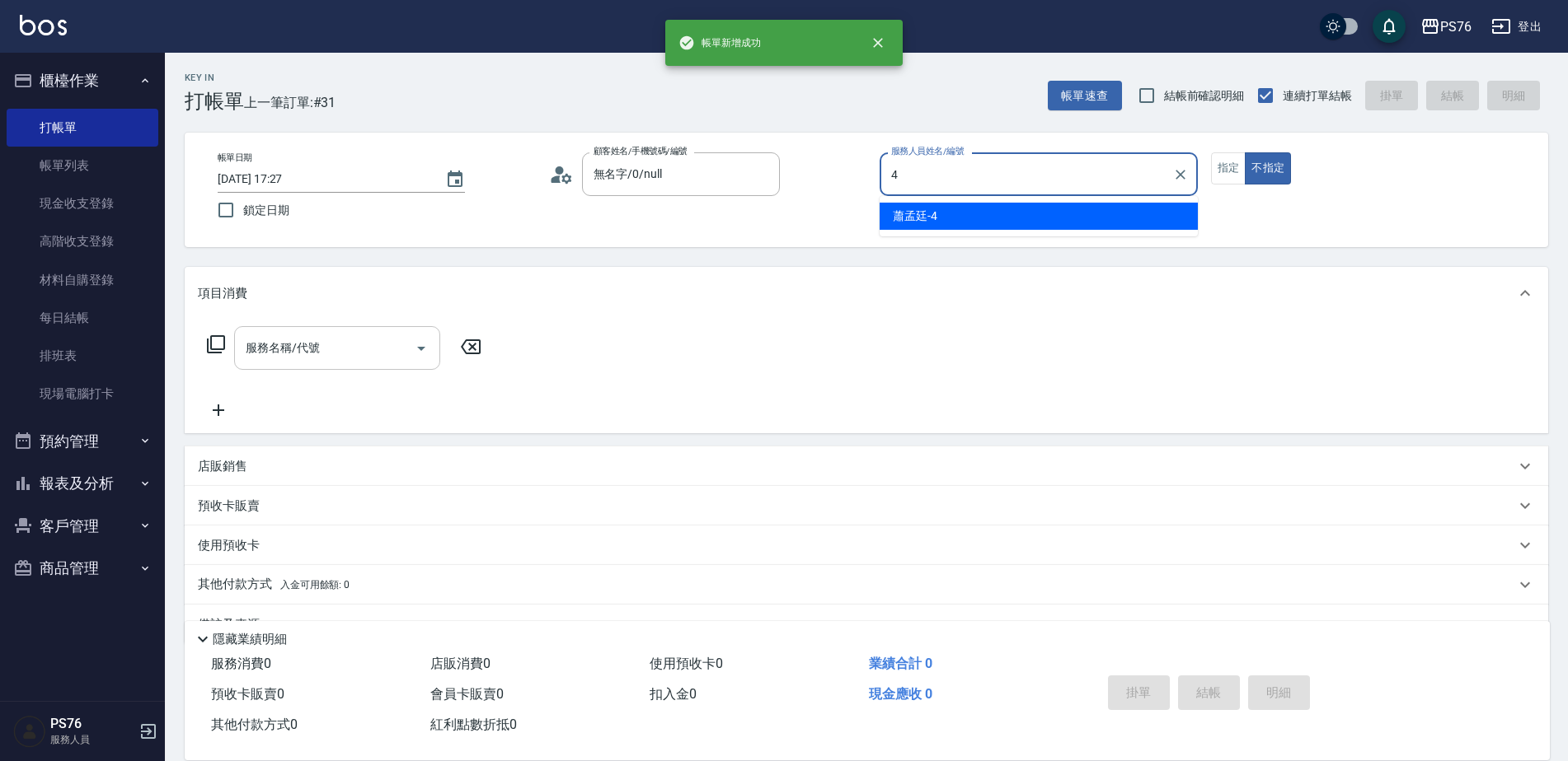
type input "蕭孟廷-4"
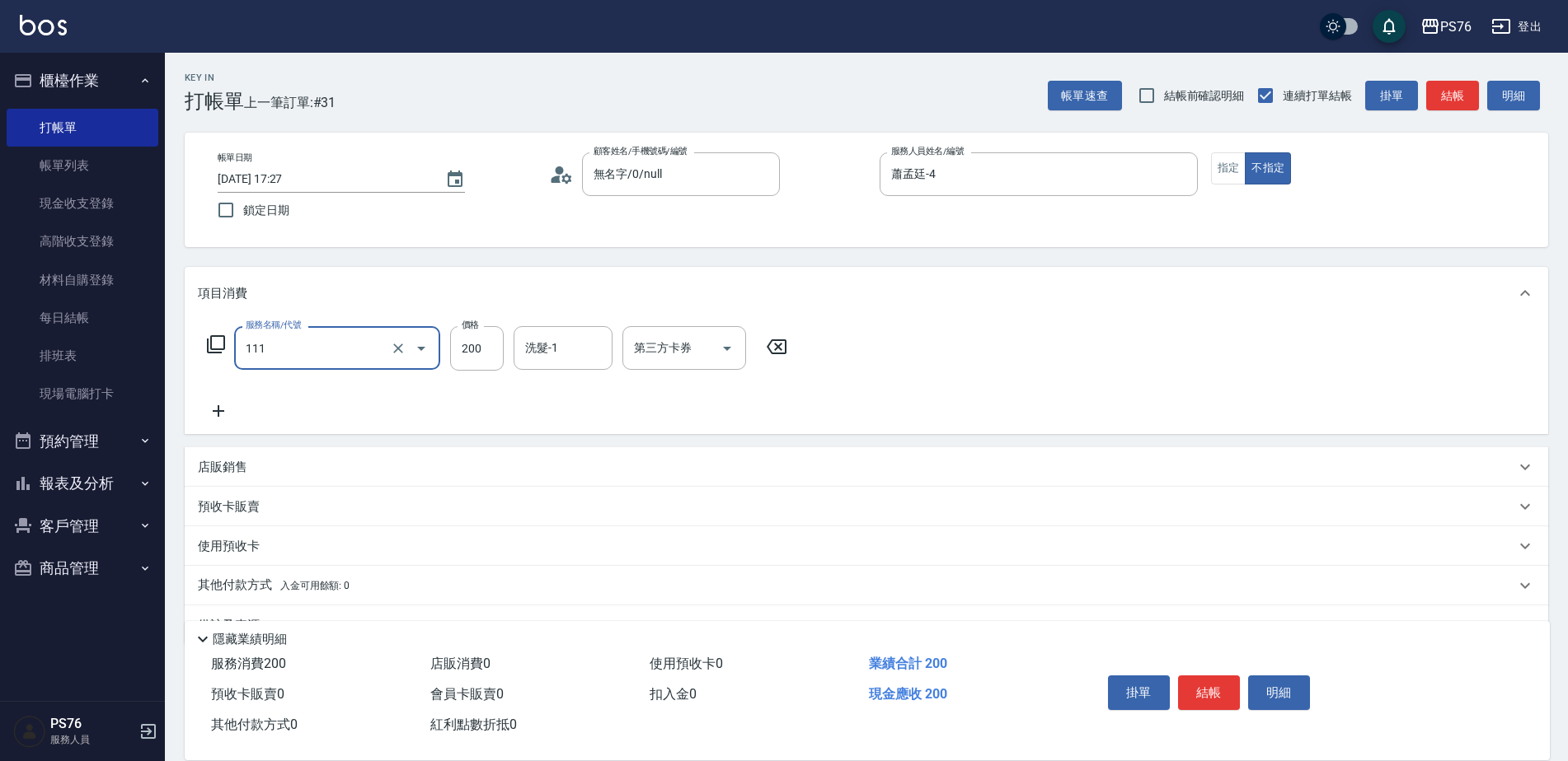
type input "200(111)"
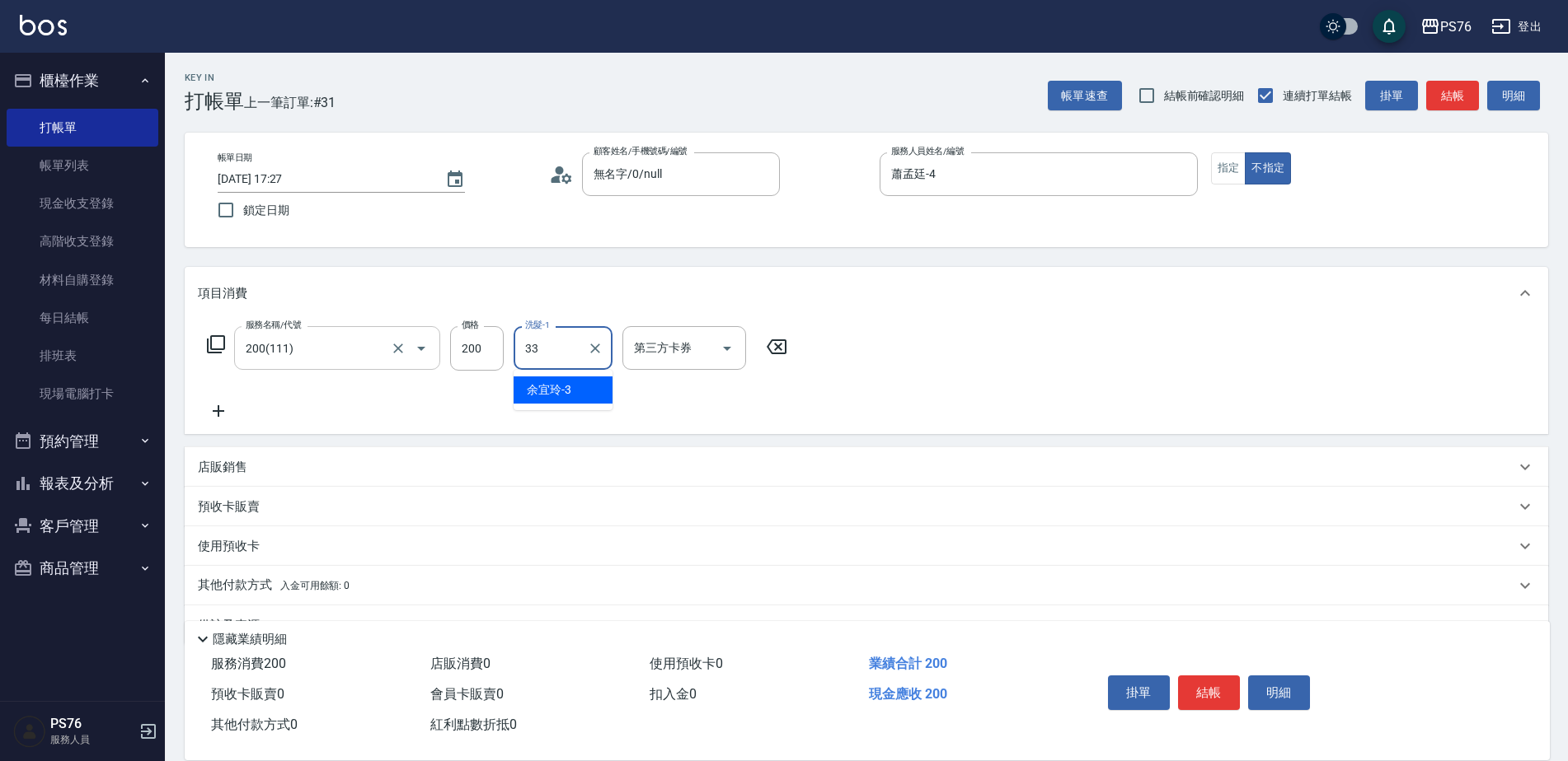
type input "[PERSON_NAME]33"
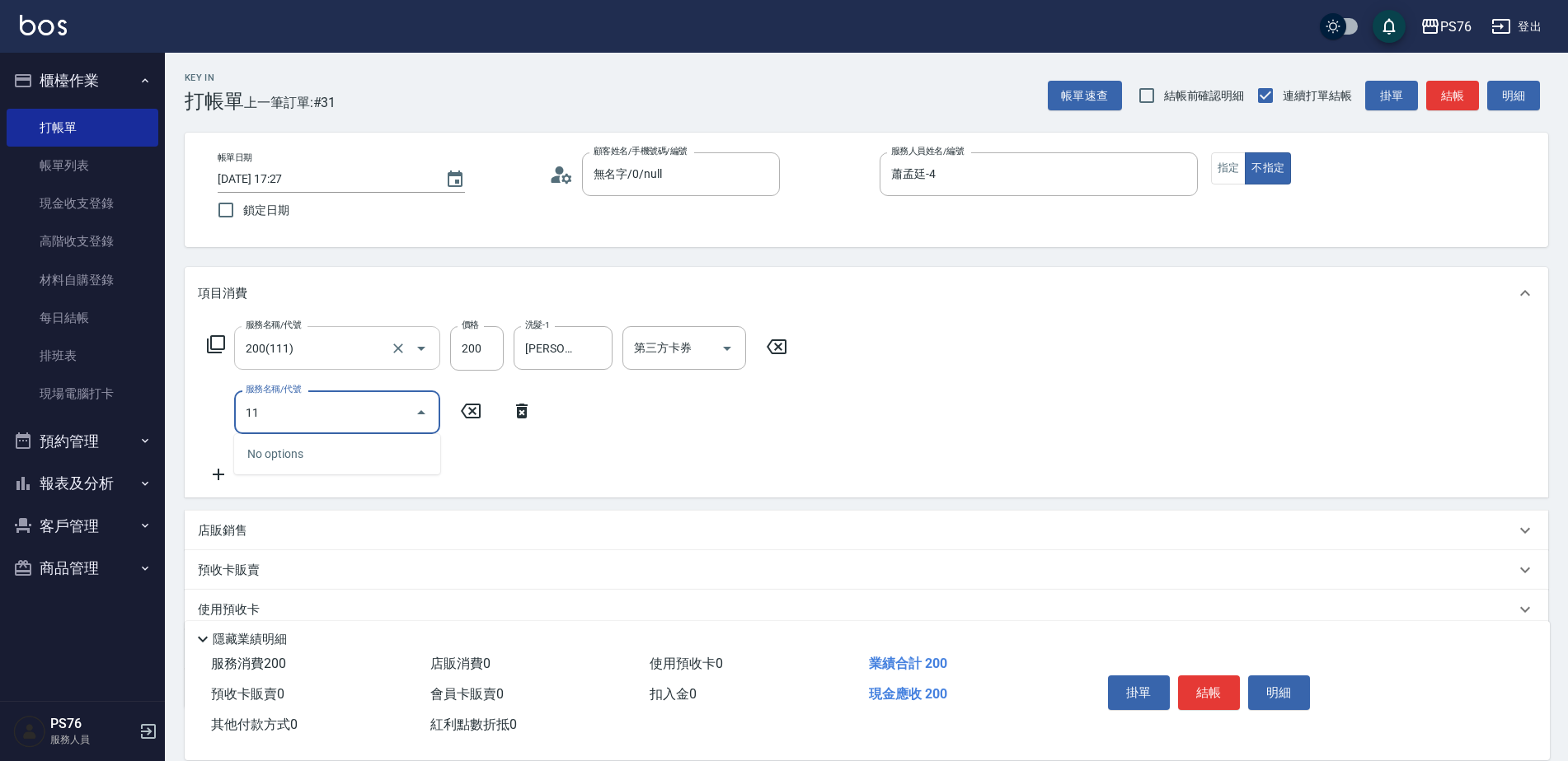
type input "1"
click at [482, 353] on input "200" at bounding box center [476, 348] width 53 height 45
type input "250"
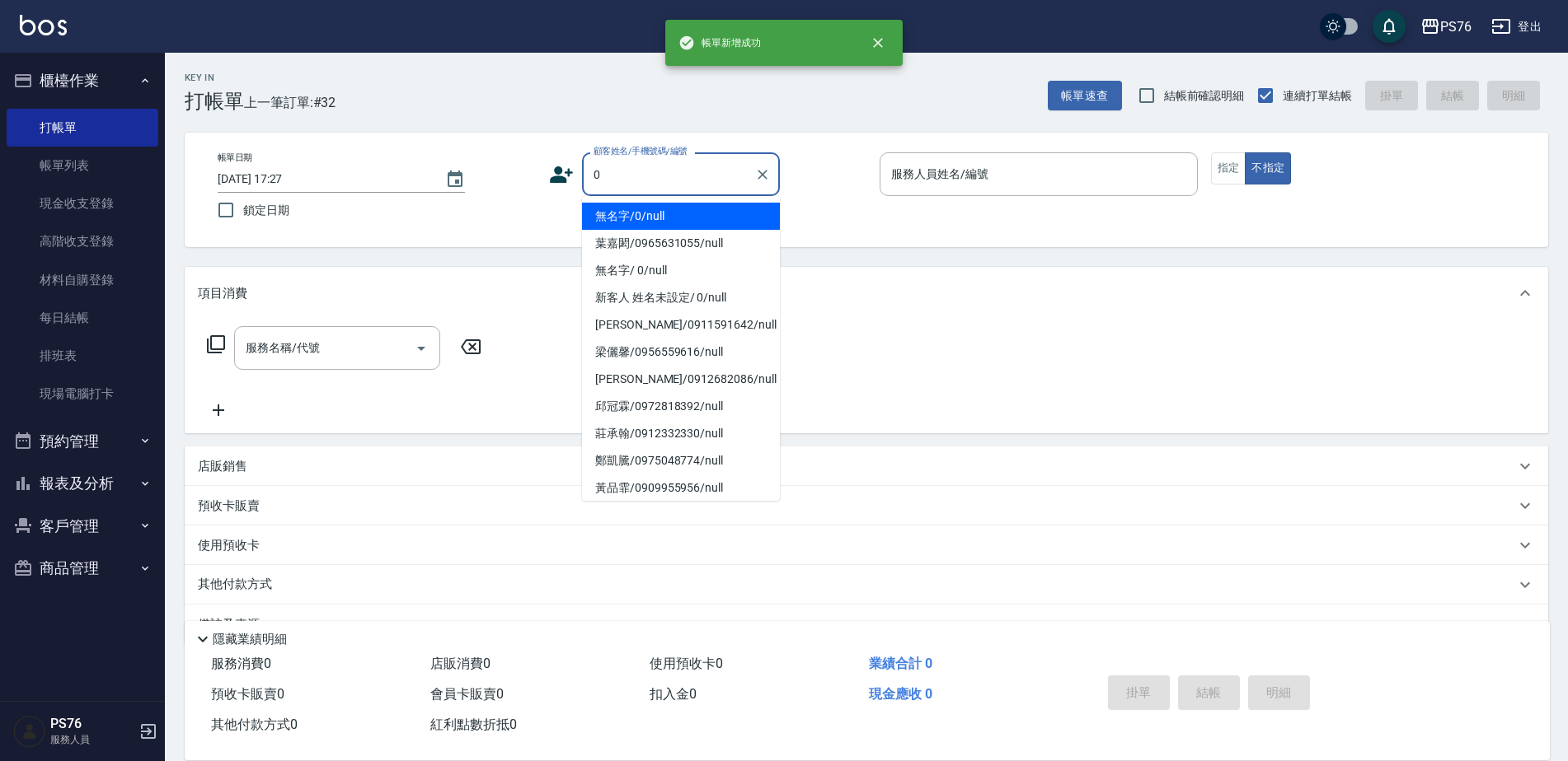
type input "無名字/0/null"
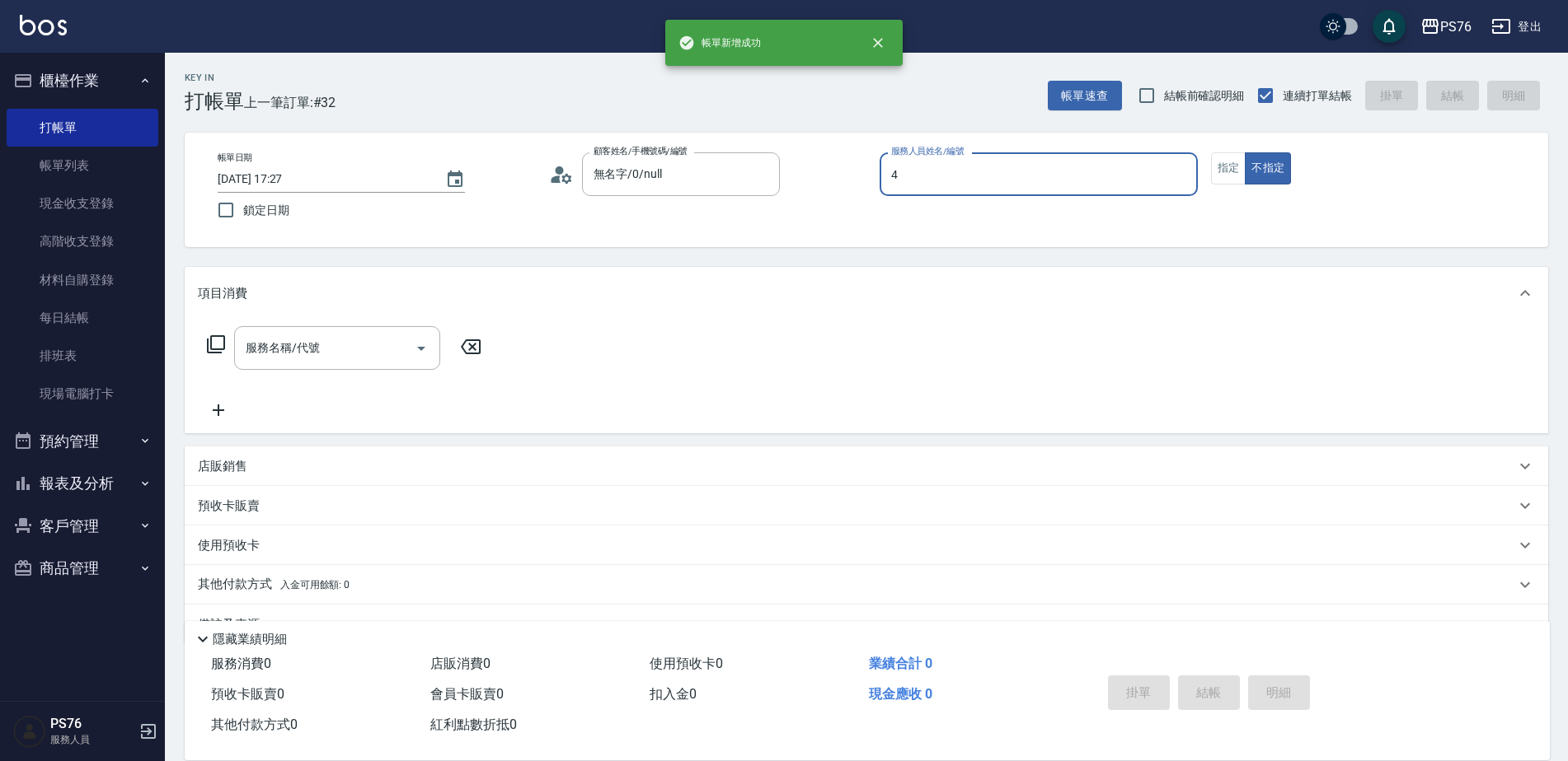
type input "蕭孟廷-4"
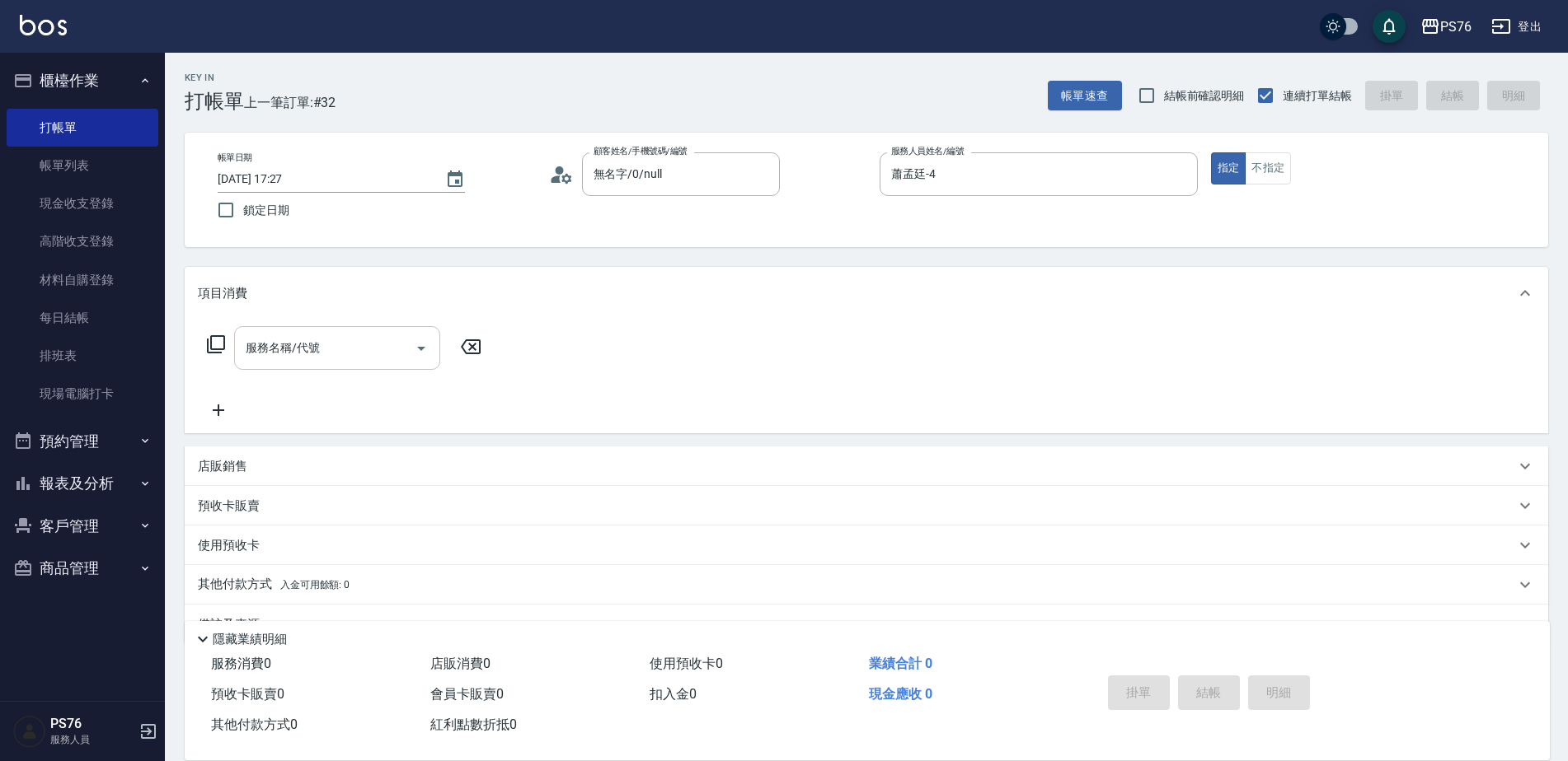
click at [389, 339] on input "服務名稱/代號" at bounding box center [325, 348] width 166 height 29
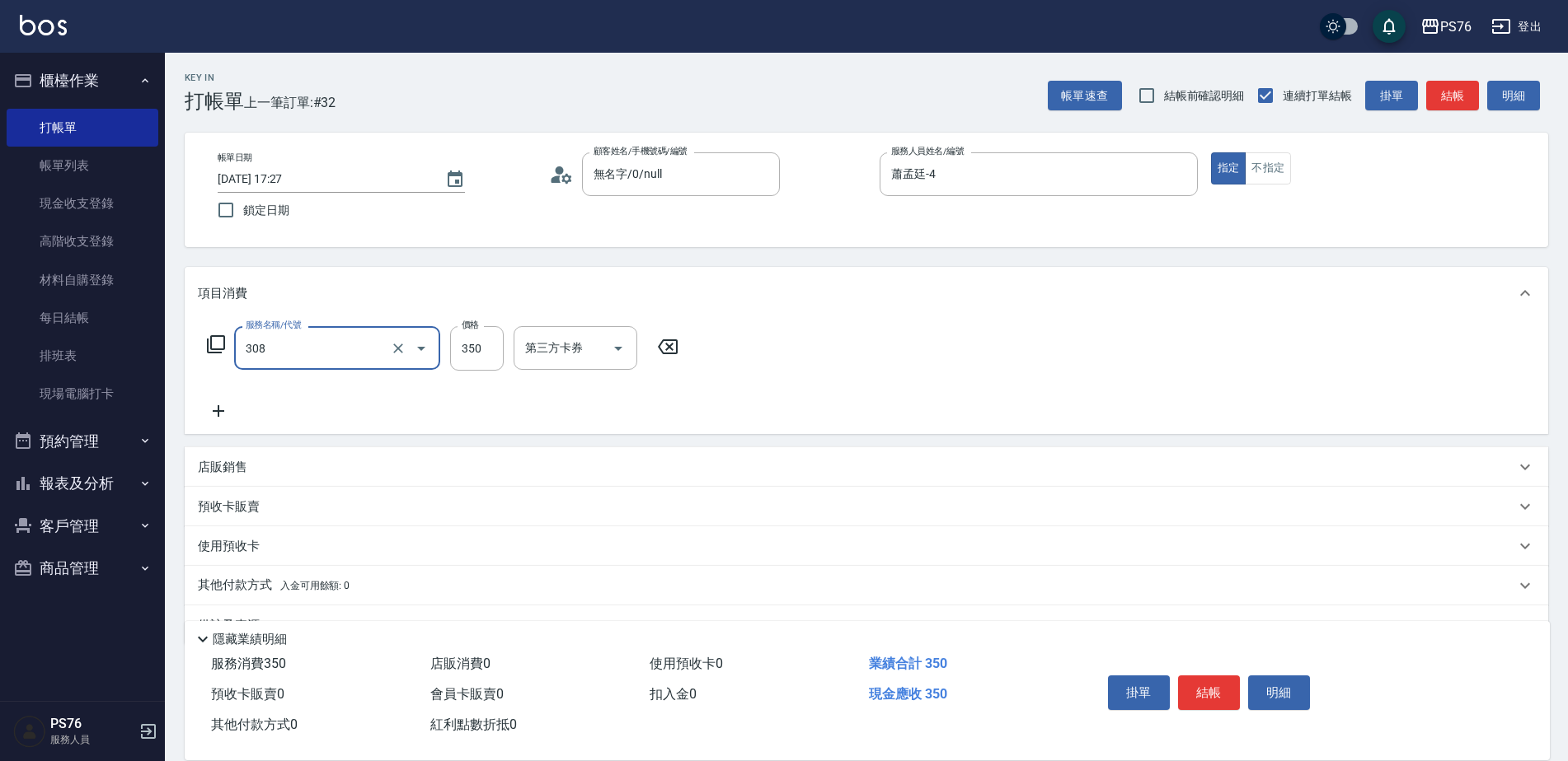
type input "洗+剪(308)"
type input "蕭孟廷-4"
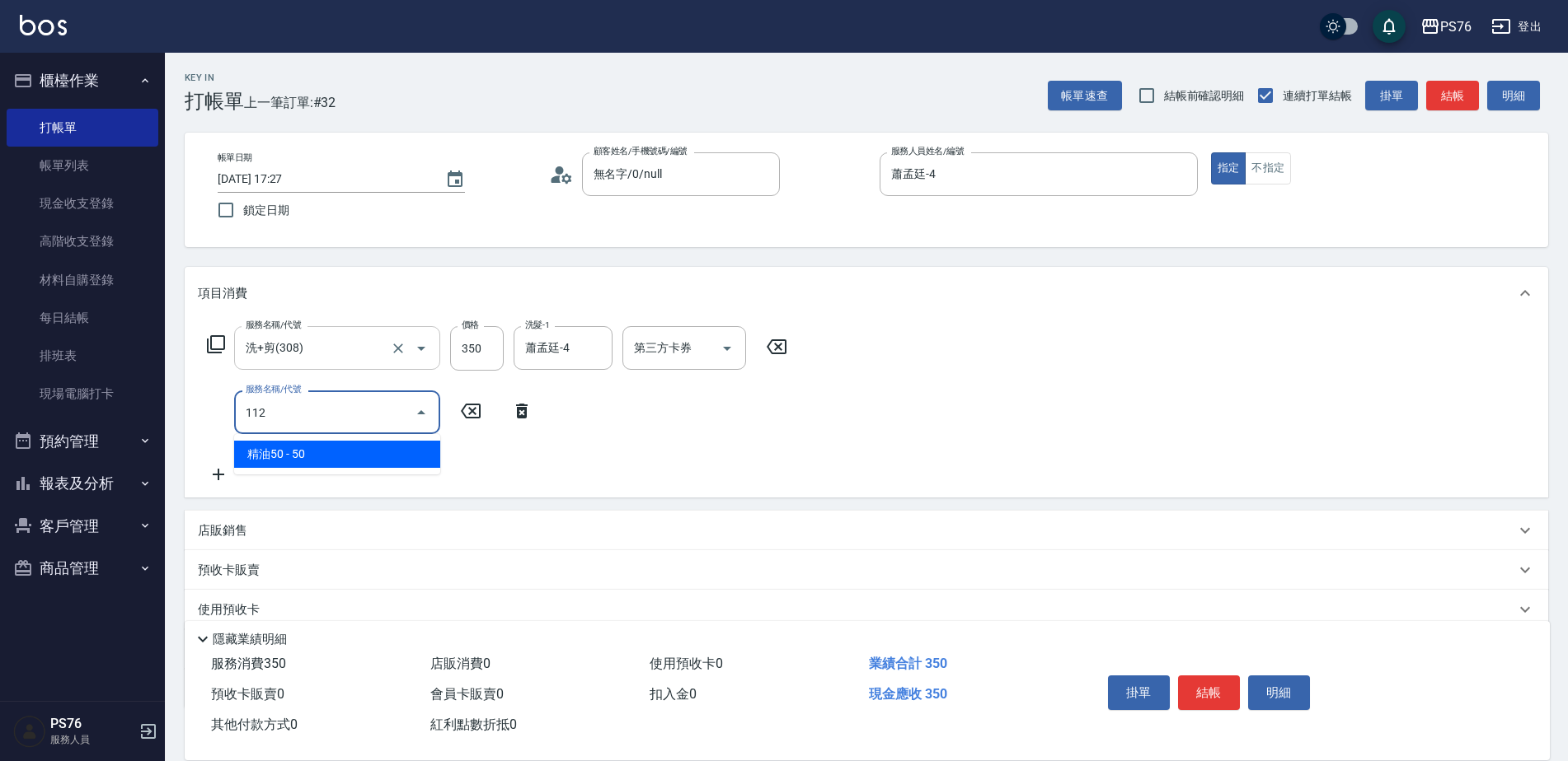
type input "精油50(112)"
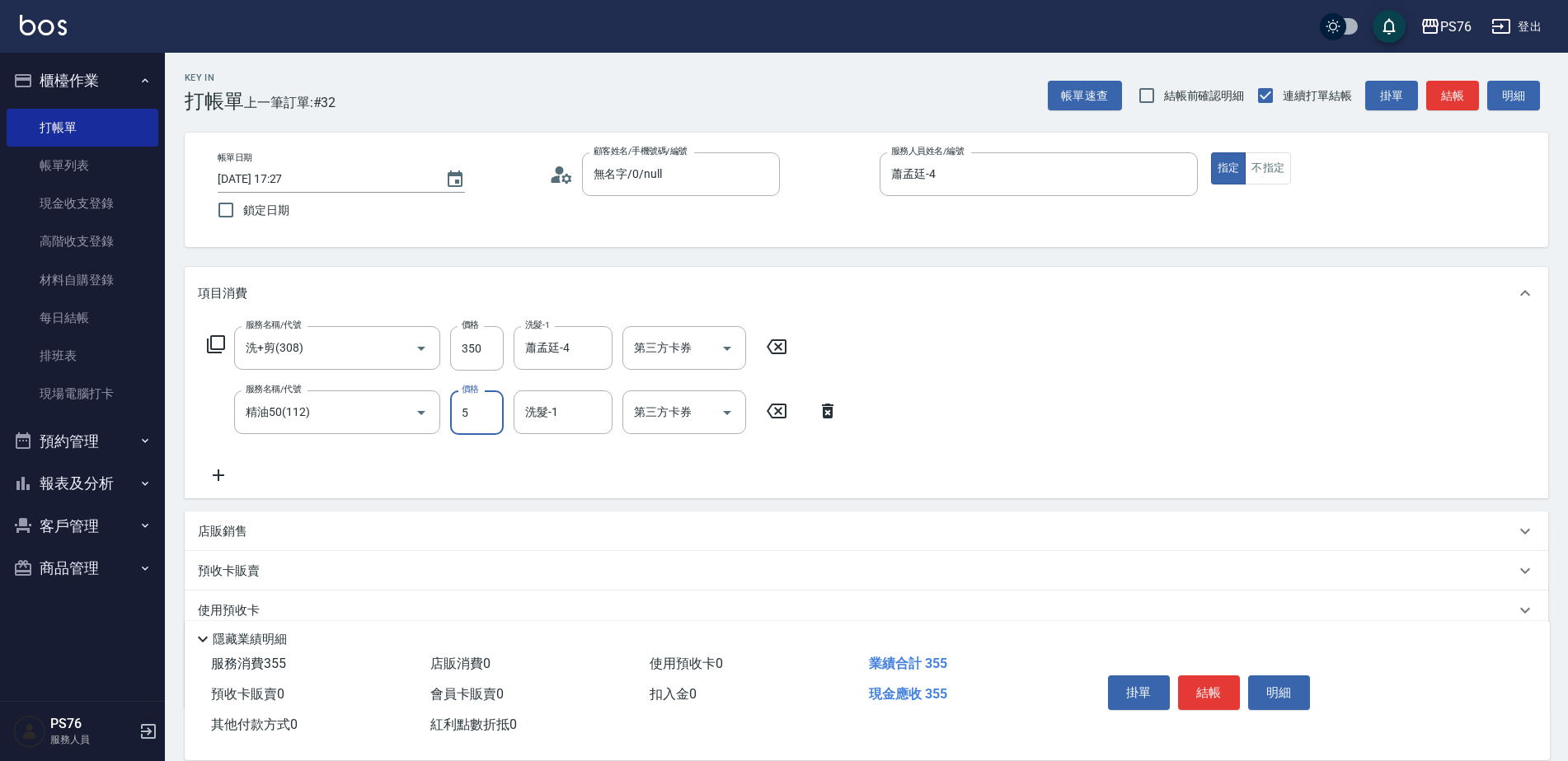
type input "50"
type input "蕭孟廷-4"
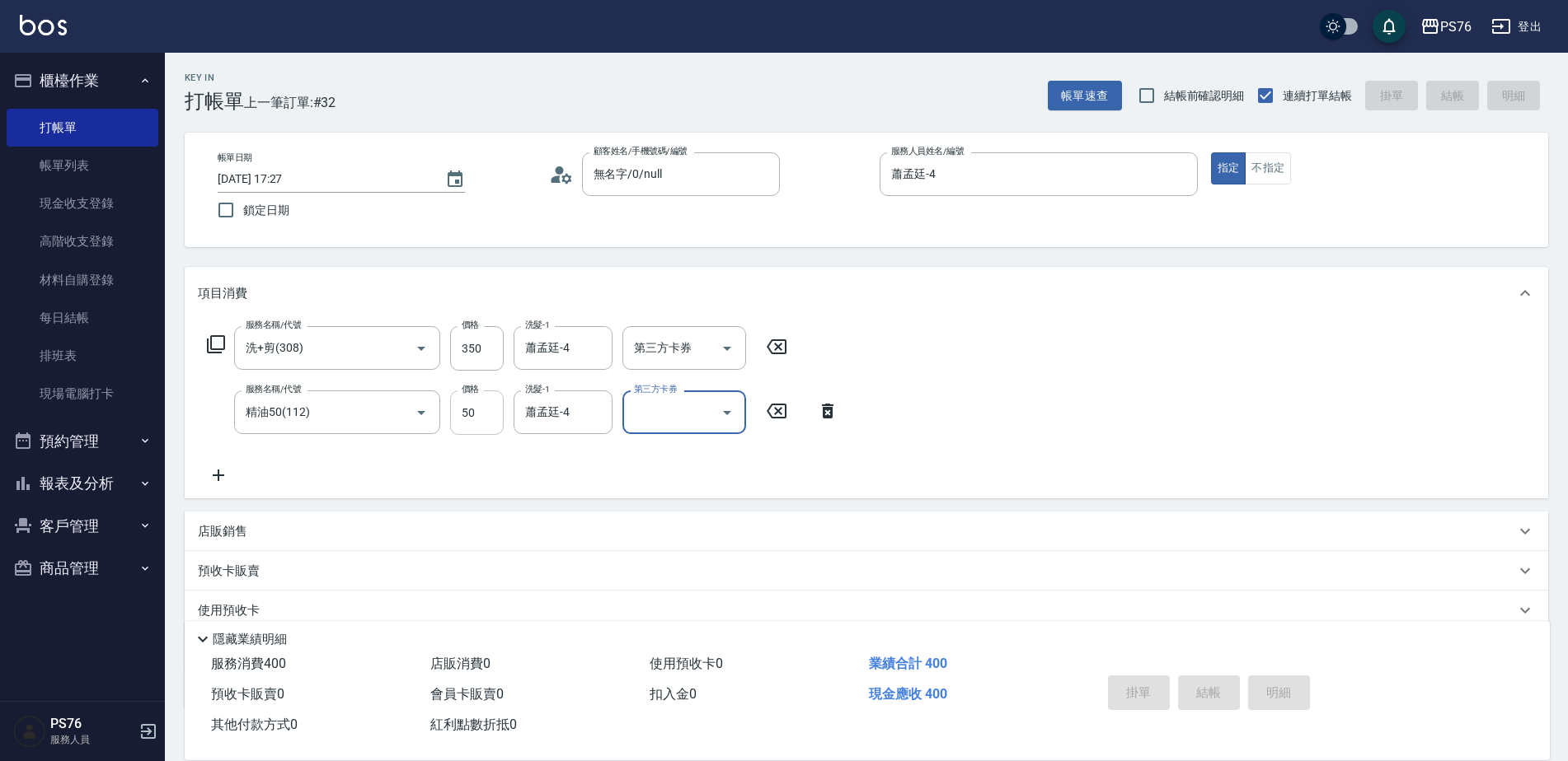
type input "[DATE] 17:28"
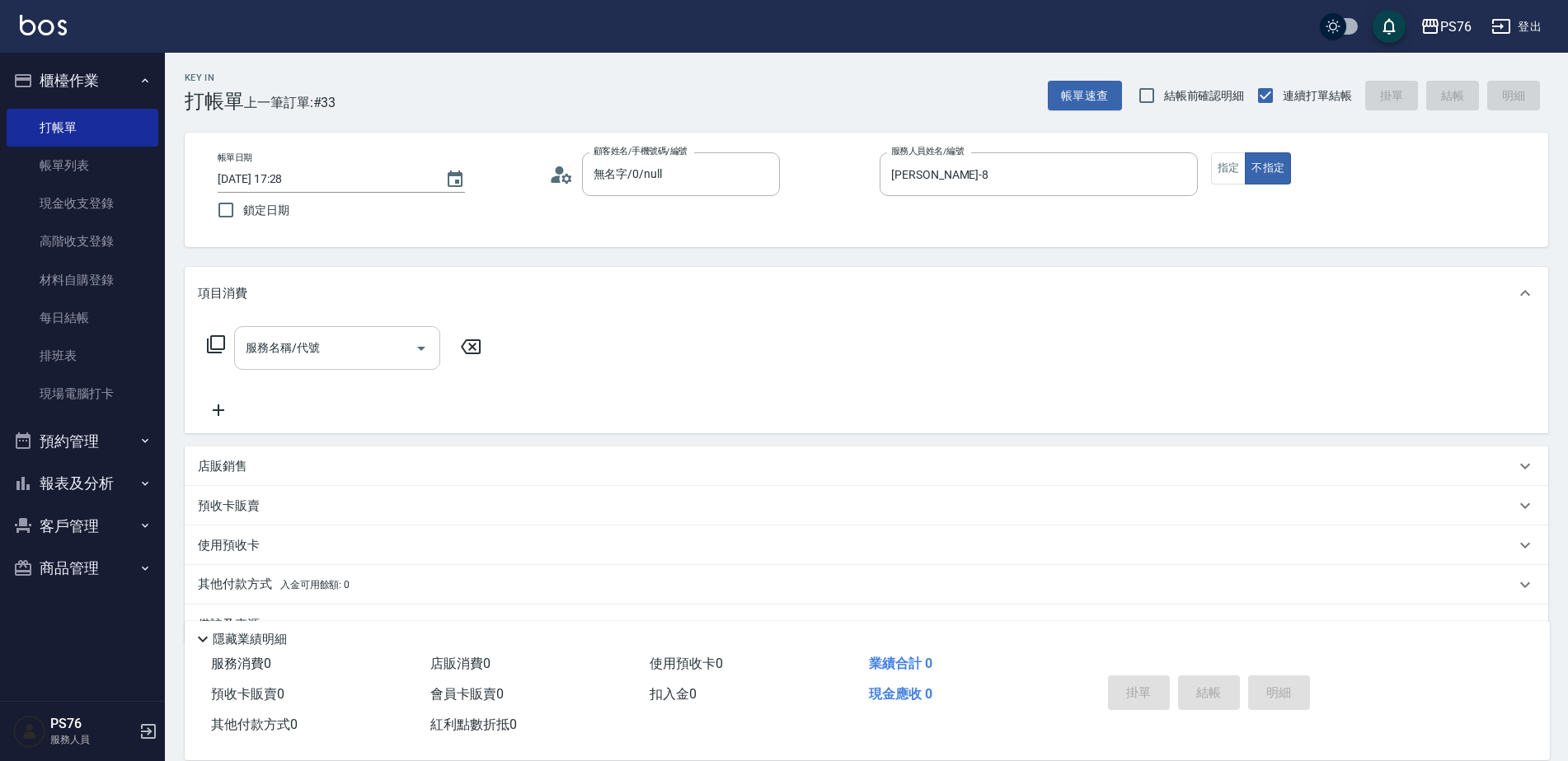
drag, startPoint x: 241, startPoint y: 327, endPoint x: 275, endPoint y: 346, distance: 38.9
click at [263, 339] on div "服務名稱/代號" at bounding box center [338, 348] width 206 height 44
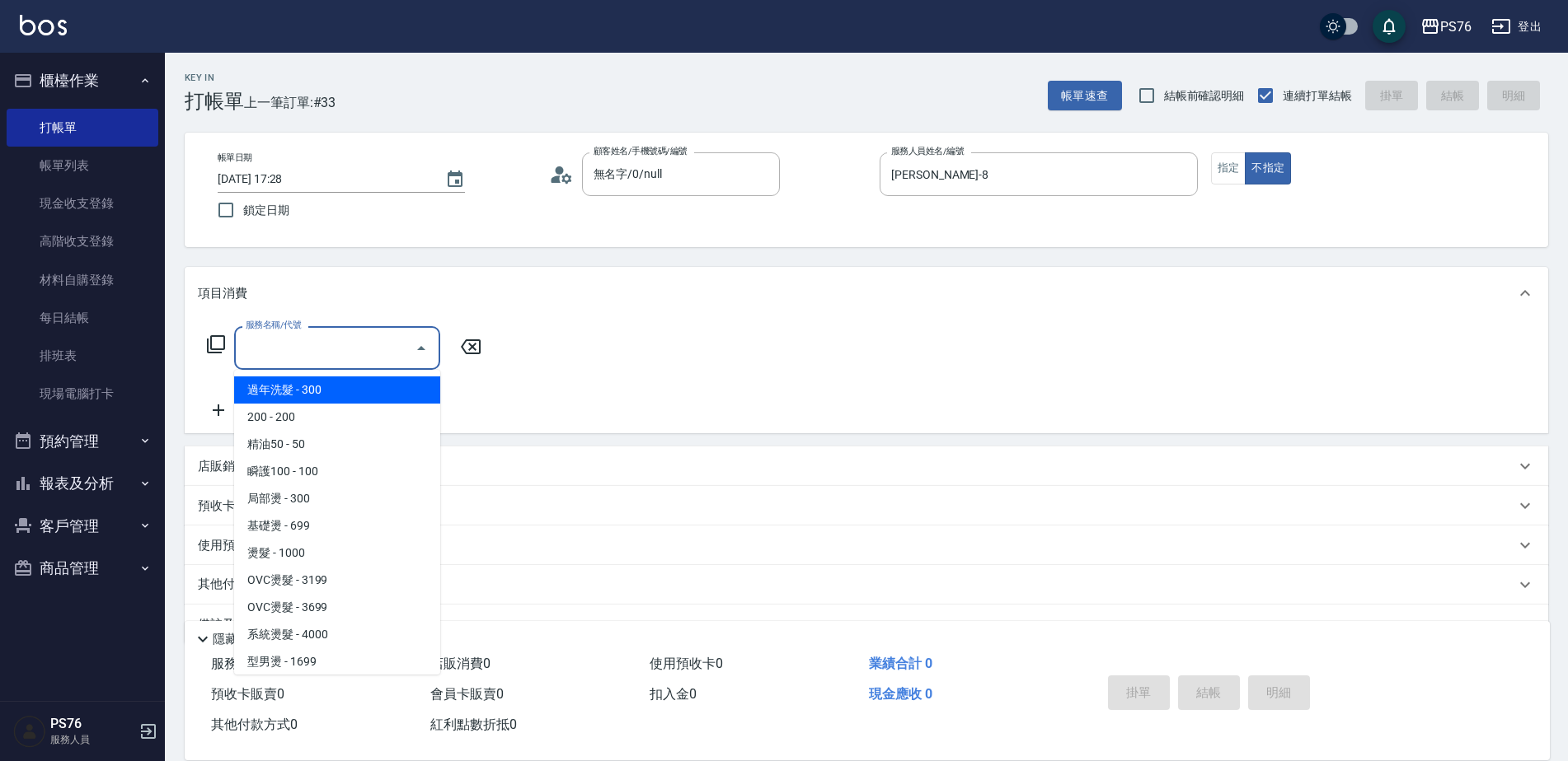
click at [277, 346] on input "服務名稱/代號" at bounding box center [325, 348] width 166 height 29
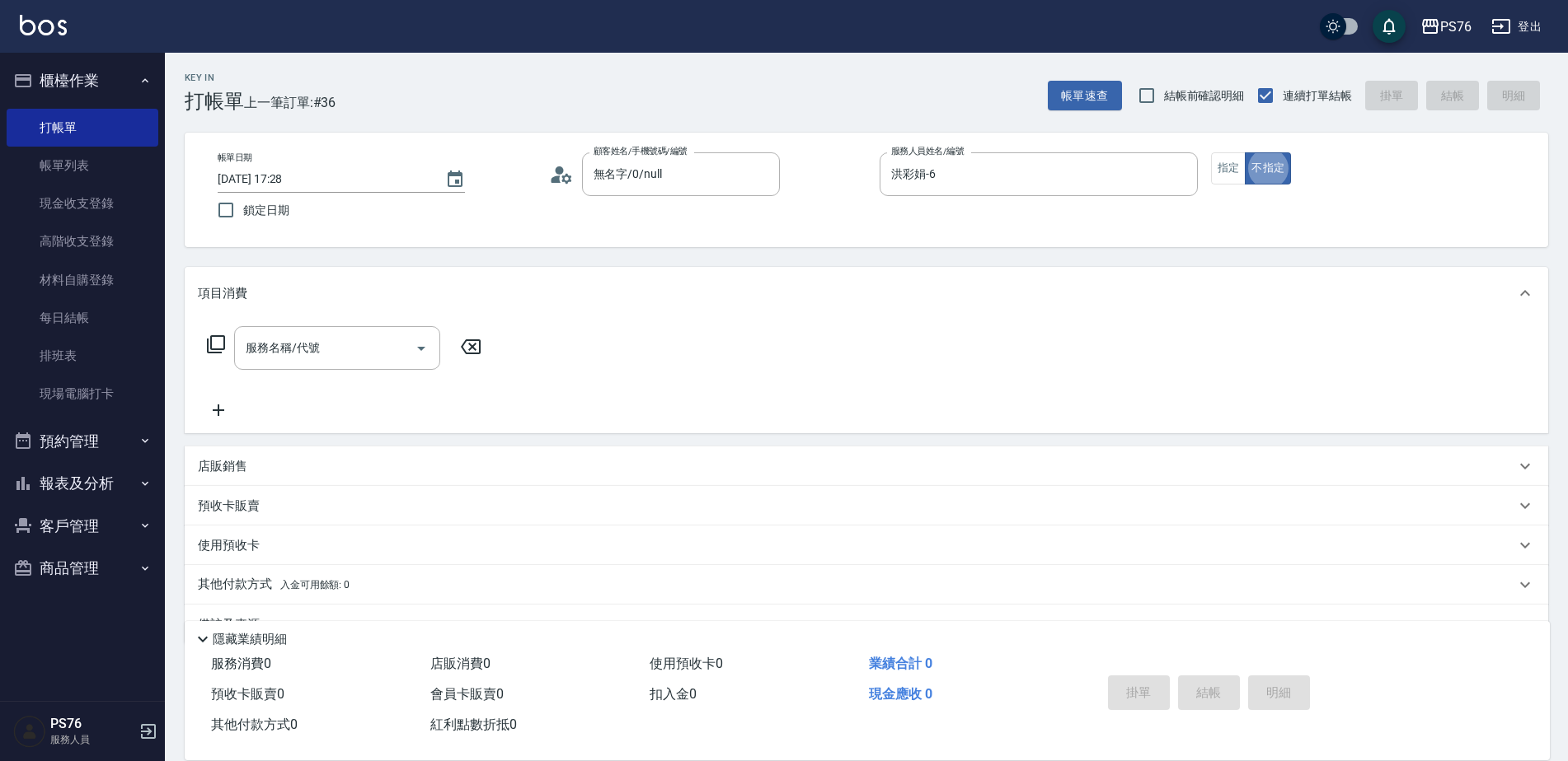
click at [1204, 173] on div "帳單日期 [DATE] 17:28 鎖定日期 顧客姓名/手機號碼/編號 無名字/0/null 顧客姓名/手機號碼/編號 服務人員姓名/編號 [PERSON_N…" at bounding box center [866, 190] width 1324 height 75
click at [1212, 173] on button "指定" at bounding box center [1228, 168] width 36 height 32
click at [234, 463] on p "店販銷售" at bounding box center [222, 467] width 50 height 17
